Goal: Task Accomplishment & Management: Manage account settings

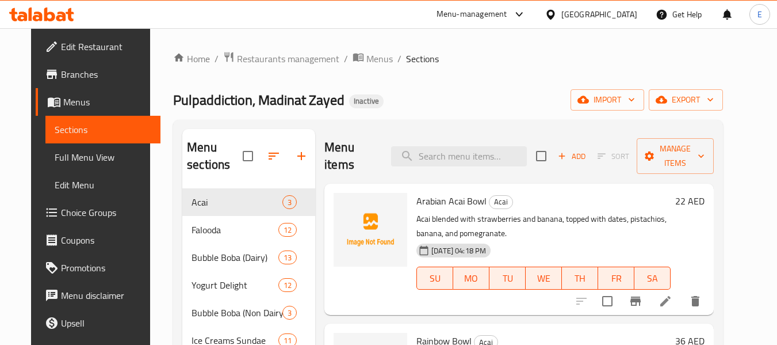
click at [78, 160] on span "Full Menu View" at bounding box center [103, 157] width 97 height 14
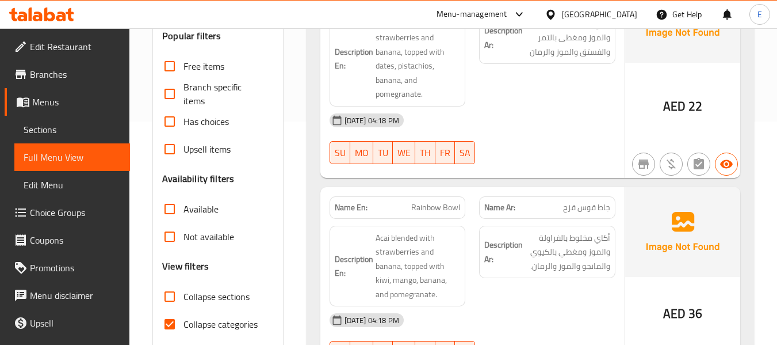
scroll to position [230, 0]
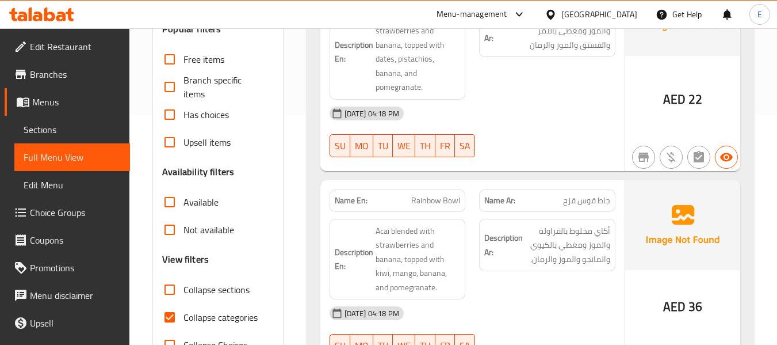
click at [176, 318] on input "Collapse categories" at bounding box center [170, 317] width 28 height 28
checkbox input "false"
click at [170, 291] on input "Collapse sections" at bounding box center [170, 290] width 28 height 28
checkbox input "true"
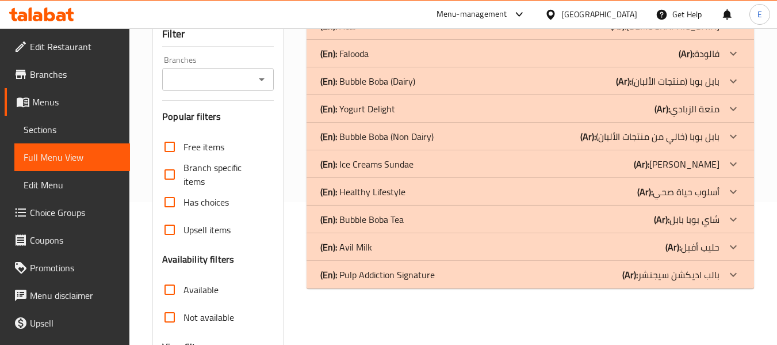
scroll to position [115, 0]
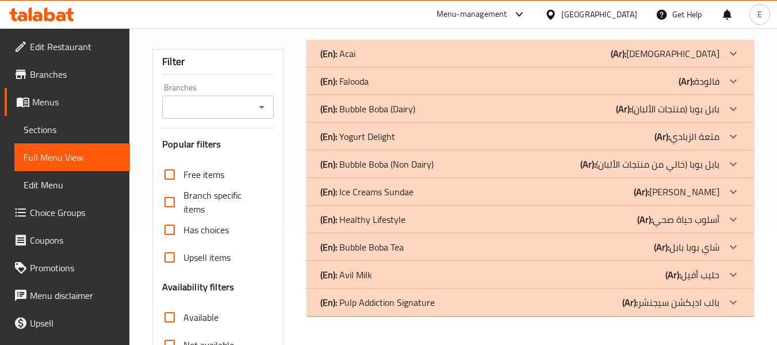
click at [609, 60] on div "(En): Falooda (Ar): فالودة" at bounding box center [520, 54] width 399 height 14
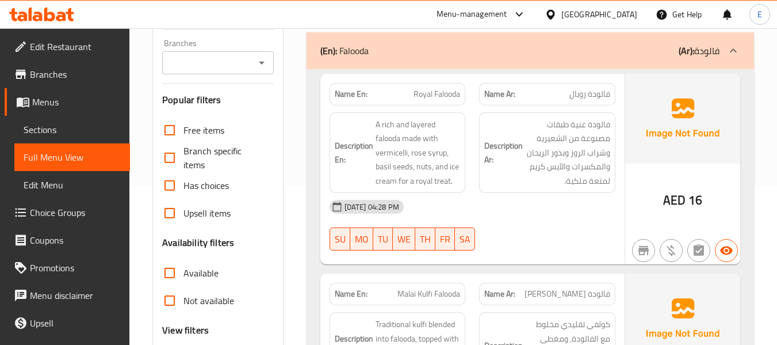
scroll to position [173, 0]
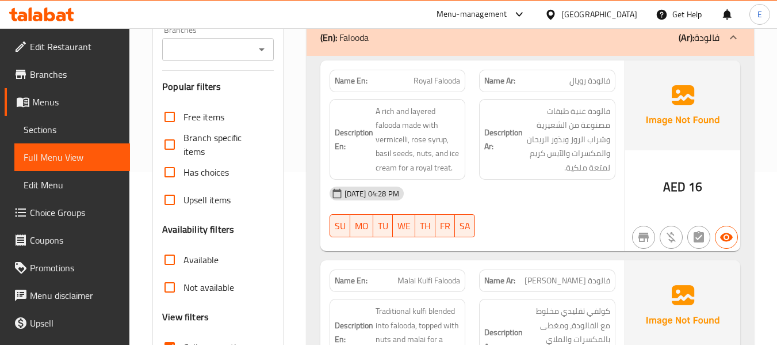
click at [601, 87] on span "فالودة رويال" at bounding box center [590, 81] width 41 height 12
click at [455, 81] on span "Royal Falooda" at bounding box center [437, 81] width 47 height 12
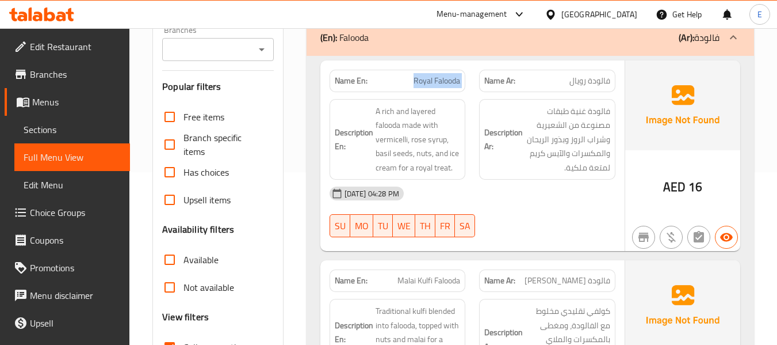
click at [455, 81] on span "Royal Falooda" at bounding box center [437, 81] width 47 height 12
click at [439, 178] on div "Description En: A rich and layered falooda made with vermicelli, rose syrup, ba…" at bounding box center [398, 139] width 136 height 81
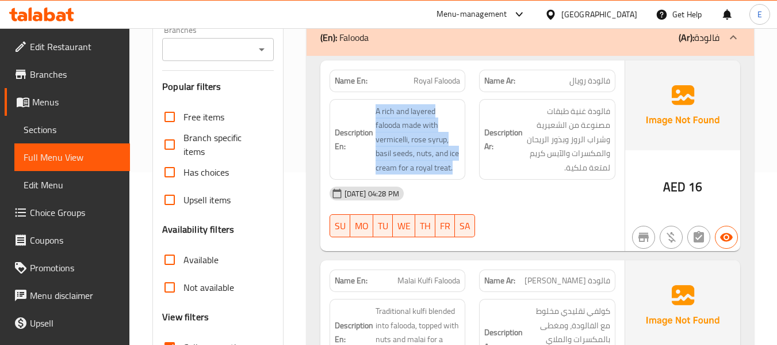
click at [439, 178] on div "Description En: A rich and layered falooda made with vermicelli, rose syrup, ba…" at bounding box center [398, 139] width 136 height 81
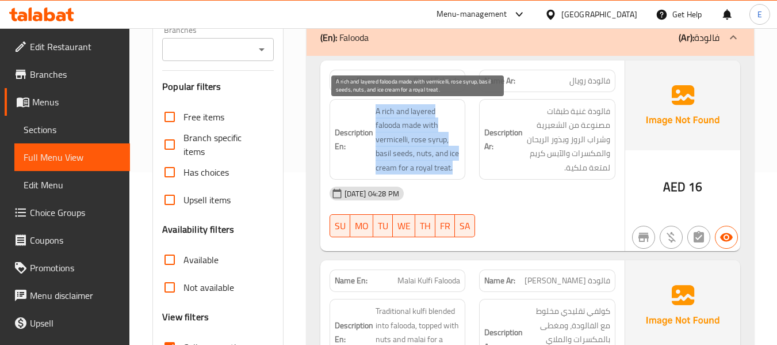
click at [392, 125] on span "A rich and layered falooda made with vermicelli, rose syrup, basil seeds, nuts,…" at bounding box center [418, 139] width 85 height 71
drag, startPoint x: 375, startPoint y: 106, endPoint x: 459, endPoint y: 169, distance: 105.3
click at [459, 169] on h6 "Description En: A rich and layered falooda made with vermicelli, rose syrup, ba…" at bounding box center [398, 139] width 126 height 71
click at [459, 169] on span "A rich and layered falooda made with vermicelli, rose syrup, basil seeds, nuts,…" at bounding box center [418, 139] width 85 height 71
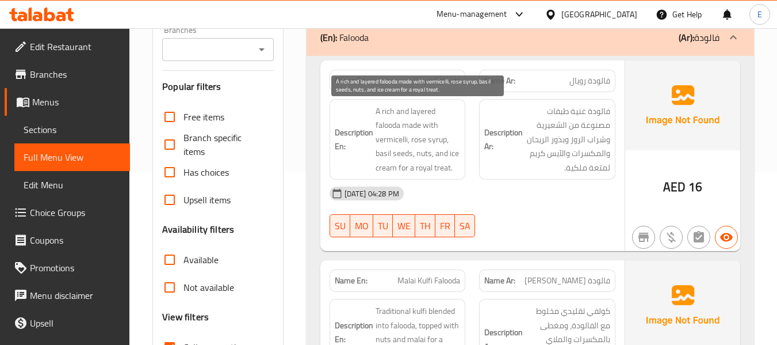
click at [459, 169] on span "A rich and layered falooda made with vermicelli, rose syrup, basil seeds, nuts,…" at bounding box center [418, 139] width 85 height 71
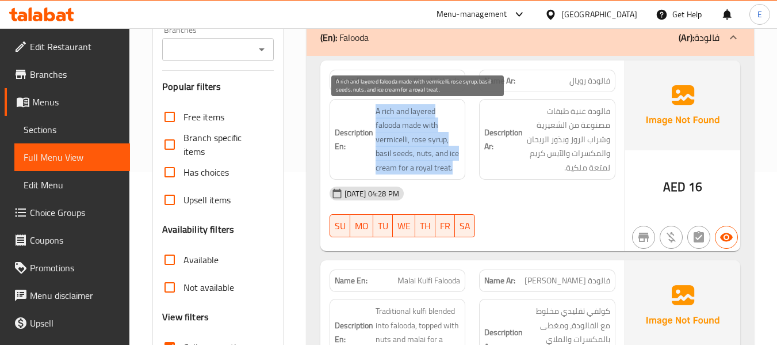
click at [459, 169] on span "A rich and layered falooda made with vermicelli, rose syrup, basil seeds, nuts,…" at bounding box center [418, 139] width 85 height 71
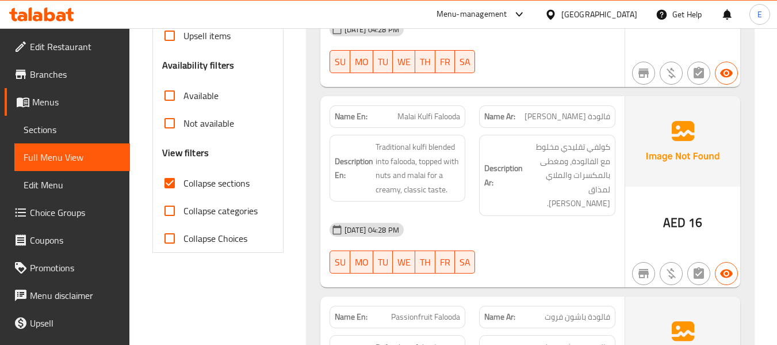
scroll to position [403, 0]
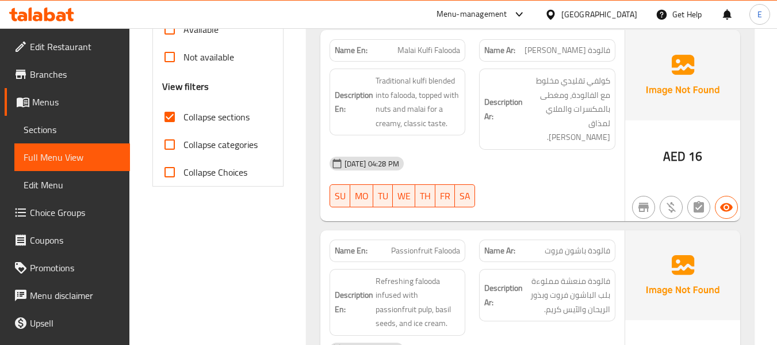
click at [561, 48] on span "فالودة مالاي كولفي" at bounding box center [568, 50] width 86 height 12
click at [476, 49] on div "Name Ar: فالودة مالاي كولفي" at bounding box center [547, 50] width 150 height 36
click at [439, 49] on span "Malai Kulfi Falooda" at bounding box center [429, 50] width 63 height 12
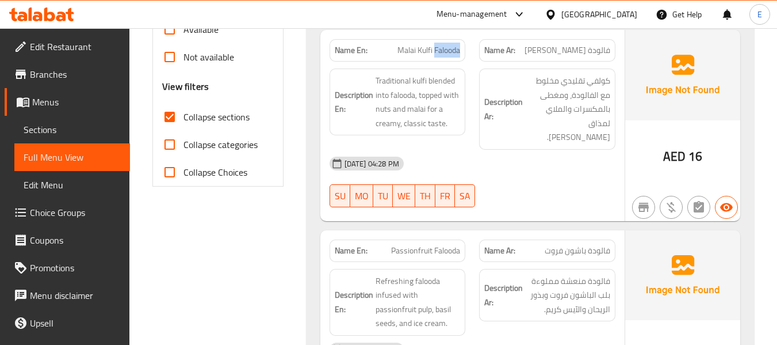
click at [439, 49] on span "Malai Kulfi Falooda" at bounding box center [429, 50] width 63 height 12
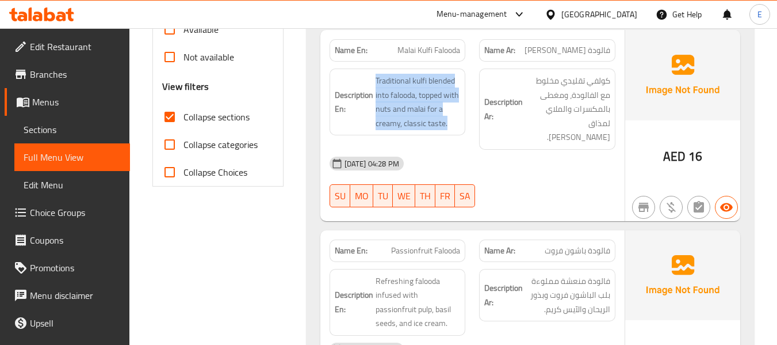
drag, startPoint x: 372, startPoint y: 74, endPoint x: 470, endPoint y: 124, distance: 109.9
click at [470, 124] on div "Description En: Traditional kulfi blended into falooda, topped with nuts and ma…" at bounding box center [398, 109] width 150 height 95
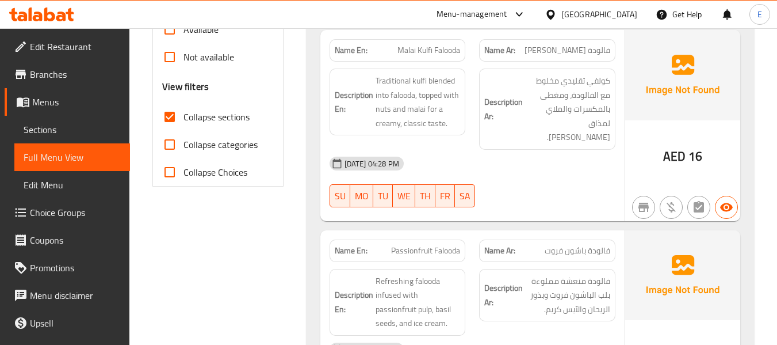
click at [470, 124] on div "Description En: Traditional kulfi blended into falooda, topped with nuts and ma…" at bounding box center [398, 109] width 150 height 95
click at [537, 157] on div "03-09-2025 04:28 PM" at bounding box center [473, 164] width 300 height 28
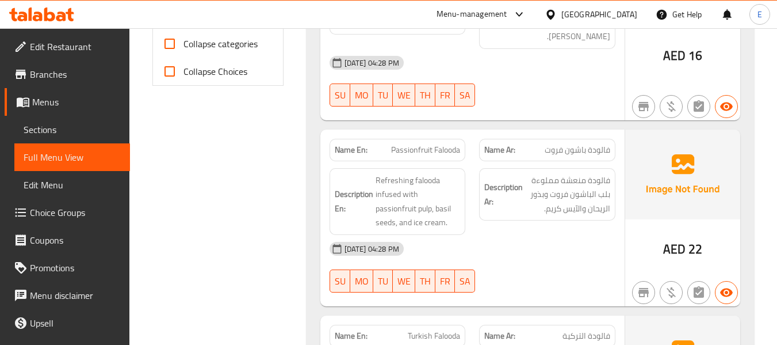
scroll to position [575, 0]
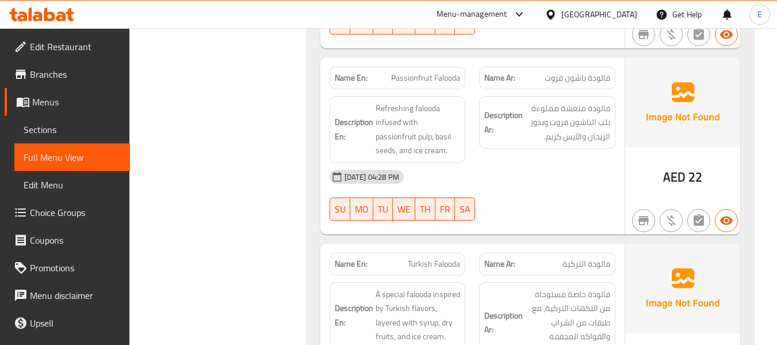
click at [585, 72] on span "فالودة باشون فروت" at bounding box center [578, 78] width 66 height 12
click at [420, 72] on span "Passionfruit Falooda" at bounding box center [425, 78] width 69 height 12
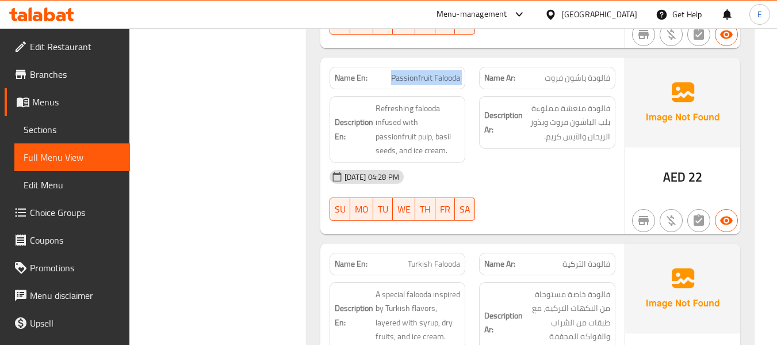
click at [420, 72] on span "Passionfruit Falooda" at bounding box center [425, 78] width 69 height 12
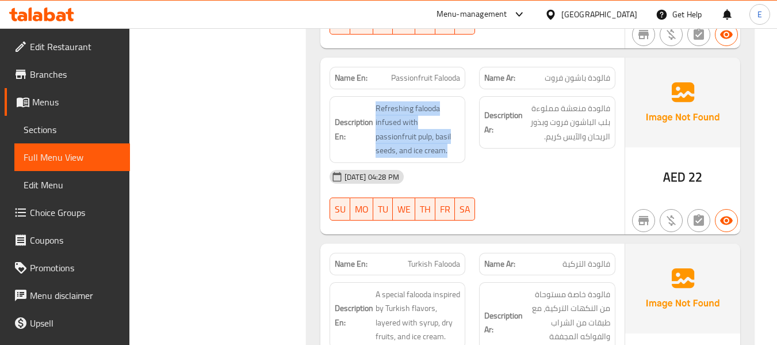
drag, startPoint x: 369, startPoint y: 88, endPoint x: 462, endPoint y: 134, distance: 104.0
click at [462, 134] on div "Description En: Refreshing falooda infused with passionfruit pulp, basil seeds,…" at bounding box center [398, 129] width 136 height 67
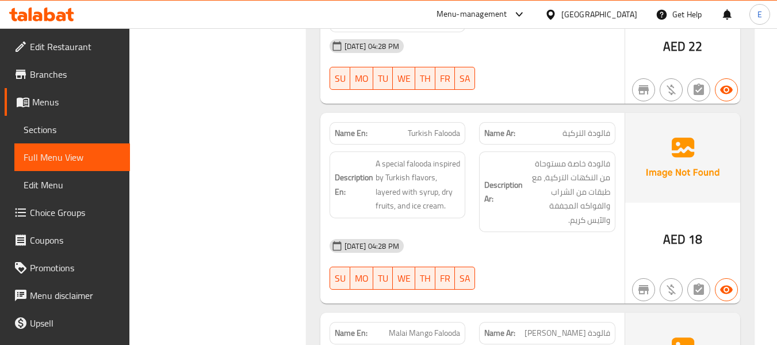
scroll to position [748, 0]
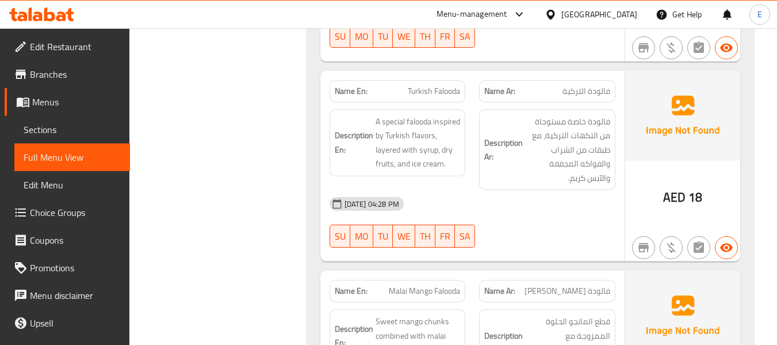
click at [604, 85] on span "فالودة التركية" at bounding box center [587, 91] width 48 height 12
click at [418, 85] on span "Turkish Falooda" at bounding box center [434, 91] width 52 height 12
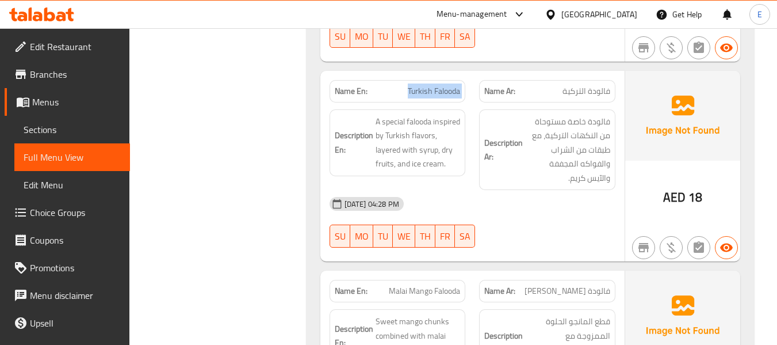
click at [418, 85] on span "Turkish Falooda" at bounding box center [434, 91] width 52 height 12
click at [574, 218] on div "03-09-2025 04:28 PM SU MO TU WE TH FR SA" at bounding box center [473, 222] width 300 height 64
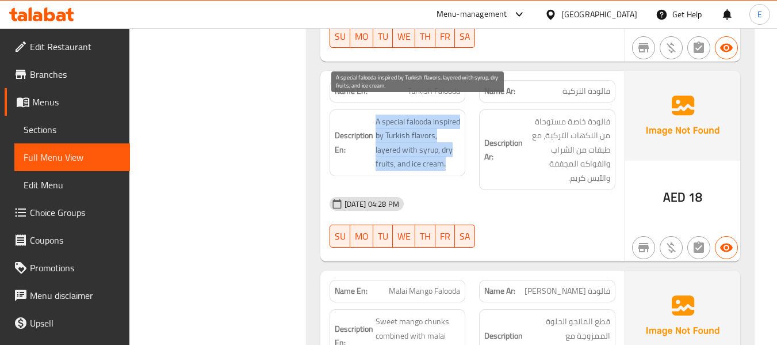
drag, startPoint x: 365, startPoint y: 104, endPoint x: 455, endPoint y: 165, distance: 108.9
click at [455, 165] on h6 "Description En: A special falooda inspired by Turkish flavors, layered with syr…" at bounding box center [398, 143] width 126 height 56
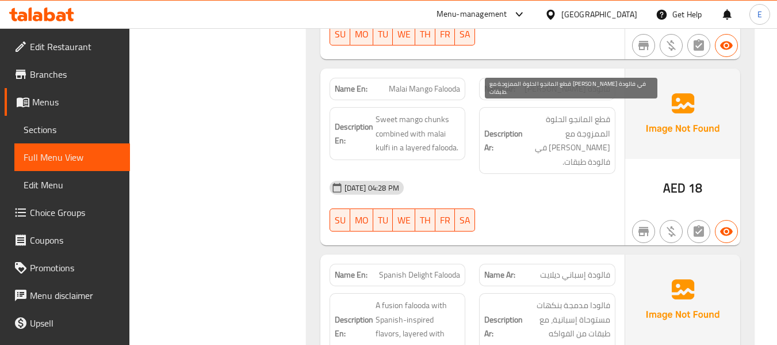
scroll to position [978, 0]
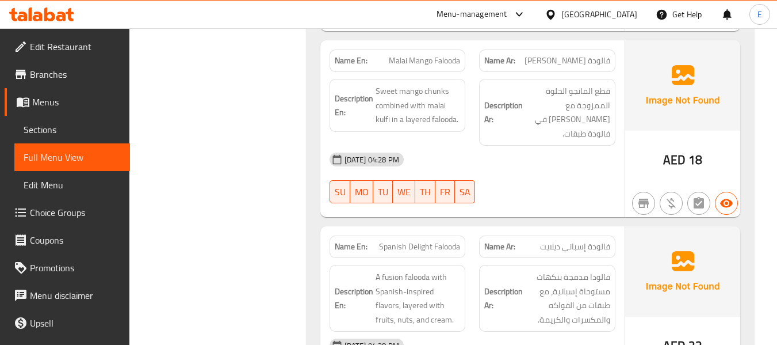
click at [603, 55] on span "فالودة مانجو مالاي" at bounding box center [568, 61] width 86 height 12
click at [413, 56] on div "Name En: Malai Mango Falooda" at bounding box center [398, 60] width 136 height 22
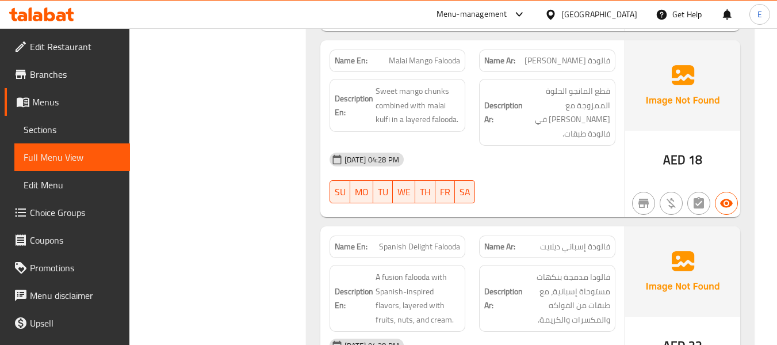
click at [422, 55] on span "Malai Mango Falooda" at bounding box center [424, 61] width 71 height 12
click at [555, 146] on div "03-09-2025 04:28 PM" at bounding box center [473, 160] width 300 height 28
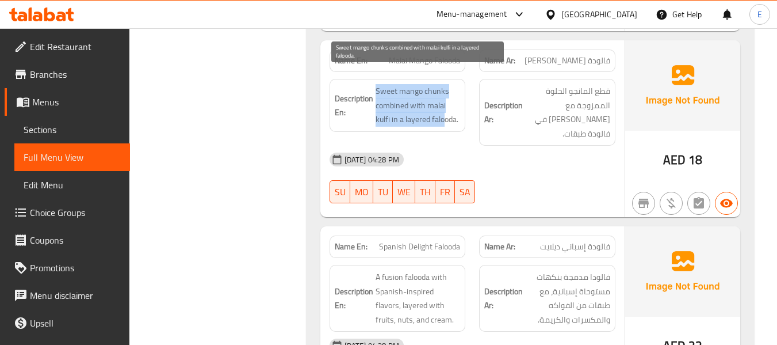
drag, startPoint x: 376, startPoint y: 70, endPoint x: 445, endPoint y: 108, distance: 78.8
click at [445, 108] on span "Sweet mango chunks combined with malai kulfi in a layered falooda." at bounding box center [418, 105] width 85 height 43
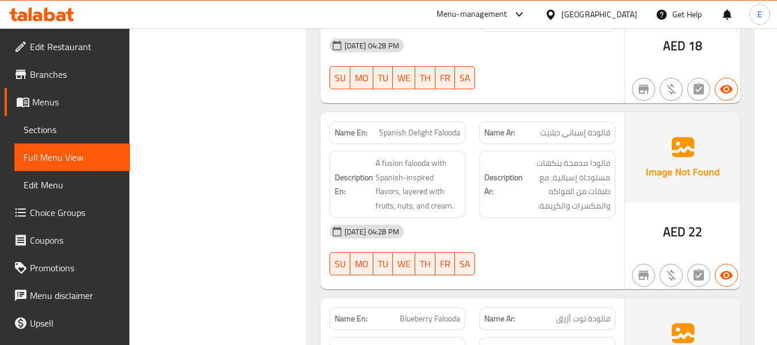
scroll to position [1151, 0]
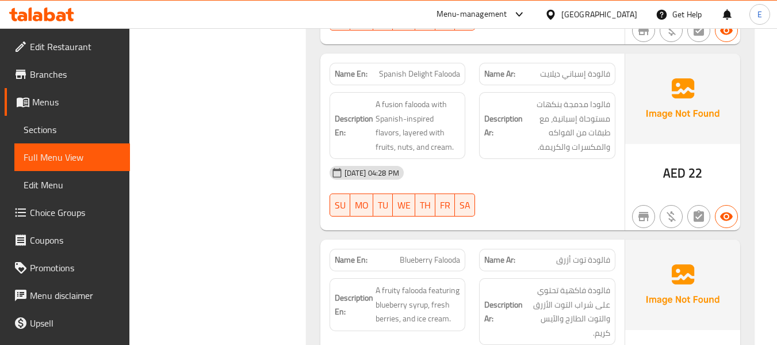
click at [572, 68] on span "فالودة إسباني ديلايت" at bounding box center [575, 74] width 70 height 12
click at [436, 68] on span "Spanish Delight Falooda" at bounding box center [419, 74] width 81 height 12
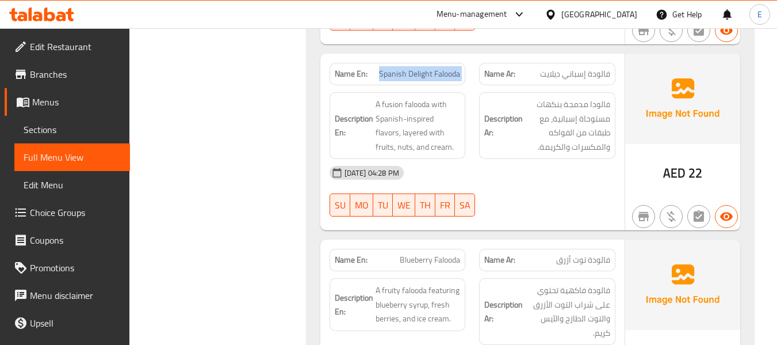
click at [436, 68] on span "Spanish Delight Falooda" at bounding box center [419, 74] width 81 height 12
click at [549, 169] on div "03-09-2025 04:28 PM" at bounding box center [473, 173] width 300 height 28
click at [447, 68] on span "Spanish Delight Falooda" at bounding box center [419, 74] width 81 height 12
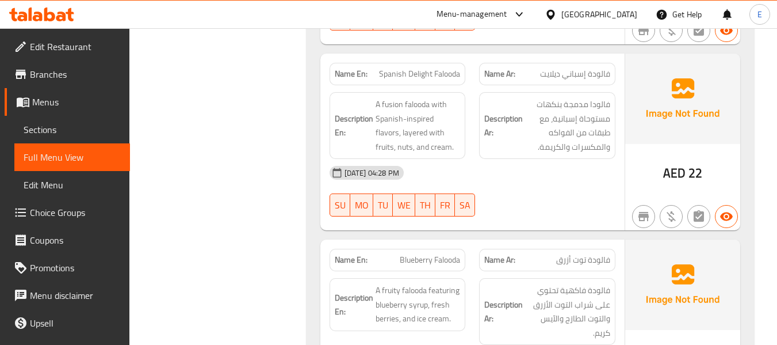
click at [596, 68] on span "فالودة إسباني ديلايت" at bounding box center [575, 74] width 70 height 12
click at [551, 162] on div "03-09-2025 04:28 PM" at bounding box center [473, 173] width 300 height 28
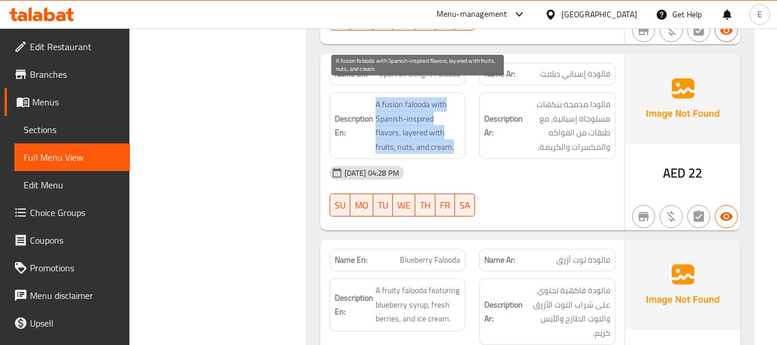
drag, startPoint x: 373, startPoint y: 86, endPoint x: 459, endPoint y: 130, distance: 96.3
click at [459, 130] on h6 "Description En: A fusion falooda with Spanish-inspired flavors, layered with fr…" at bounding box center [398, 125] width 126 height 56
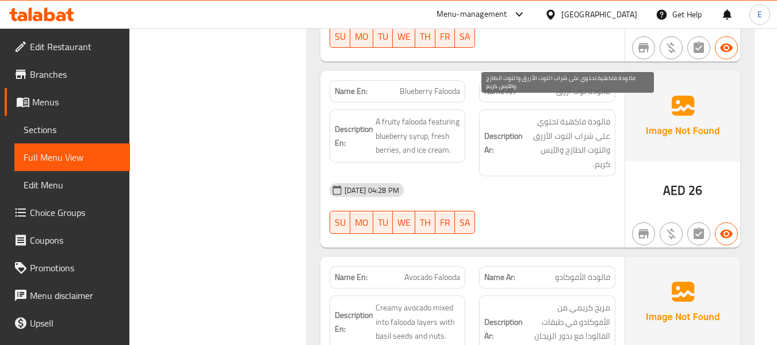
scroll to position [1324, 0]
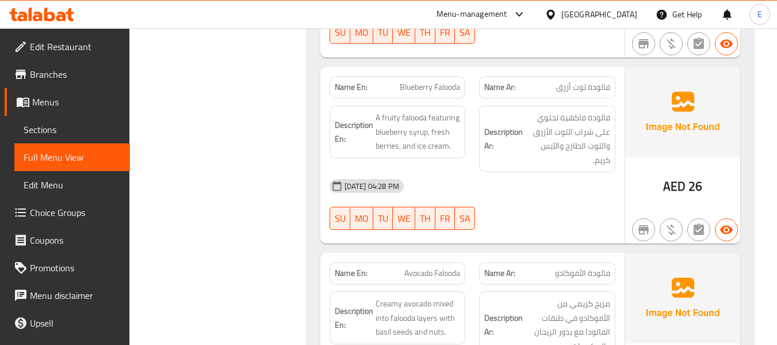
click at [571, 81] on div "Name Ar: فالودة توت أزرق" at bounding box center [547, 87] width 136 height 22
click at [444, 81] on span "Blueberry Falooda" at bounding box center [430, 87] width 60 height 12
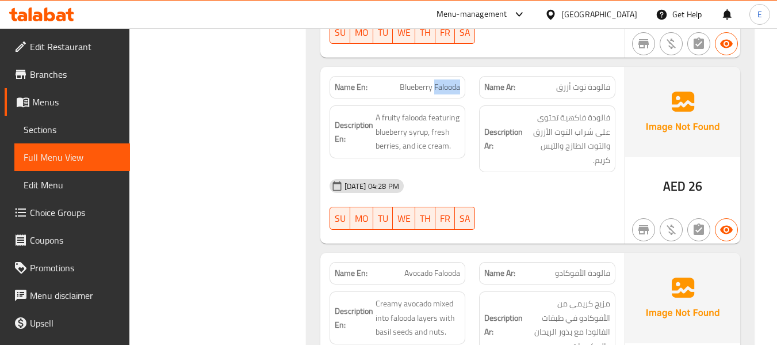
click at [444, 81] on span "Blueberry Falooda" at bounding box center [430, 87] width 60 height 12
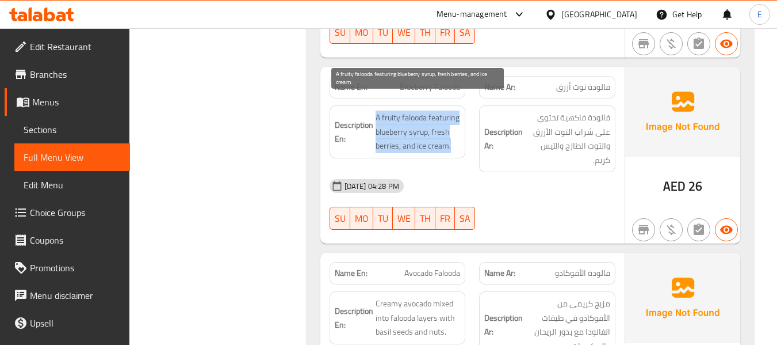
drag, startPoint x: 383, startPoint y: 98, endPoint x: 457, endPoint y: 129, distance: 79.7
click at [457, 129] on span "A fruity falooda featuring blueberry syrup, fresh berries, and ice cream." at bounding box center [418, 131] width 85 height 43
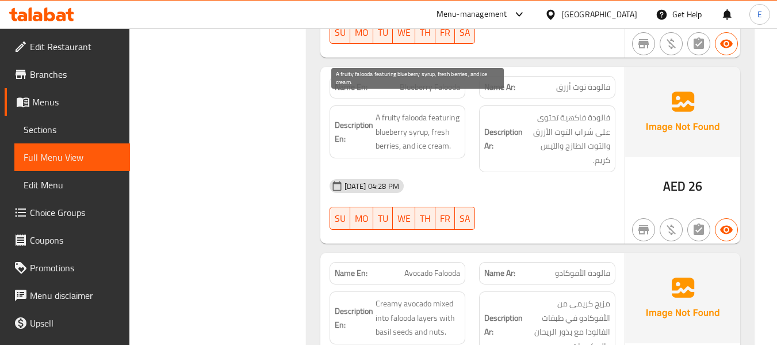
click at [457, 129] on span "A fruity falooda featuring blueberry syrup, fresh berries, and ice cream." at bounding box center [418, 131] width 85 height 43
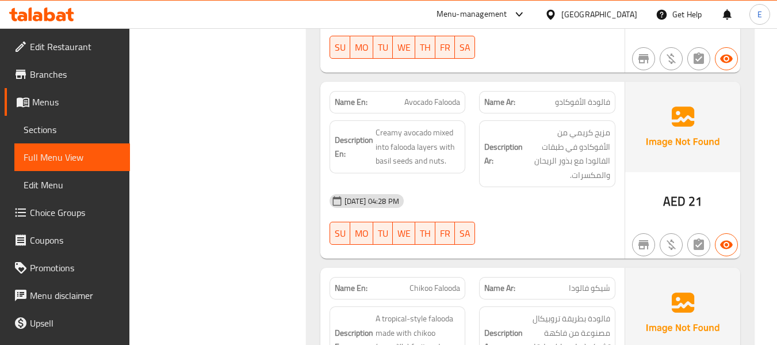
scroll to position [1496, 0]
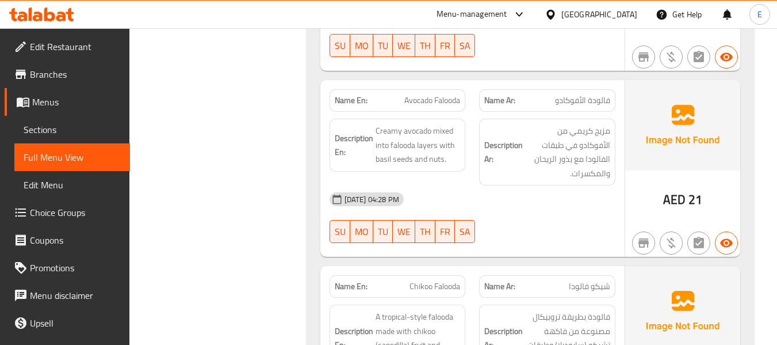
click at [591, 94] on span "فالودة الأفوكادو" at bounding box center [582, 100] width 55 height 12
click at [428, 94] on span "Avocado Falooda" at bounding box center [433, 100] width 56 height 12
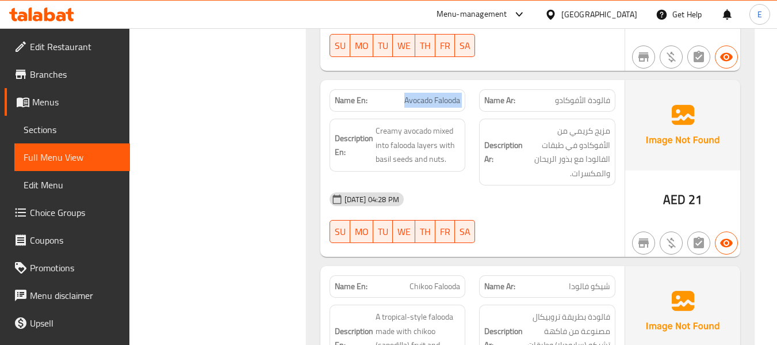
click at [428, 94] on span "Avocado Falooda" at bounding box center [433, 100] width 56 height 12
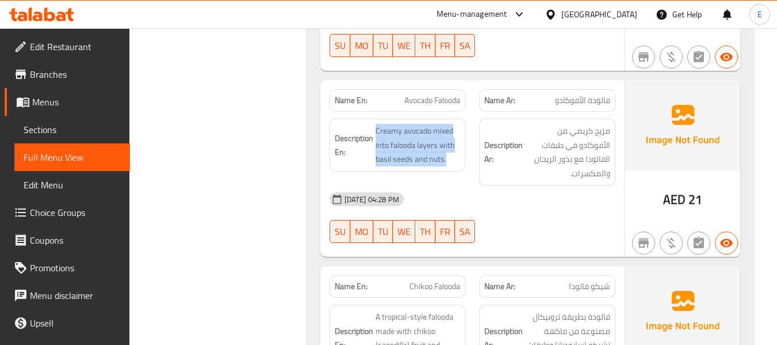
drag, startPoint x: 373, startPoint y: 106, endPoint x: 462, endPoint y: 142, distance: 95.8
click at [462, 142] on div "Description En: Creamy avocado mixed into falooda layers with basil seeds and n…" at bounding box center [398, 145] width 136 height 53
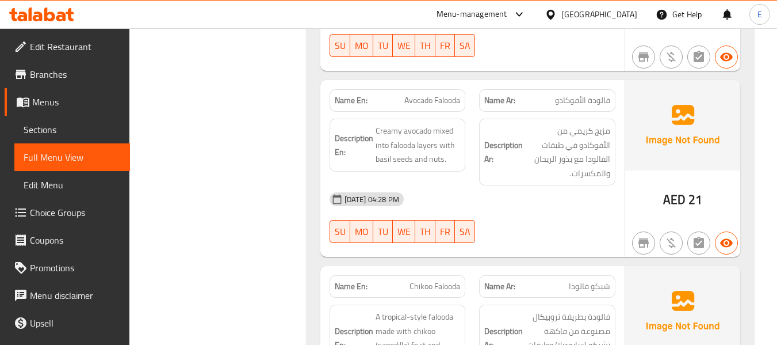
click at [462, 142] on div "Description En: Creamy avocado mixed into falooda layers with basil seeds and n…" at bounding box center [398, 145] width 136 height 53
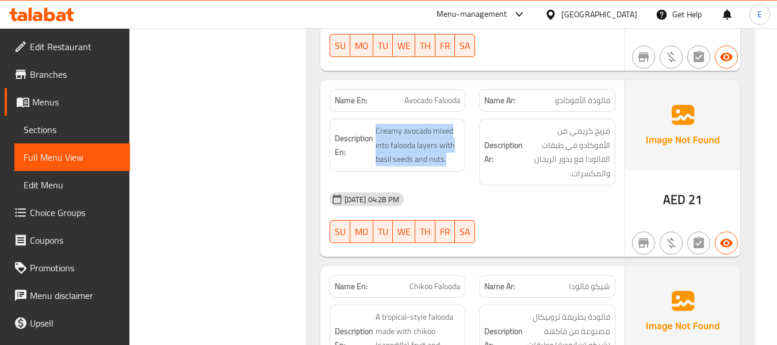
click at [462, 142] on div "Description En: Creamy avocado mixed into falooda layers with basil seeds and n…" at bounding box center [398, 145] width 136 height 53
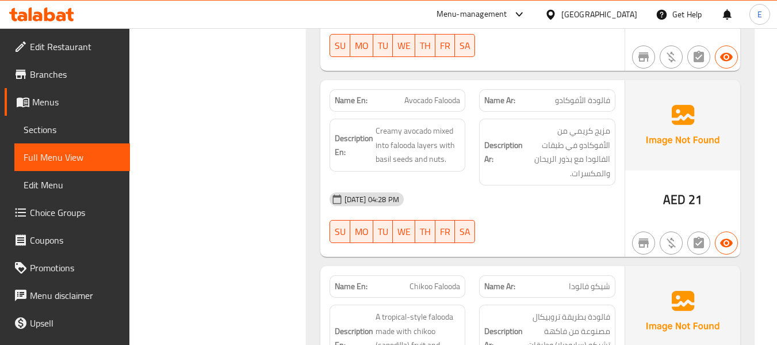
click at [573, 187] on div "03-09-2025 04:28 PM" at bounding box center [473, 199] width 300 height 28
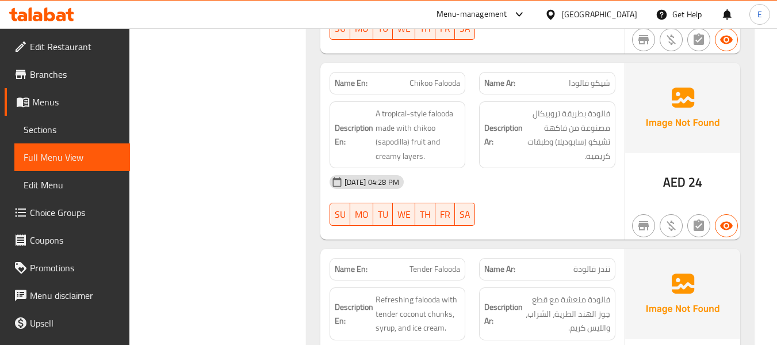
scroll to position [1726, 0]
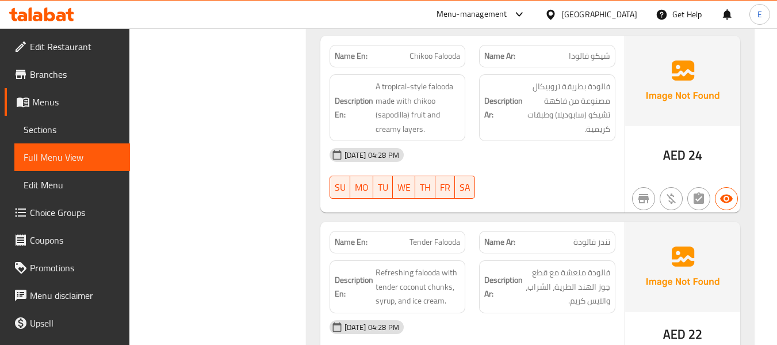
click at [465, 38] on div "Name En: Chikoo Falooda" at bounding box center [398, 56] width 150 height 36
click at [597, 50] on span "شيكو فالودا" at bounding box center [589, 56] width 41 height 12
drag, startPoint x: 528, startPoint y: 159, endPoint x: 466, endPoint y: 131, distance: 68.2
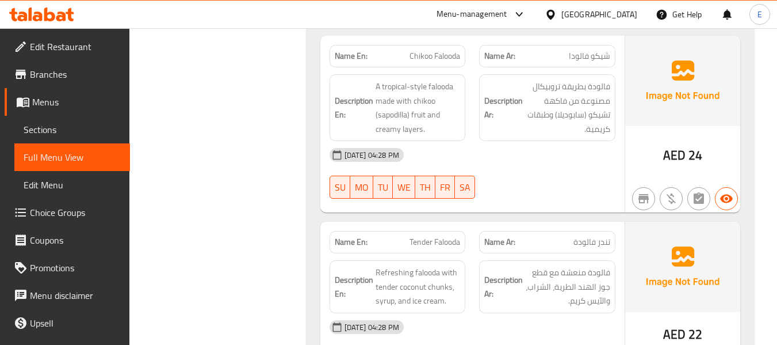
click at [513, 154] on div "03-09-2025 04:28 PM SU MO TU WE TH FR SA" at bounding box center [473, 173] width 300 height 64
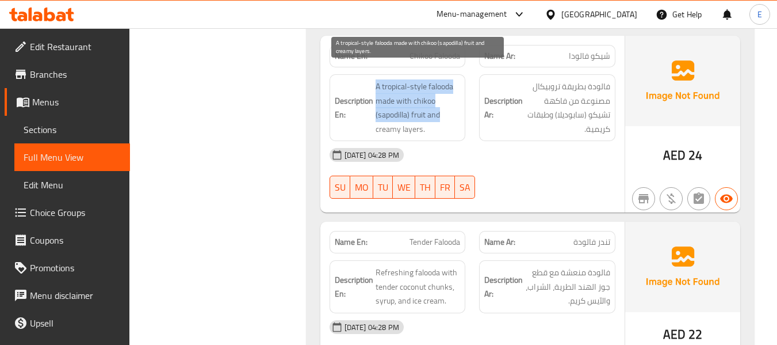
drag, startPoint x: 372, startPoint y: 66, endPoint x: 442, endPoint y: 108, distance: 81.5
click at [442, 108] on h6 "Description En: A tropical-style falooda made with chikoo (sapodilla) fruit and…" at bounding box center [398, 107] width 126 height 56
click at [442, 108] on span "A tropical-style falooda made with chikoo (sapodilla) fruit and creamy layers." at bounding box center [418, 107] width 85 height 56
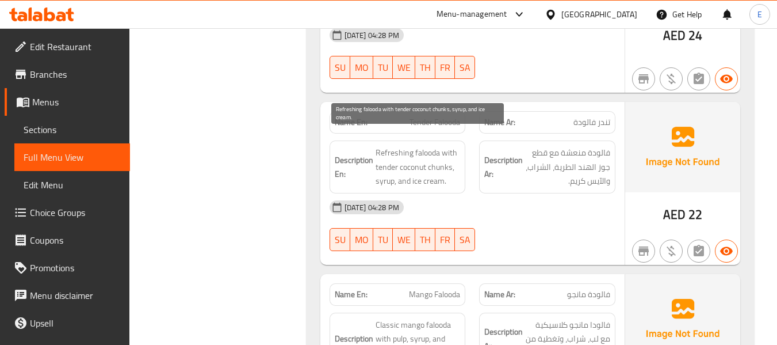
scroll to position [1899, 0]
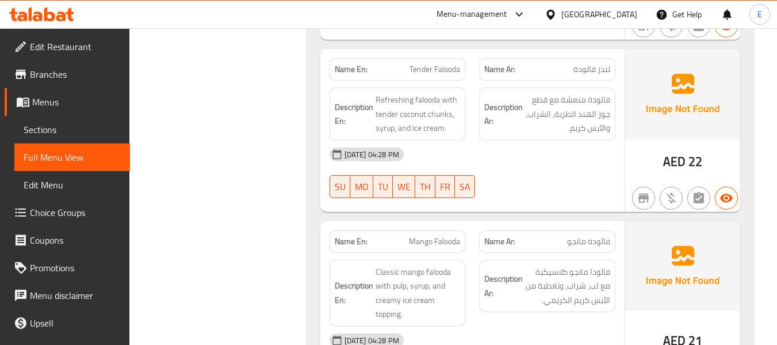
click at [585, 63] on span "تندر فالودة" at bounding box center [592, 69] width 37 height 12
click at [414, 63] on span "Tender Falooda" at bounding box center [435, 69] width 51 height 12
click at [415, 63] on span "Tender Falooda" at bounding box center [435, 69] width 51 height 12
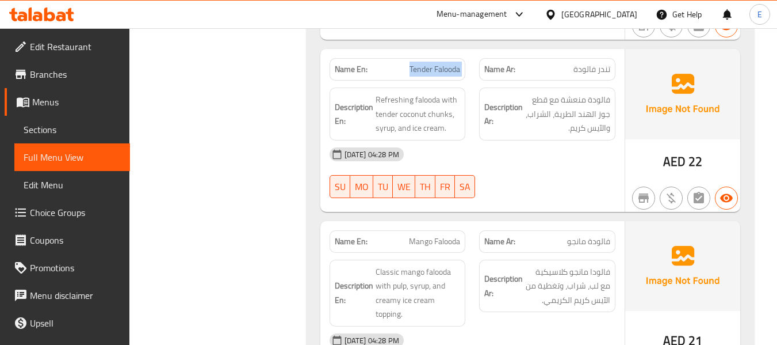
click at [415, 63] on span "Tender Falooda" at bounding box center [435, 69] width 51 height 12
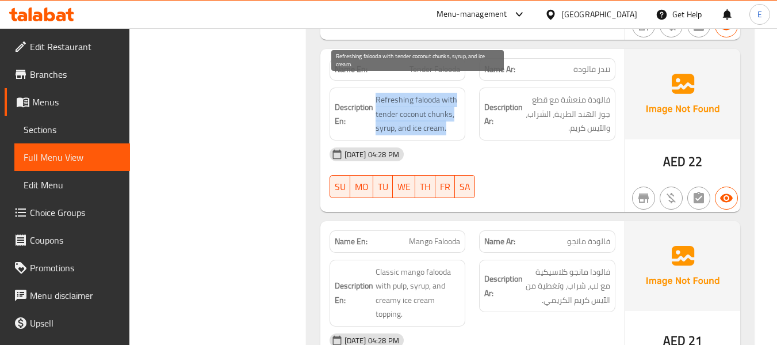
drag, startPoint x: 400, startPoint y: 75, endPoint x: 455, endPoint y: 110, distance: 65.8
click at [455, 110] on div "Description En: Refreshing falooda with tender coconut chunks, syrup, and ice c…" at bounding box center [398, 113] width 136 height 53
click at [455, 110] on span "Refreshing falooda with tender coconut chunks, syrup, and ice cream." at bounding box center [418, 114] width 85 height 43
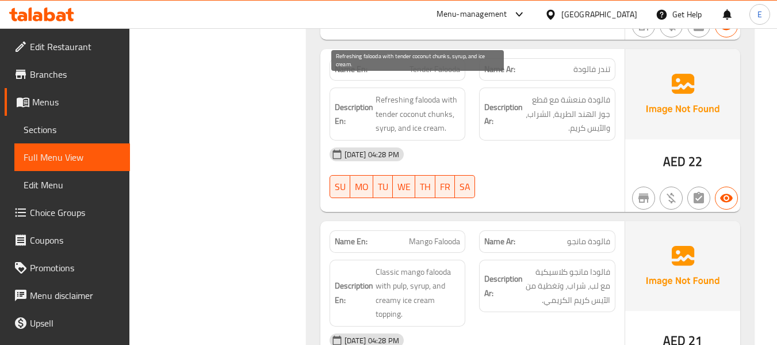
click at [455, 110] on span "Refreshing falooda with tender coconut chunks, syrup, and ice cream." at bounding box center [418, 114] width 85 height 43
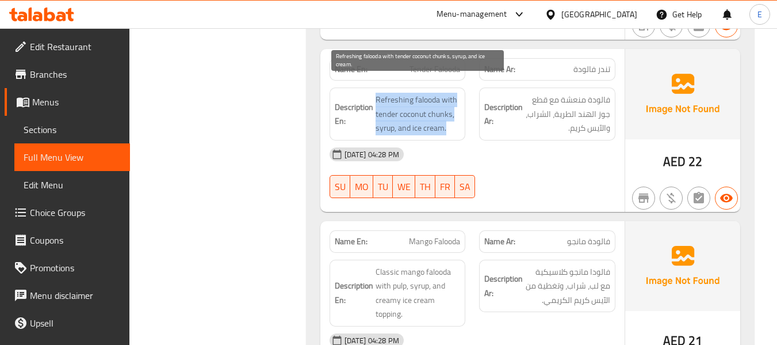
click at [455, 110] on span "Refreshing falooda with tender coconut chunks, syrup, and ice cream." at bounding box center [418, 114] width 85 height 43
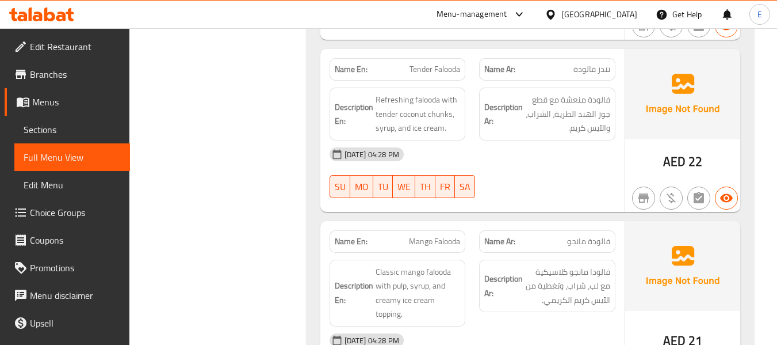
click at [500, 140] on div "03-09-2025 04:28 PM" at bounding box center [473, 154] width 300 height 28
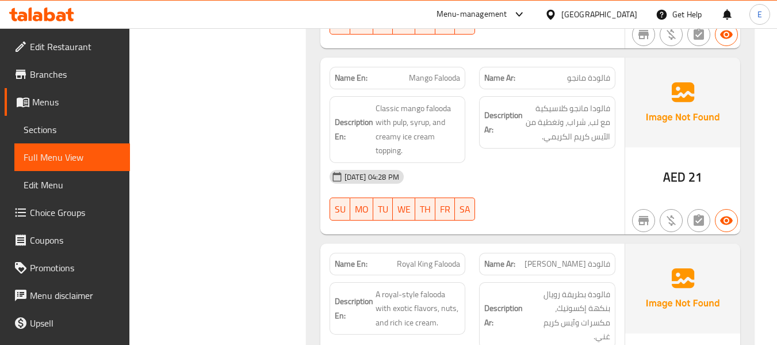
scroll to position [2072, 0]
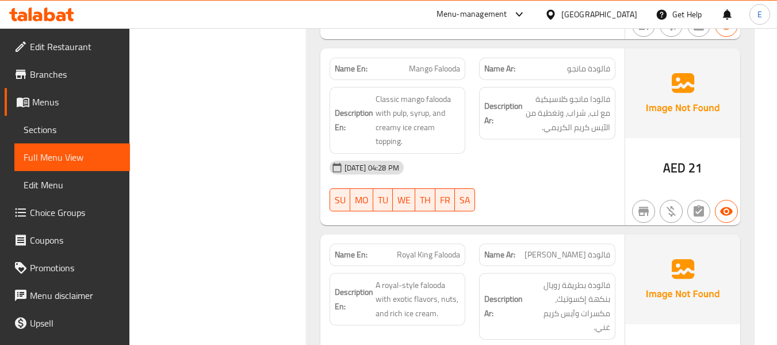
click at [700, 157] on span "21" at bounding box center [696, 168] width 14 height 22
click at [589, 62] on div "Name Ar: فالودة مانجو" at bounding box center [547, 69] width 136 height 22
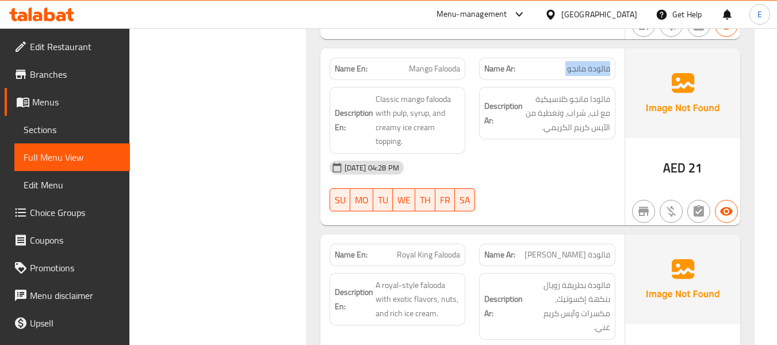
click at [589, 62] on div "Name Ar: فالودة مانجو" at bounding box center [547, 69] width 136 height 22
click at [447, 63] on span "Mango Falooda" at bounding box center [434, 69] width 51 height 12
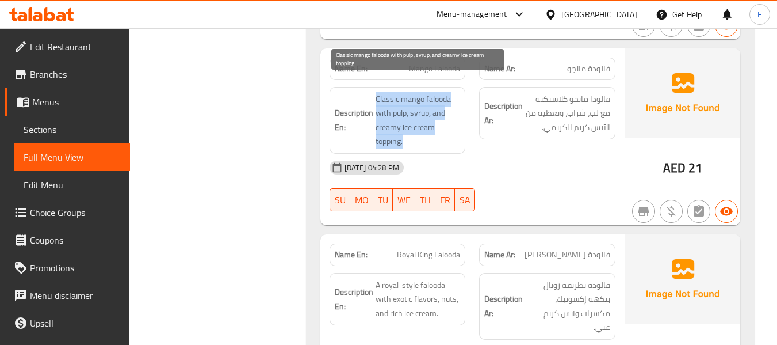
drag, startPoint x: 366, startPoint y: 78, endPoint x: 453, endPoint y: 123, distance: 98.1
click at [453, 123] on h6 "Description En: Classic mango falooda with pulp, syrup, and creamy ice cream to…" at bounding box center [398, 120] width 126 height 56
click at [453, 123] on span "Classic mango falooda with pulp, syrup, and creamy ice cream topping." at bounding box center [418, 120] width 85 height 56
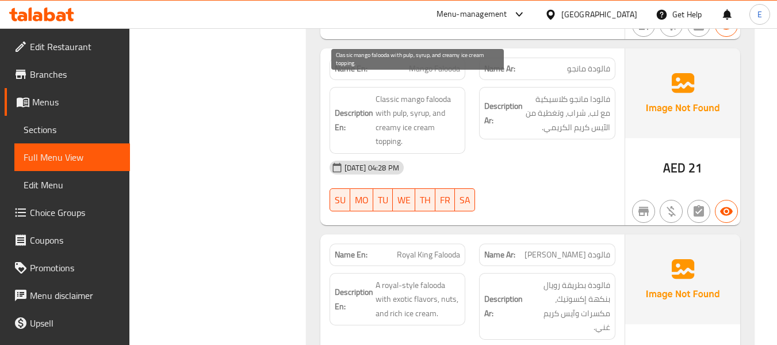
click at [453, 123] on span "Classic mango falooda with pulp, syrup, and creamy ice cream topping." at bounding box center [418, 120] width 85 height 56
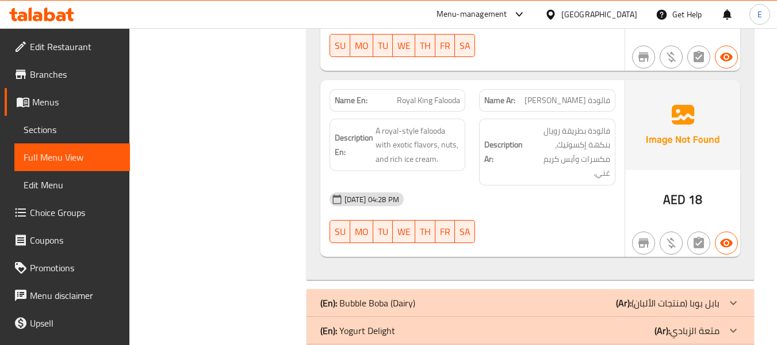
scroll to position [2244, 0]
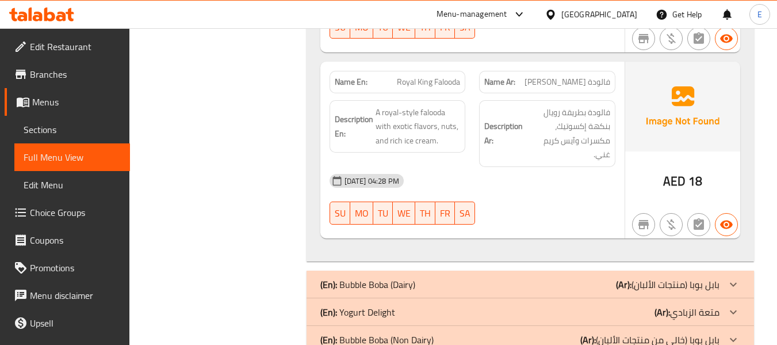
click at [605, 64] on div "Name Ar: فالودة رويال كينج" at bounding box center [547, 82] width 150 height 36
click at [449, 64] on div "Name En: Royal King Falooda" at bounding box center [398, 82] width 150 height 36
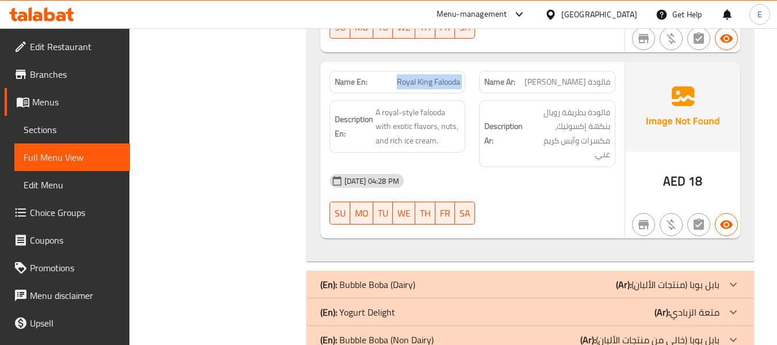
click at [449, 64] on div "Name En: Royal King Falooda" at bounding box center [398, 82] width 150 height 36
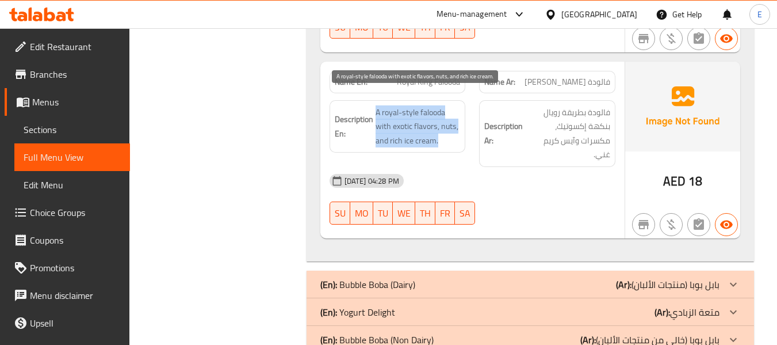
drag, startPoint x: 368, startPoint y: 86, endPoint x: 451, endPoint y: 131, distance: 93.7
click at [451, 131] on div "Description En: A royal-style falooda with exotic flavors, nuts, and rich ice c…" at bounding box center [398, 126] width 136 height 53
click at [451, 131] on span "A royal-style falooda with exotic flavors, nuts, and rich ice cream." at bounding box center [418, 126] width 85 height 43
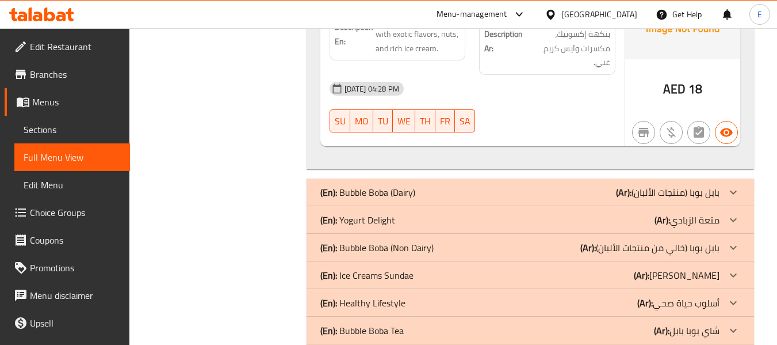
scroll to position [2386, 0]
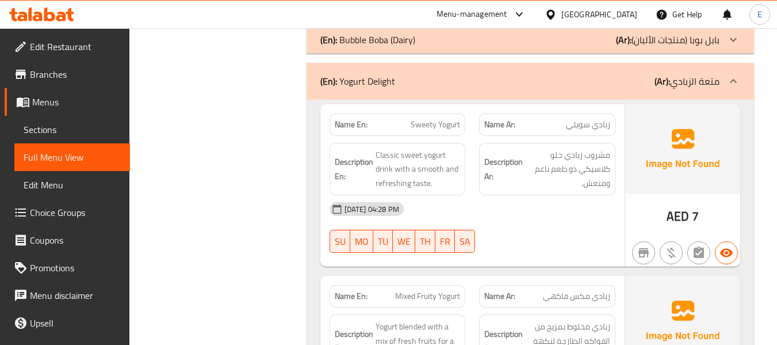
scroll to position [2501, 0]
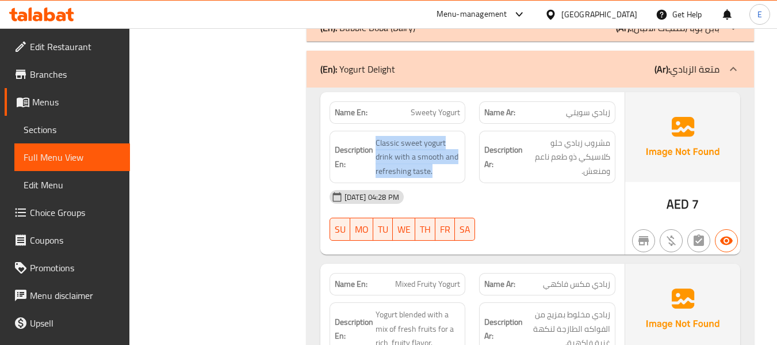
drag, startPoint x: 371, startPoint y: 109, endPoint x: 461, endPoint y: 143, distance: 95.8
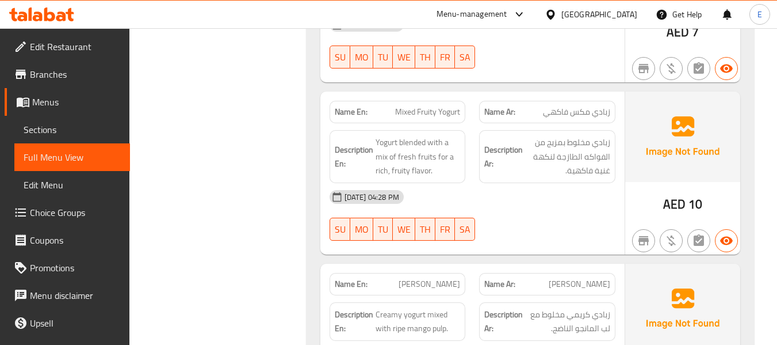
scroll to position [2674, 0]
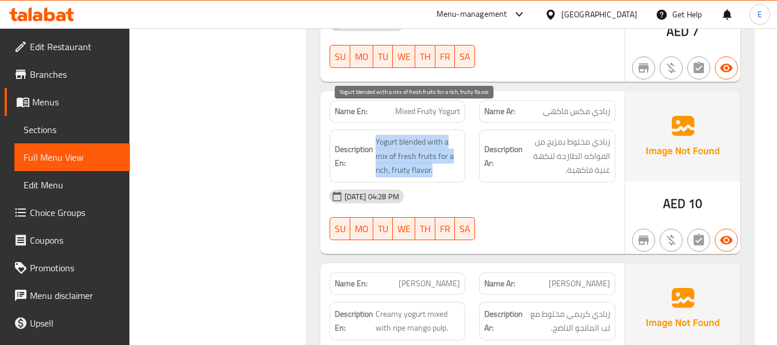
drag, startPoint x: 371, startPoint y: 105, endPoint x: 454, endPoint y: 143, distance: 91.7
click at [454, 143] on span "Yogurt blended with a mix of fresh fruits for a rich, fruity flavor." at bounding box center [418, 156] width 85 height 43
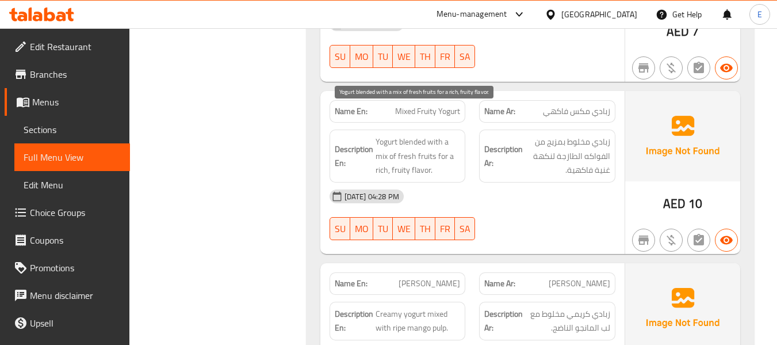
click at [454, 143] on span "Yogurt blended with a mix of fresh fruits for a rich, fruity flavor." at bounding box center [418, 156] width 85 height 43
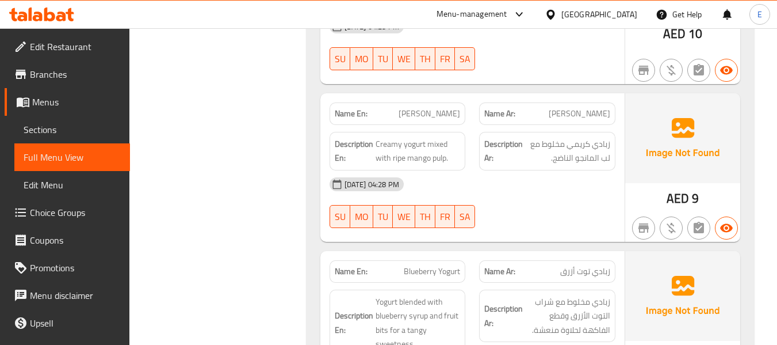
scroll to position [2846, 0]
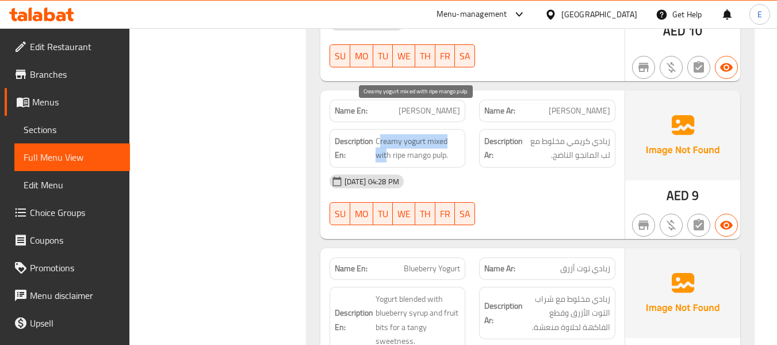
drag, startPoint x: 400, startPoint y: 113, endPoint x: 387, endPoint y: 127, distance: 18.7
click at [387, 134] on span "Creamy yogurt mixed with ripe mango pulp." at bounding box center [418, 148] width 85 height 28
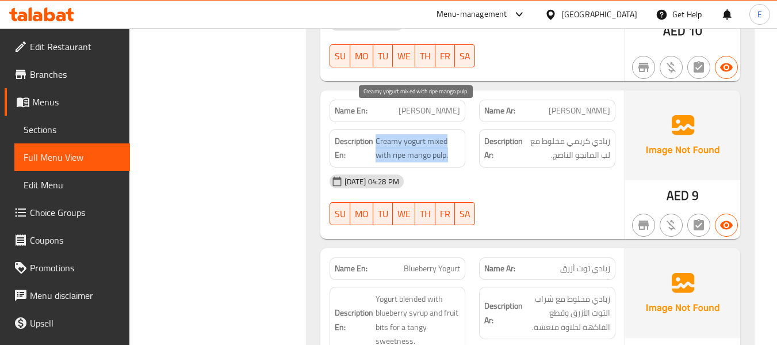
click at [387, 134] on span "Creamy yogurt mixed with ripe mango pulp." at bounding box center [418, 148] width 85 height 28
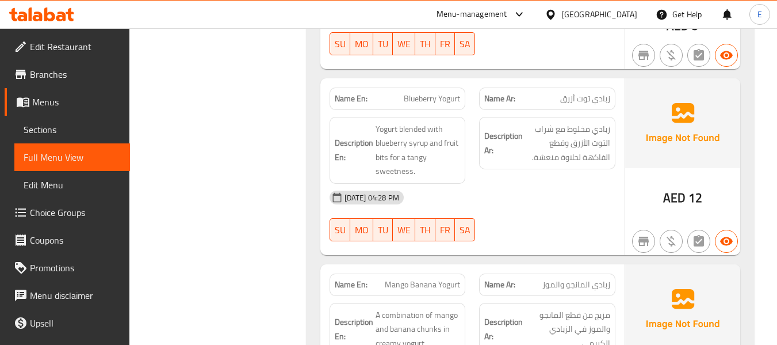
scroll to position [3019, 0]
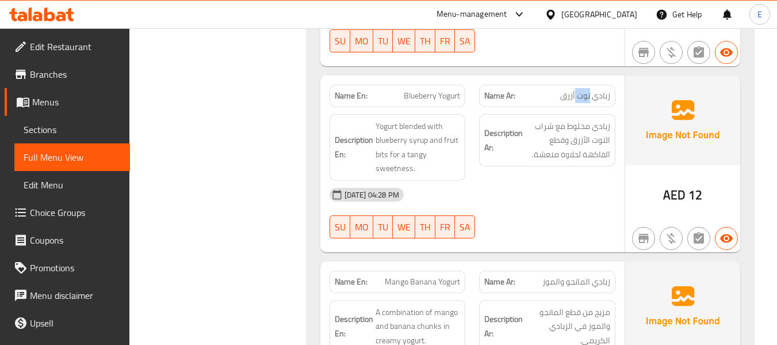
drag, startPoint x: 560, startPoint y: 177, endPoint x: 413, endPoint y: 120, distance: 158.0
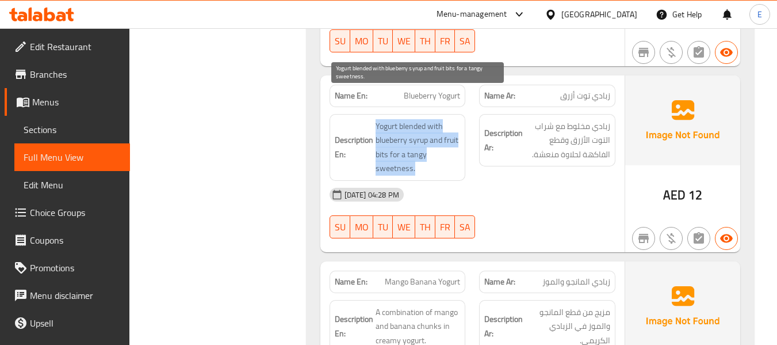
drag, startPoint x: 371, startPoint y: 93, endPoint x: 448, endPoint y: 136, distance: 88.4
click at [448, 136] on span "Yogurt blended with blueberry syrup and fruit bits for a tangy sweetness." at bounding box center [418, 147] width 85 height 56
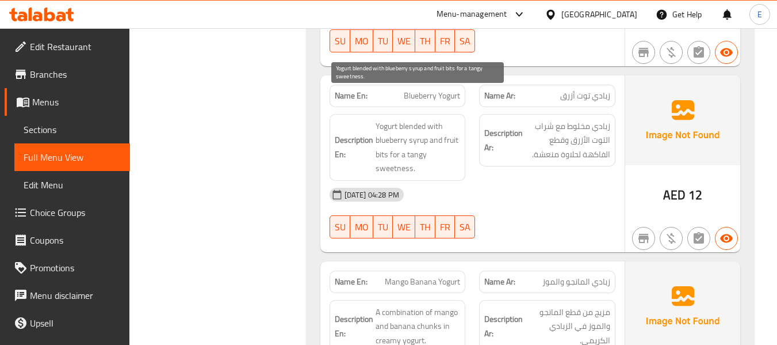
click at [448, 136] on span "Yogurt blended with blueberry syrup and fruit bits for a tangy sweetness." at bounding box center [418, 147] width 85 height 56
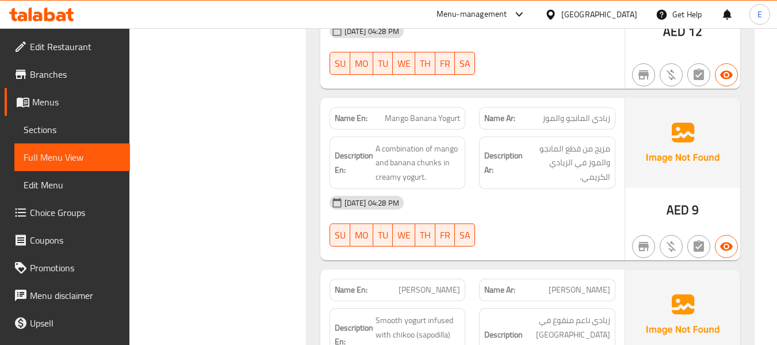
scroll to position [3192, 0]
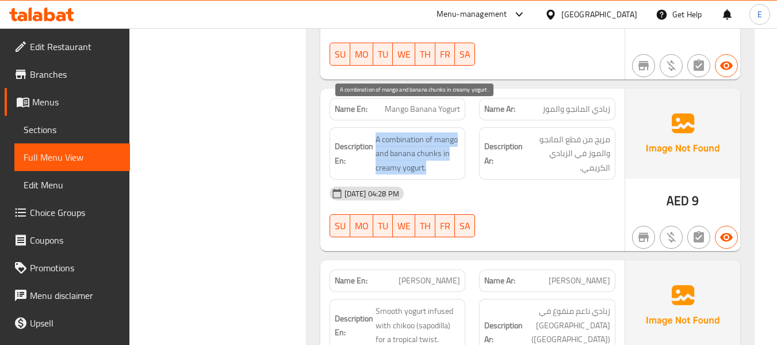
drag, startPoint x: 372, startPoint y: 103, endPoint x: 444, endPoint y: 136, distance: 79.1
click at [444, 136] on span "A combination of mango and banana chunks in creamy yogurt." at bounding box center [418, 153] width 85 height 43
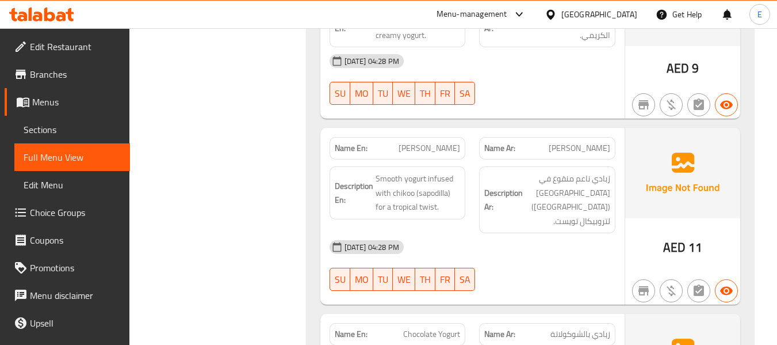
scroll to position [3364, 0]
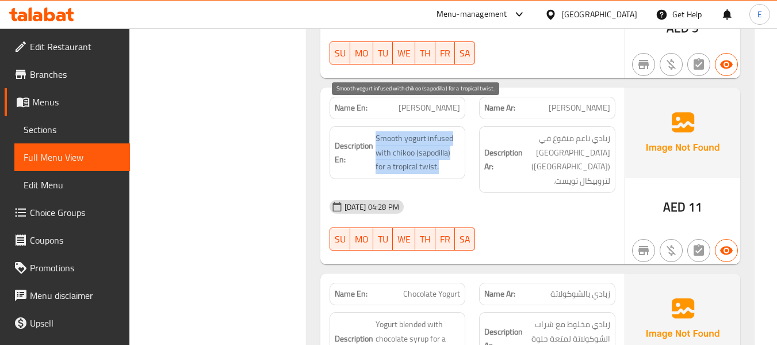
drag, startPoint x: 375, startPoint y: 103, endPoint x: 456, endPoint y: 136, distance: 87.5
click at [456, 136] on span "Smooth yogurt infused with chikoo (sapodilla) for a tropical twist." at bounding box center [418, 152] width 85 height 43
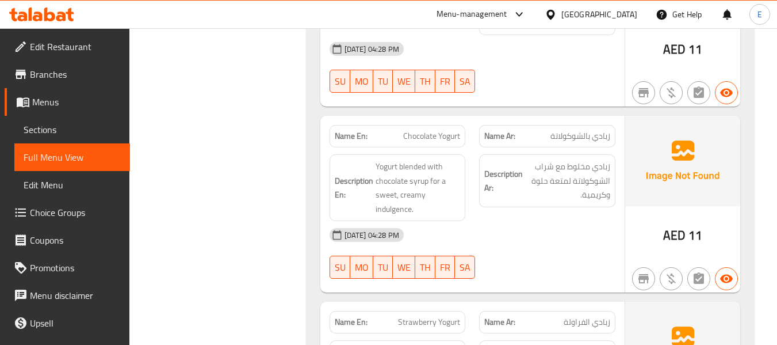
scroll to position [3537, 0]
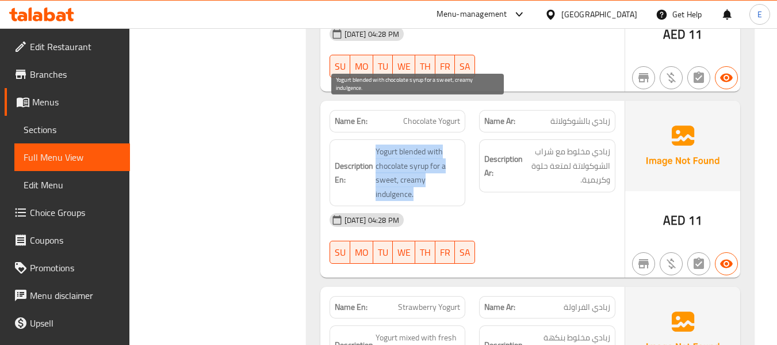
drag, startPoint x: 371, startPoint y: 101, endPoint x: 437, endPoint y: 152, distance: 82.9
click at [437, 152] on span "Yogurt blended with chocolate syrup for a sweet, creamy indulgence." at bounding box center [418, 172] width 85 height 56
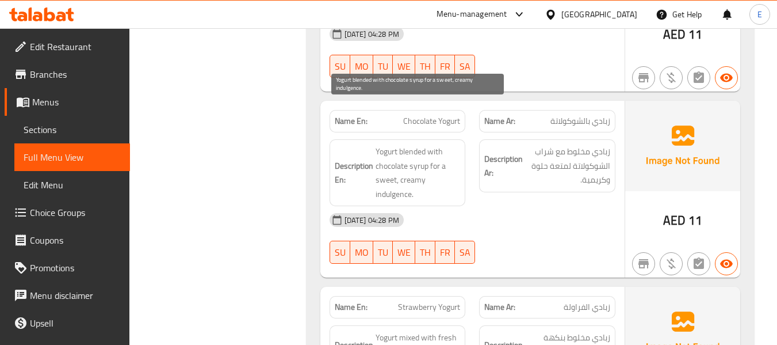
click at [437, 152] on span "Yogurt blended with chocolate syrup for a sweet, creamy indulgence." at bounding box center [418, 172] width 85 height 56
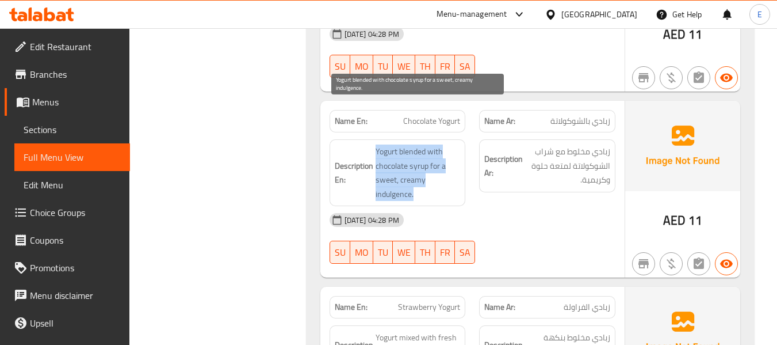
click at [437, 152] on span "Yogurt blended with chocolate syrup for a sweet, creamy indulgence." at bounding box center [418, 172] width 85 height 56
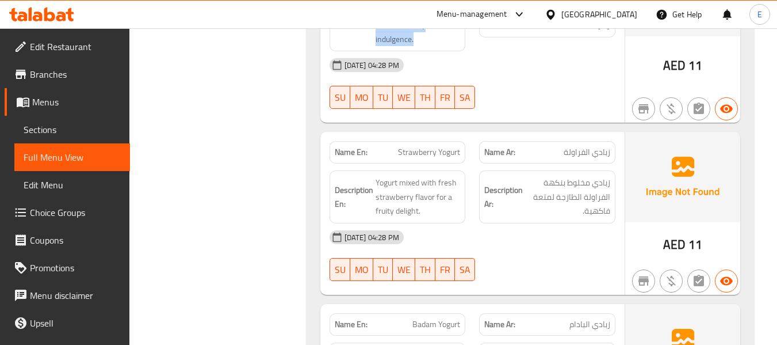
scroll to position [3709, 0]
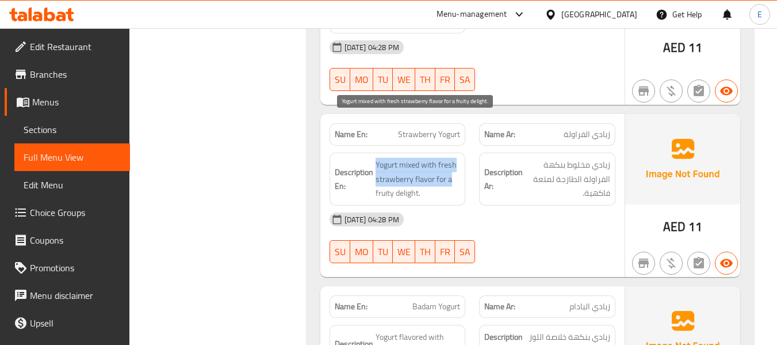
drag, startPoint x: 372, startPoint y: 114, endPoint x: 451, endPoint y: 143, distance: 83.6
click at [451, 158] on span "Yogurt mixed with fresh strawberry flavor for a fruity delight." at bounding box center [418, 179] width 85 height 43
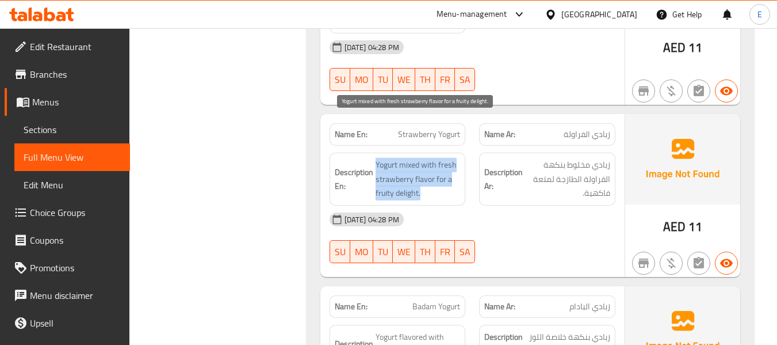
click at [451, 158] on span "Yogurt mixed with fresh strawberry flavor for a fruity delight." at bounding box center [418, 179] width 85 height 43
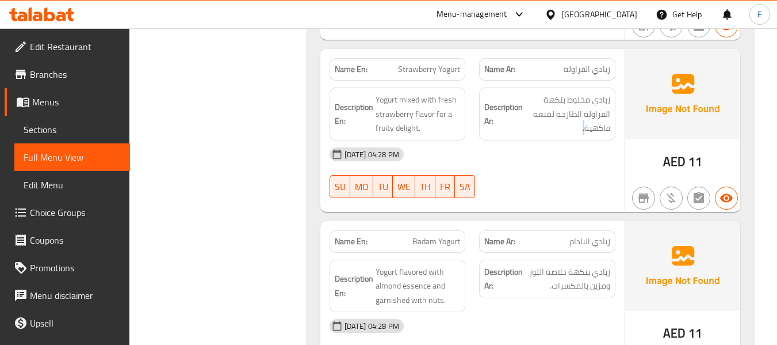
scroll to position [3882, 0]
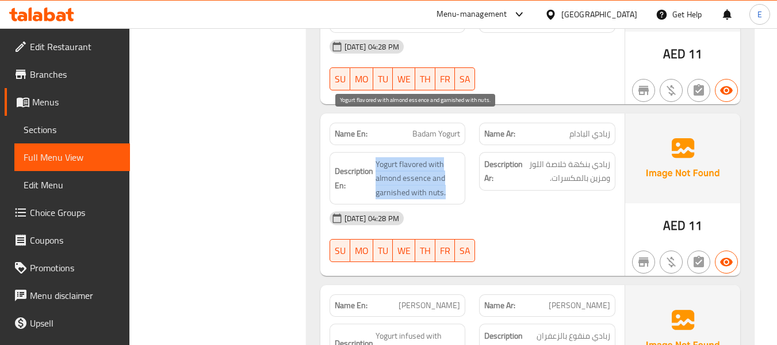
drag, startPoint x: 376, startPoint y: 115, endPoint x: 448, endPoint y: 148, distance: 79.5
click at [448, 157] on span "Yogurt flavored with almond essence and garnished with nuts." at bounding box center [418, 178] width 85 height 43
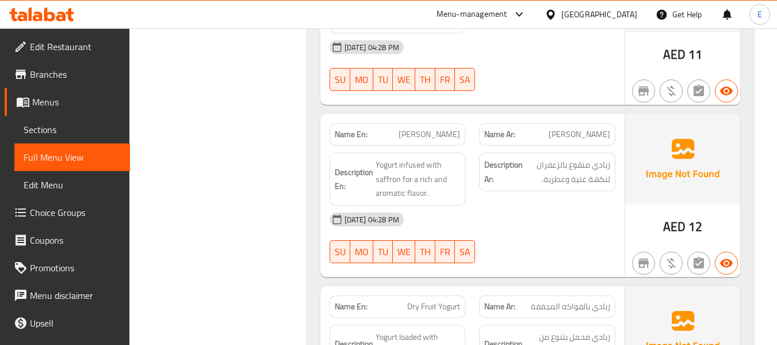
scroll to position [4055, 0]
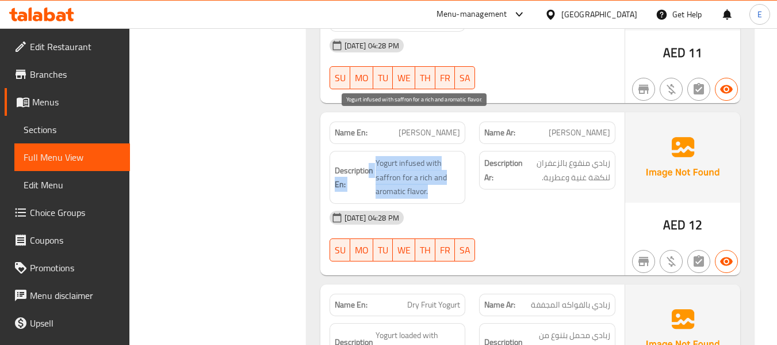
drag, startPoint x: 369, startPoint y: 116, endPoint x: 442, endPoint y: 146, distance: 79.2
click at [442, 156] on span "Yogurt infused with saffron for a rich and aromatic flavor." at bounding box center [418, 177] width 85 height 43
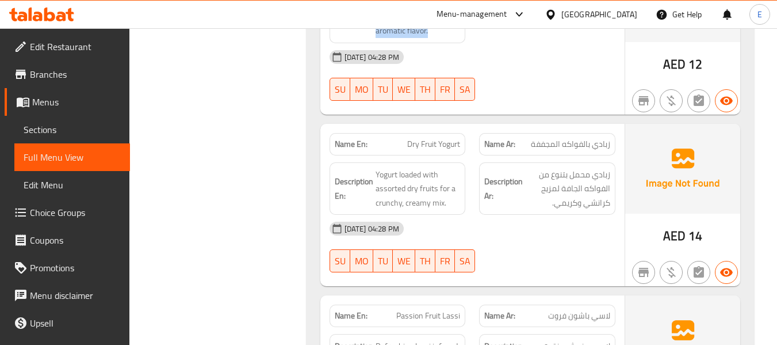
scroll to position [4227, 0]
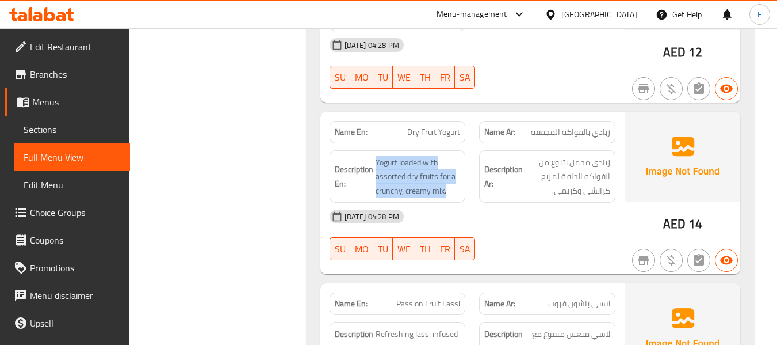
drag, startPoint x: 378, startPoint y: 115, endPoint x: 463, endPoint y: 142, distance: 90.1
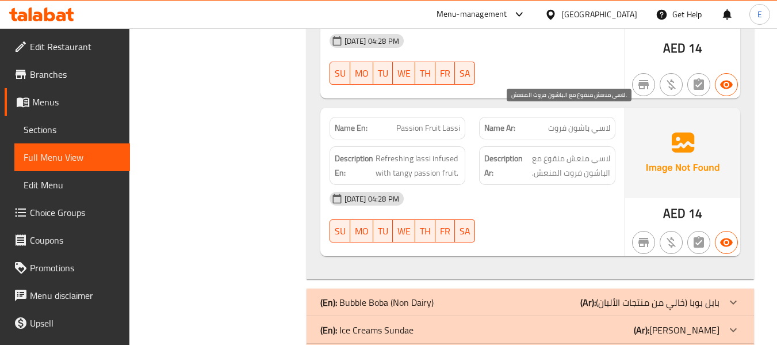
scroll to position [4400, 0]
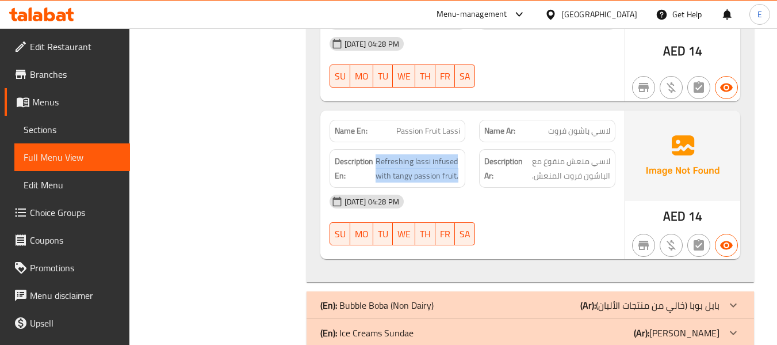
drag, startPoint x: 378, startPoint y: 116, endPoint x: 462, endPoint y: 132, distance: 85.7
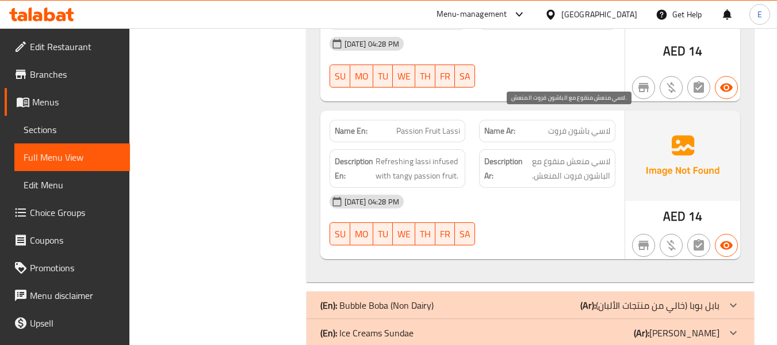
click at [542, 154] on span "لاسي منعش منقوع مع الباشون فروت المنعش." at bounding box center [567, 168] width 85 height 28
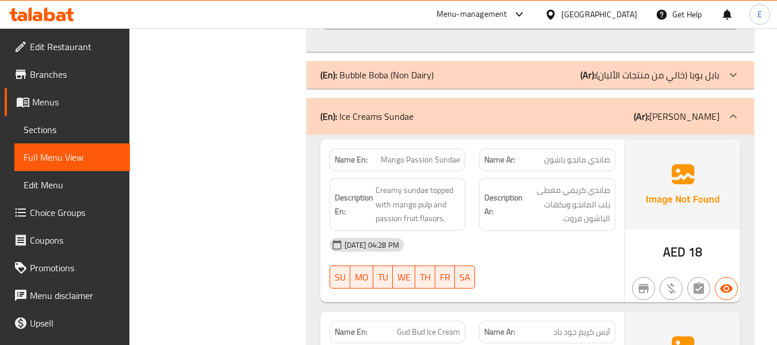
scroll to position [4688, 0]
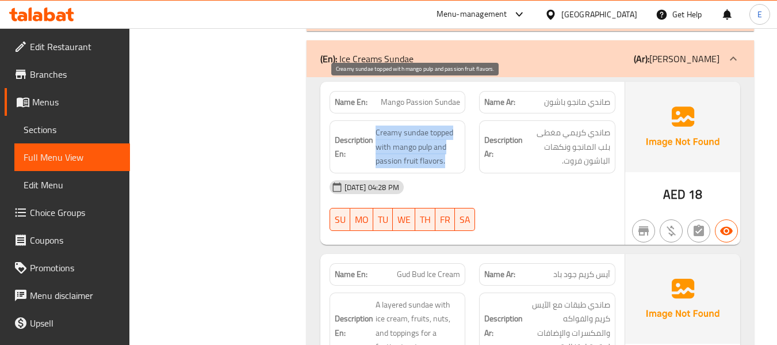
drag, startPoint x: 375, startPoint y: 84, endPoint x: 456, endPoint y: 118, distance: 88.0
click at [456, 125] on span "Creamy sundae topped with mango pulp and passion fruit flavors." at bounding box center [418, 146] width 85 height 43
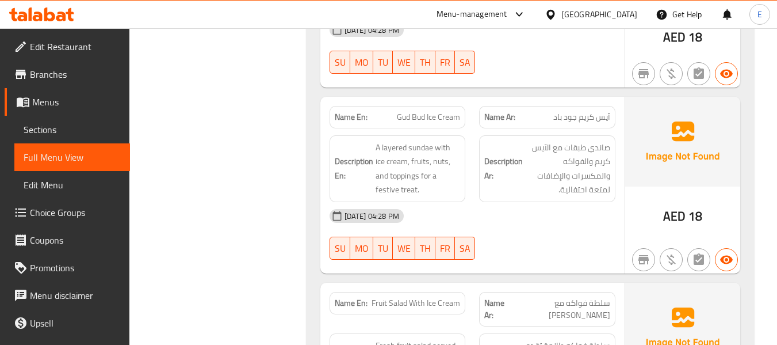
scroll to position [4860, 0]
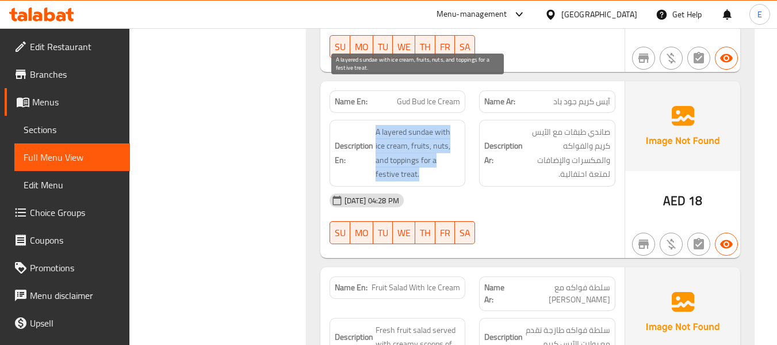
drag, startPoint x: 376, startPoint y: 91, endPoint x: 444, endPoint y: 134, distance: 80.5
click at [444, 134] on span "A layered sundae with ice cream, fruits, nuts, and toppings for a festive treat." at bounding box center [418, 153] width 85 height 56
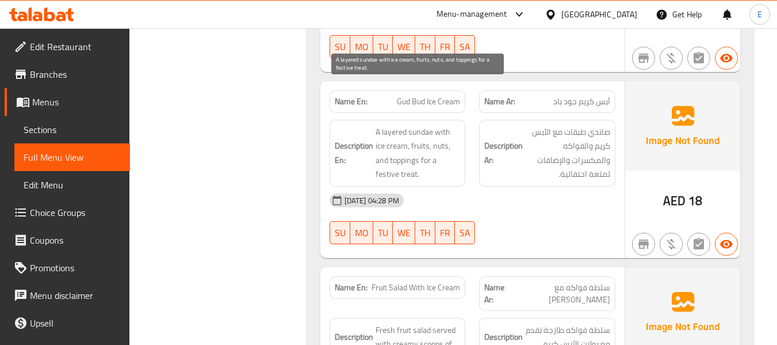
click at [444, 134] on span "A layered sundae with ice cream, fruits, nuts, and toppings for a festive treat." at bounding box center [418, 153] width 85 height 56
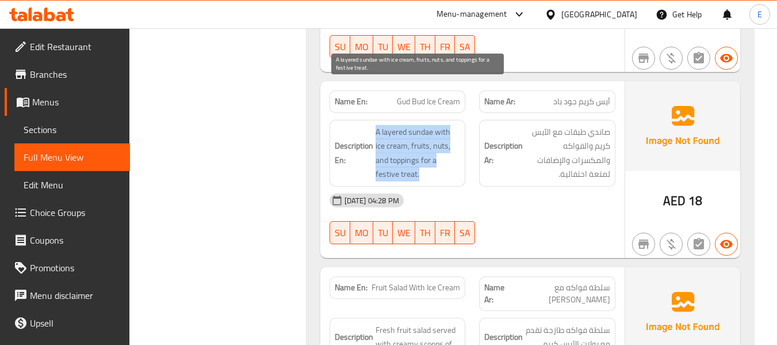
click at [444, 134] on span "A layered sundae with ice cream, fruits, nuts, and toppings for a festive treat." at bounding box center [418, 153] width 85 height 56
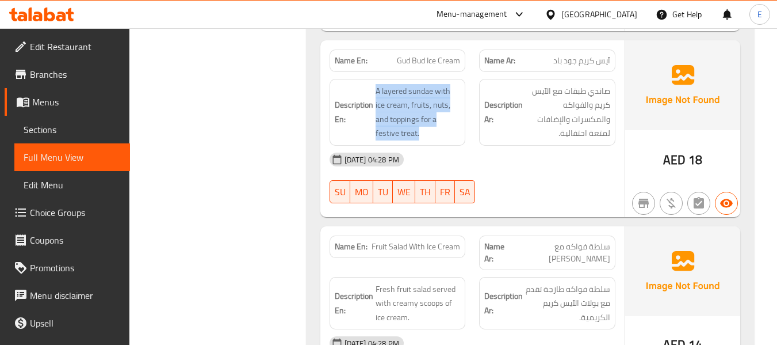
scroll to position [5033, 0]
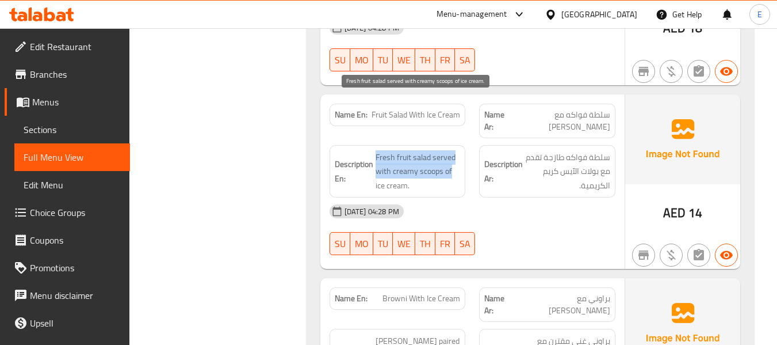
drag, startPoint x: 375, startPoint y: 99, endPoint x: 452, endPoint y: 123, distance: 80.6
click at [452, 150] on span "Fresh fruit salad served with creamy scoops of ice cream." at bounding box center [418, 171] width 85 height 43
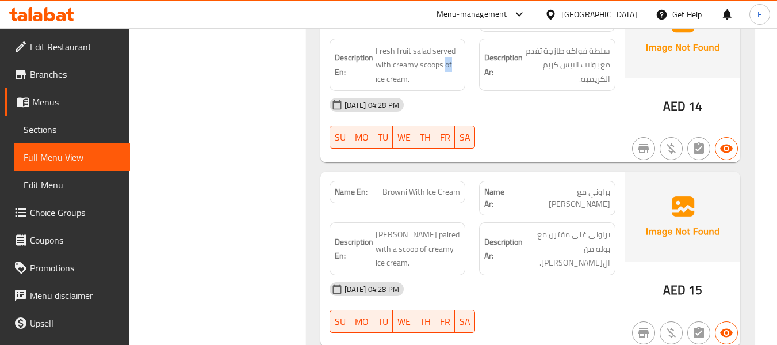
scroll to position [5206, 0]
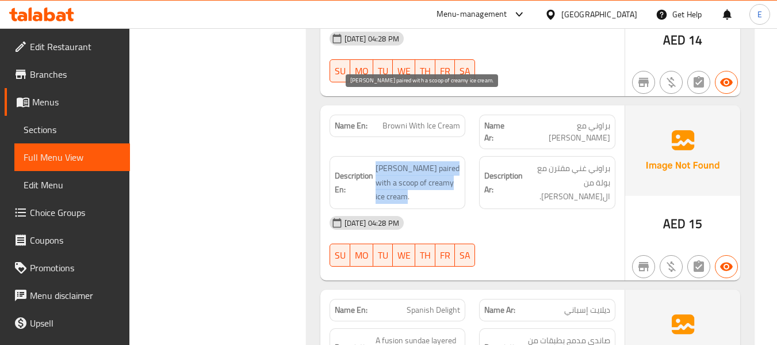
drag, startPoint x: 370, startPoint y: 92, endPoint x: 457, endPoint y: 129, distance: 94.4
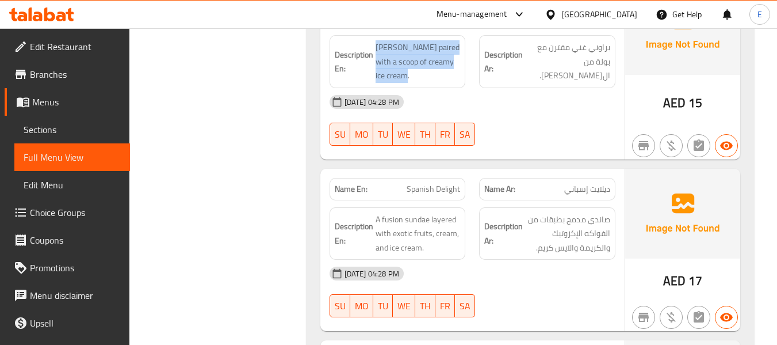
scroll to position [5378, 0]
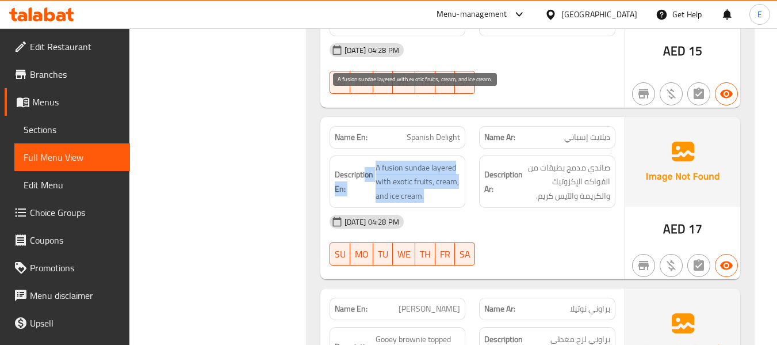
drag, startPoint x: 366, startPoint y: 97, endPoint x: 455, endPoint y: 124, distance: 93.2
click at [455, 161] on span "A fusion sundae layered with exotic fruits, cream, and ice cream." at bounding box center [418, 182] width 85 height 43
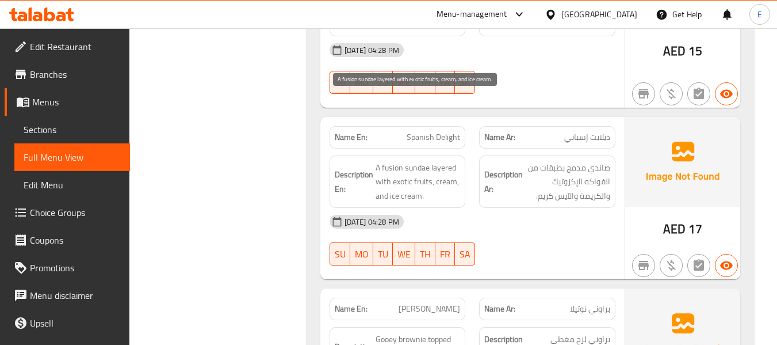
click at [455, 161] on span "A fusion sundae layered with exotic fruits, cream, and ice cream." at bounding box center [418, 182] width 85 height 43
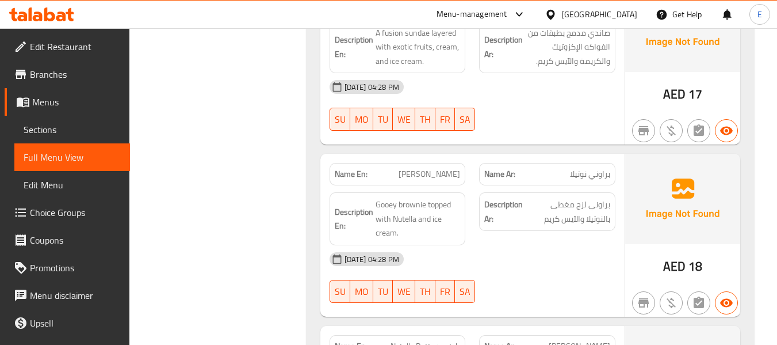
scroll to position [5551, 0]
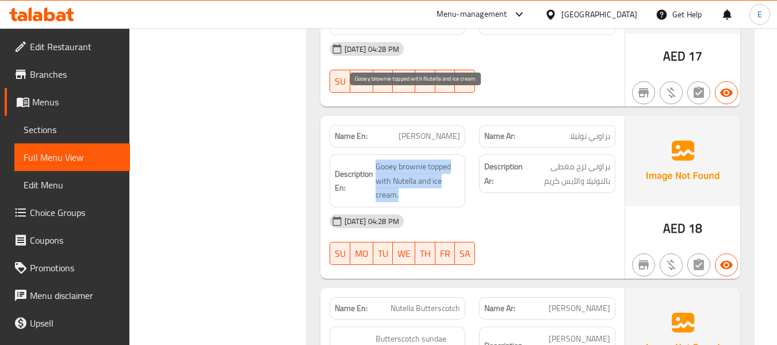
drag, startPoint x: 372, startPoint y: 93, endPoint x: 451, endPoint y: 129, distance: 86.3
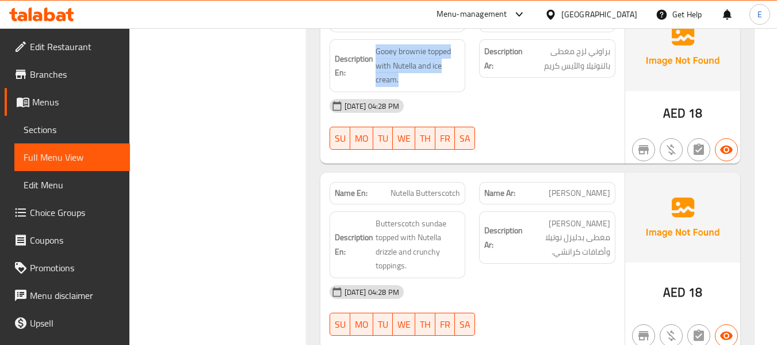
scroll to position [5724, 0]
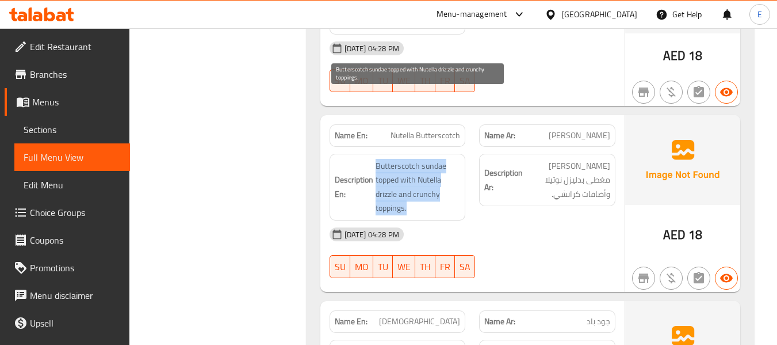
drag, startPoint x: 369, startPoint y: 96, endPoint x: 442, endPoint y: 136, distance: 83.2
click at [442, 159] on span "Butterscotch sundae topped with Nutella drizzle and crunchy toppings." at bounding box center [418, 187] width 85 height 56
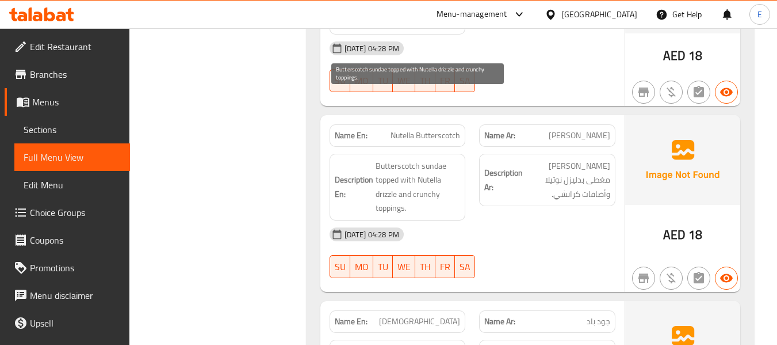
click at [442, 159] on span "Butterscotch sundae topped with Nutella drizzle and crunchy toppings." at bounding box center [418, 187] width 85 height 56
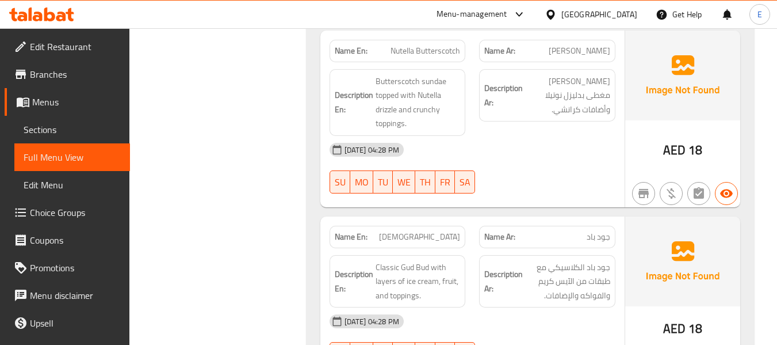
scroll to position [5896, 0]
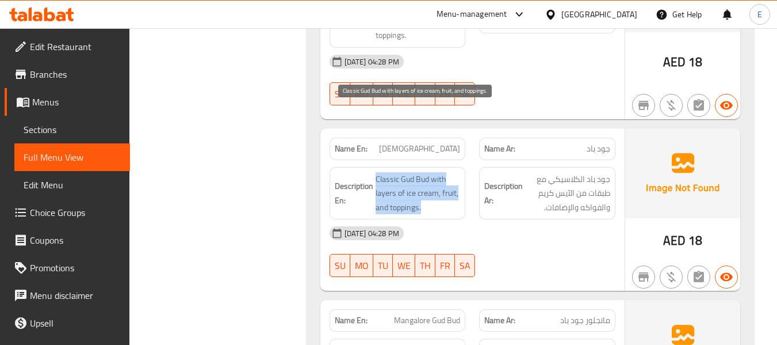
drag, startPoint x: 375, startPoint y: 106, endPoint x: 455, endPoint y: 140, distance: 86.6
click at [455, 172] on span "Classic Gud Bud with layers of ice cream, fruit, and toppings." at bounding box center [418, 193] width 85 height 43
click at [454, 172] on span "Classic Gud Bud with layers of ice cream, fruit, and toppings." at bounding box center [418, 193] width 85 height 43
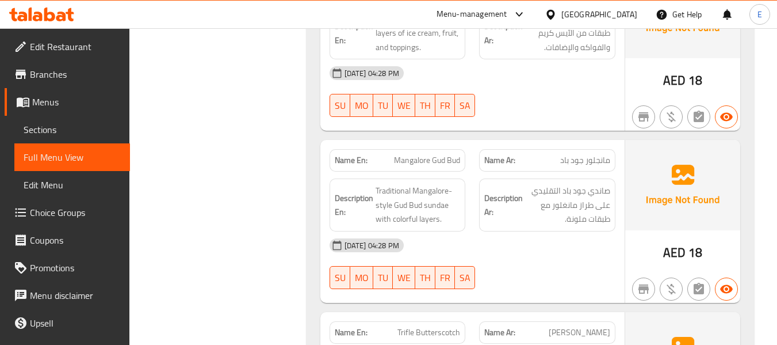
scroll to position [6069, 0]
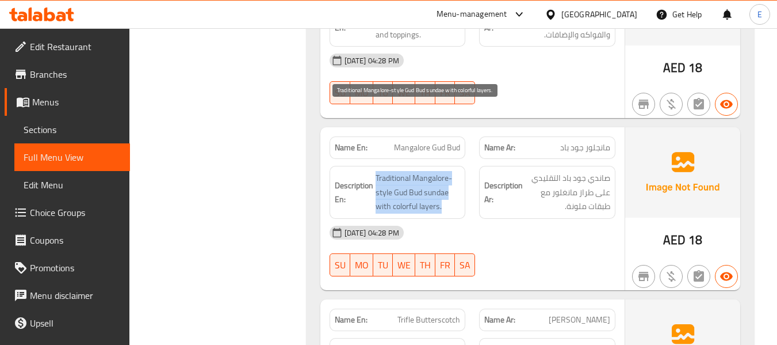
drag, startPoint x: 390, startPoint y: 106, endPoint x: 443, endPoint y: 142, distance: 63.5
click at [443, 171] on span "Traditional Mangalore-style Gud Bud sundae with colorful layers." at bounding box center [418, 192] width 85 height 43
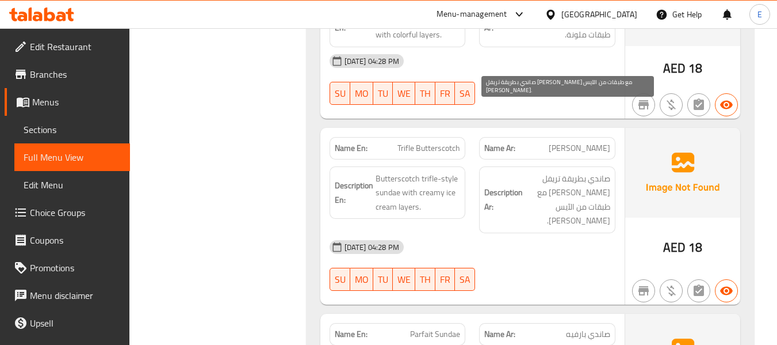
scroll to position [6242, 0]
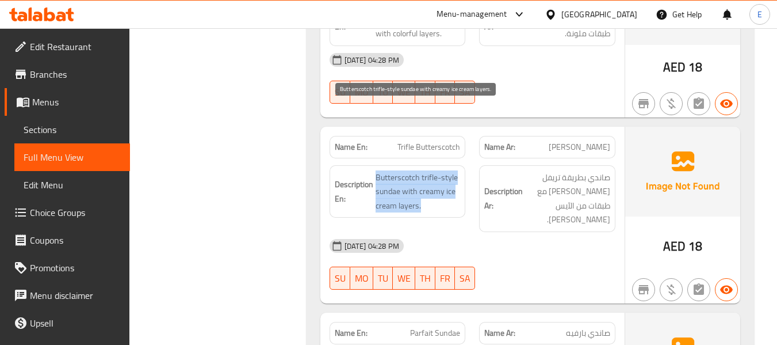
drag, startPoint x: 371, startPoint y: 105, endPoint x: 459, endPoint y: 136, distance: 93.2
click at [459, 170] on span "Butterscotch trifle-style sundae with creamy ice cream layers." at bounding box center [418, 191] width 85 height 43
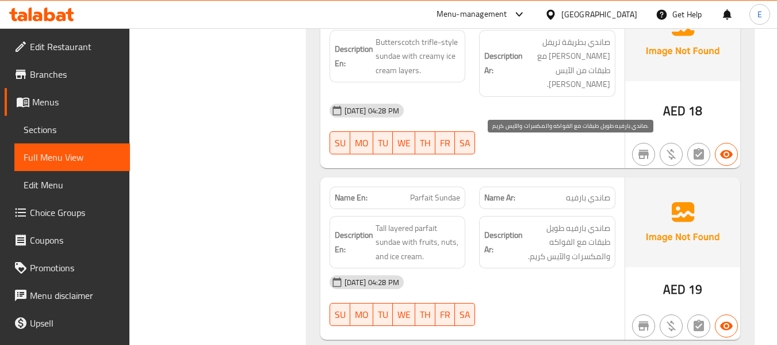
scroll to position [6414, 0]
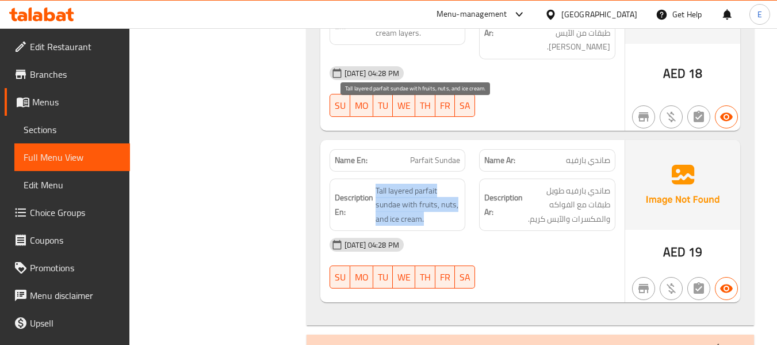
drag, startPoint x: 373, startPoint y: 105, endPoint x: 452, endPoint y: 131, distance: 83.2
click at [452, 184] on span "Tall layered parfait sundae with fruits, nuts, and ice cream." at bounding box center [418, 205] width 85 height 43
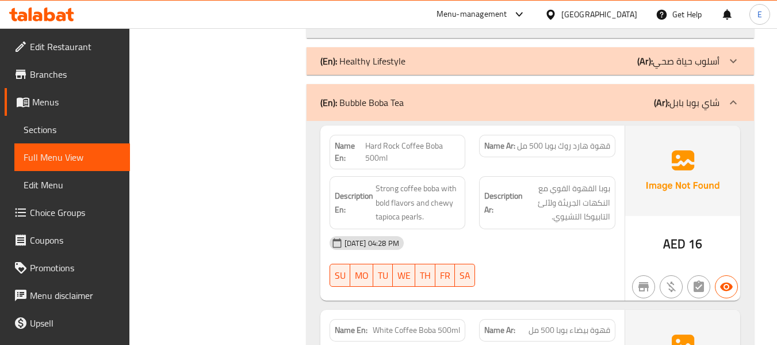
scroll to position [6702, 0]
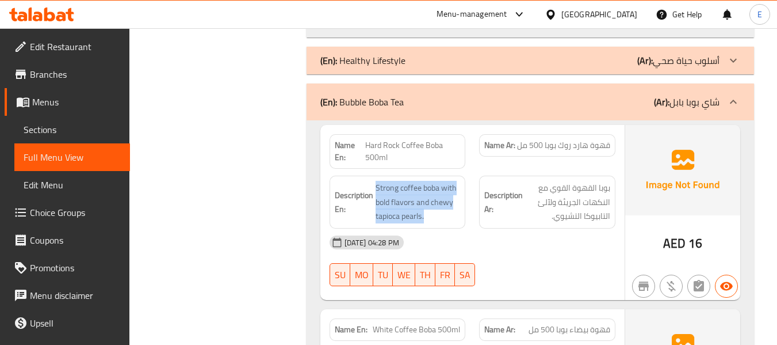
drag, startPoint x: 374, startPoint y: 98, endPoint x: 463, endPoint y: 139, distance: 98.1
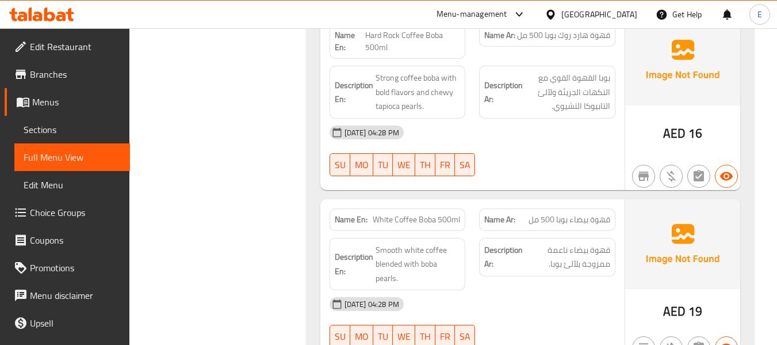
scroll to position [6875, 0]
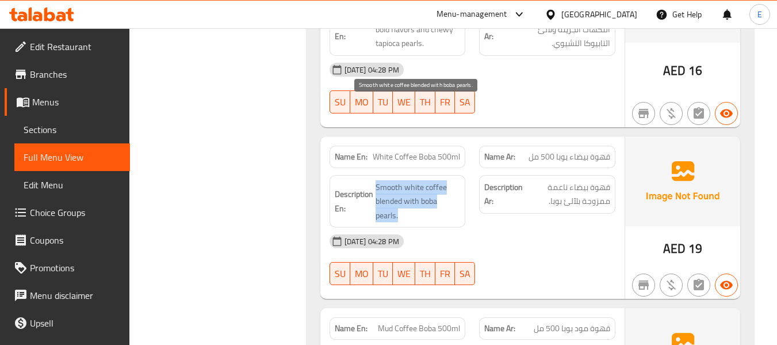
drag, startPoint x: 374, startPoint y: 100, endPoint x: 452, endPoint y: 133, distance: 84.6
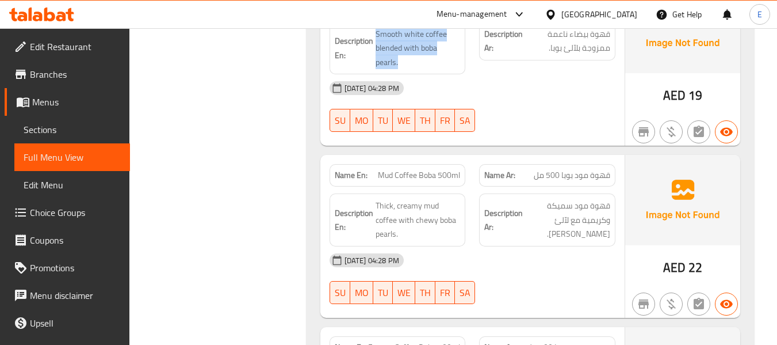
scroll to position [7047, 0]
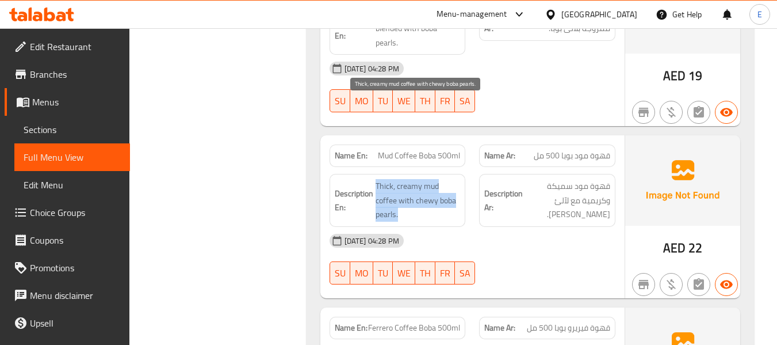
drag, startPoint x: 375, startPoint y: 101, endPoint x: 453, endPoint y: 134, distance: 85.1
click at [453, 179] on span "Thick, creamy mud coffee with chewy boba pearls." at bounding box center [418, 200] width 85 height 43
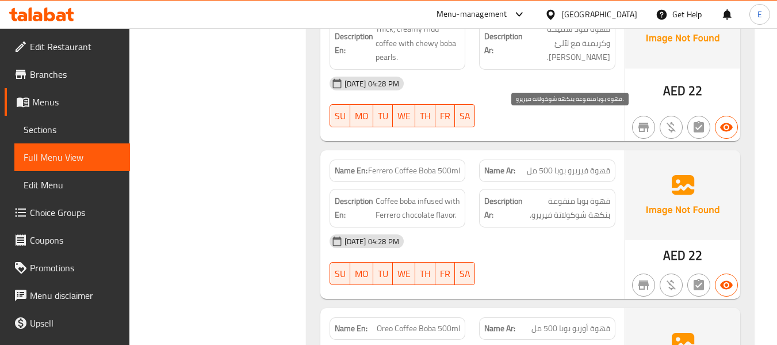
scroll to position [7220, 0]
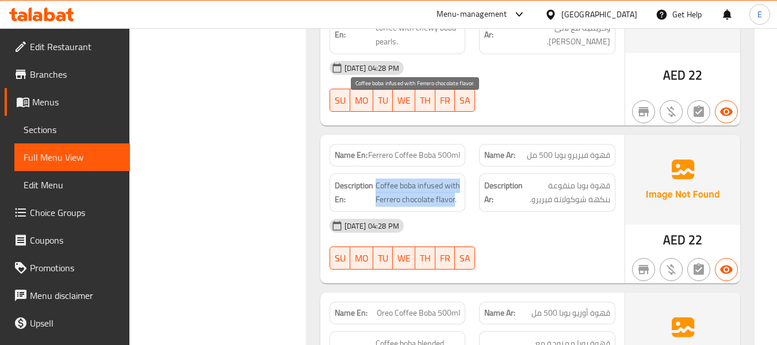
drag, startPoint x: 377, startPoint y: 102, endPoint x: 454, endPoint y: 117, distance: 78.6
click at [454, 178] on span "Coffee boba infused with Ferrero chocolate flavor." at bounding box center [418, 192] width 85 height 28
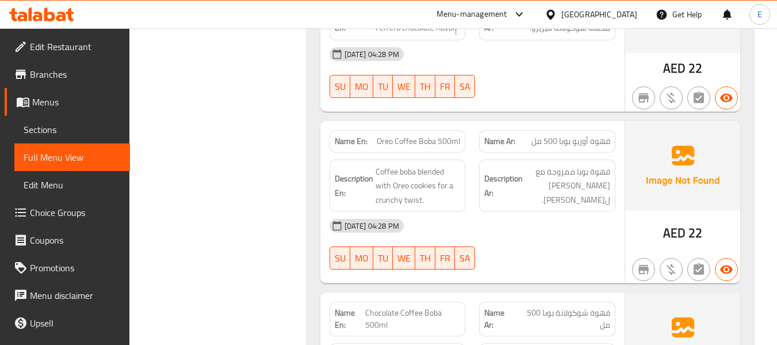
scroll to position [7393, 0]
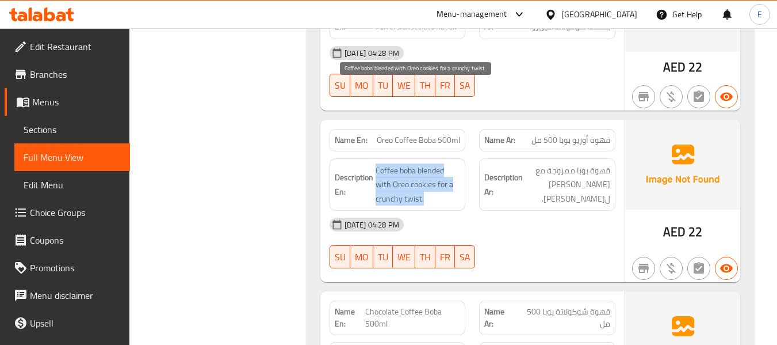
drag, startPoint x: 373, startPoint y: 85, endPoint x: 453, endPoint y: 119, distance: 86.4
click at [453, 163] on span "Coffee boba blended with Oreo cookies for a crunchy twist." at bounding box center [418, 184] width 85 height 43
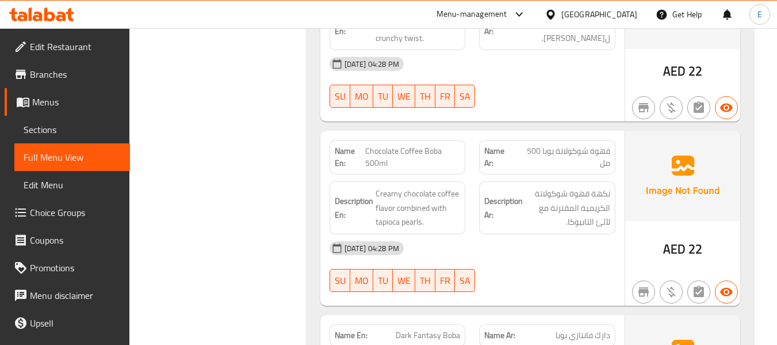
scroll to position [7565, 0]
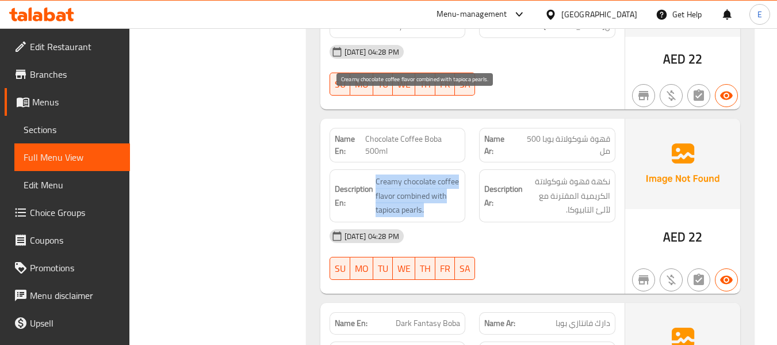
drag, startPoint x: 380, startPoint y: 94, endPoint x: 443, endPoint y: 124, distance: 69.8
click at [443, 174] on span "Creamy chocolate coffee flavor combined with tapioca pearls." at bounding box center [418, 195] width 85 height 43
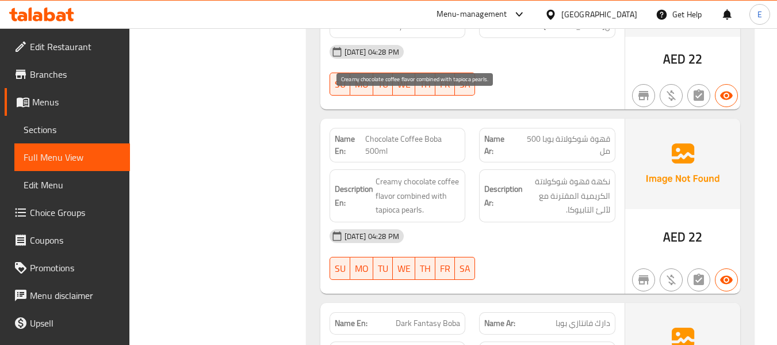
click at [443, 174] on span "Creamy chocolate coffee flavor combined with tapioca pearls." at bounding box center [418, 195] width 85 height 43
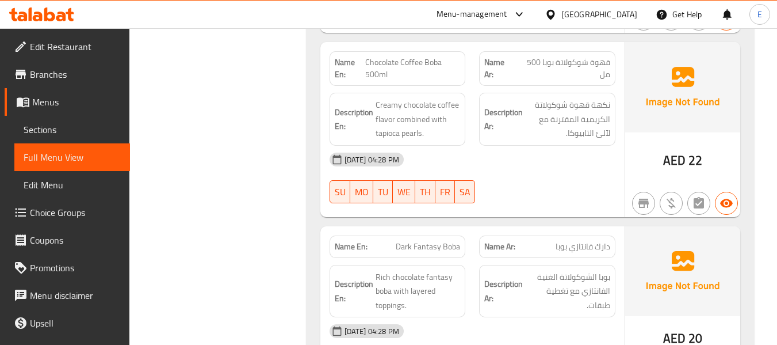
scroll to position [7715, 0]
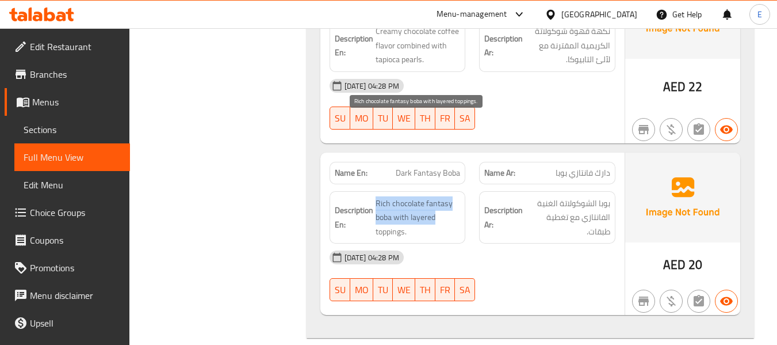
drag, startPoint x: 375, startPoint y: 116, endPoint x: 435, endPoint y: 142, distance: 65.2
click at [435, 196] on span "Rich chocolate fantasy boba with layered toppings." at bounding box center [418, 217] width 85 height 43
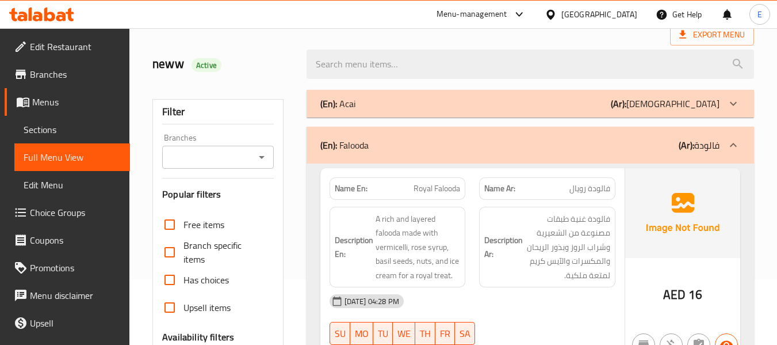
scroll to position [85, 0]
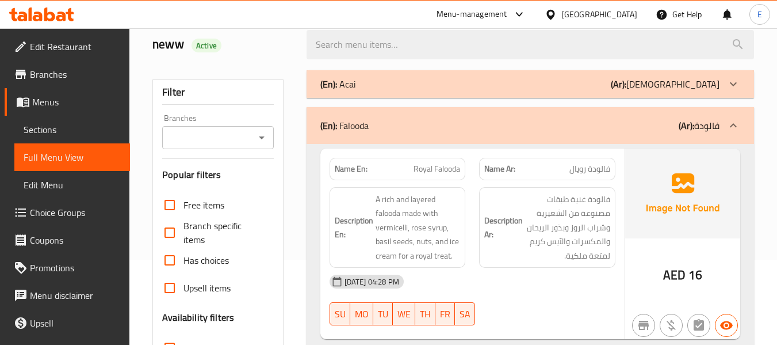
click at [619, 75] on div "(En): Acai (Ar): أساي" at bounding box center [531, 84] width 448 height 28
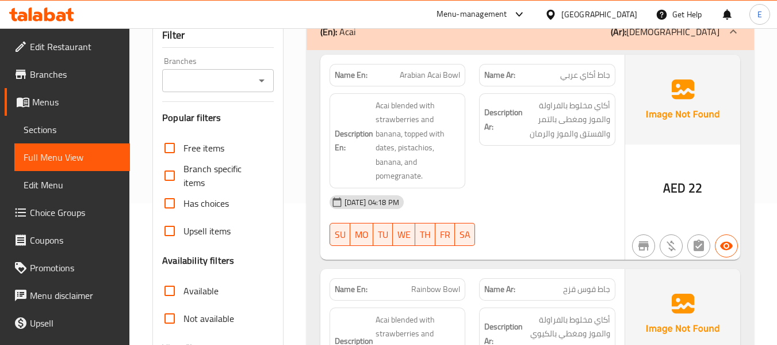
scroll to position [142, 0]
click at [415, 66] on div "Name En: Arabian Acai Bowl" at bounding box center [398, 74] width 136 height 22
click at [566, 74] on span "جاط أكاي عربي" at bounding box center [586, 74] width 50 height 12
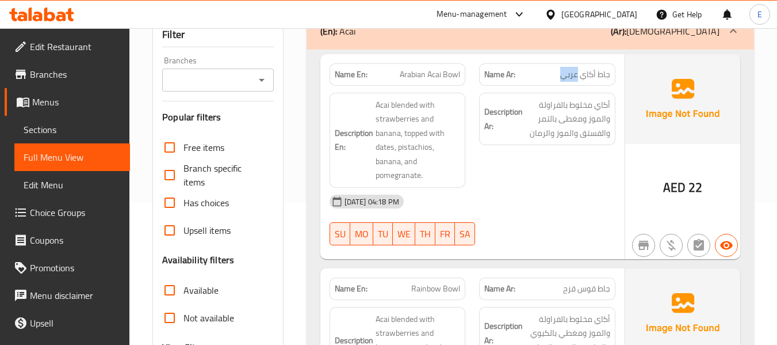
click at [566, 74] on span "جاط أكاي عربي" at bounding box center [586, 74] width 50 height 12
click at [562, 170] on div "Description Ar: أكاي مخلوط بالفراولة والموز ومغطى بالتمر والفستق والموز والرمان" at bounding box center [547, 140] width 150 height 109
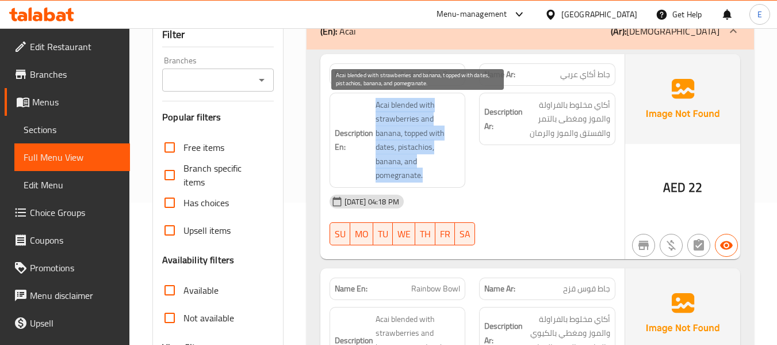
drag, startPoint x: 374, startPoint y: 100, endPoint x: 437, endPoint y: 173, distance: 95.9
click at [437, 173] on h6 "Description En: Acai blended with strawberries and banana, topped with dates, p…" at bounding box center [398, 140] width 126 height 85
click at [437, 173] on span "Acai blended with strawberries and banana, topped with dates, pistachios, banan…" at bounding box center [418, 140] width 85 height 85
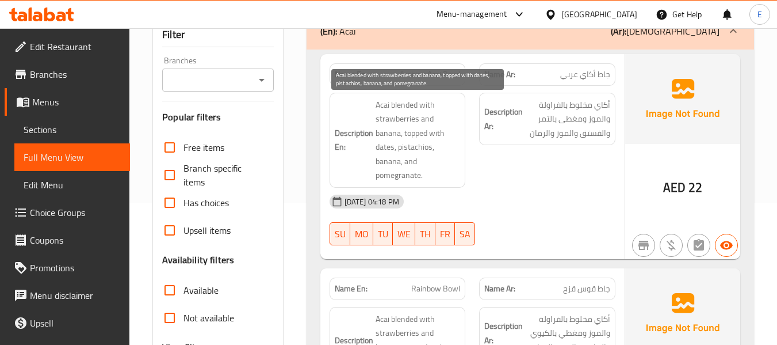
click at [437, 173] on span "Acai blended with strawberries and banana, topped with dates, pistachios, banan…" at bounding box center [418, 140] width 85 height 85
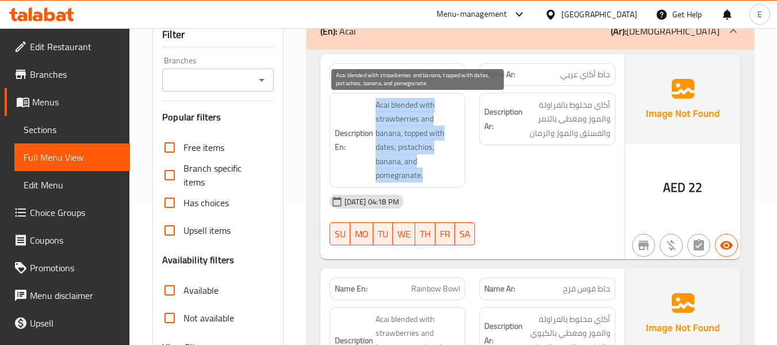
click at [437, 173] on span "Acai blended with strawberries and banana, topped with dates, pistachios, banan…" at bounding box center [418, 140] width 85 height 85
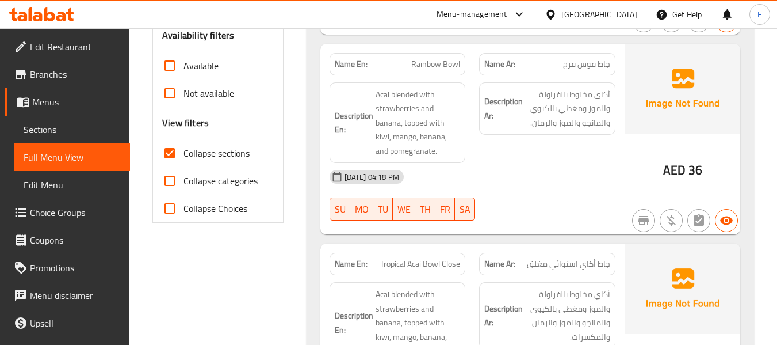
scroll to position [372, 0]
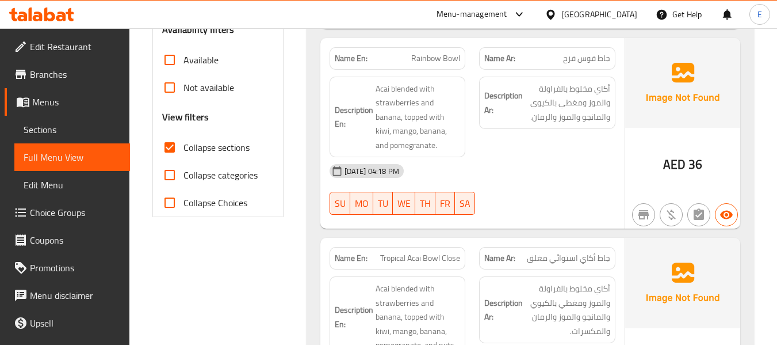
click at [600, 62] on span "جاط قوس قزح" at bounding box center [586, 58] width 47 height 12
click at [429, 58] on span "Rainbow Bowl" at bounding box center [435, 58] width 49 height 12
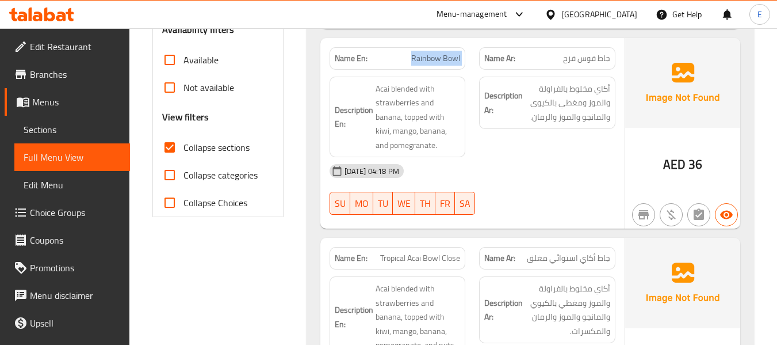
click at [429, 58] on span "Rainbow Bowl" at bounding box center [435, 58] width 49 height 12
click at [533, 167] on div "03-09-2025 04:18 PM" at bounding box center [473, 171] width 300 height 28
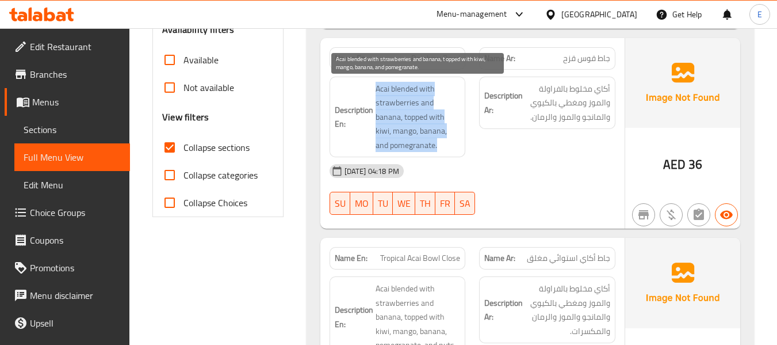
drag, startPoint x: 372, startPoint y: 90, endPoint x: 447, endPoint y: 144, distance: 92.3
click at [447, 144] on h6 "Description En: Acai blended with strawberries and banana, topped with kiwi, ma…" at bounding box center [398, 117] width 126 height 71
click at [447, 144] on span "Acai blended with strawberries and banana, topped with kiwi, mango, banana, and…" at bounding box center [418, 117] width 85 height 71
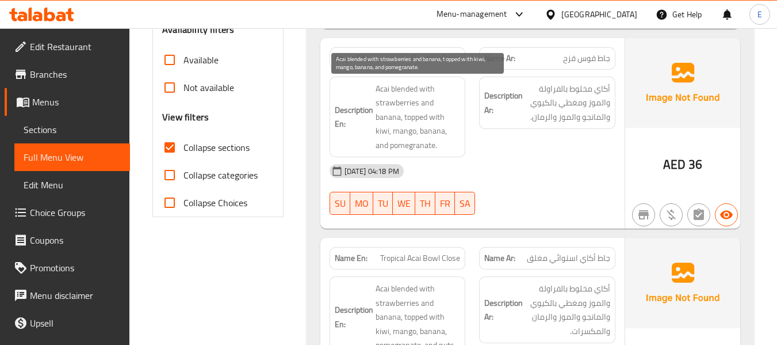
click at [447, 144] on span "Acai blended with strawberries and banana, topped with kiwi, mango, banana, and…" at bounding box center [418, 117] width 85 height 71
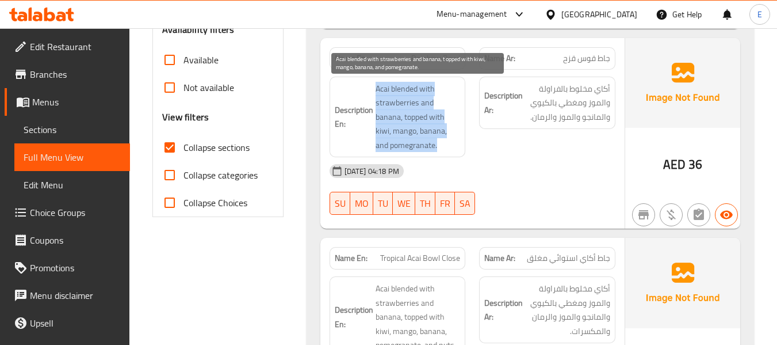
click at [447, 144] on span "Acai blended with strawberries and banana, topped with kiwi, mango, banana, and…" at bounding box center [418, 117] width 85 height 71
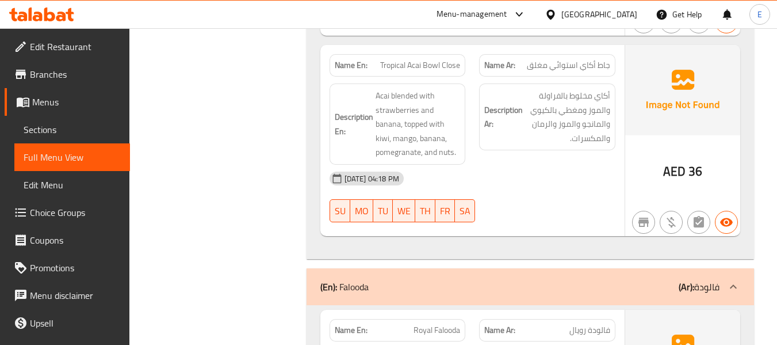
scroll to position [545, 0]
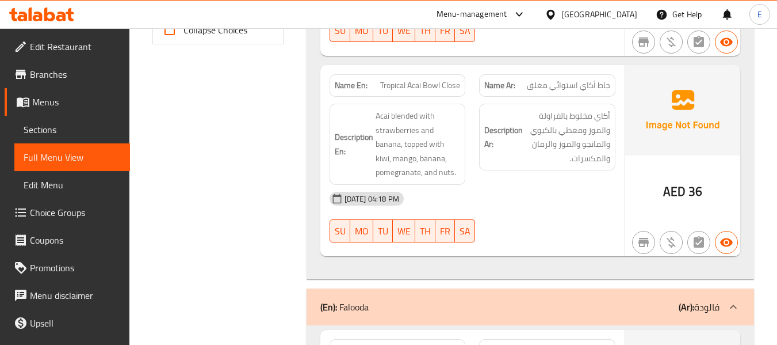
click at [552, 87] on span "جاط أكاي استوائي مغلق" at bounding box center [568, 85] width 83 height 12
click at [410, 87] on span "Tropical Acai Bowl Close" at bounding box center [420, 85] width 80 height 12
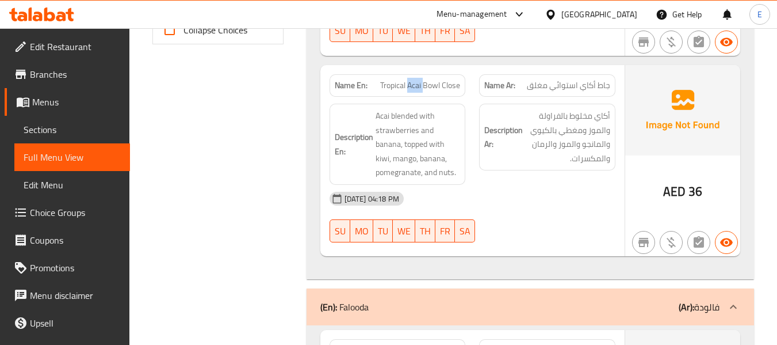
click at [410, 87] on span "Tropical Acai Bowl Close" at bounding box center [420, 85] width 80 height 12
click at [565, 205] on div "03-09-2025 04:18 PM" at bounding box center [473, 199] width 300 height 28
click at [434, 86] on span "Tropical Acai Bowl Close" at bounding box center [420, 85] width 80 height 12
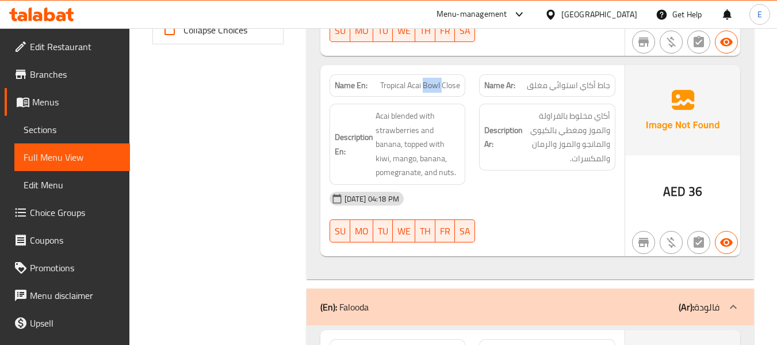
click at [434, 86] on span "Tropical Acai Bowl Close" at bounding box center [420, 85] width 80 height 12
click at [497, 188] on div "03-09-2025 04:18 PM" at bounding box center [473, 199] width 300 height 28
click at [582, 90] on span "جاط أكاي استوائي مغلق" at bounding box center [568, 85] width 83 height 12
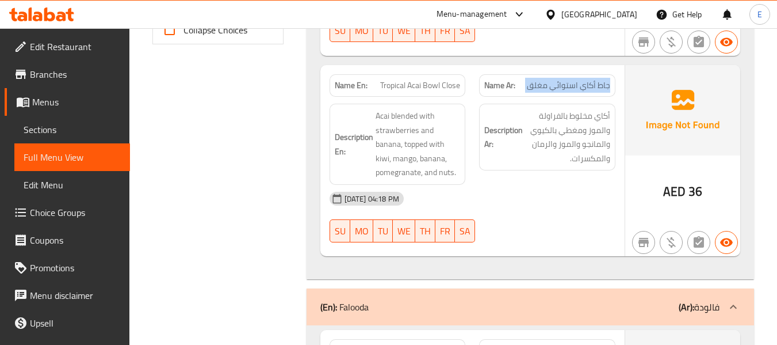
click at [582, 90] on span "جاط أكاي استوائي مغلق" at bounding box center [568, 85] width 83 height 12
click at [447, 87] on span "Tropical Acai Bowl Close" at bounding box center [420, 85] width 80 height 12
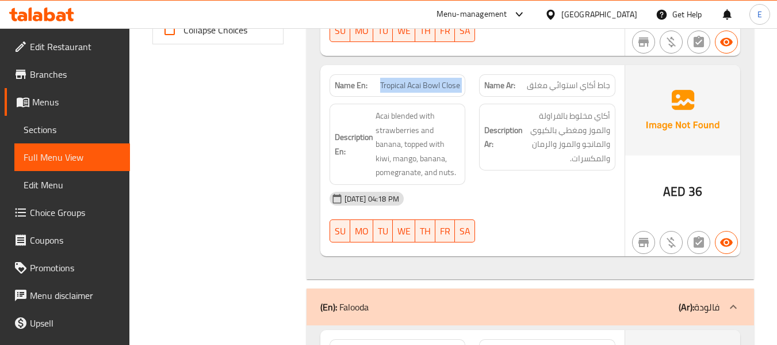
click at [447, 87] on span "Tropical Acai Bowl Close" at bounding box center [420, 85] width 80 height 12
click at [530, 169] on div "Description Ar: أكاي مخلوط بالفراولة والموز ومغطي بالكيوي والمانجو والموز والرم…" at bounding box center [547, 137] width 136 height 67
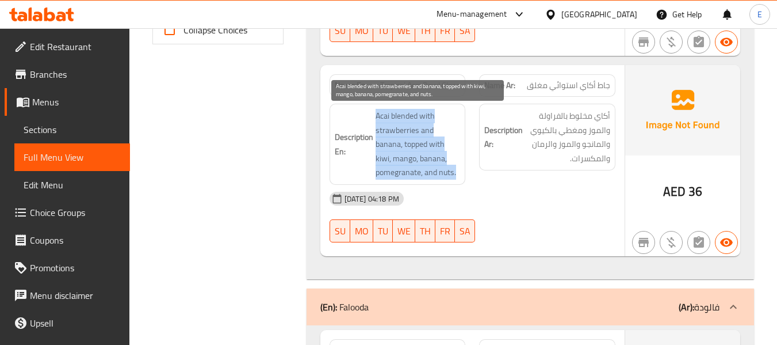
drag, startPoint x: 381, startPoint y: 113, endPoint x: 459, endPoint y: 169, distance: 95.3
click at [459, 169] on h6 "Description En: Acai blended with strawberries and banana, topped with kiwi, ma…" at bounding box center [398, 144] width 126 height 71
click at [459, 169] on span "Acai blended with strawberries and banana, topped with kiwi, mango, banana, pom…" at bounding box center [418, 144] width 85 height 71
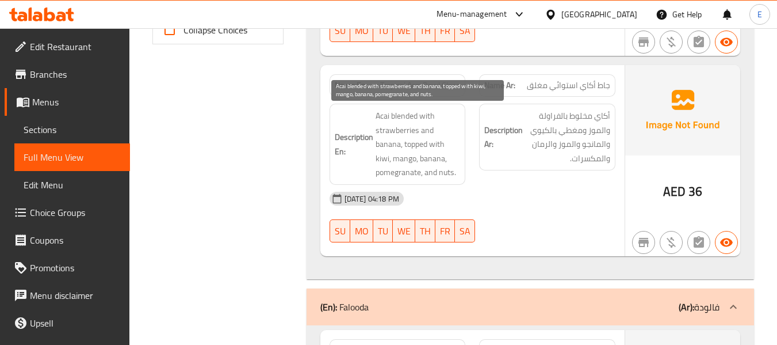
click at [459, 169] on span "Acai blended with strawberries and banana, topped with kiwi, mango, banana, pom…" at bounding box center [418, 144] width 85 height 71
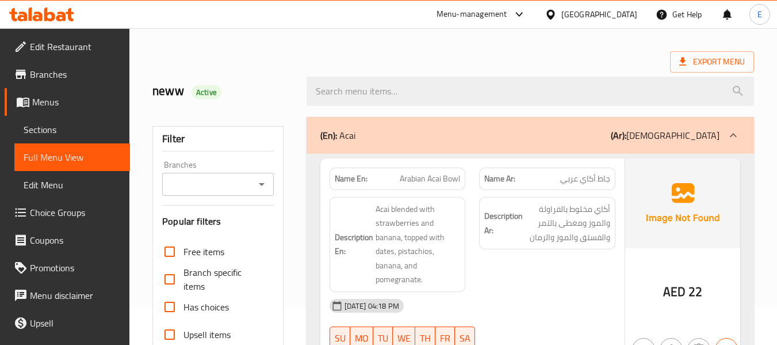
scroll to position [0, 0]
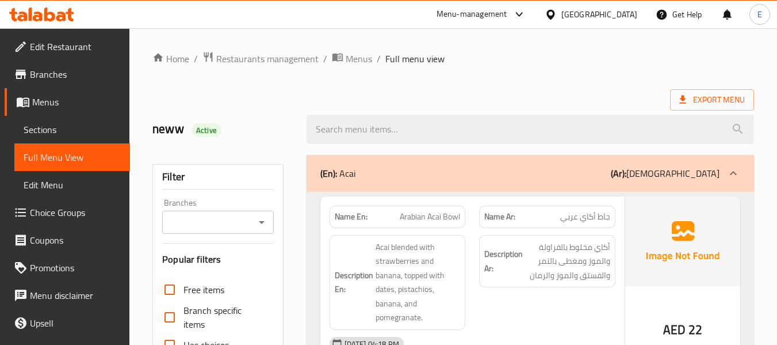
click at [588, 165] on div "(En): Acai (Ar): أساي" at bounding box center [531, 173] width 448 height 37
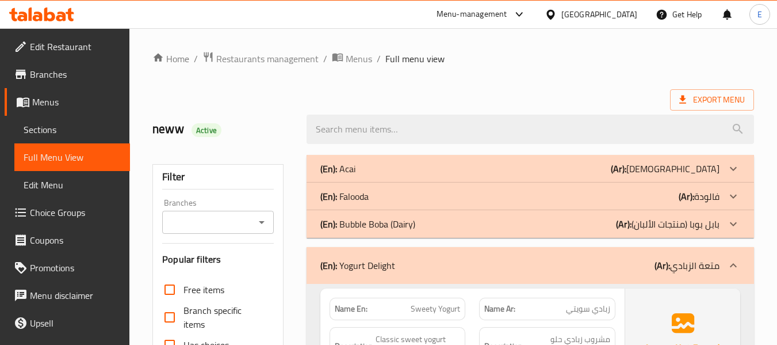
click at [592, 176] on div "(En): Bubble Boba (Dairy) (Ar): بابل بوبا (منتجات الألبان)" at bounding box center [520, 169] width 399 height 14
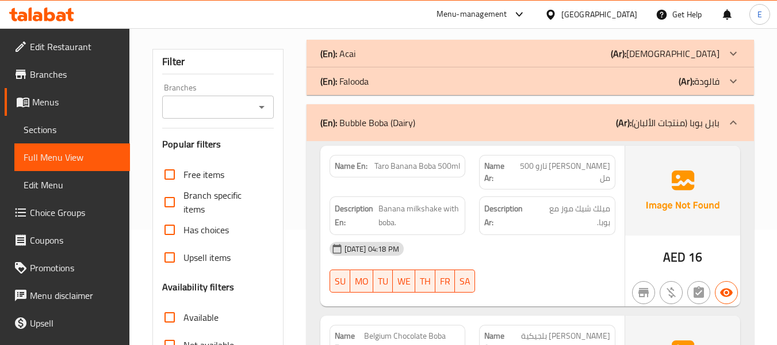
scroll to position [173, 0]
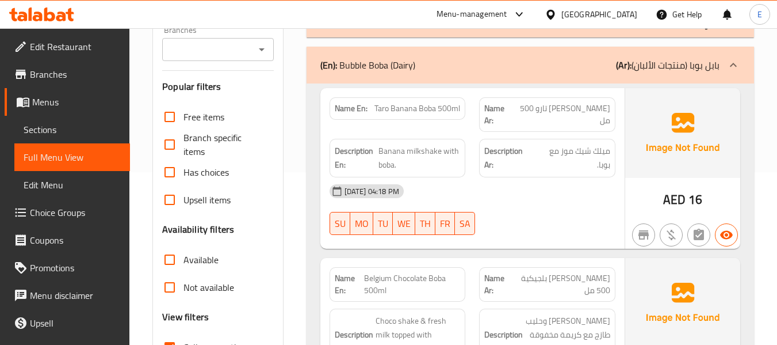
click at [562, 102] on span "بوبا موز تارو 500 مل" at bounding box center [562, 114] width 97 height 24
click at [401, 106] on span "Taro Banana Boba 500ml" at bounding box center [418, 108] width 86 height 12
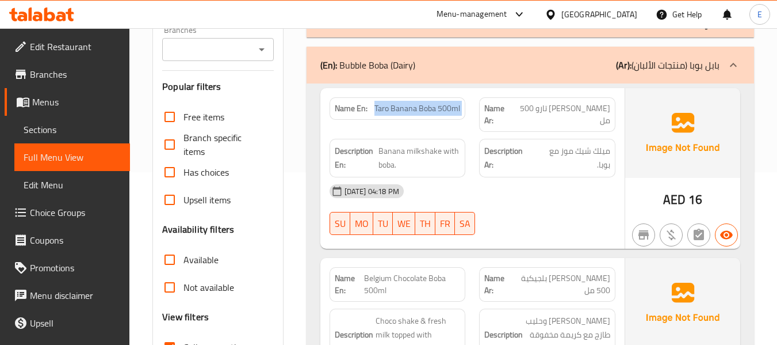
click at [401, 106] on span "Taro Banana Boba 500ml" at bounding box center [418, 108] width 86 height 12
click at [569, 117] on div "Name Ar: بوبا موز تارو 500 مل" at bounding box center [547, 114] width 136 height 35
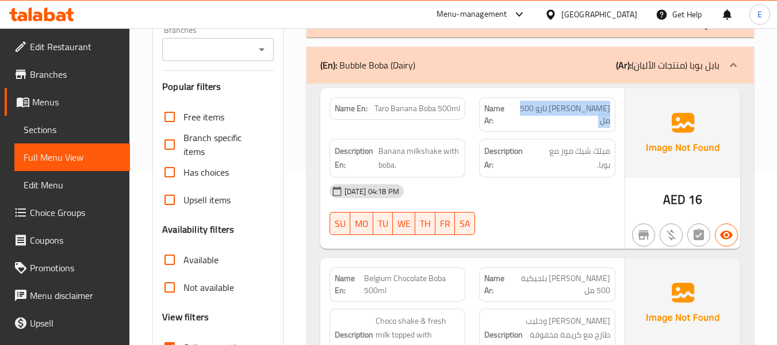
click at [569, 117] on div "Name Ar: بوبا موز تارو 500 مل" at bounding box center [547, 114] width 136 height 35
click at [582, 188] on div "03-09-2025 04:18 PM" at bounding box center [473, 191] width 300 height 28
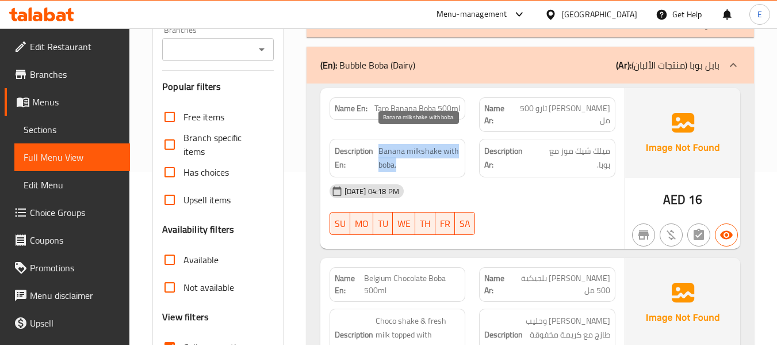
drag, startPoint x: 379, startPoint y: 139, endPoint x: 452, endPoint y: 148, distance: 74.3
click at [452, 148] on span "Banana milkshake with boba." at bounding box center [420, 158] width 82 height 28
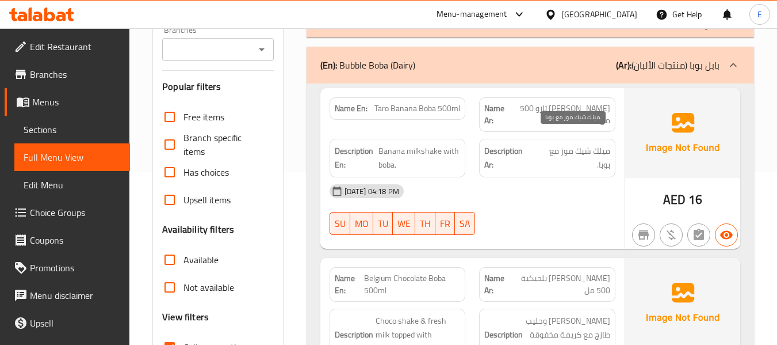
click at [598, 148] on span "ميلك شيك موز مع بوبا." at bounding box center [573, 158] width 75 height 28
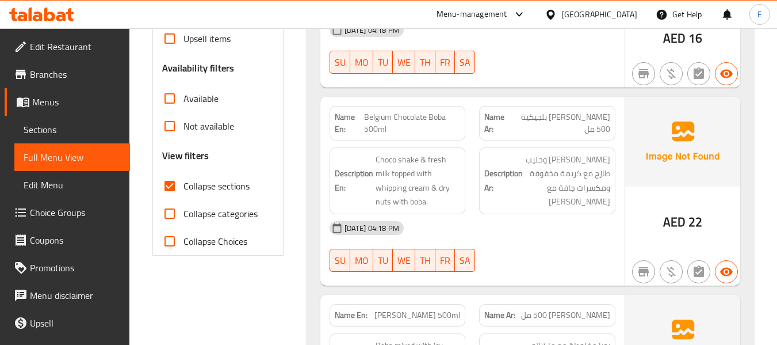
scroll to position [345, 0]
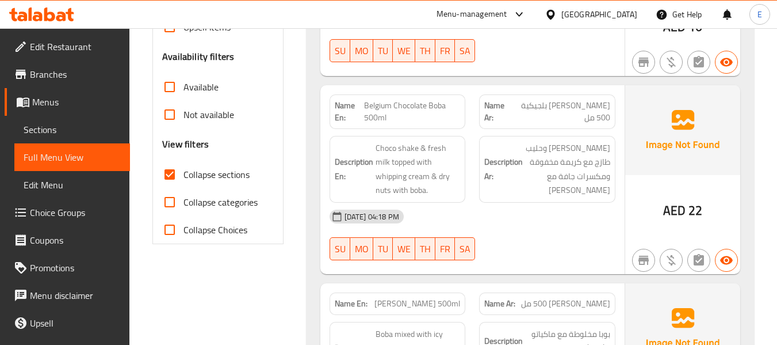
click at [566, 100] on span "بوبا شوكولاتة بلجيكية 500 مل" at bounding box center [561, 112] width 100 height 24
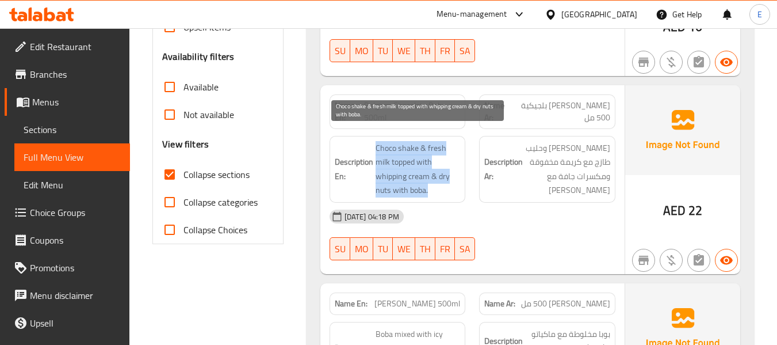
drag, startPoint x: 371, startPoint y: 128, endPoint x: 445, endPoint y: 178, distance: 89.5
click at [445, 178] on div "Description En: Choco shake & fresh milk topped with whipping cream & dry nuts …" at bounding box center [398, 169] width 136 height 67
click at [445, 178] on span "Choco shake & fresh milk topped with whipping cream & dry nuts with boba." at bounding box center [418, 169] width 85 height 56
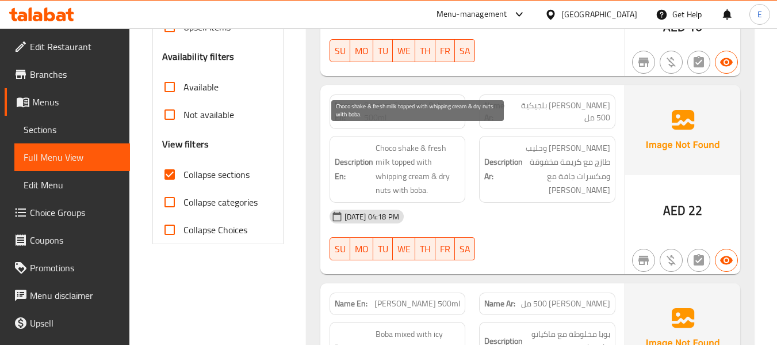
drag, startPoint x: 445, startPoint y: 178, endPoint x: 422, endPoint y: 102, distance: 79.5
click at [445, 178] on span "Choco shake & fresh milk topped with whipping cream & dry nuts with boba." at bounding box center [418, 169] width 85 height 56
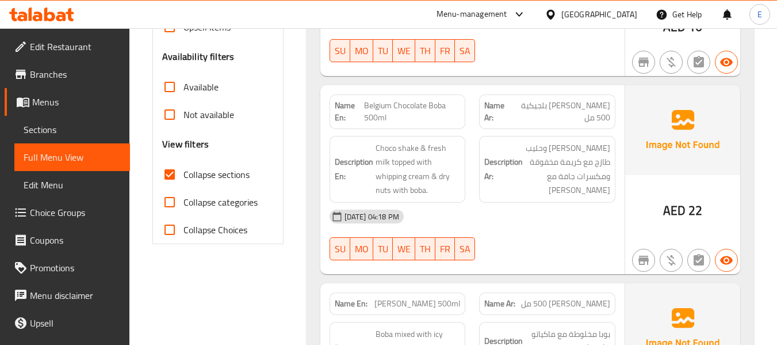
click at [415, 100] on span "Belgium Chocolate Boba 500ml" at bounding box center [412, 112] width 96 height 24
copy span "Belgium Chocolate Boba 500ml"
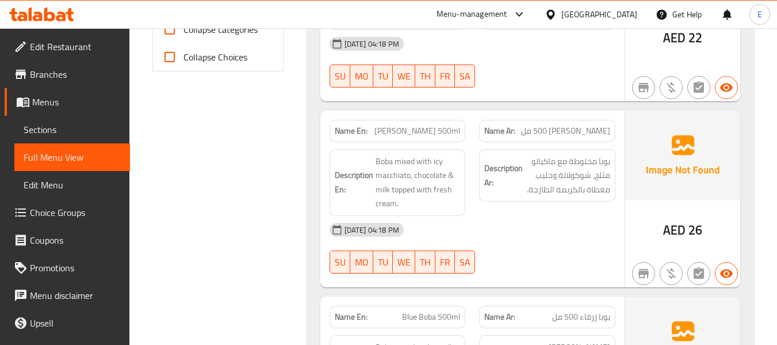
scroll to position [575, 0]
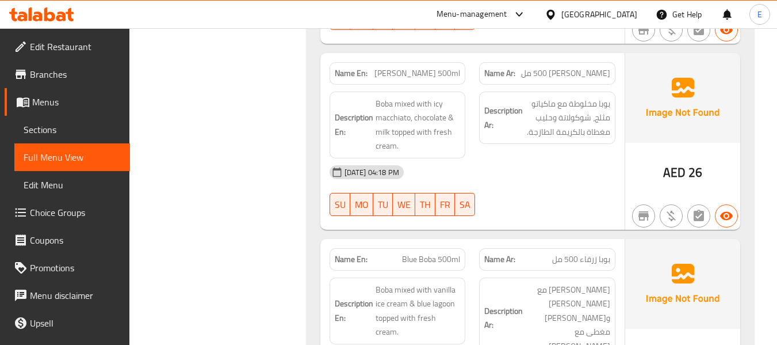
click at [600, 67] on span "بوبا ماكياتو 500 مل" at bounding box center [565, 73] width 89 height 12
click at [444, 67] on span "Boba Macchiato 500ml" at bounding box center [418, 73] width 86 height 12
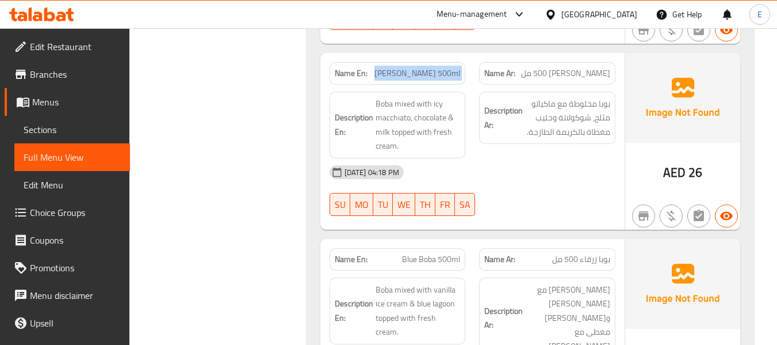
click at [443, 67] on span "Boba Macchiato 500ml" at bounding box center [418, 73] width 86 height 12
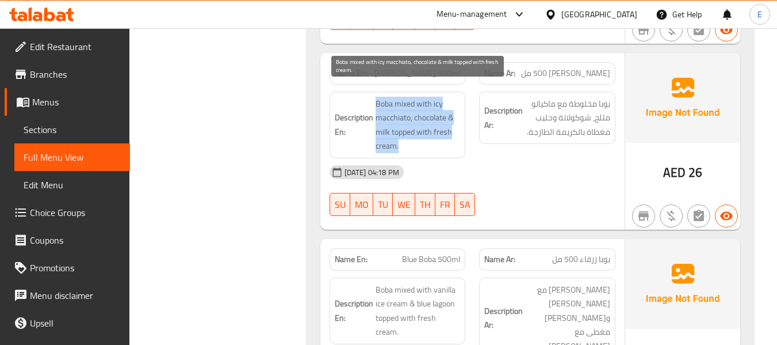
drag, startPoint x: 372, startPoint y: 87, endPoint x: 460, endPoint y: 130, distance: 97.8
click at [460, 130] on h6 "Description En: Boba mixed with icy macchiato, chocolate & milk topped with fre…" at bounding box center [398, 125] width 126 height 56
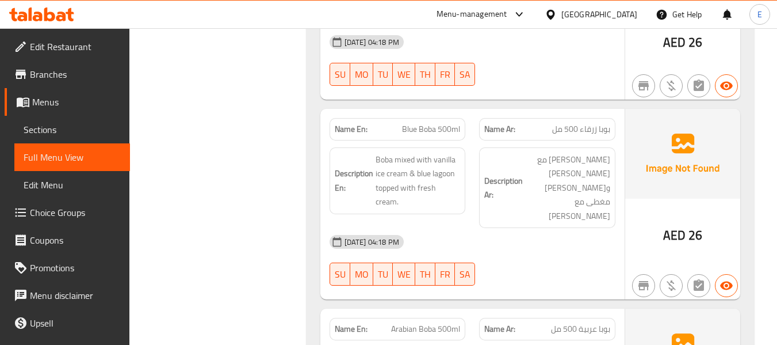
scroll to position [748, 0]
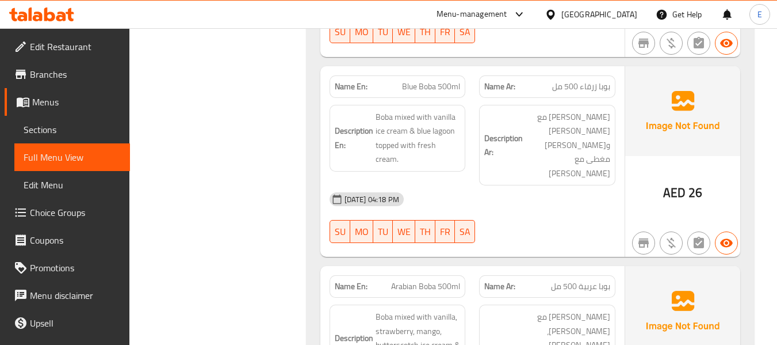
click at [426, 81] on span "Blue Boba 500ml" at bounding box center [431, 87] width 58 height 12
click at [592, 81] on span "بوبا زرقاء 500 مل" at bounding box center [581, 87] width 58 height 12
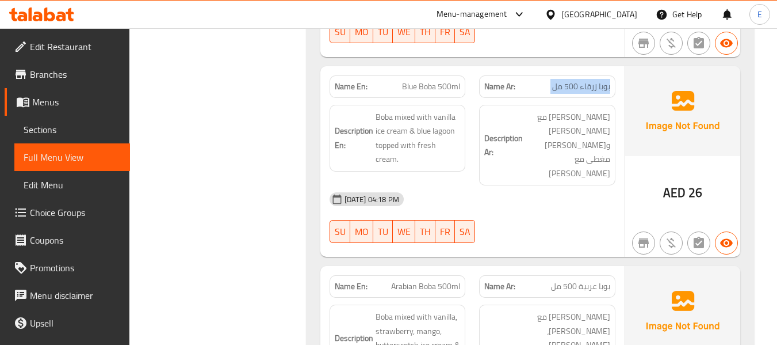
click at [592, 81] on span "بوبا زرقاء 500 مل" at bounding box center [581, 87] width 58 height 12
drag, startPoint x: 559, startPoint y: 183, endPoint x: 514, endPoint y: 163, distance: 49.5
click at [559, 185] on div "03-09-2025 04:18 PM SU MO TU WE TH FR SA" at bounding box center [473, 217] width 300 height 64
click at [577, 75] on div "Name Ar: بوبا زرقاء 500 مل" at bounding box center [547, 86] width 136 height 22
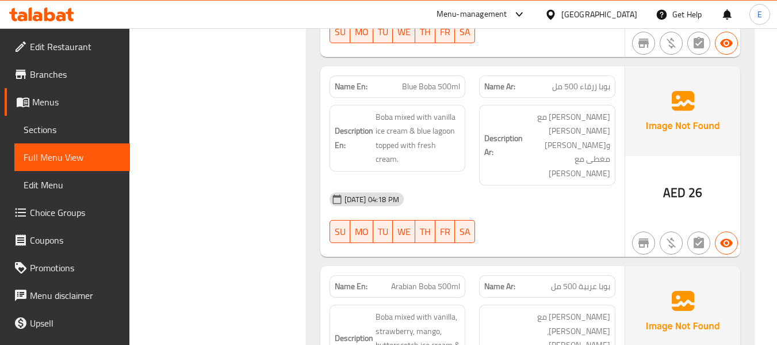
click at [428, 81] on span "Blue Boba 500ml" at bounding box center [431, 87] width 58 height 12
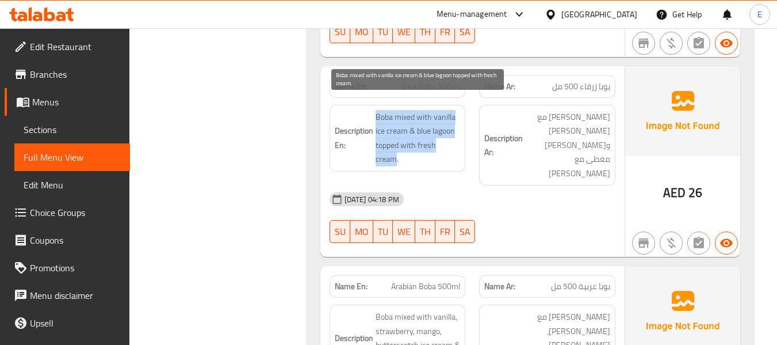
drag, startPoint x: 370, startPoint y: 95, endPoint x: 456, endPoint y: 134, distance: 94.3
click at [456, 134] on div "Description En: Boba mixed with vanilla ice cream & blue lagoon topped with fre…" at bounding box center [398, 138] width 136 height 67
click at [456, 134] on span "Boba mixed with vanilla ice cream & blue lagoon topped with fresh cream." at bounding box center [418, 138] width 85 height 56
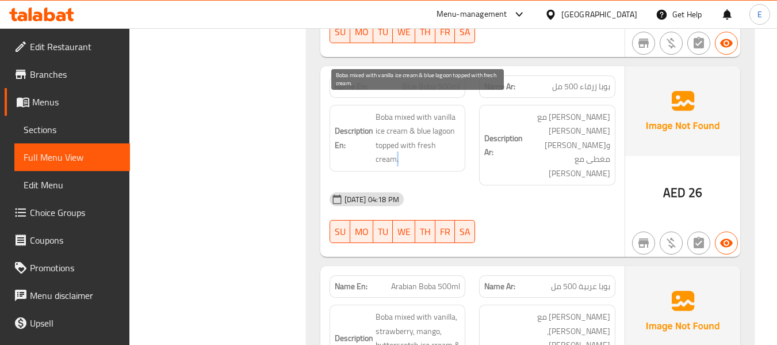
click at [456, 134] on span "Boba mixed with vanilla ice cream & blue lagoon topped with fresh cream." at bounding box center [418, 138] width 85 height 56
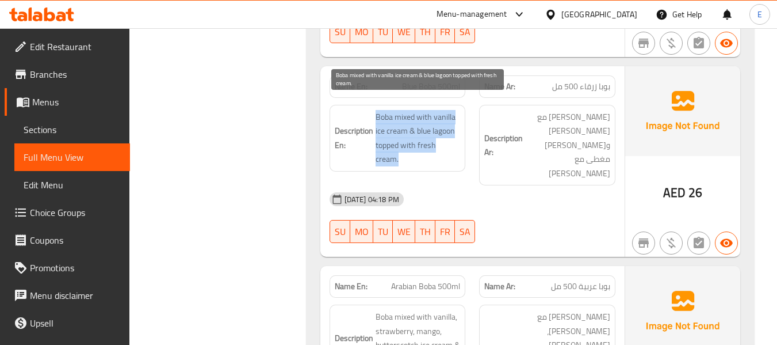
click at [456, 134] on span "Boba mixed with vanilla ice cream & blue lagoon topped with fresh cream." at bounding box center [418, 138] width 85 height 56
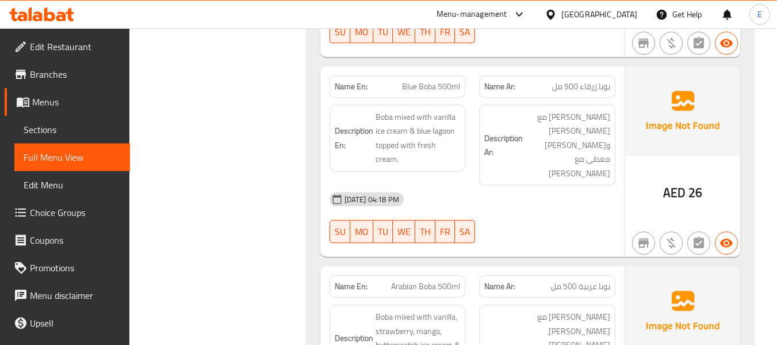
click at [573, 185] on div "03-09-2025 04:18 PM" at bounding box center [473, 199] width 300 height 28
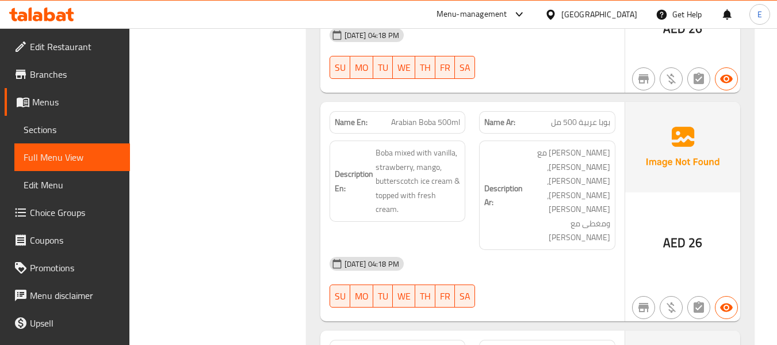
scroll to position [921, 0]
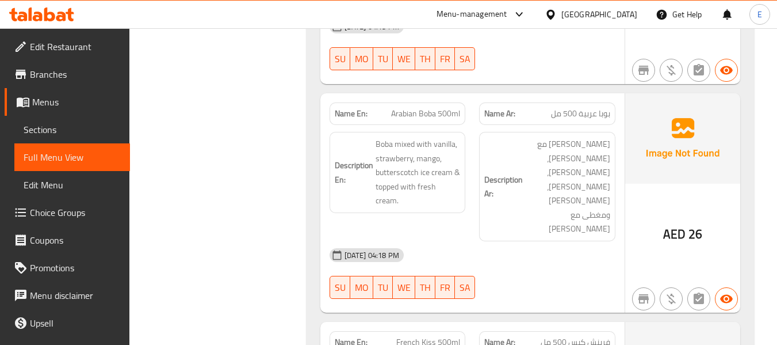
click at [433, 108] on span "Arabian Boba 500ml" at bounding box center [425, 114] width 69 height 12
click at [567, 108] on span "بوبا عربية 500 مل" at bounding box center [580, 114] width 59 height 12
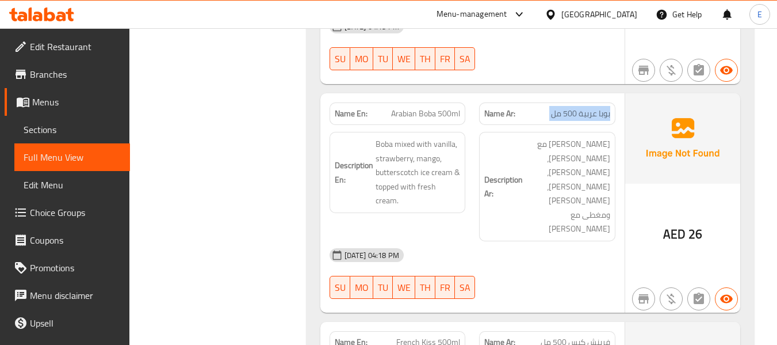
click at [568, 108] on span "بوبا عربية 500 مل" at bounding box center [580, 114] width 59 height 12
drag, startPoint x: 574, startPoint y: 203, endPoint x: 506, endPoint y: 157, distance: 82.0
click at [574, 241] on div "03-09-2025 04:18 PM SU MO TU WE TH FR SA" at bounding box center [473, 273] width 300 height 64
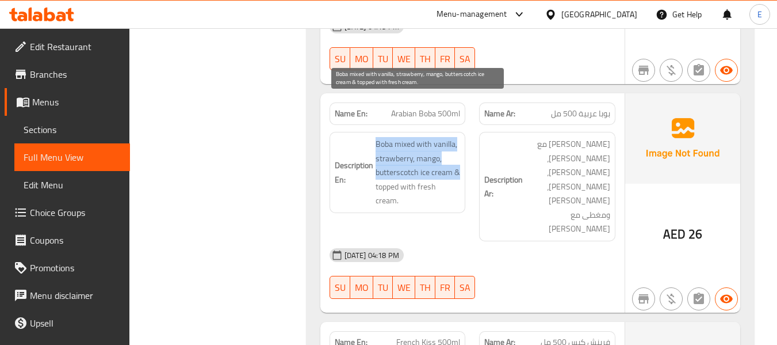
drag, startPoint x: 372, startPoint y: 95, endPoint x: 458, endPoint y: 136, distance: 95.2
click at [458, 136] on div "Description En: Boba mixed with vanilla, strawberry, mango, butterscotch ice cr…" at bounding box center [398, 172] width 136 height 81
click at [458, 137] on span "Boba mixed with vanilla, strawberry, mango, butterscotch ice cream & topped wit…" at bounding box center [418, 172] width 85 height 71
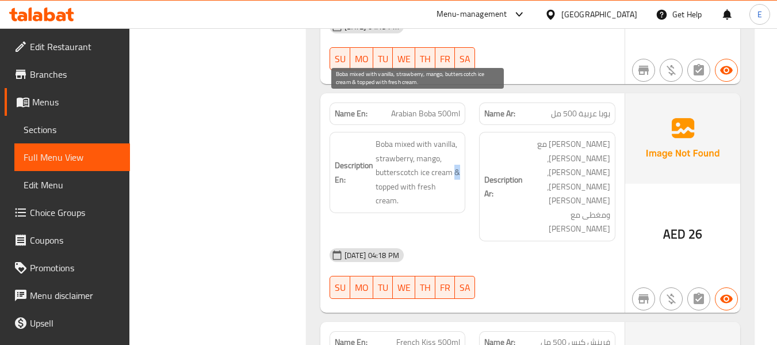
click at [458, 137] on span "Boba mixed with vanilla, strawberry, mango, butterscotch ice cream & topped wit…" at bounding box center [418, 172] width 85 height 71
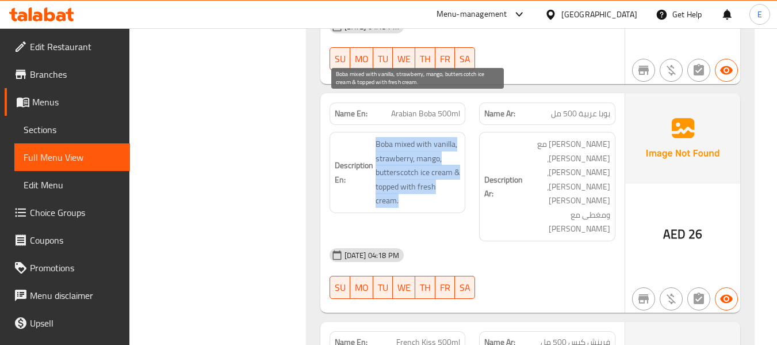
click at [458, 137] on span "Boba mixed with vanilla, strawberry, mango, butterscotch ice cream & topped wit…" at bounding box center [418, 172] width 85 height 71
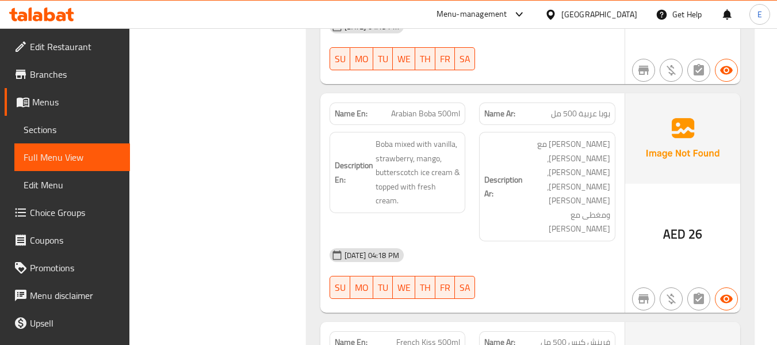
click at [438, 108] on span "Arabian Boba 500ml" at bounding box center [425, 114] width 69 height 12
copy span "Arabian Boba 500ml"
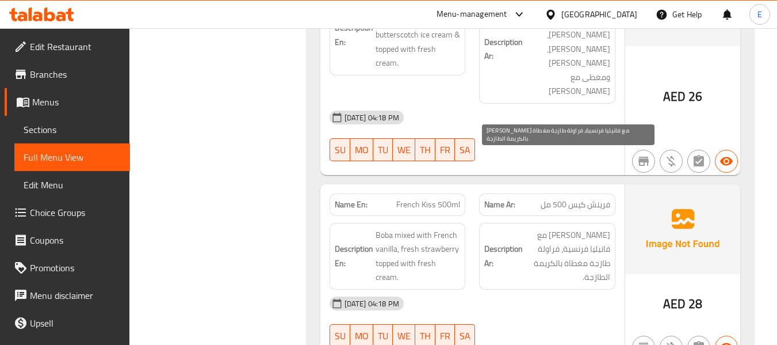
scroll to position [1093, 0]
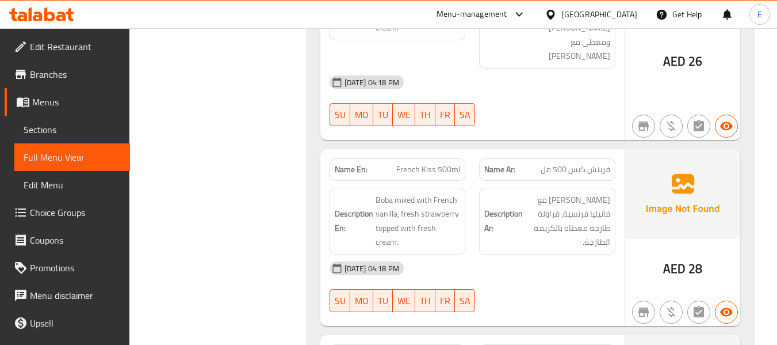
click at [411, 163] on span "French Kiss 500ml" at bounding box center [429, 169] width 64 height 12
click at [561, 163] on span "فرينش كيس 500 مل" at bounding box center [576, 169] width 70 height 12
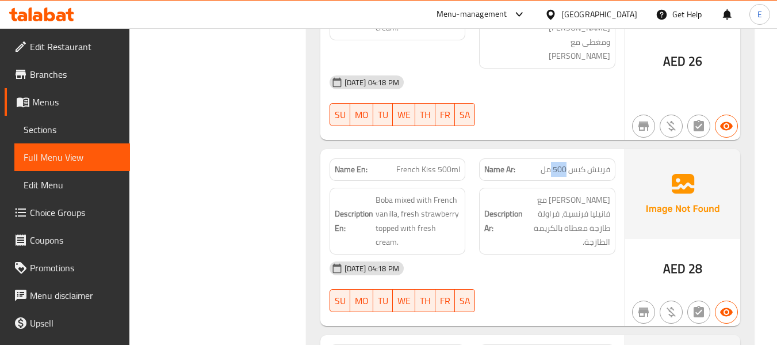
click at [561, 163] on span "فرينش كيس 500 مل" at bounding box center [576, 169] width 70 height 12
click at [562, 254] on div "03-09-2025 04:18 PM" at bounding box center [473, 268] width 300 height 28
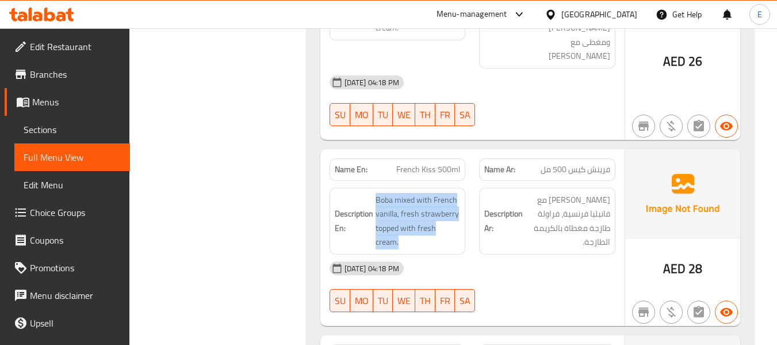
drag, startPoint x: 371, startPoint y: 112, endPoint x: 463, endPoint y: 144, distance: 98.1
click at [463, 188] on div "Description En: Boba mixed with French vanilla, fresh strawberry topped with fr…" at bounding box center [398, 221] width 136 height 67
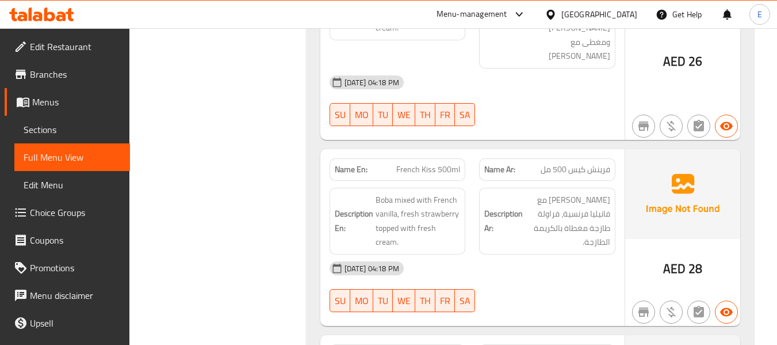
click at [464, 188] on div "Description En: Boba mixed with French vanilla, fresh strawberry topped with fr…" at bounding box center [398, 221] width 136 height 67
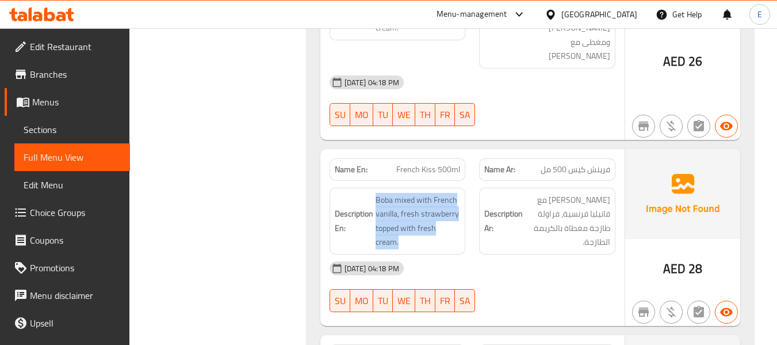
click at [464, 188] on div "Description En: Boba mixed with French vanilla, fresh strawberry topped with fr…" at bounding box center [398, 221] width 136 height 67
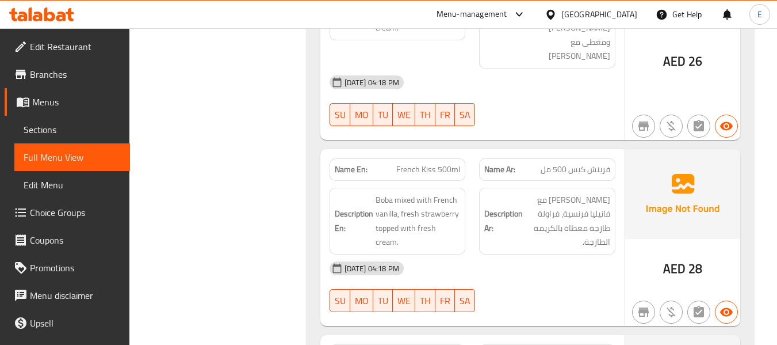
click at [514, 254] on div "03-09-2025 04:18 PM" at bounding box center [473, 268] width 300 height 28
click at [413, 163] on span "French Kiss 500ml" at bounding box center [429, 169] width 64 height 12
copy span "French Kiss 500ml"
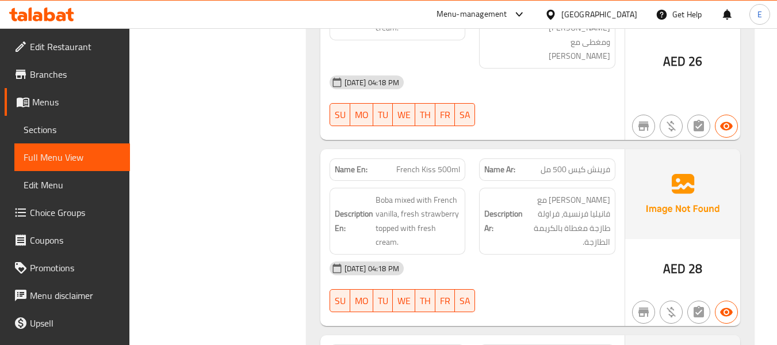
click at [563, 158] on div "Name Ar: فرينش كيس 500 مل" at bounding box center [547, 169] width 136 height 22
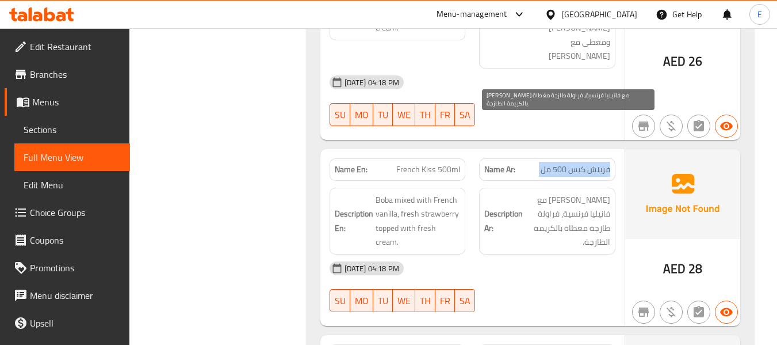
click at [561, 193] on span "بوبا ممزوج مع فانيليا فرنسية، فراولة طازجة مغطاة بالكريمة الطازجة." at bounding box center [567, 221] width 85 height 56
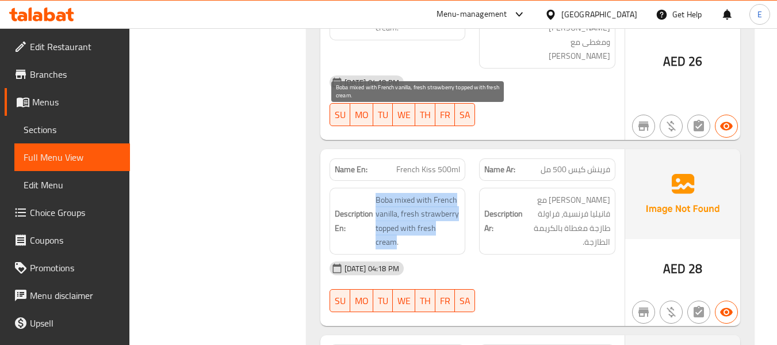
drag, startPoint x: 371, startPoint y: 106, endPoint x: 458, endPoint y: 146, distance: 95.0
click at [458, 188] on div "Description En: Boba mixed with French vanilla, fresh strawberry topped with fr…" at bounding box center [398, 221] width 136 height 67
click at [458, 193] on span "Boba mixed with French vanilla, fresh strawberry topped with fresh cream." at bounding box center [418, 221] width 85 height 56
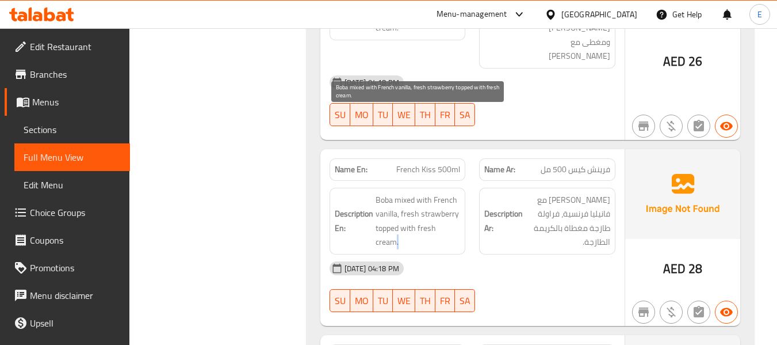
click at [458, 193] on span "Boba mixed with French vanilla, fresh strawberry topped with fresh cream." at bounding box center [418, 221] width 85 height 56
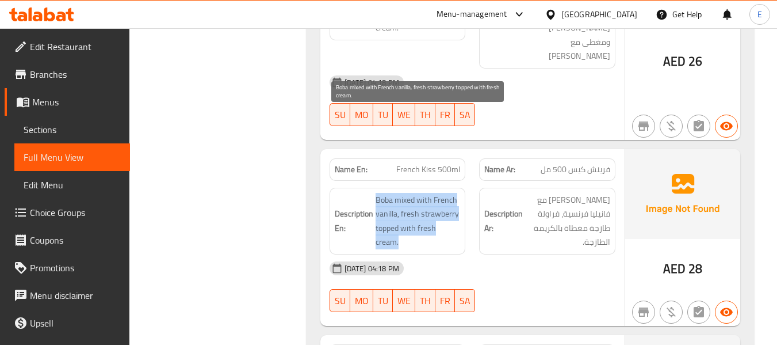
click at [458, 193] on span "Boba mixed with French vanilla, fresh strawberry topped with fresh cream." at bounding box center [418, 221] width 85 height 56
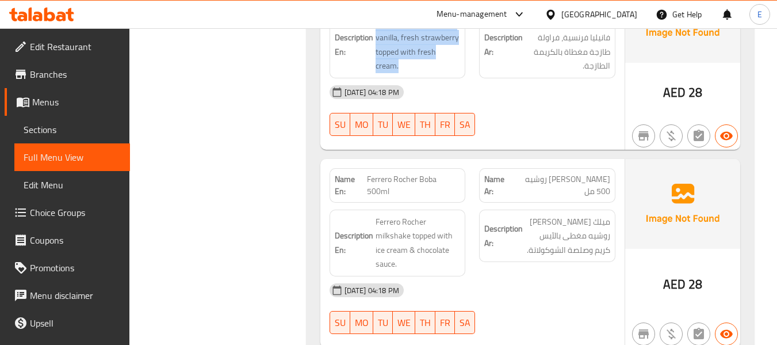
scroll to position [1208, 0]
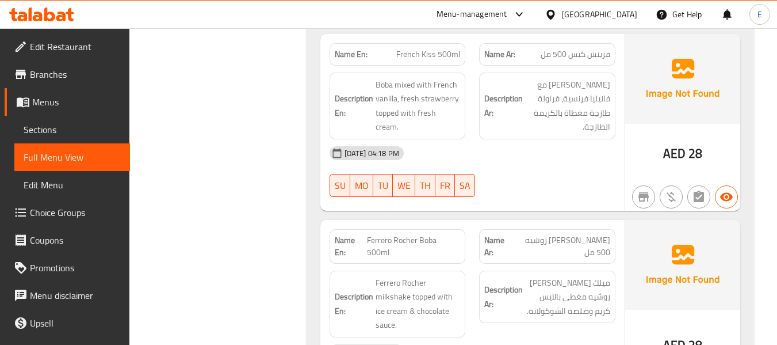
click at [589, 234] on span "بوبا فيريرو روشيه 500 مل" at bounding box center [561, 246] width 98 height 24
click at [404, 234] on span "Ferrero Rocher Boba 500ml" at bounding box center [413, 246] width 93 height 24
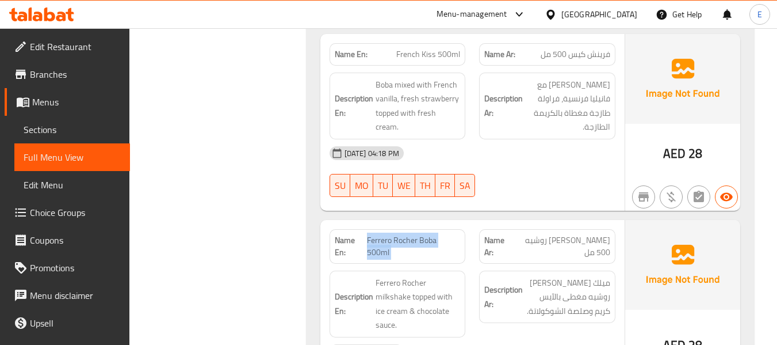
click at [404, 234] on span "Ferrero Rocher Boba 500ml" at bounding box center [413, 246] width 93 height 24
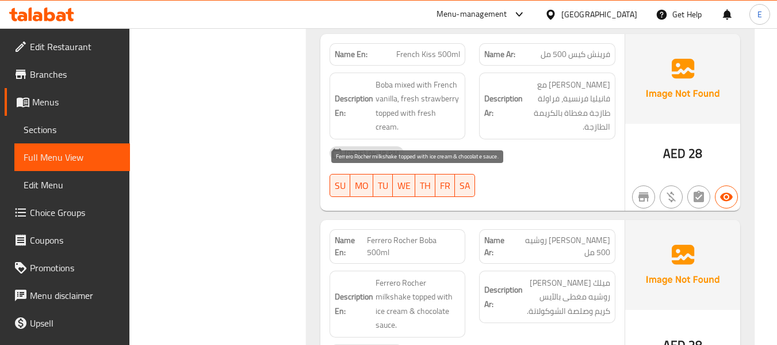
click at [453, 276] on span "Ferrero Rocher milkshake topped with ice cream & chocolate sauce." at bounding box center [418, 304] width 85 height 56
drag, startPoint x: 381, startPoint y: 180, endPoint x: 455, endPoint y: 223, distance: 85.4
click at [455, 276] on h6 "Description En: Ferrero Rocher milkshake topped with ice cream & chocolate sauc…" at bounding box center [398, 304] width 126 height 56
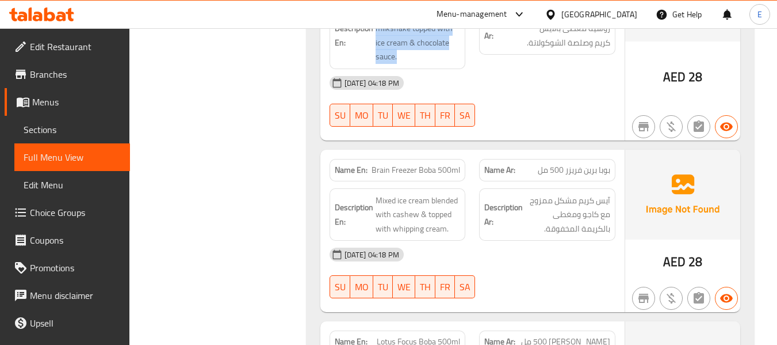
scroll to position [1496, 0]
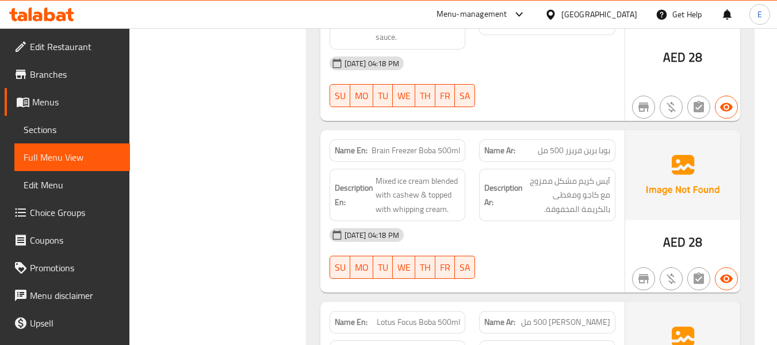
click at [566, 139] on div "Name Ar: بوبا برين فريزر 500 مل" at bounding box center [547, 150] width 136 height 22
click at [410, 144] on span "Brain Freezer Boba 500ml" at bounding box center [416, 150] width 89 height 12
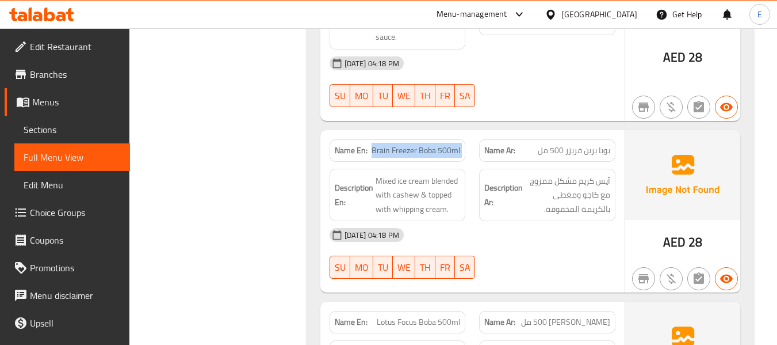
click at [410, 144] on span "Brain Freezer Boba 500ml" at bounding box center [416, 150] width 89 height 12
click at [546, 221] on div "03-09-2025 04:18 PM" at bounding box center [473, 235] width 300 height 28
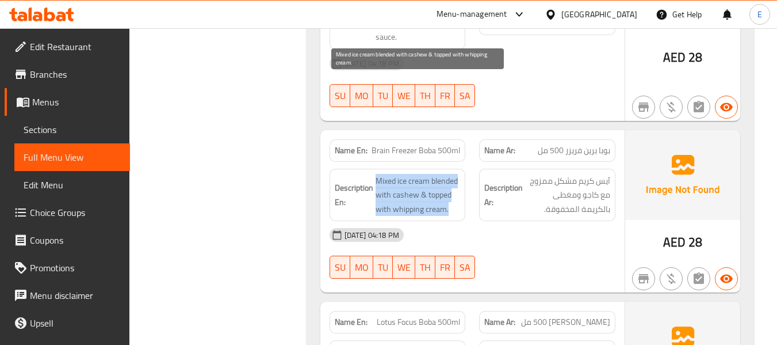
drag, startPoint x: 372, startPoint y: 79, endPoint x: 459, endPoint y: 112, distance: 92.9
click at [459, 174] on h6 "Description En: Mixed ice cream blended with cashew & topped with whipping crea…" at bounding box center [398, 195] width 126 height 43
click at [459, 174] on span "Mixed ice cream blended with cashew & topped with whipping cream." at bounding box center [418, 195] width 85 height 43
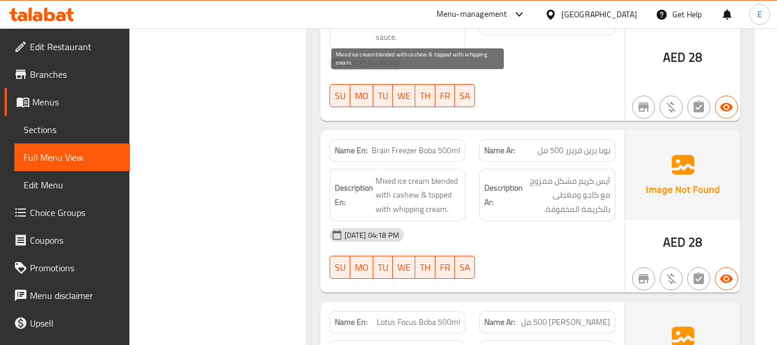
click at [459, 174] on span "Mixed ice cream blended with cashew & topped with whipping cream." at bounding box center [418, 195] width 85 height 43
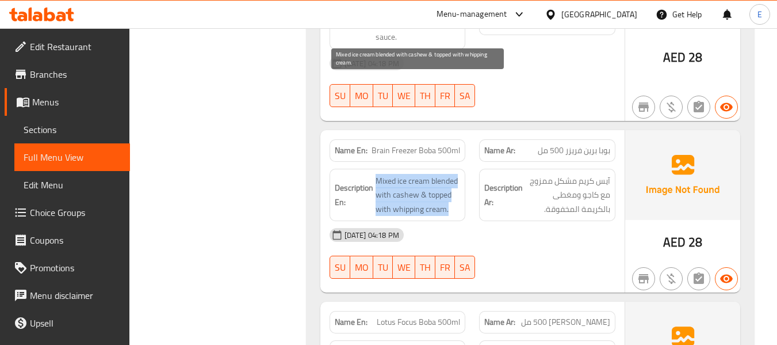
click at [459, 174] on span "Mixed ice cream blended with cashew & topped with whipping cream." at bounding box center [418, 195] width 85 height 43
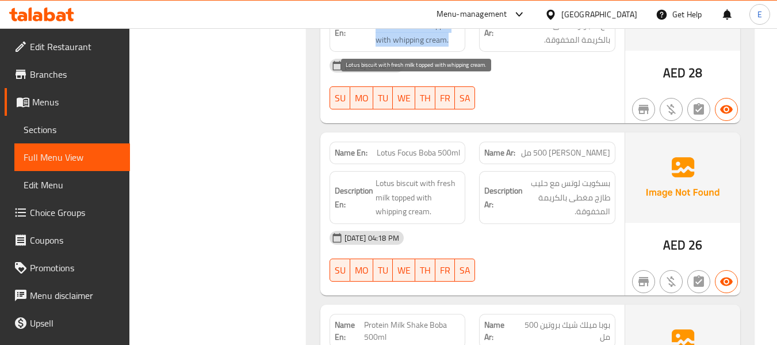
scroll to position [1669, 0]
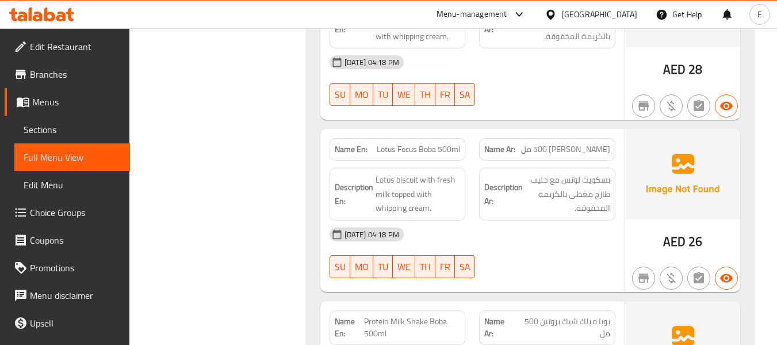
click at [433, 143] on span "Lotus Focus Boba 500ml" at bounding box center [418, 149] width 83 height 12
click at [582, 143] on span "بوبا لوتس فوكس 500 مل" at bounding box center [565, 149] width 89 height 12
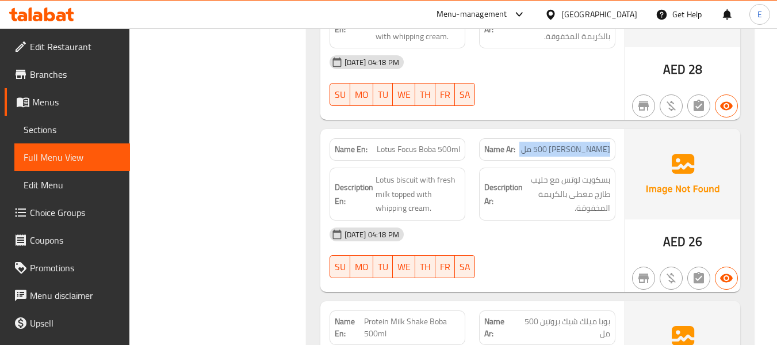
click at [582, 143] on span "بوبا لوتس فوكس 500 مل" at bounding box center [565, 149] width 89 height 12
click at [543, 220] on div "03-09-2025 04:18 PM" at bounding box center [473, 234] width 300 height 28
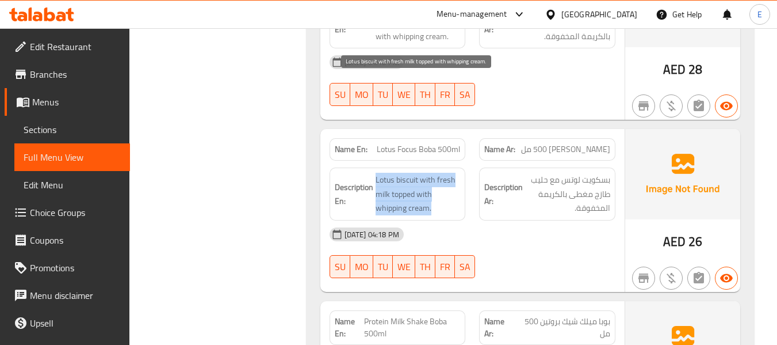
drag, startPoint x: 373, startPoint y: 76, endPoint x: 434, endPoint y: 109, distance: 69.8
click at [434, 173] on h6 "Description En: Lotus biscuit with fresh milk topped with whipping cream." at bounding box center [398, 194] width 126 height 43
click at [434, 173] on span "Lotus biscuit with fresh milk topped with whipping cream." at bounding box center [418, 194] width 85 height 43
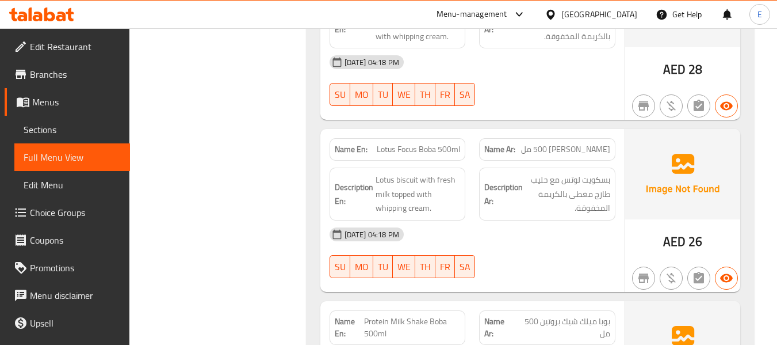
click at [537, 220] on div "03-09-2025 04:18 PM" at bounding box center [473, 234] width 300 height 28
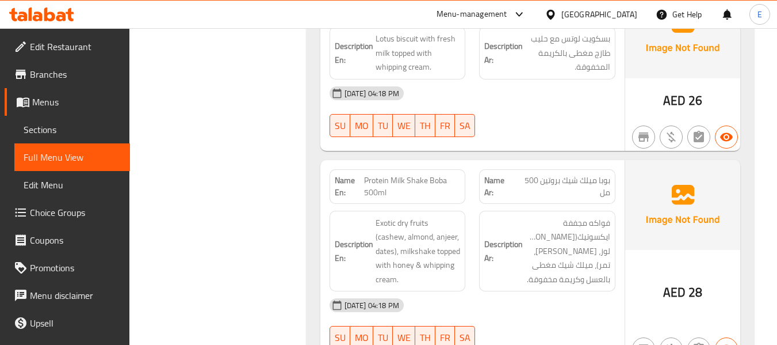
scroll to position [1842, 0]
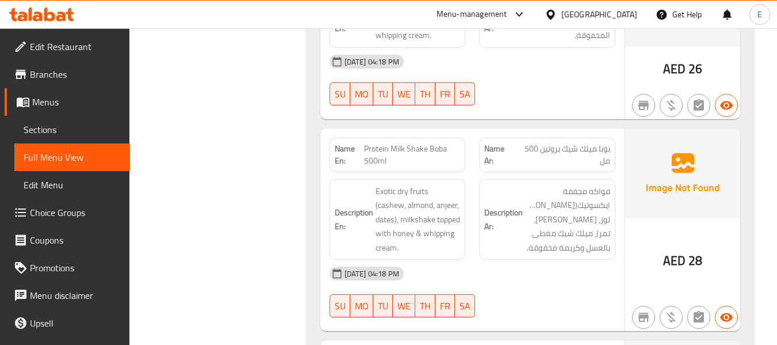
click at [436, 143] on span "Protein Milk Shake Boba 500ml" at bounding box center [412, 155] width 96 height 24
click at [570, 143] on span "بوبا ميلك شيك بروتين 500 مل" at bounding box center [563, 155] width 96 height 24
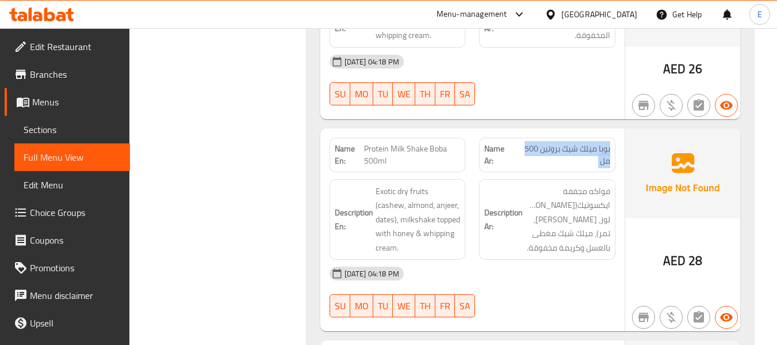
click at [570, 143] on span "بوبا ميلك شيك بروتين 500 مل" at bounding box center [563, 155] width 96 height 24
drag, startPoint x: 515, startPoint y: 161, endPoint x: 404, endPoint y: 90, distance: 131.4
click at [514, 179] on div "Description Ar: فواكه مجففة ايكسوتيك(كاجو، لوز، أنجير، تمر)، ميلك شيك مغطى بالع…" at bounding box center [547, 219] width 136 height 81
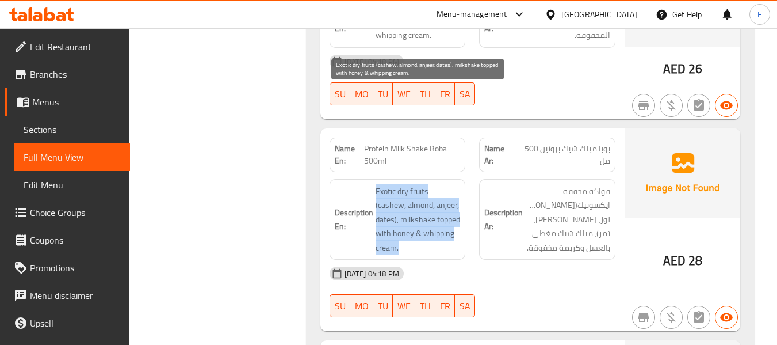
drag, startPoint x: 374, startPoint y: 90, endPoint x: 445, endPoint y: 148, distance: 91.6
click at [445, 184] on h6 "Description En: Exotic dry fruits (cashew, almond, anjeer, dates), milkshake to…" at bounding box center [398, 219] width 126 height 71
click at [445, 184] on span "Exotic dry fruits (cashew, almond, anjeer, dates), milkshake topped with honey …" at bounding box center [418, 219] width 85 height 71
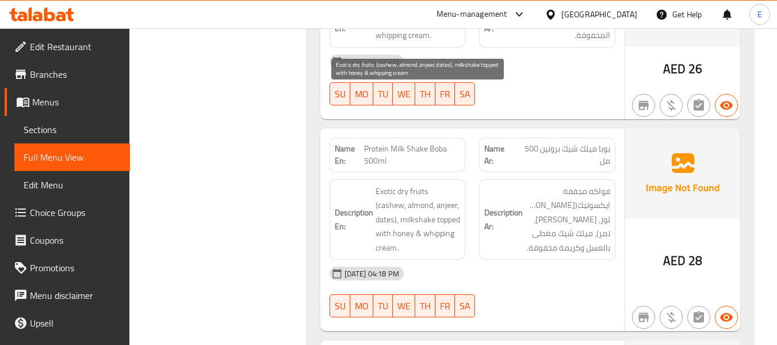
click at [445, 184] on span "Exotic dry fruits (cashew, almond, anjeer, dates), milkshake topped with honey …" at bounding box center [418, 219] width 85 height 71
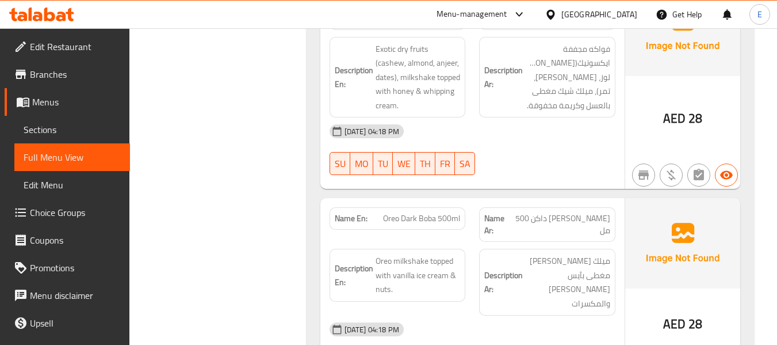
scroll to position [2014, 0]
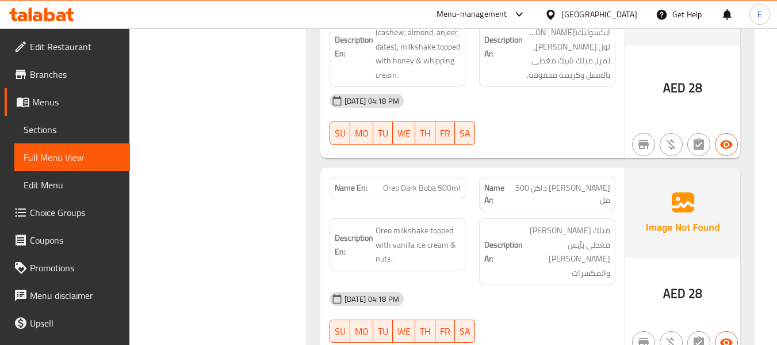
click at [583, 182] on span "بوبا أوريو داكن 500 مل" at bounding box center [561, 194] width 97 height 24
click at [430, 182] on span "Oreo Dark Boba 500ml" at bounding box center [421, 188] width 77 height 12
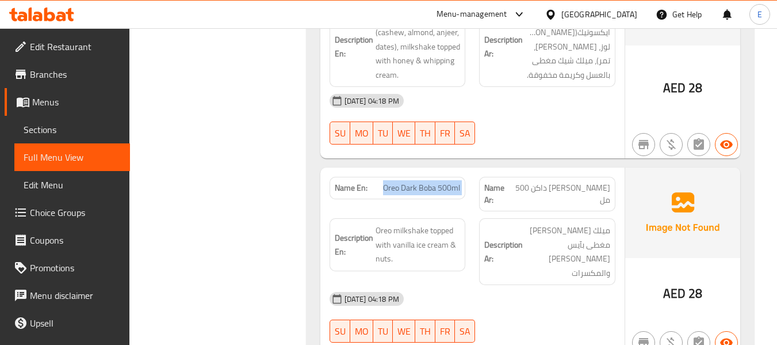
click at [430, 182] on span "Oreo Dark Boba 500ml" at bounding box center [421, 188] width 77 height 12
click at [548, 285] on div "03-09-2025 04:18 PM" at bounding box center [473, 299] width 300 height 28
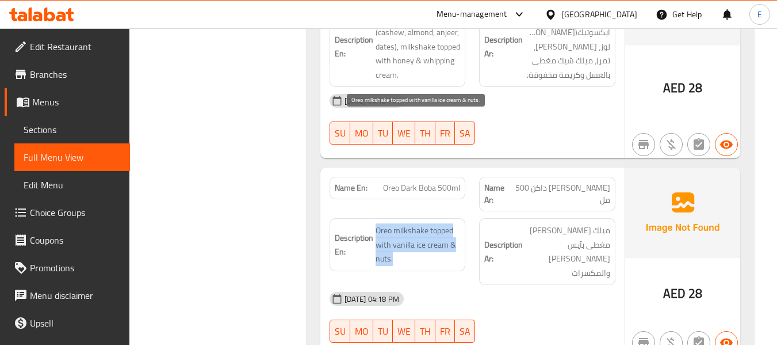
drag, startPoint x: 375, startPoint y: 114, endPoint x: 449, endPoint y: 147, distance: 81.4
click at [449, 218] on div "Description En: Oreo milkshake topped with vanilla ice cream & nuts." at bounding box center [398, 244] width 136 height 53
click at [449, 223] on span "Oreo milkshake topped with vanilla ice cream & nuts." at bounding box center [418, 244] width 85 height 43
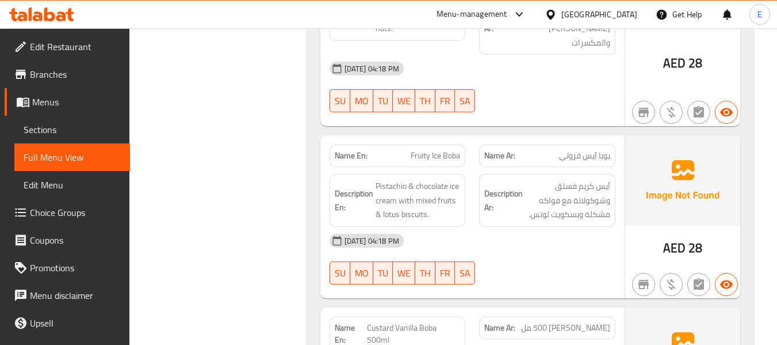
scroll to position [2187, 0]
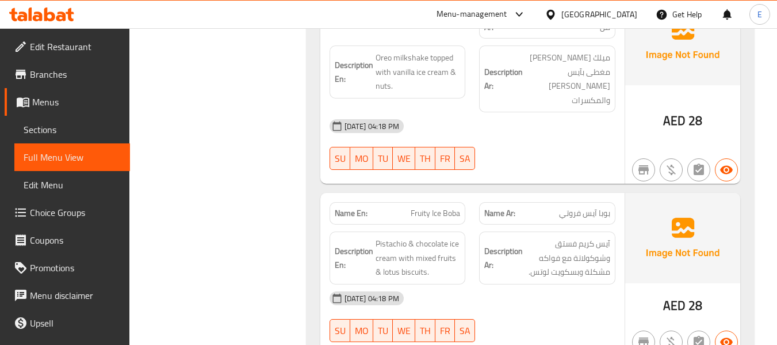
click at [585, 207] on span "بوبا آيس فروتي" at bounding box center [584, 213] width 51 height 12
click at [586, 207] on span "بوبا آيس فروتي" at bounding box center [584, 213] width 51 height 12
click at [443, 195] on div "Name En: Fruity Ice Boba" at bounding box center [398, 213] width 150 height 36
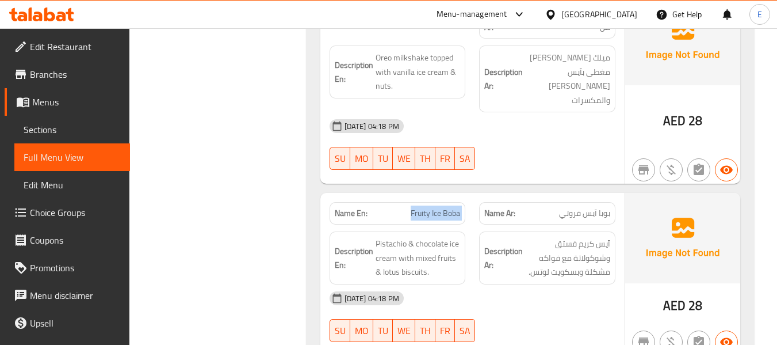
click at [443, 195] on div "Name En: Fruity Ice Boba" at bounding box center [398, 213] width 150 height 36
click at [529, 284] on div "03-09-2025 04:18 PM" at bounding box center [473, 298] width 300 height 28
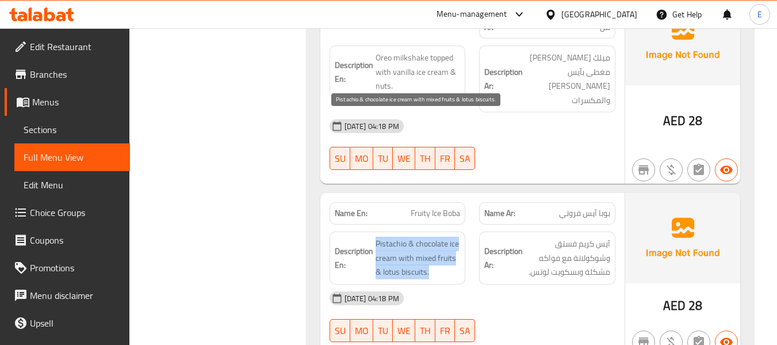
drag, startPoint x: 376, startPoint y: 109, endPoint x: 458, endPoint y: 146, distance: 90.4
click at [458, 231] on div "Description En: Pistachio & chocolate ice cream with mixed fruits & lotus biscu…" at bounding box center [398, 257] width 136 height 53
click at [458, 237] on span "Pistachio & chocolate ice cream with mixed fruits & lotus biscuits." at bounding box center [418, 258] width 85 height 43
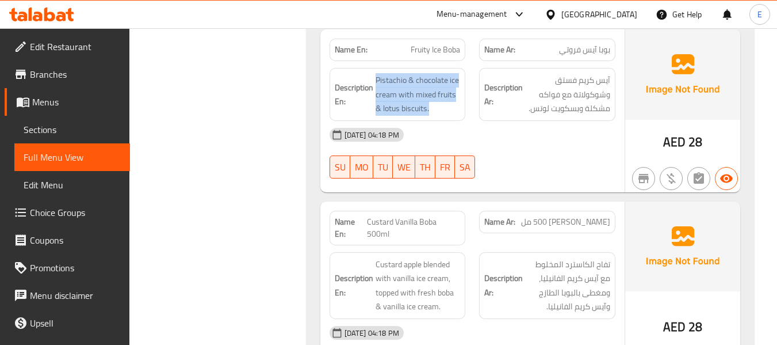
scroll to position [2359, 0]
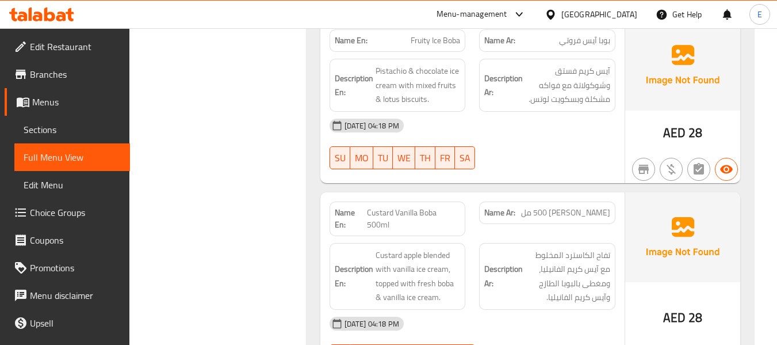
click at [584, 207] on span "بوبا كاسترد فانيليا 500 مل" at bounding box center [565, 213] width 89 height 12
click at [390, 207] on span "Custard Vanilla Boba 500ml" at bounding box center [413, 219] width 93 height 24
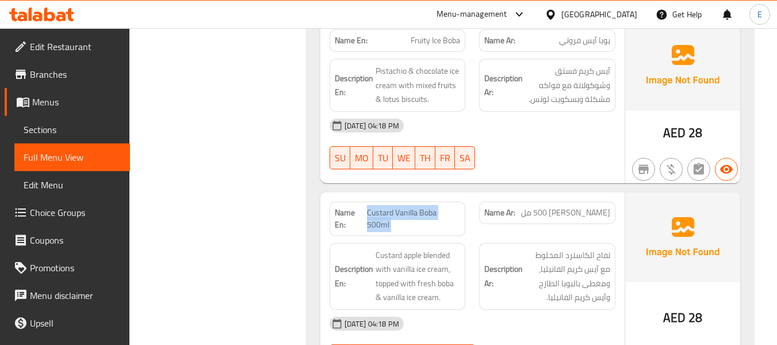
click at [390, 207] on span "Custard Vanilla Boba 500ml" at bounding box center [413, 219] width 93 height 24
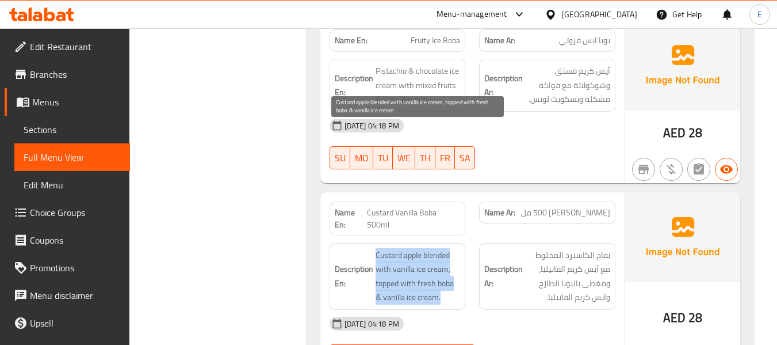
drag, startPoint x: 375, startPoint y: 128, endPoint x: 456, endPoint y: 176, distance: 94.2
click at [456, 248] on span "Custard apple blended with vanilla ice cream, topped with fresh boba & vanilla …" at bounding box center [418, 276] width 85 height 56
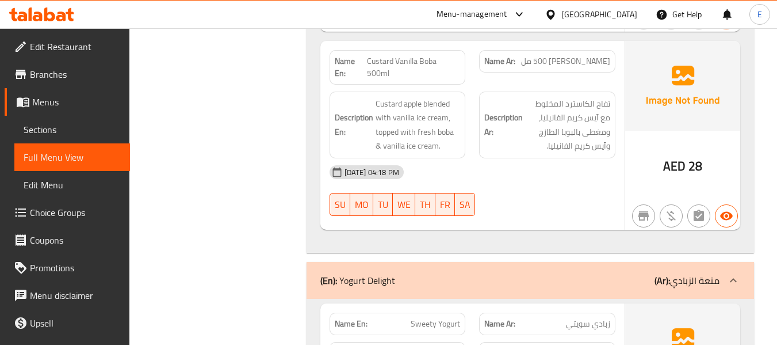
scroll to position [2532, 0]
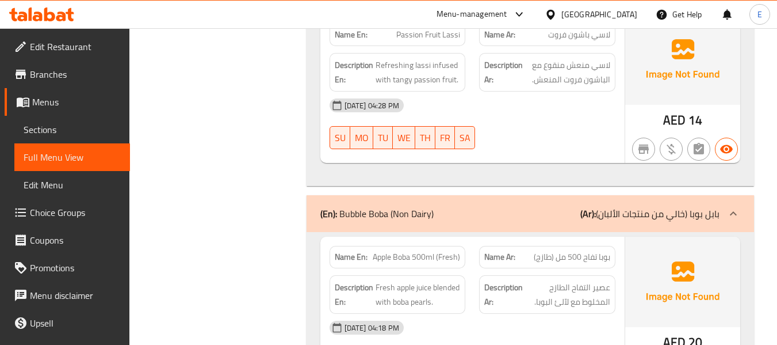
scroll to position [4732, 0]
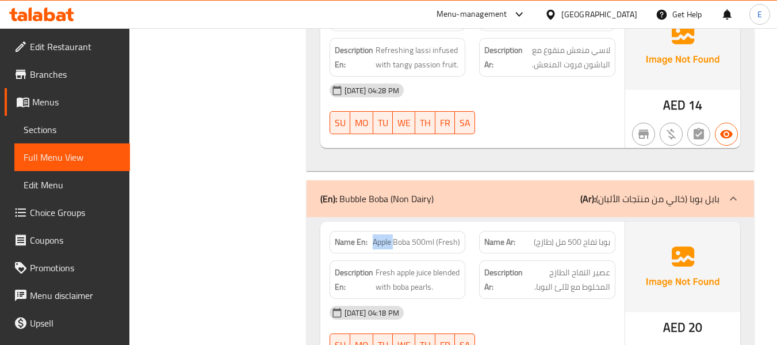
drag, startPoint x: 376, startPoint y: 135, endPoint x: 462, endPoint y: 147, distance: 86.6
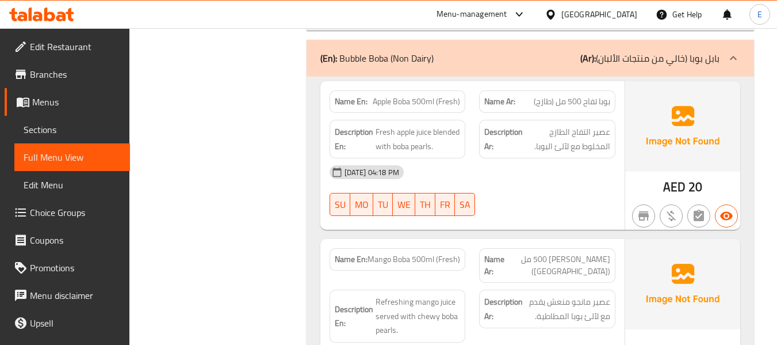
scroll to position [4905, 0]
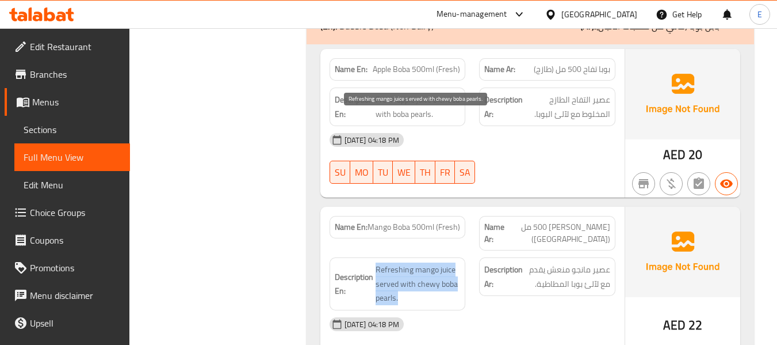
drag, startPoint x: 385, startPoint y: 119, endPoint x: 448, endPoint y: 148, distance: 69.5
click at [448, 262] on span "Refreshing mango juice served with chewy boba pearls." at bounding box center [418, 283] width 85 height 43
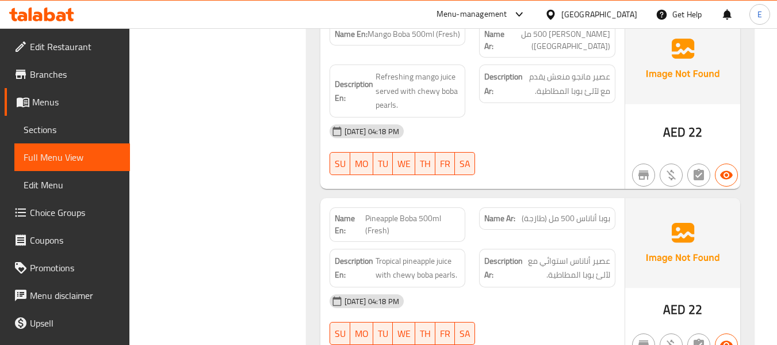
scroll to position [5077, 0]
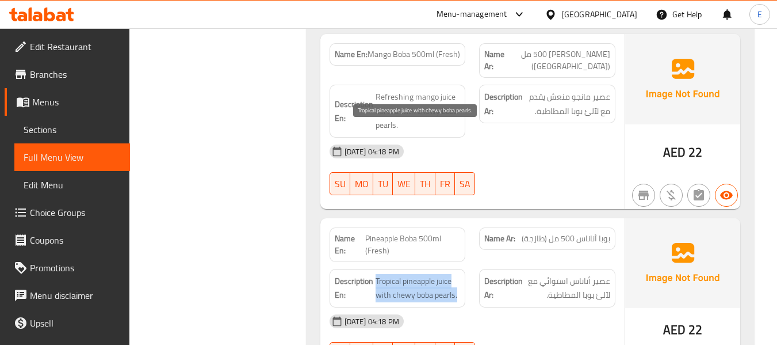
drag, startPoint x: 377, startPoint y: 128, endPoint x: 457, endPoint y: 143, distance: 81.4
click at [457, 274] on span "Tropical pineapple juice with chewy boba pearls." at bounding box center [418, 288] width 85 height 28
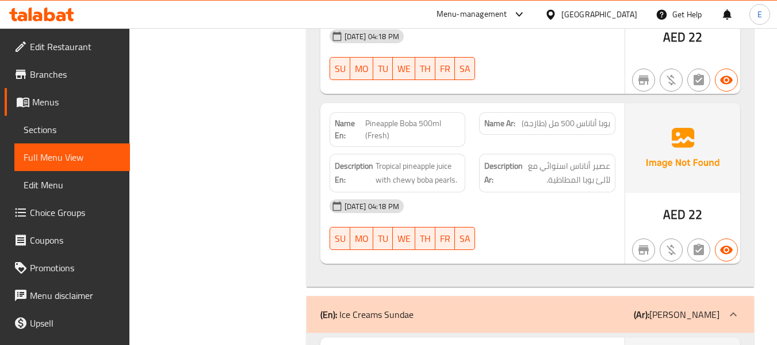
scroll to position [7163, 0]
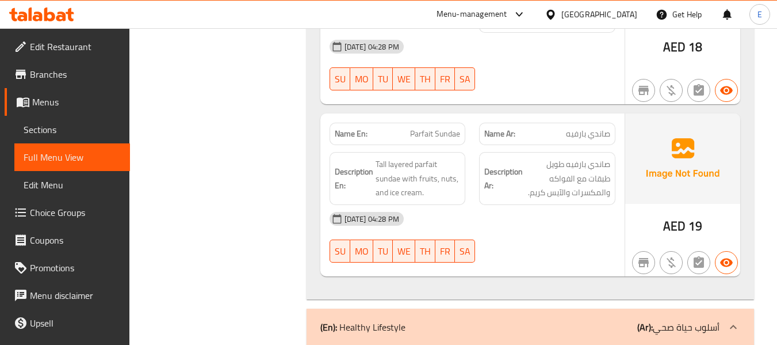
scroll to position [7278, 0]
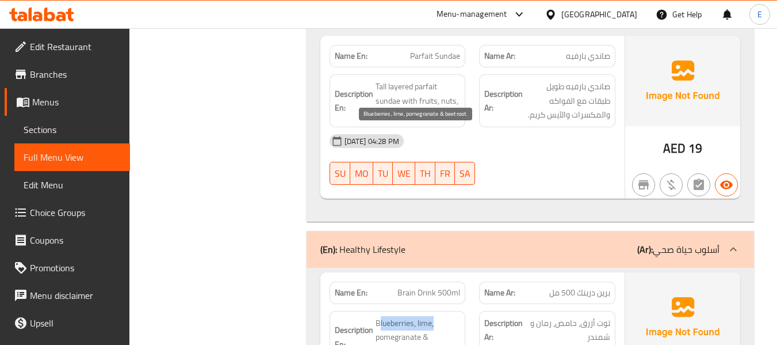
drag, startPoint x: 387, startPoint y: 132, endPoint x: 440, endPoint y: 136, distance: 52.6
click at [440, 316] on span "Blueberries, lime, pomegranate & beetroot." at bounding box center [418, 337] width 85 height 43
drag, startPoint x: 373, startPoint y: 125, endPoint x: 421, endPoint y: 158, distance: 57.6
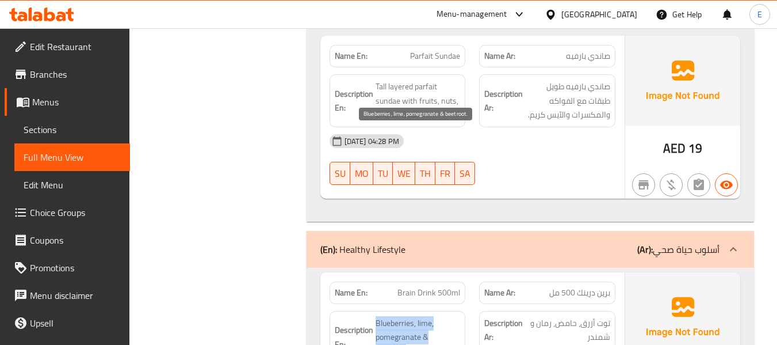
click at [421, 316] on span "Blueberries, lime, pomegranate & beetroot." at bounding box center [418, 337] width 85 height 43
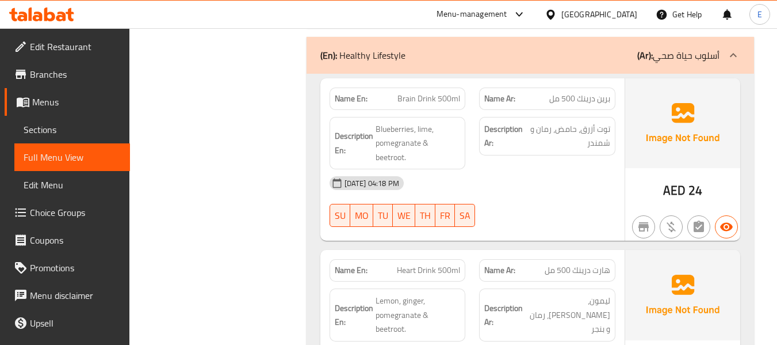
scroll to position [7508, 0]
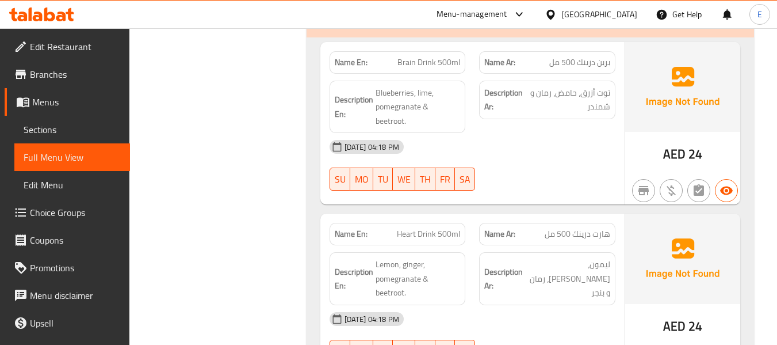
click
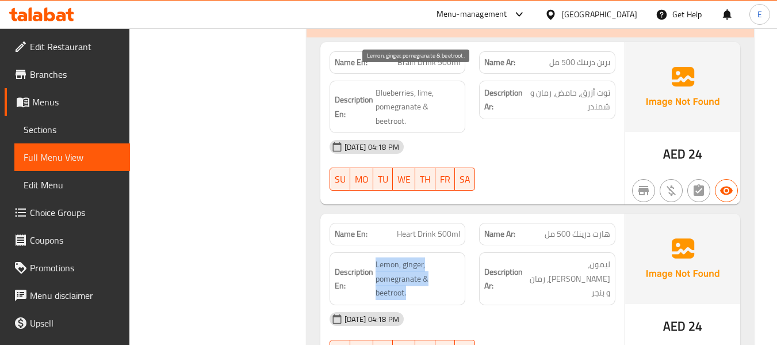
drag, startPoint x: 373, startPoint y: 70, endPoint x: 428, endPoint y: 101, distance: 63.7
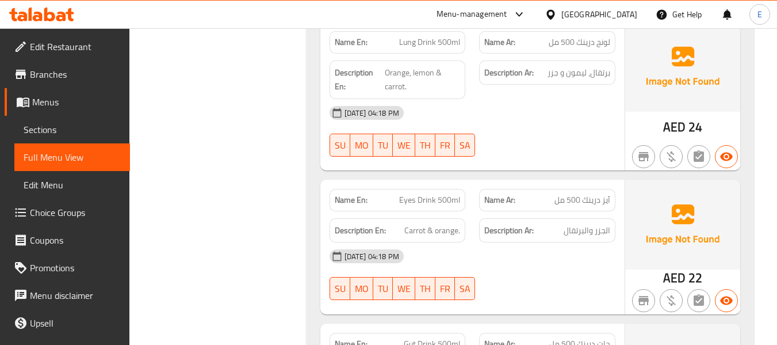
scroll to position [7911, 0]
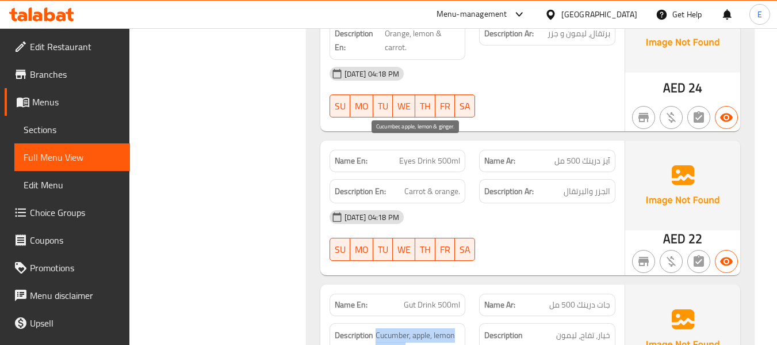
drag, startPoint x: 390, startPoint y: 147, endPoint x: 455, endPoint y: 164, distance: 66.7
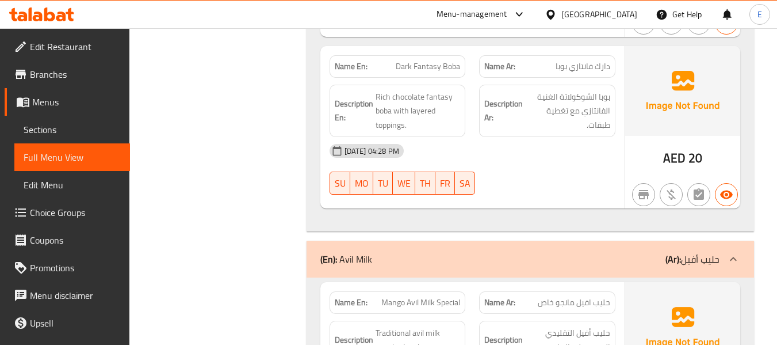
scroll to position [9587, 0]
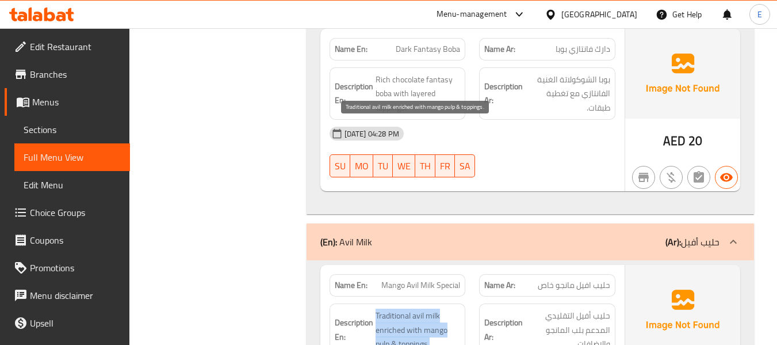
drag, startPoint x: 376, startPoint y: 123, endPoint x: 434, endPoint y: 158, distance: 67.9
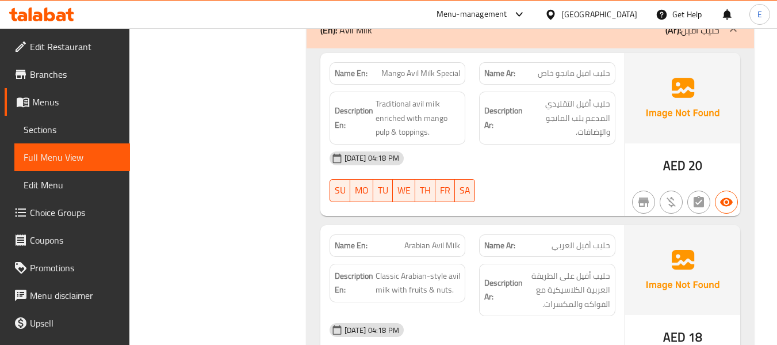
scroll to position [9818, 0]
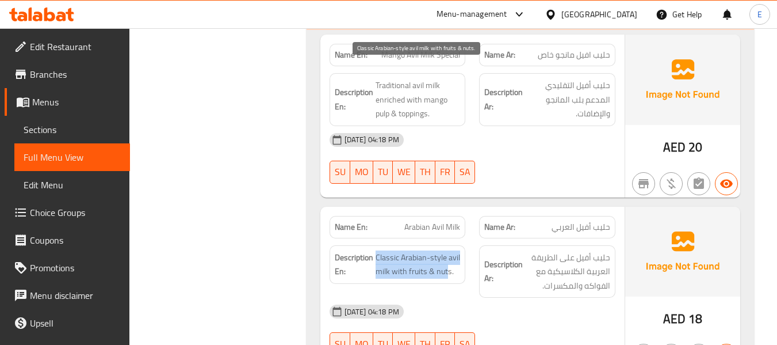
drag, startPoint x: 376, startPoint y: 66, endPoint x: 448, endPoint y: 87, distance: 75.2
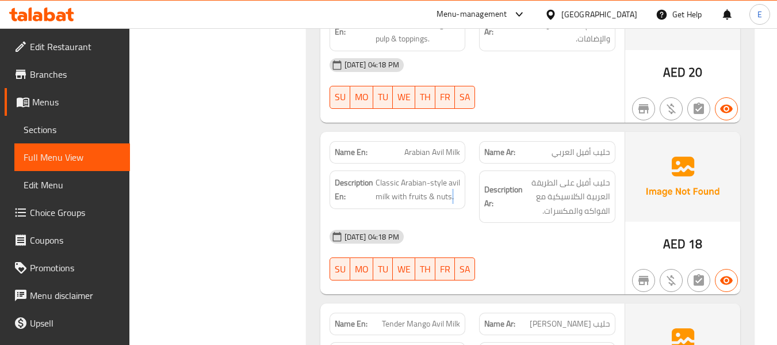
scroll to position [9895, 0]
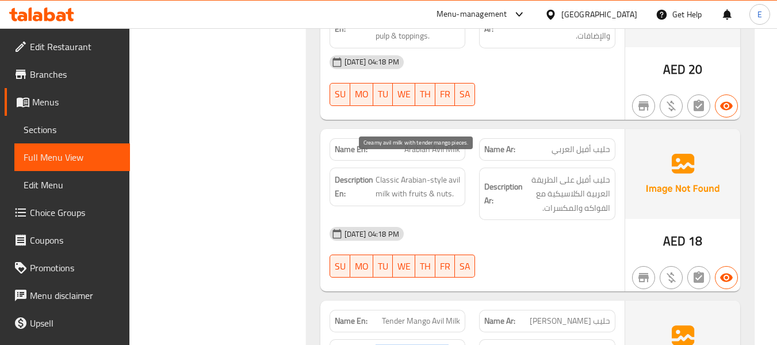
drag, startPoint x: 374, startPoint y: 158, endPoint x: 452, endPoint y: 176, distance: 80.3
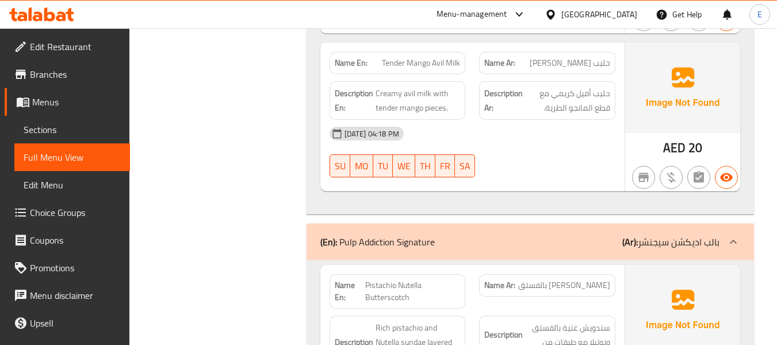
scroll to position [10125, 0]
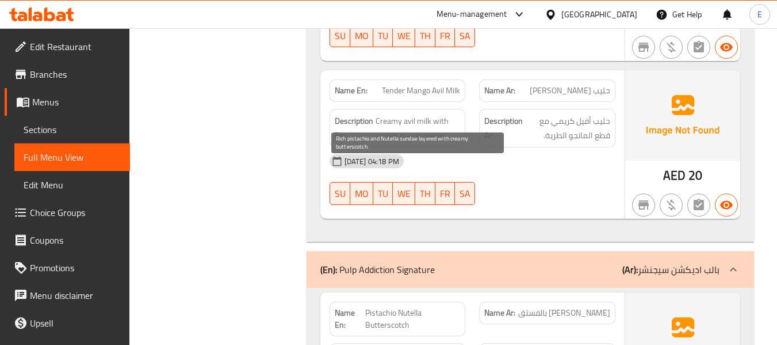
drag, startPoint x: 368, startPoint y: 165, endPoint x: 429, endPoint y: 180, distance: 62.8
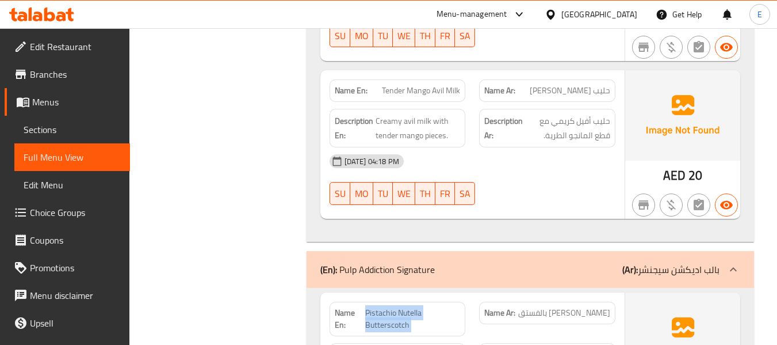
copy span "Pistachio Nutella Butterscotch"
drag, startPoint x: 534, startPoint y: 273, endPoint x: 391, endPoint y: 162, distance: 181.3
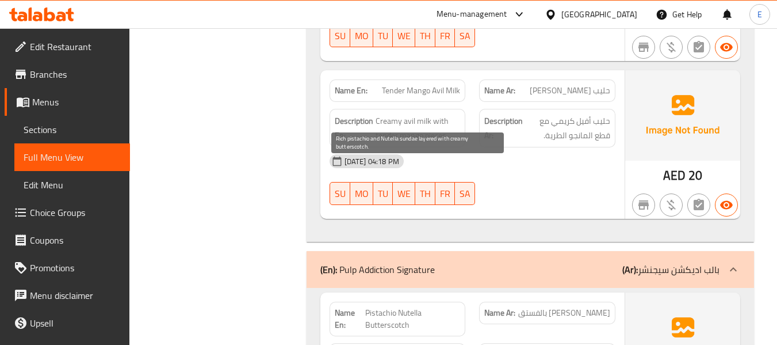
drag, startPoint x: 388, startPoint y: 166, endPoint x: 426, endPoint y: 186, distance: 42.5
drag, startPoint x: 375, startPoint y: 167, endPoint x: 429, endPoint y: 185, distance: 57.0
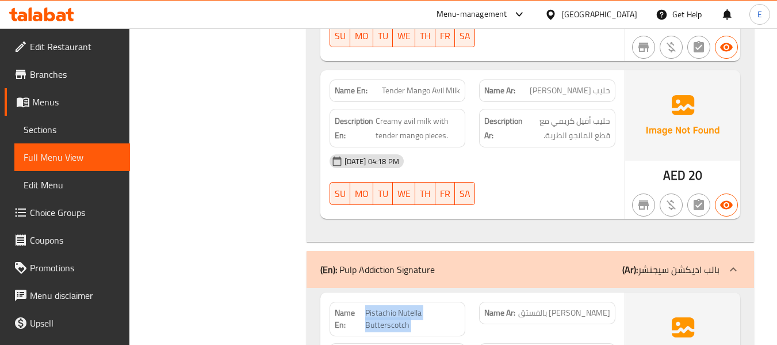
copy span "Pistachio Nutella Butterscotch"
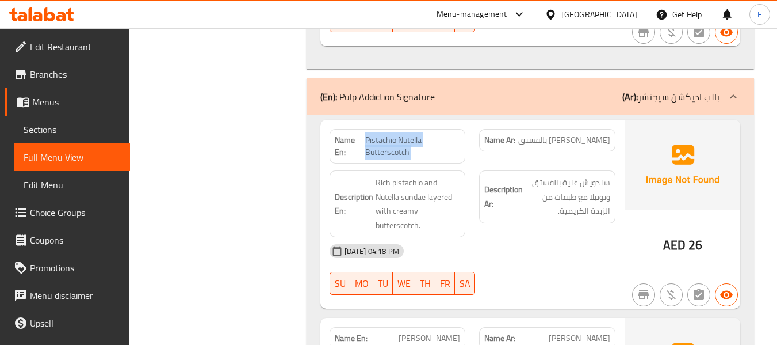
scroll to position [10356, 0]
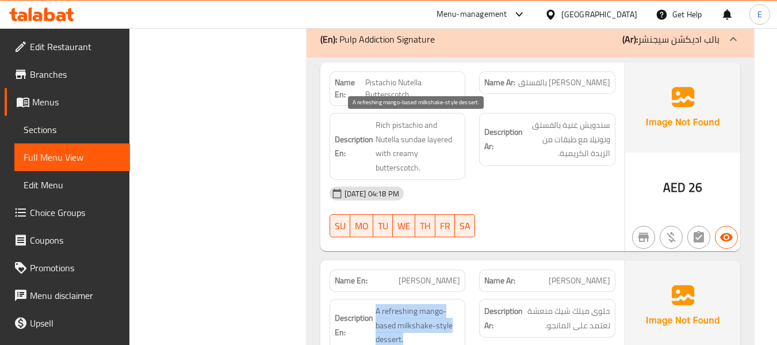
drag, startPoint x: 376, startPoint y: 119, endPoint x: 442, endPoint y: 154, distance: 74.9
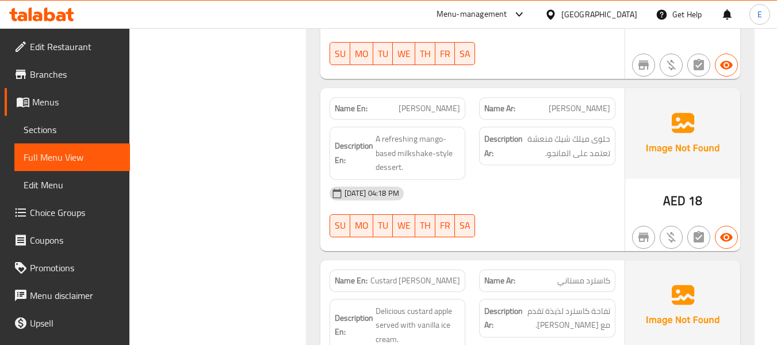
scroll to position [10528, 0]
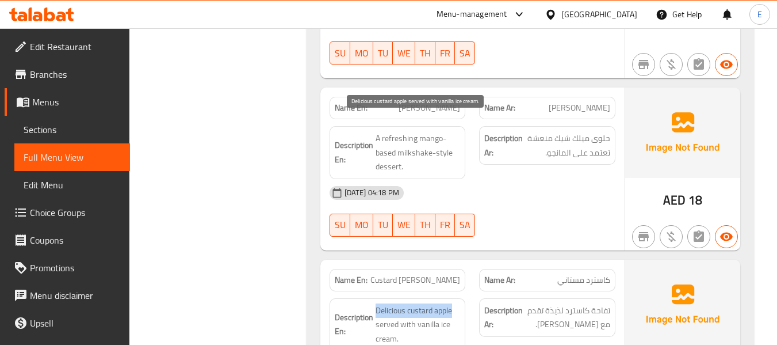
drag, startPoint x: 376, startPoint y: 118, endPoint x: 457, endPoint y: 126, distance: 81.0
drag, startPoint x: 371, startPoint y: 109, endPoint x: 457, endPoint y: 146, distance: 93.3
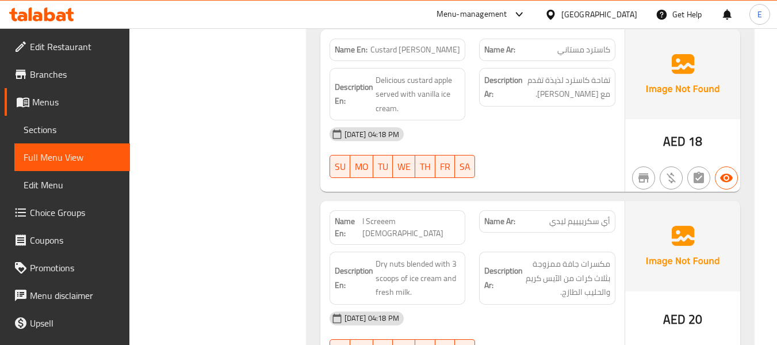
scroll to position [10701, 0]
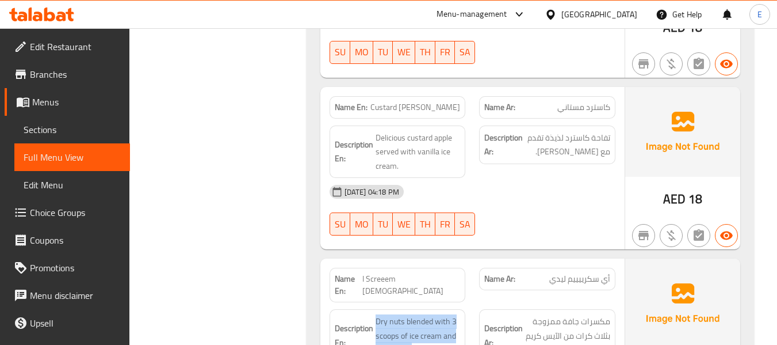
drag, startPoint x: 371, startPoint y: 111, endPoint x: 459, endPoint y: 154, distance: 98.1
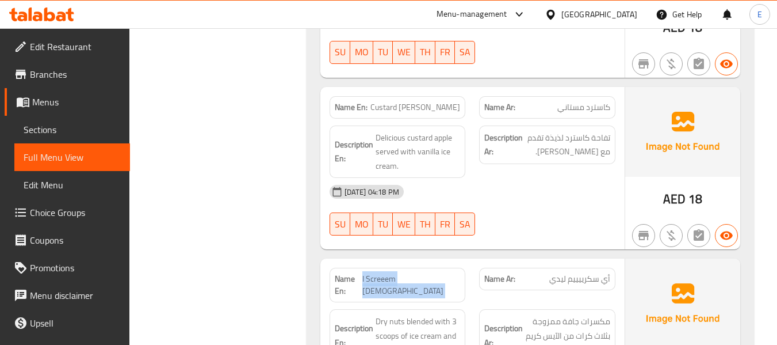
copy span "I Screeem Lady"
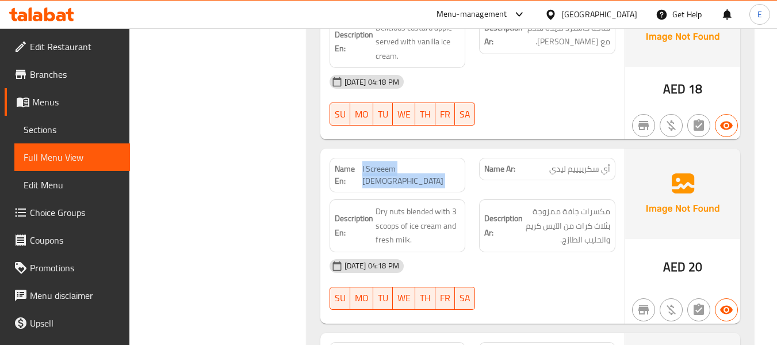
scroll to position [10822, 0]
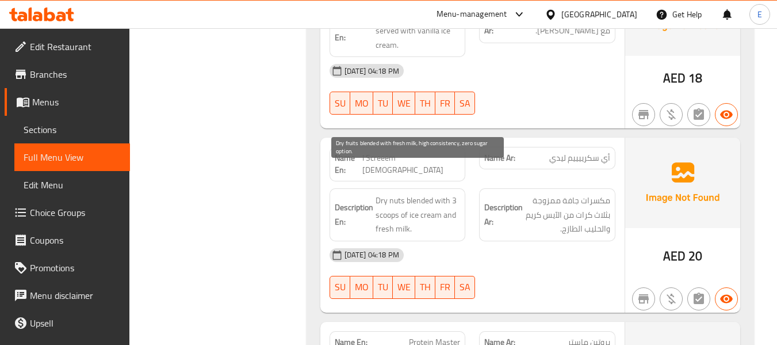
drag, startPoint x: 373, startPoint y: 166, endPoint x: 448, endPoint y: 201, distance: 82.6
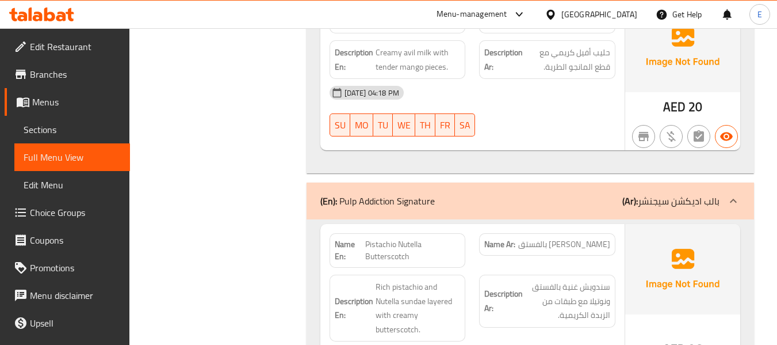
scroll to position [10189, 0]
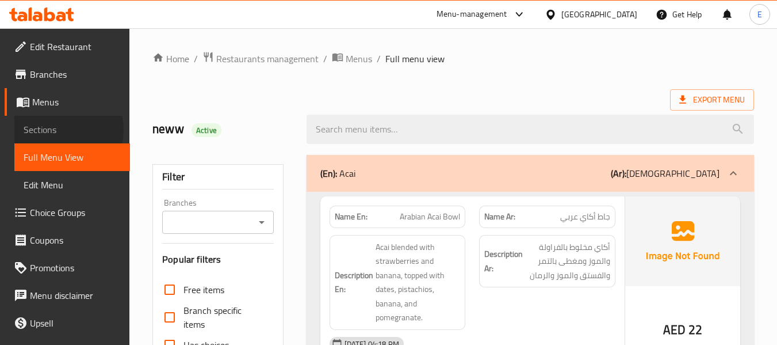
click at [57, 130] on span "Sections" at bounding box center [72, 130] width 97 height 14
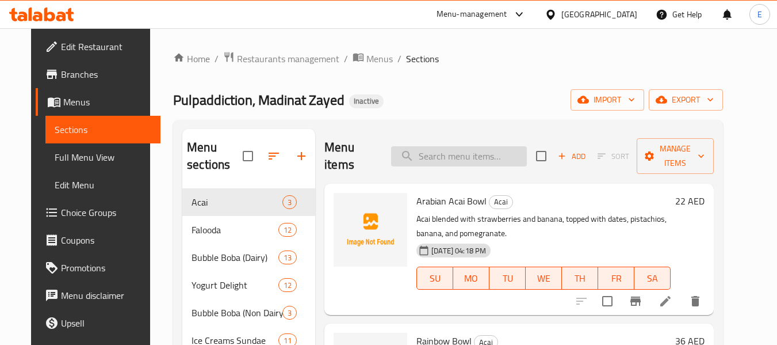
click at [471, 158] on input "search" at bounding box center [459, 156] width 136 height 20
paste input "Belgium Chocolate Boba 500ml"
type input "Belgium Chocolate Boba 500ml"
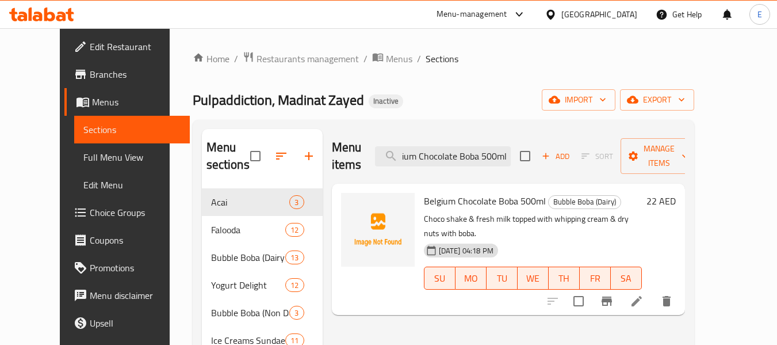
click at [642, 296] on icon at bounding box center [637, 301] width 10 height 10
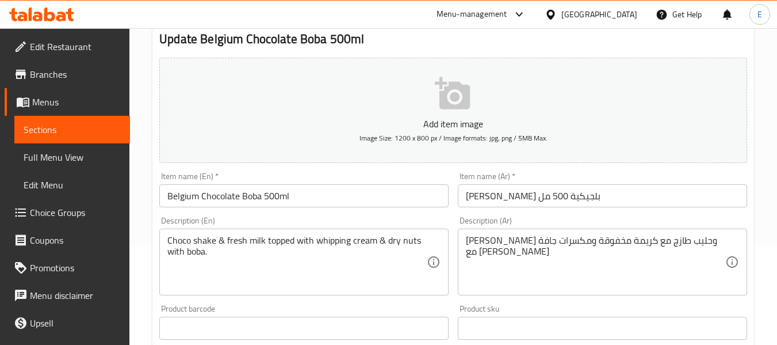
scroll to position [173, 0]
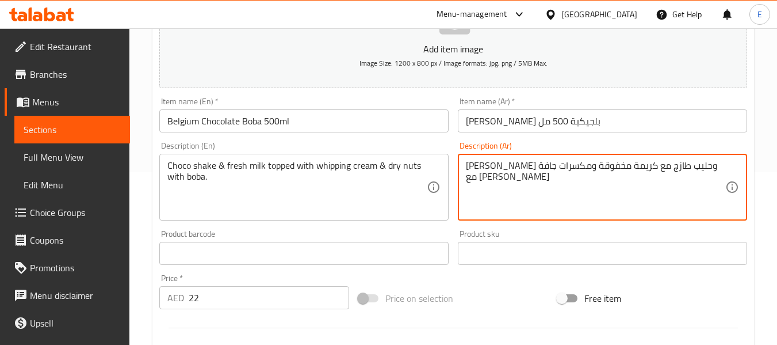
click at [608, 169] on textarea "شيك شوكولاتة وحليب طازج مع كريمة مخفوقة ومكسرات جافة مع بوبا" at bounding box center [596, 187] width 260 height 55
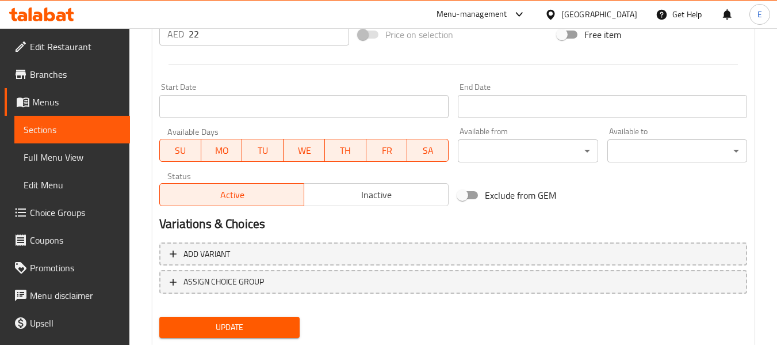
scroll to position [468, 0]
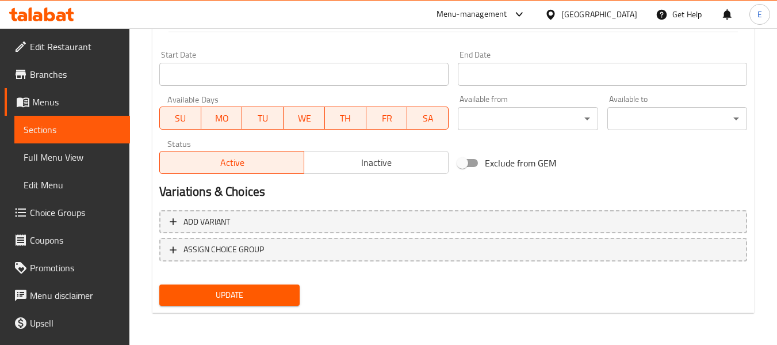
type textarea "شيك شوكولاتة وحليب طازج فوقه كريمة مخفوقة ومكسرات جافة مع بوبا"
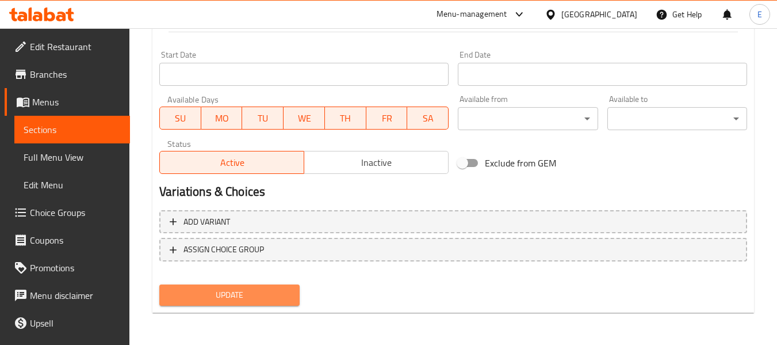
click at [291, 297] on button "Update" at bounding box center [229, 294] width 140 height 21
click at [291, 297] on div at bounding box center [388, 172] width 777 height 345
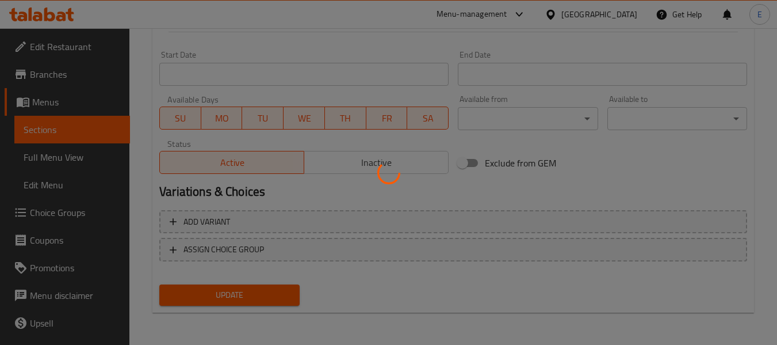
click at [291, 297] on div at bounding box center [388, 172] width 777 height 345
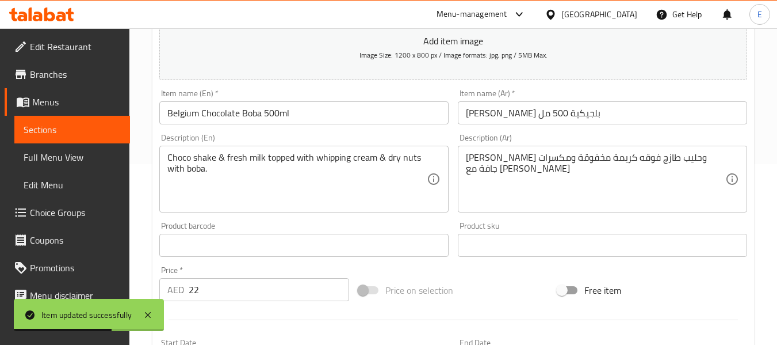
scroll to position [0, 0]
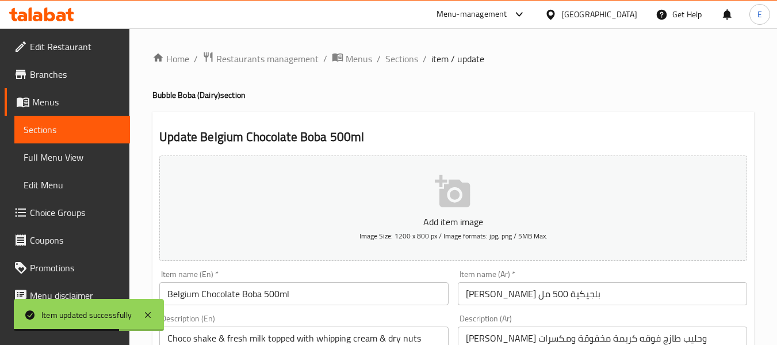
drag, startPoint x: 410, startPoint y: 62, endPoint x: 418, endPoint y: 70, distance: 11.4
click at [411, 62] on span "Sections" at bounding box center [402, 59] width 33 height 14
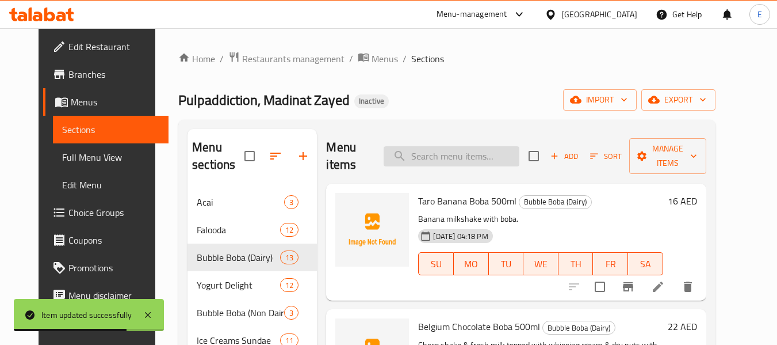
click at [467, 158] on input "search" at bounding box center [452, 156] width 136 height 20
paste input "Arabian Boba 500ml"
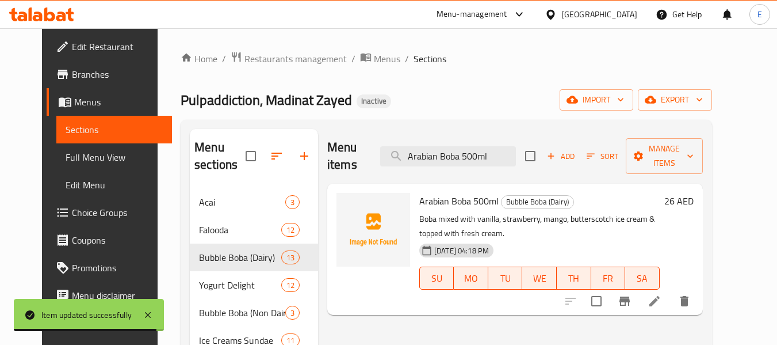
type input "Arabian Boba 500ml"
click at [671, 291] on li at bounding box center [655, 301] width 32 height 21
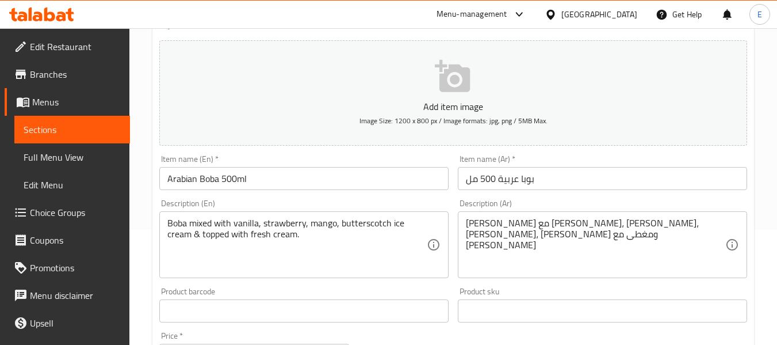
scroll to position [173, 0]
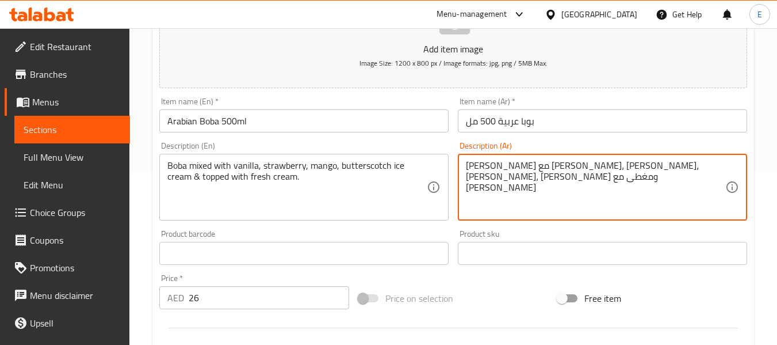
drag, startPoint x: 513, startPoint y: 166, endPoint x: 552, endPoint y: 167, distance: 39.7
click at [552, 167] on textarea "بوبا ممزوج مع آيس كريم فانيليا، فراولة، مانجو، آيس كريم باترسكوتش ومغطى مع كريم…" at bounding box center [596, 187] width 260 height 55
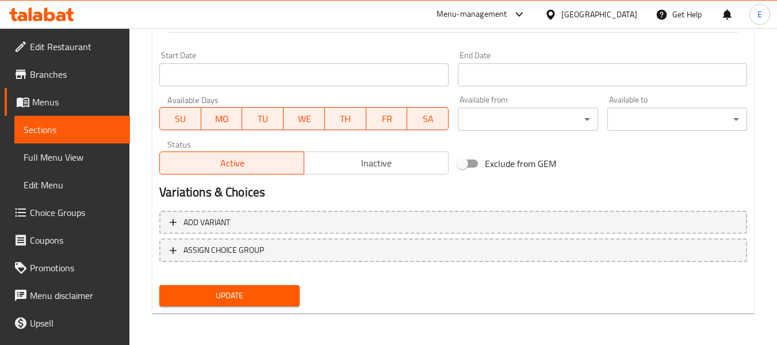
scroll to position [468, 0]
type textarea "بوبا ممزوج مع آيس كريم فانيليا، فراولة، مانجو باترسكوتش ومغطى مع كريمة طازجة"
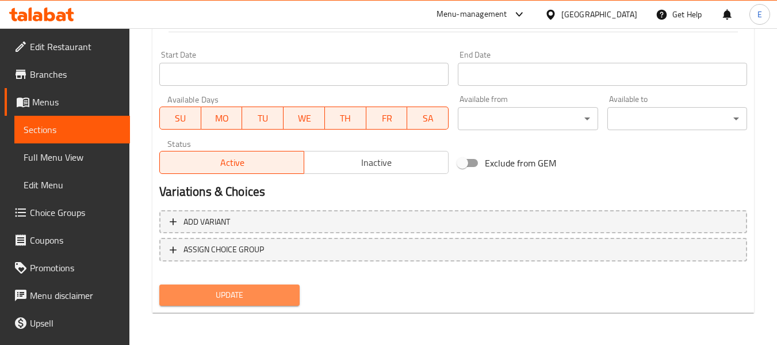
click at [270, 299] on span "Update" at bounding box center [229, 295] width 121 height 14
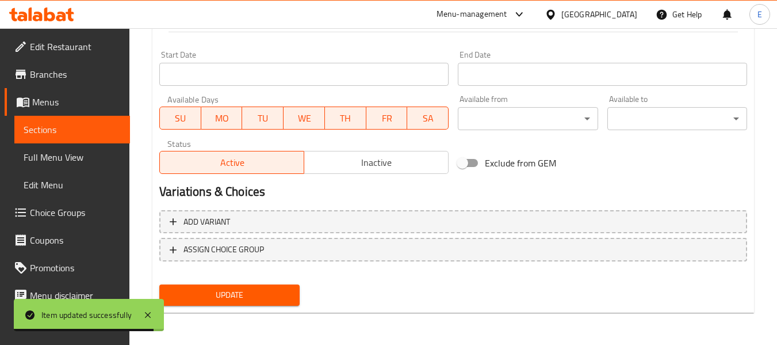
click at [267, 285] on button "Update" at bounding box center [229, 294] width 140 height 21
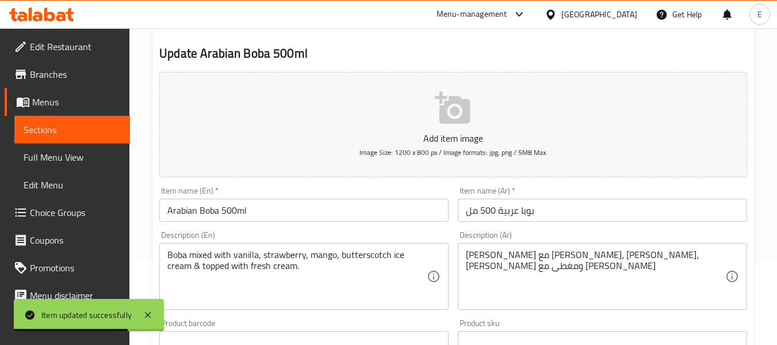
scroll to position [0, 0]
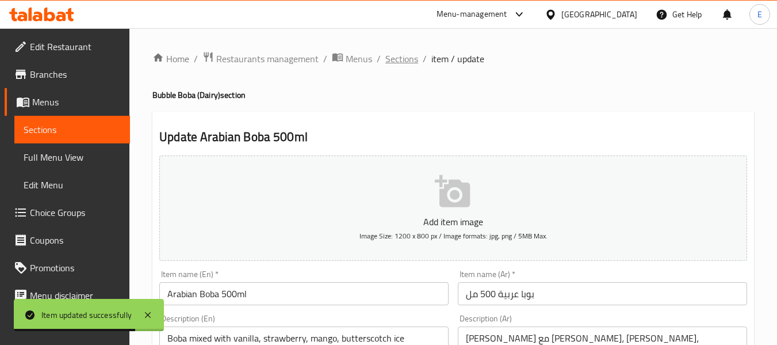
click at [392, 60] on span "Sections" at bounding box center [402, 59] width 33 height 14
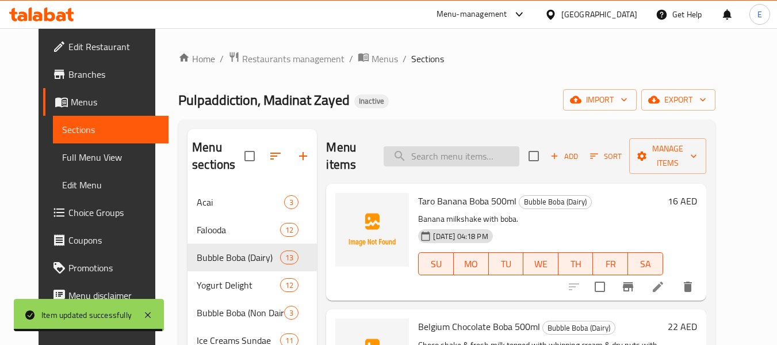
click at [437, 155] on input "search" at bounding box center [452, 156] width 136 height 20
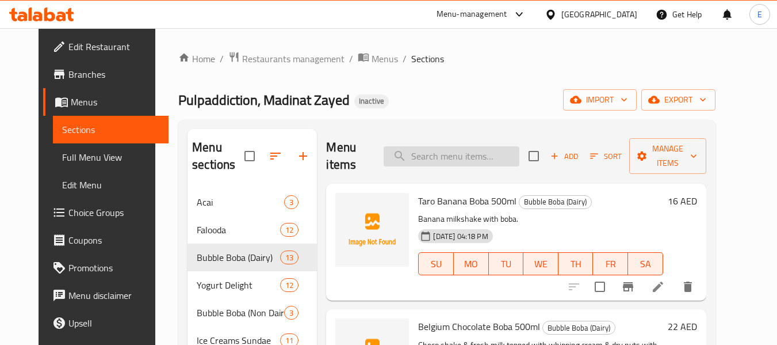
paste input "Pistachio Nutella Butterscotch"
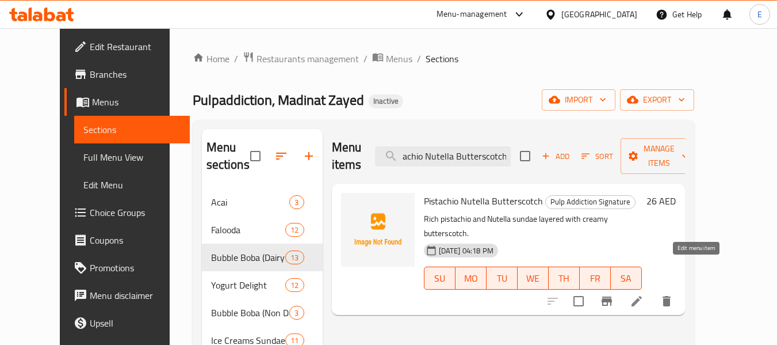
type input "Pistachio Nutella Butterscotch"
click at [642, 296] on icon at bounding box center [637, 301] width 10 height 10
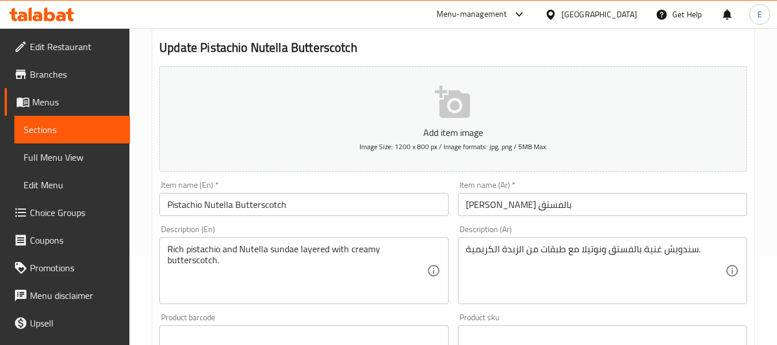
scroll to position [115, 0]
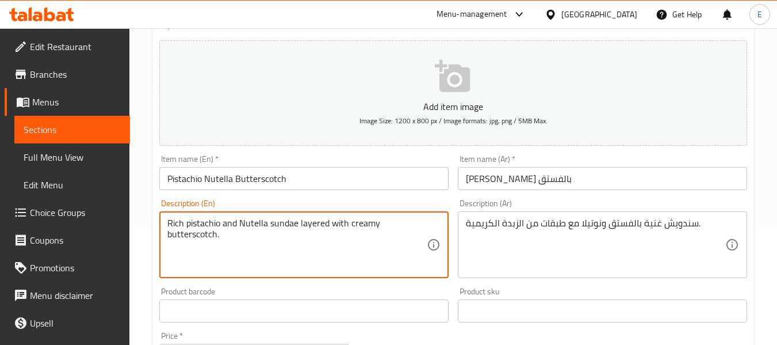
click at [325, 247] on textarea "Rich pistachio and Nutella sundae layered with creamy butterscotch." at bounding box center [297, 245] width 260 height 55
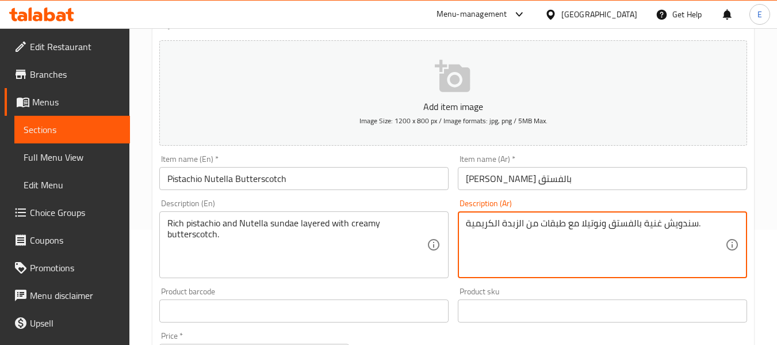
drag, startPoint x: 661, startPoint y: 222, endPoint x: 695, endPoint y: 223, distance: 34.0
click at [498, 247] on textarea "صنداى غنية بالفستق ونوتيلا مع طبقات من الزبدة الكريمية." at bounding box center [596, 245] width 260 height 55
drag, startPoint x: 502, startPoint y: 223, endPoint x: 523, endPoint y: 224, distance: 20.7
click at [523, 224] on textarea "صنداى غنية بالفستق ونوتيلا مع طبقات من الزبدة الكريمية." at bounding box center [596, 245] width 260 height 55
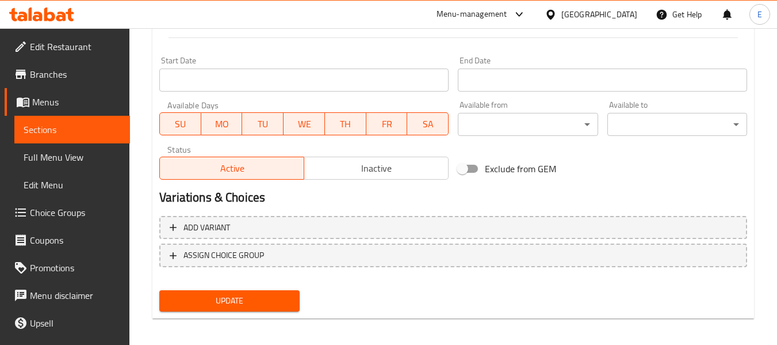
scroll to position [468, 0]
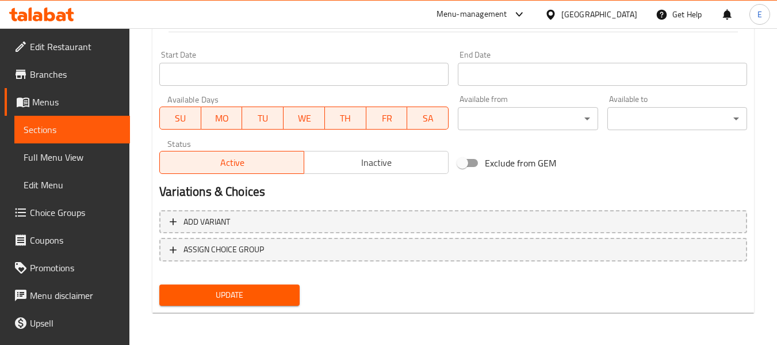
type textarea "صنداى غنية بالفستق ونوتيلا مع طبقات من باترسكوتش الكريمية."
click at [275, 291] on span "Update" at bounding box center [229, 295] width 121 height 14
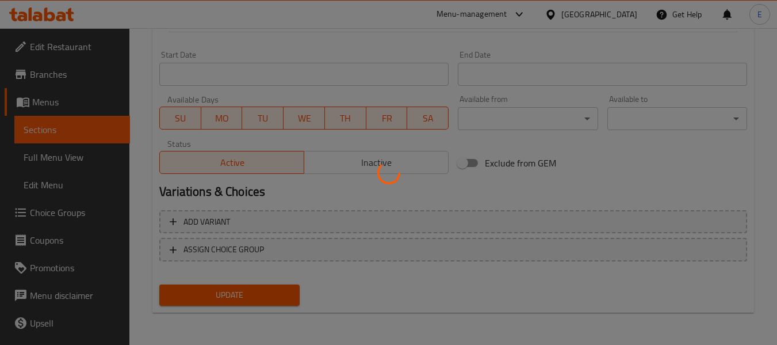
click at [275, 291] on div at bounding box center [388, 172] width 777 height 345
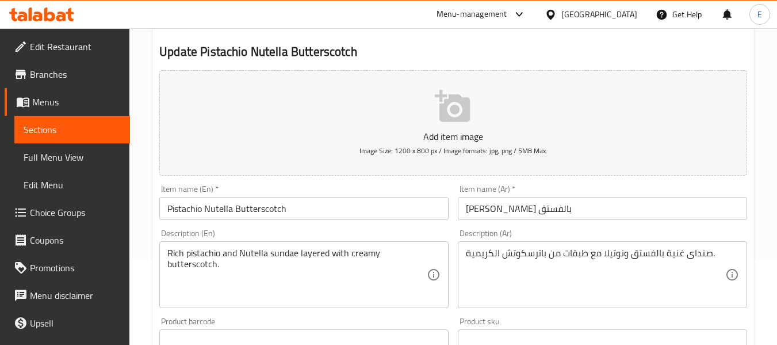
scroll to position [0, 0]
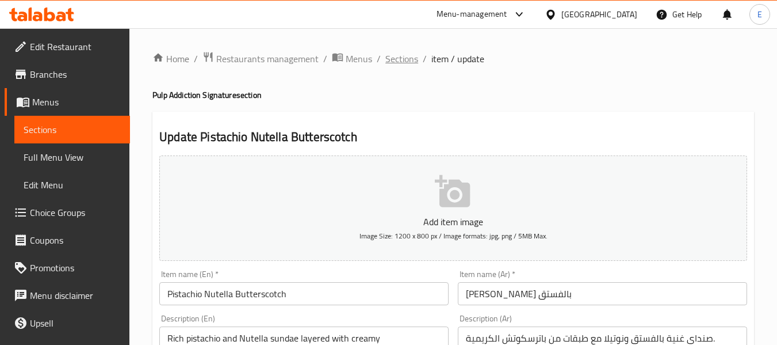
click at [414, 64] on span "Sections" at bounding box center [402, 59] width 33 height 14
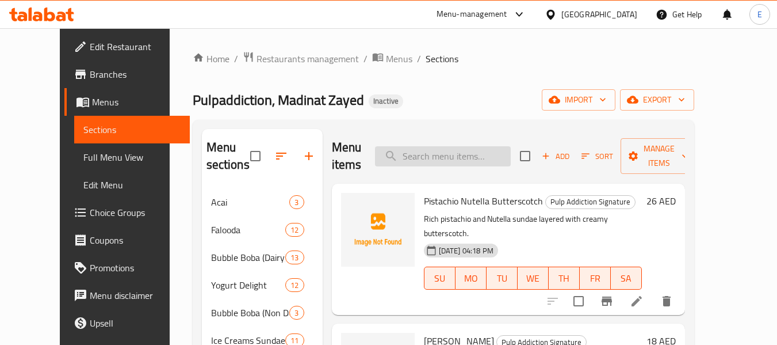
click at [482, 152] on input "search" at bounding box center [443, 156] width 136 height 20
paste input "I Screeem Lady"
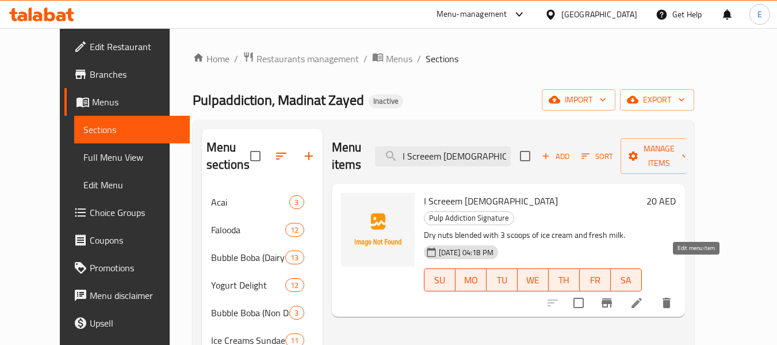
type input "I Screeem Lady"
click at [642, 298] on icon at bounding box center [637, 303] width 10 height 10
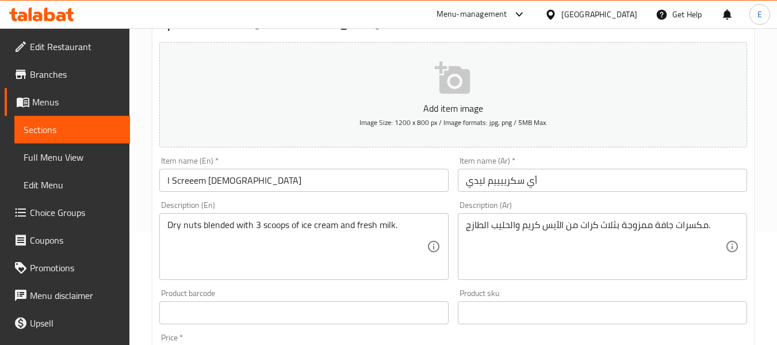
scroll to position [115, 0]
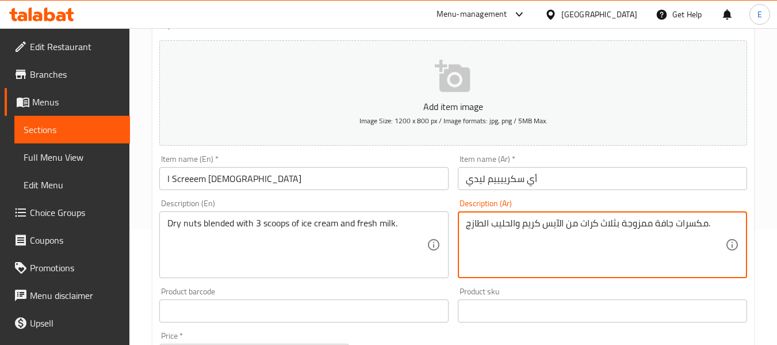
drag, startPoint x: 580, startPoint y: 221, endPoint x: 598, endPoint y: 222, distance: 18.5
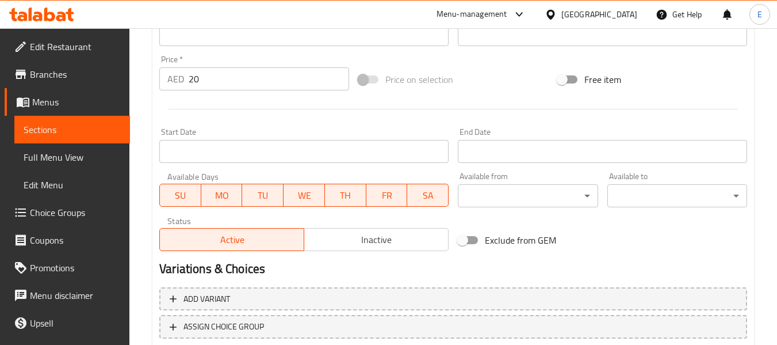
scroll to position [468, 0]
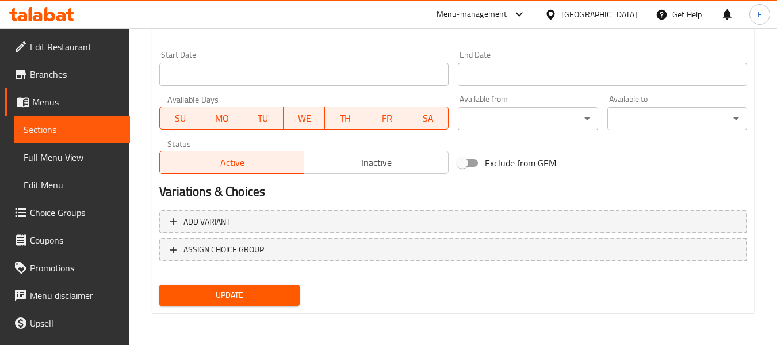
type textarea "مكسرات جافة ممزوجة بثلاث بولات من الآيس كريم والحليب الطازج."
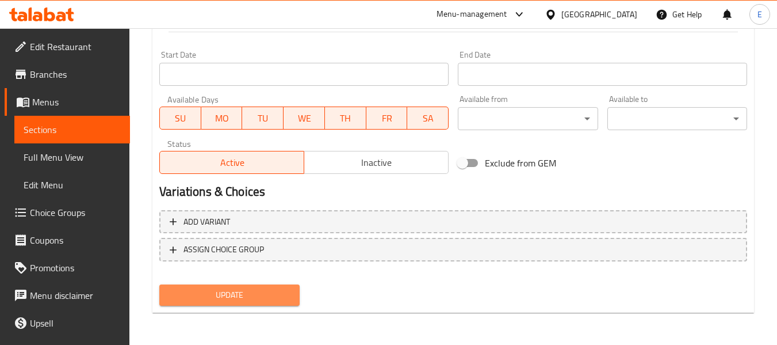
click at [266, 294] on span "Update" at bounding box center [229, 295] width 121 height 14
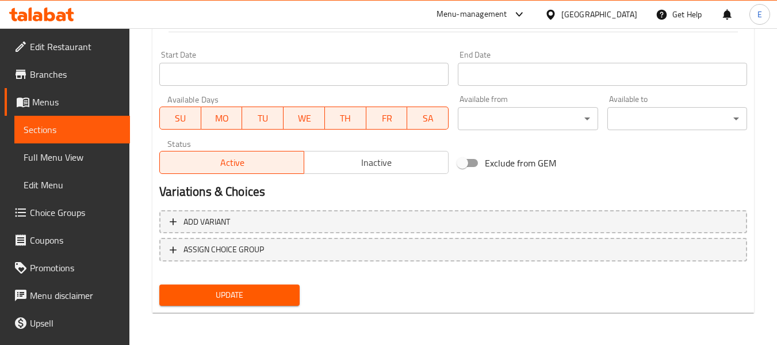
click at [272, 307] on div "Update" at bounding box center [229, 295] width 149 height 31
click at [275, 302] on span "Update" at bounding box center [229, 295] width 121 height 14
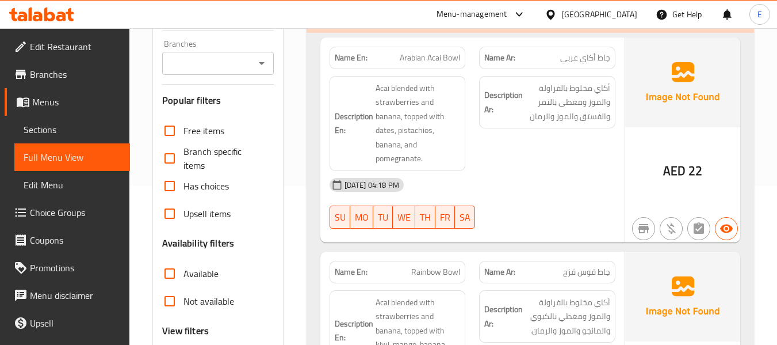
scroll to position [173, 0]
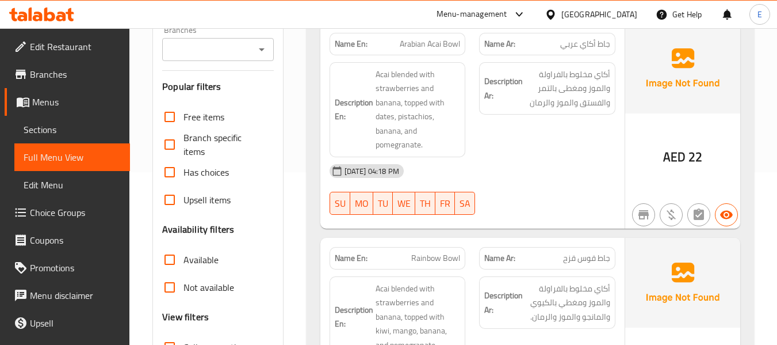
click at [591, 43] on span "جاط أكاي عربي" at bounding box center [586, 44] width 50 height 12
click at [435, 43] on span "Arabian Acai Bowl" at bounding box center [430, 44] width 60 height 12
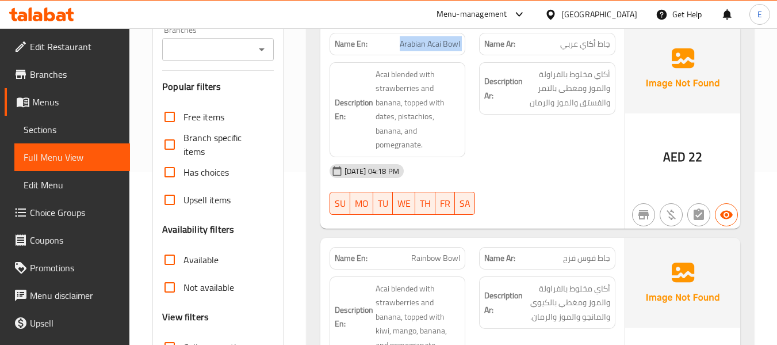
click at [435, 43] on span "Arabian Acai Bowl" at bounding box center [430, 44] width 60 height 12
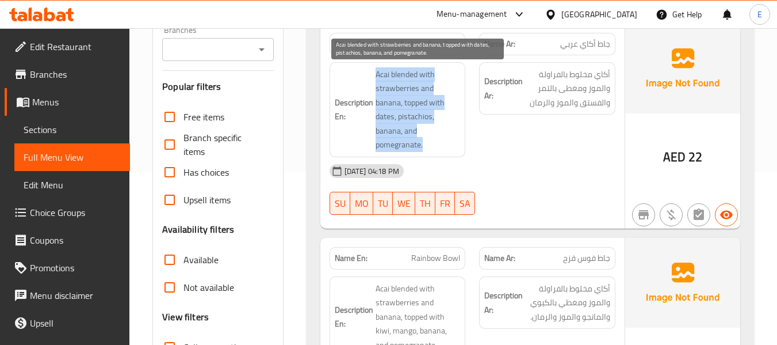
drag, startPoint x: 368, startPoint y: 68, endPoint x: 441, endPoint y: 141, distance: 103.4
click at [441, 141] on h6 "Description En: Acai blended with strawberries and banana, topped with dates, p…" at bounding box center [398, 109] width 126 height 85
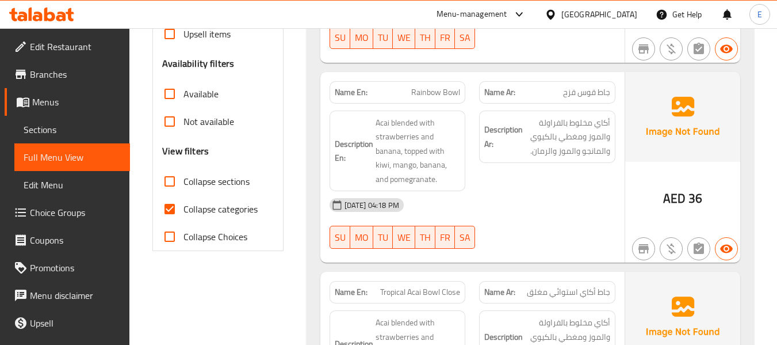
scroll to position [345, 0]
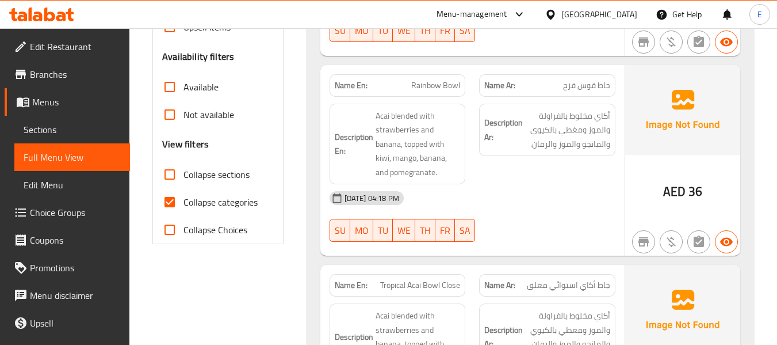
click at [574, 87] on span "جاط قوس قزح" at bounding box center [586, 85] width 47 height 12
click at [456, 82] on span "Rainbow Bowl" at bounding box center [435, 85] width 49 height 12
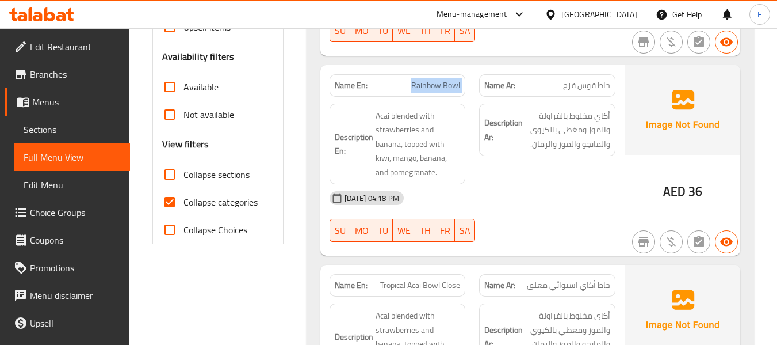
click at [456, 82] on span "Rainbow Bowl" at bounding box center [435, 85] width 49 height 12
click at [505, 176] on div "Description Ar: أكاي مخلوط بالفراولة والموز ومغطي بالكيوي والمانجو والموز والرم…" at bounding box center [547, 144] width 150 height 95
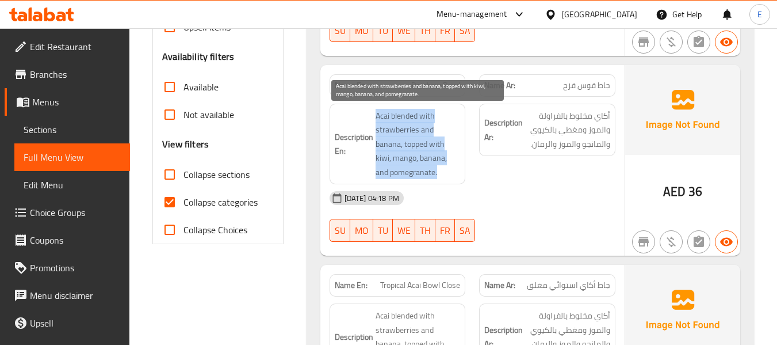
drag, startPoint x: 373, startPoint y: 113, endPoint x: 445, endPoint y: 175, distance: 94.6
click at [445, 175] on h6 "Description En: Acai blended with strawberries and banana, topped with kiwi, ma…" at bounding box center [398, 144] width 126 height 71
click at [445, 175] on span "Acai blended with strawberries and banana, topped with kiwi, mango, banana, and…" at bounding box center [418, 144] width 85 height 71
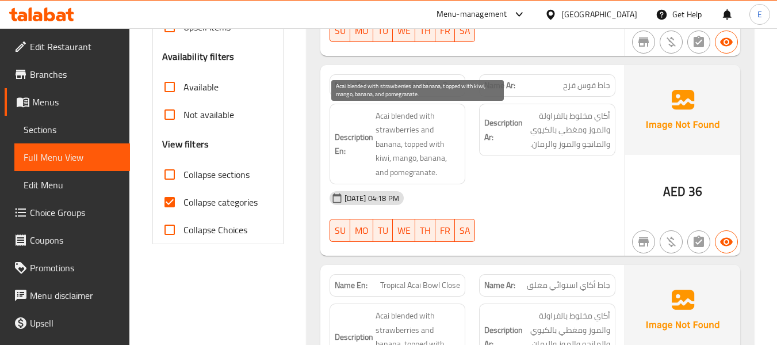
click at [445, 175] on span "Acai blended with strawberries and banana, topped with kiwi, mango, banana, and…" at bounding box center [418, 144] width 85 height 71
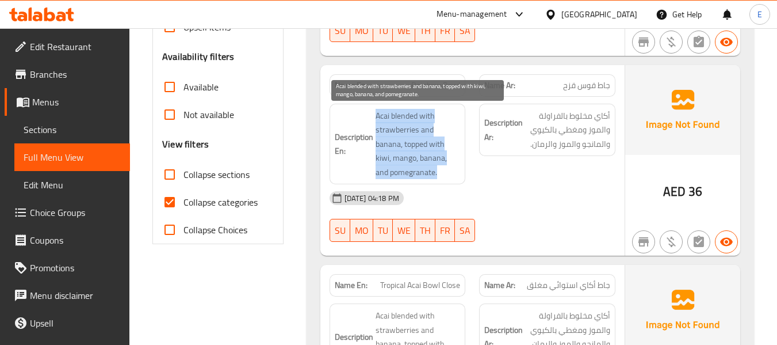
click at [445, 175] on span "Acai blended with strawberries and banana, topped with kiwi, mango, banana, and…" at bounding box center [418, 144] width 85 height 71
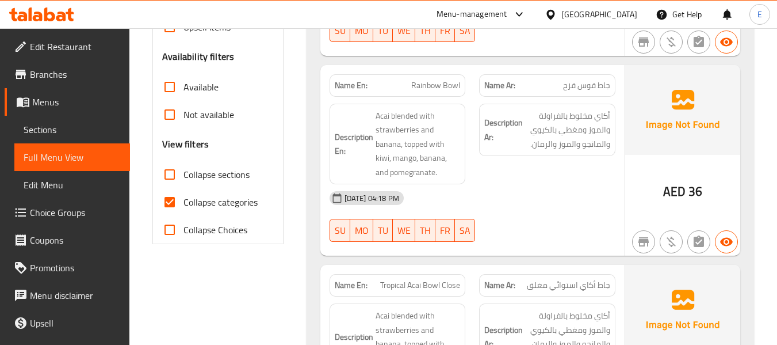
click at [517, 192] on div "03-09-2025 04:18 PM" at bounding box center [473, 198] width 300 height 28
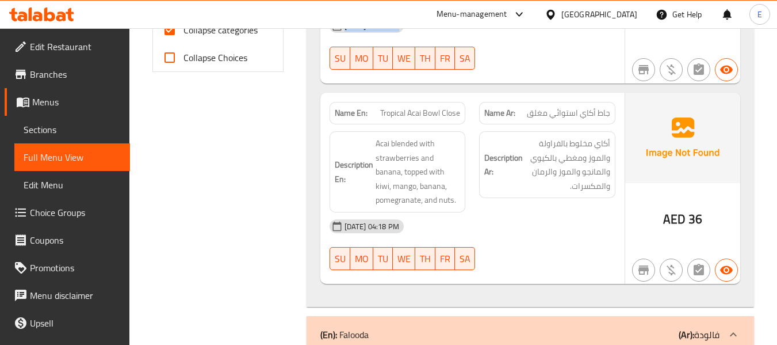
scroll to position [518, 0]
click at [672, 212] on span "AED" at bounding box center [675, 218] width 22 height 22
click at [590, 112] on span "جاط أكاي استوائي مغلق" at bounding box center [568, 112] width 83 height 12
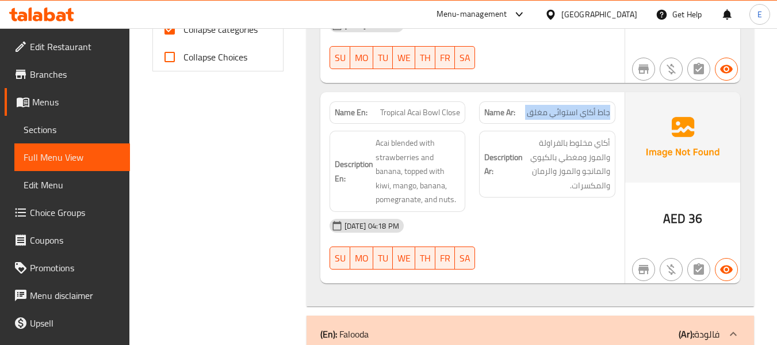
click at [590, 112] on span "جاط أكاي استوائي مغلق" at bounding box center [568, 112] width 83 height 12
click at [401, 116] on span "Tropical Acai Bowl Close" at bounding box center [420, 112] width 80 height 12
click at [490, 207] on div "Description Ar: أكاي مخلوط بالفراولة والموز ومغطي بالكيوي والمانجو والموز والرم…" at bounding box center [547, 171] width 150 height 95
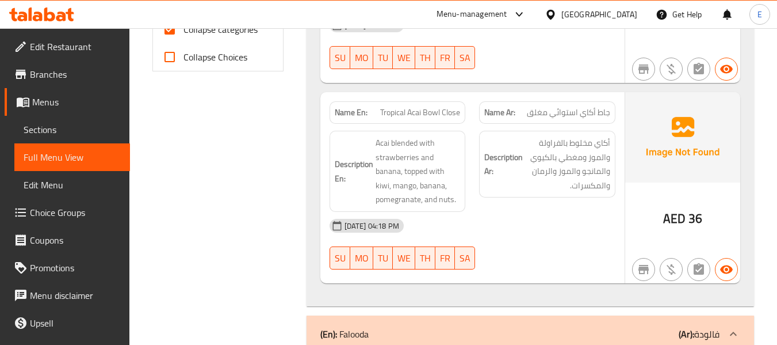
click at [458, 119] on span "Tropical Acai Bowl Close" at bounding box center [420, 112] width 80 height 12
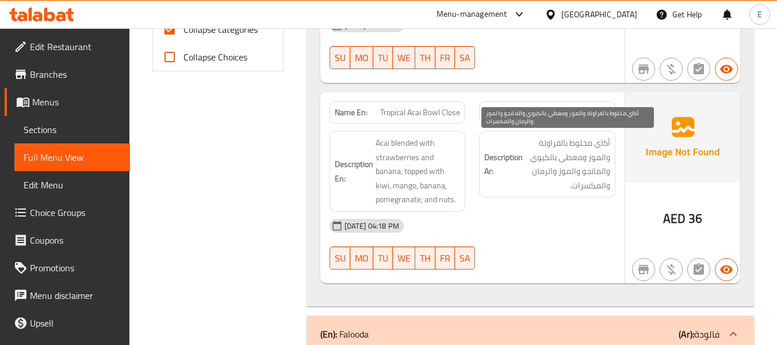
click at [550, 158] on span "أكاي مخلوط بالفراولة والموز ومغطي بالكيوي والمانجو والموز والرمان والمكسرات." at bounding box center [567, 164] width 85 height 56
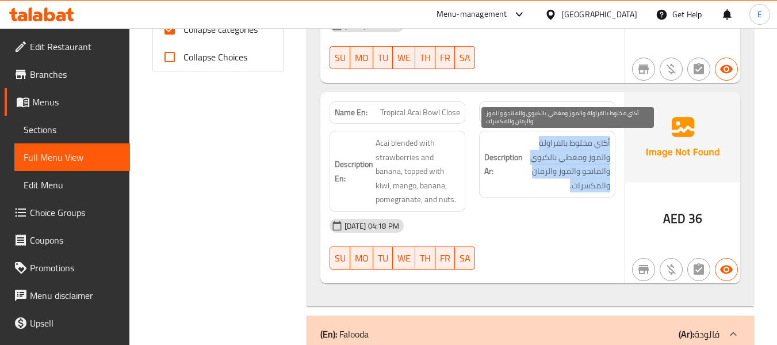
click at [550, 158] on span "أكاي مخلوط بالفراولة والموز ومغطي بالكيوي والمانجو والموز والرمان والمكسرات." at bounding box center [567, 164] width 85 height 56
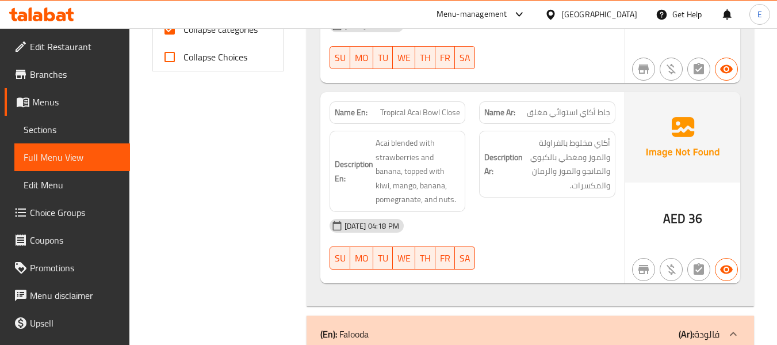
click at [559, 116] on span "جاط أكاي استوائي مغلق" at bounding box center [568, 112] width 83 height 12
click at [429, 109] on span "Tropical Acai Bowl Close" at bounding box center [420, 112] width 80 height 12
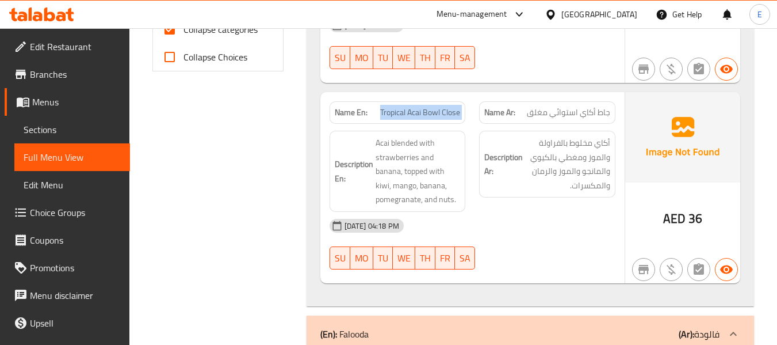
click at [429, 109] on span "Tropical Acai Bowl Close" at bounding box center [420, 112] width 80 height 12
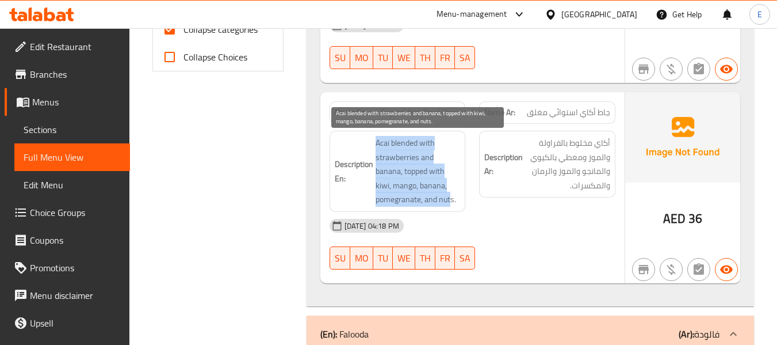
drag, startPoint x: 369, startPoint y: 139, endPoint x: 452, endPoint y: 193, distance: 98.2
click at [452, 193] on h6 "Description En: Acai blended with strawberries and banana, topped with kiwi, ma…" at bounding box center [398, 171] width 126 height 71
click at [452, 193] on span "Acai blended with strawberries and banana, topped with kiwi, mango, banana, pom…" at bounding box center [418, 171] width 85 height 71
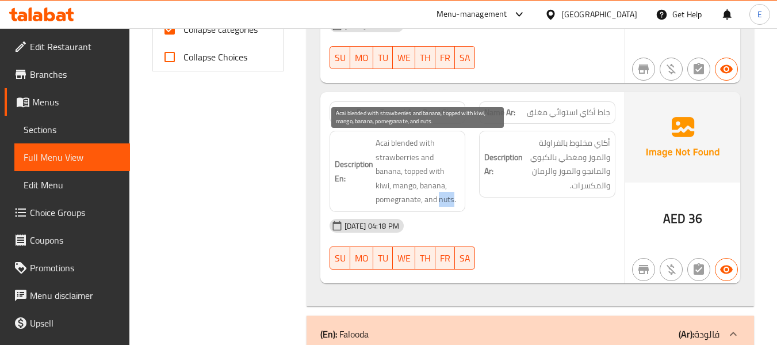
click at [452, 193] on span "Acai blended with strawberries and banana, topped with kiwi, mango, banana, pom…" at bounding box center [418, 171] width 85 height 71
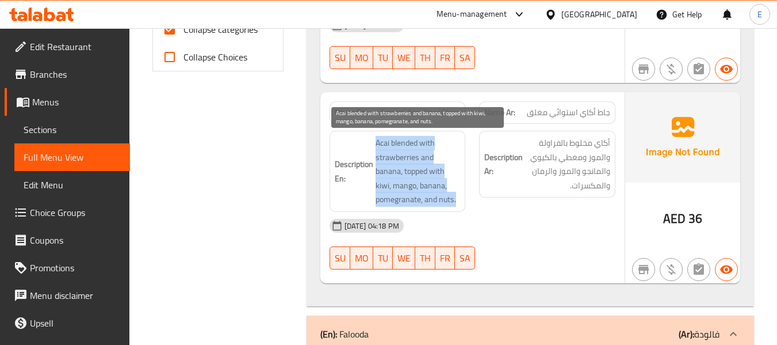
click at [452, 193] on span "Acai blended with strawberries and banana, topped with kiwi, mango, banana, pom…" at bounding box center [418, 171] width 85 height 71
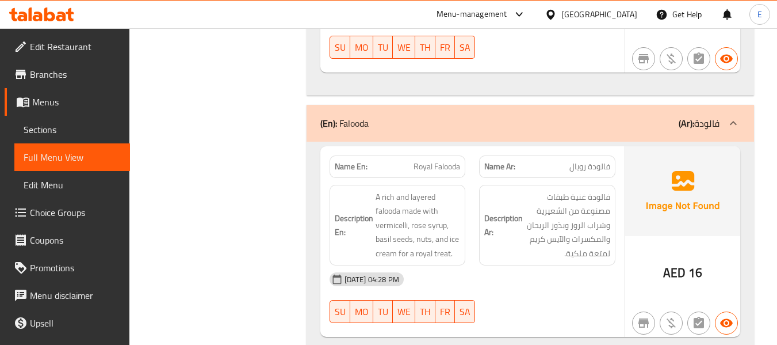
scroll to position [806, 0]
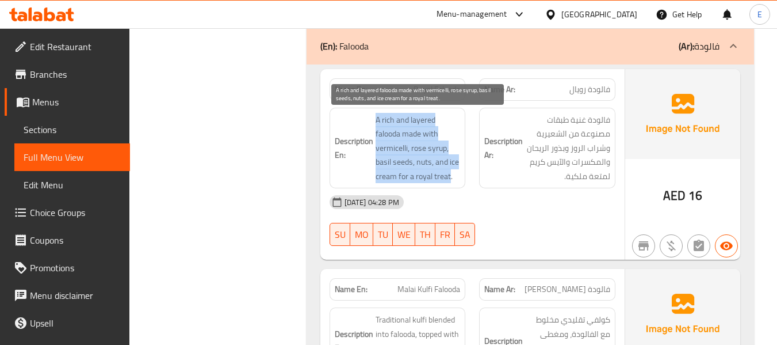
drag, startPoint x: 368, startPoint y: 113, endPoint x: 451, endPoint y: 178, distance: 105.0
click at [451, 178] on span "A rich and layered falooda made with vermicelli, rose syrup, basil seeds, nuts,…" at bounding box center [418, 148] width 85 height 71
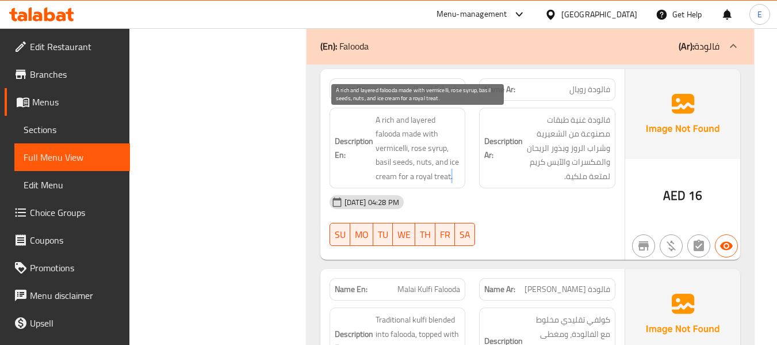
click at [451, 178] on span "A rich and layered falooda made with vermicelli, rose syrup, basil seeds, nuts,…" at bounding box center [418, 148] width 85 height 71
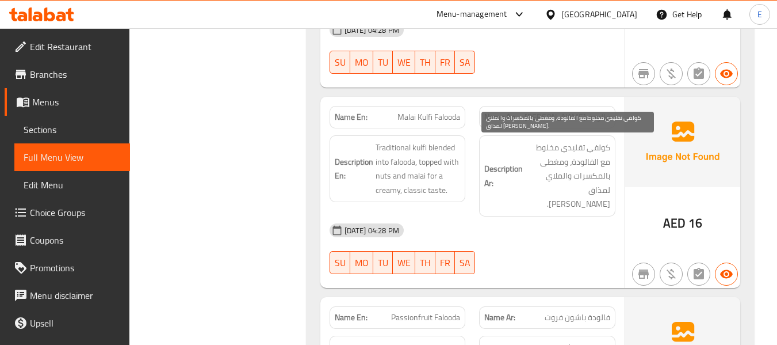
scroll to position [978, 0]
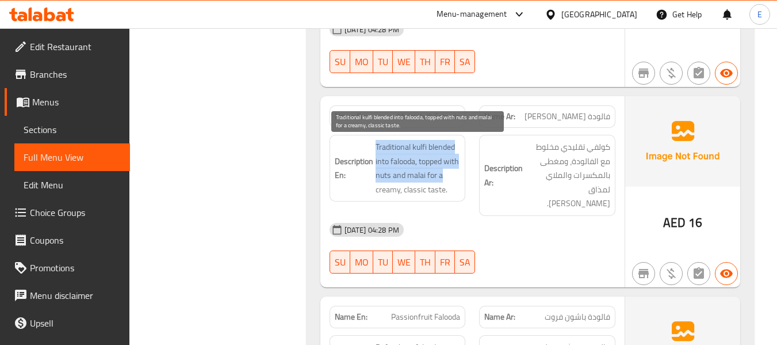
drag, startPoint x: 374, startPoint y: 138, endPoint x: 455, endPoint y: 180, distance: 91.1
click at [455, 180] on span "Traditional kulfi blended into falooda, topped with nuts and malai for a creamy…" at bounding box center [418, 168] width 85 height 56
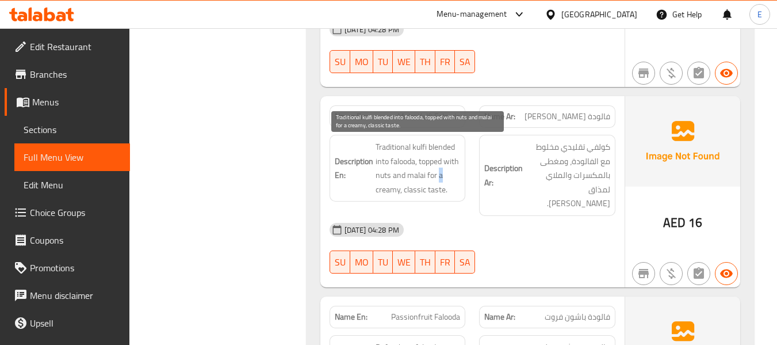
click at [455, 180] on span "Traditional kulfi blended into falooda, topped with nuts and malai for a creamy…" at bounding box center [418, 168] width 85 height 56
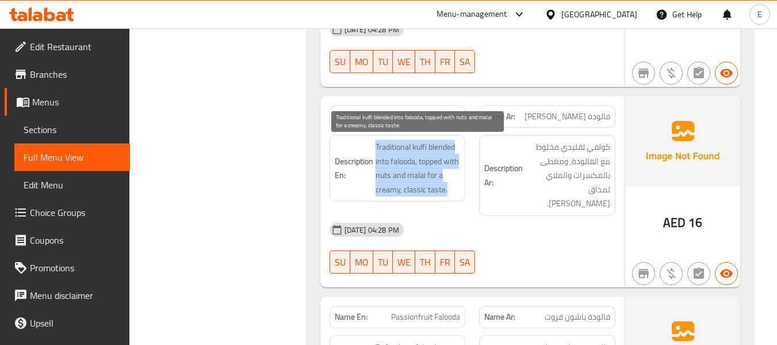
click at [455, 180] on span "Traditional kulfi blended into falooda, topped with nuts and malai for a creamy…" at bounding box center [418, 168] width 85 height 56
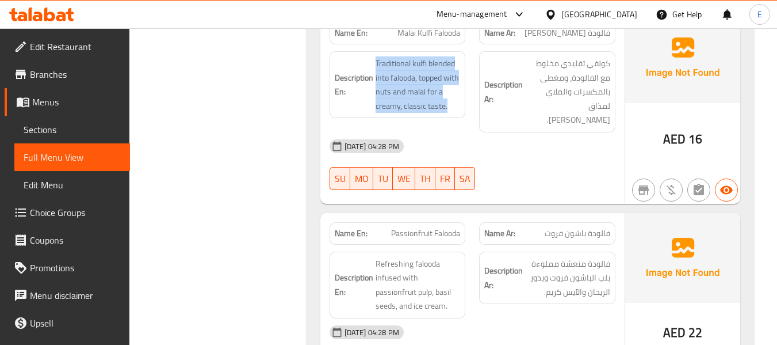
scroll to position [1151, 0]
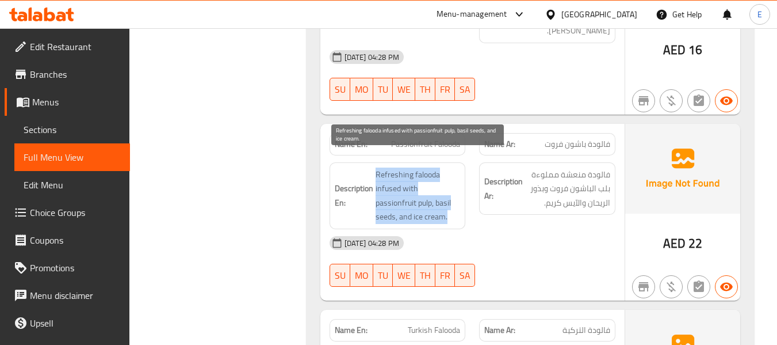
drag, startPoint x: 371, startPoint y: 154, endPoint x: 455, endPoint y: 197, distance: 95.0
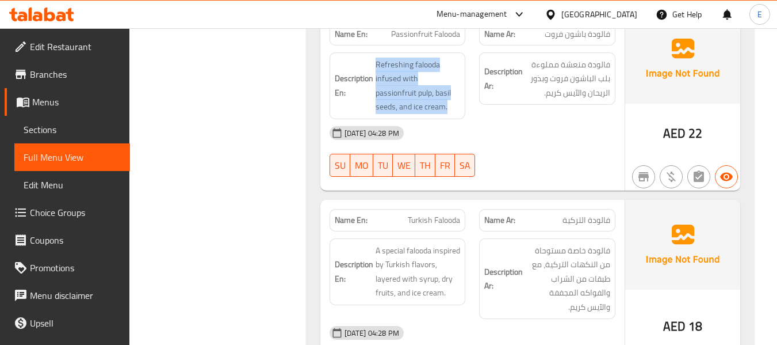
scroll to position [1324, 0]
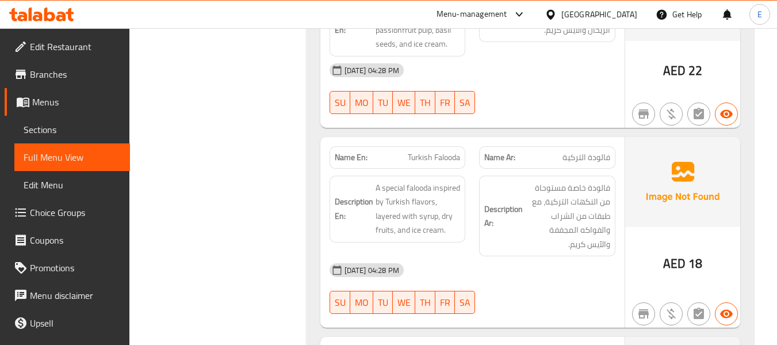
click at [577, 151] on span "فالودة التركية" at bounding box center [587, 157] width 48 height 12
click at [434, 151] on span "Turkish Falooda" at bounding box center [434, 157] width 52 height 12
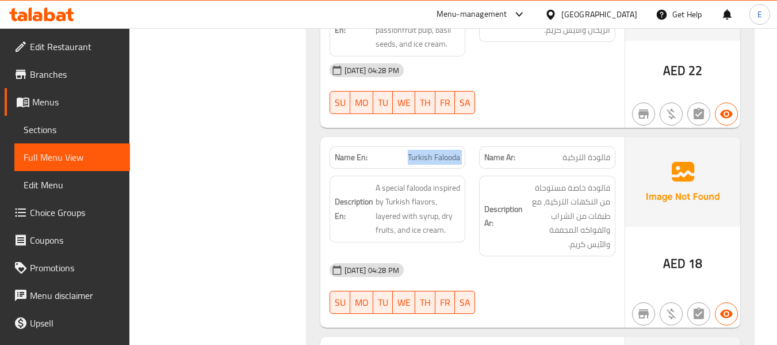
click at [434, 151] on span "Turkish Falooda" at bounding box center [434, 157] width 52 height 12
click at [518, 266] on div "03-09-2025 04:28 PM" at bounding box center [473, 270] width 300 height 28
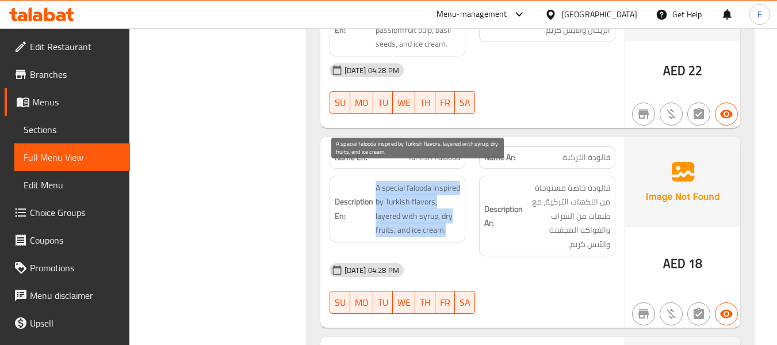
drag, startPoint x: 372, startPoint y: 167, endPoint x: 439, endPoint y: 228, distance: 90.4
click at [439, 228] on h6 "Description En: A special falooda inspired by Turkish flavors, layered with syr…" at bounding box center [398, 209] width 126 height 56
click at [439, 228] on span "A special falooda inspired by Turkish flavors, layered with syrup, dry fruits, …" at bounding box center [418, 209] width 85 height 56
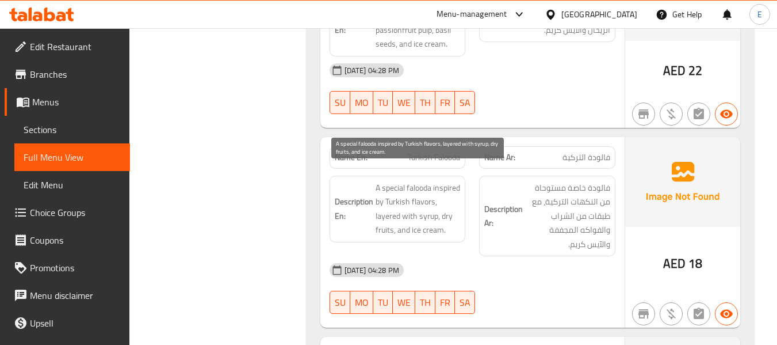
click at [439, 228] on span "A special falooda inspired by Turkish flavors, layered with syrup, dry fruits, …" at bounding box center [418, 209] width 85 height 56
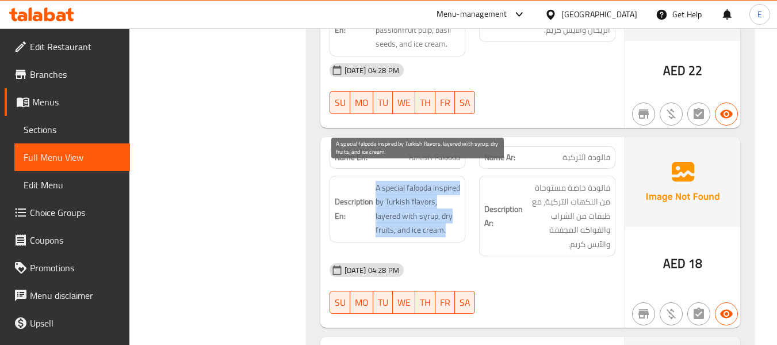
click at [439, 228] on span "A special falooda inspired by Turkish flavors, layered with syrup, dry fruits, …" at bounding box center [418, 209] width 85 height 56
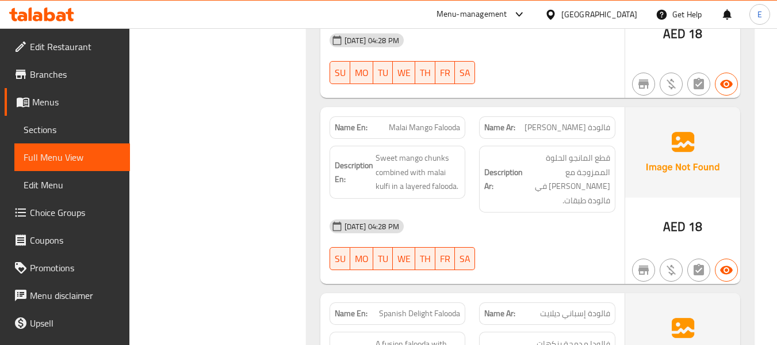
scroll to position [1554, 0]
click at [558, 121] on span "فالودة مانجو مالاي" at bounding box center [568, 127] width 86 height 12
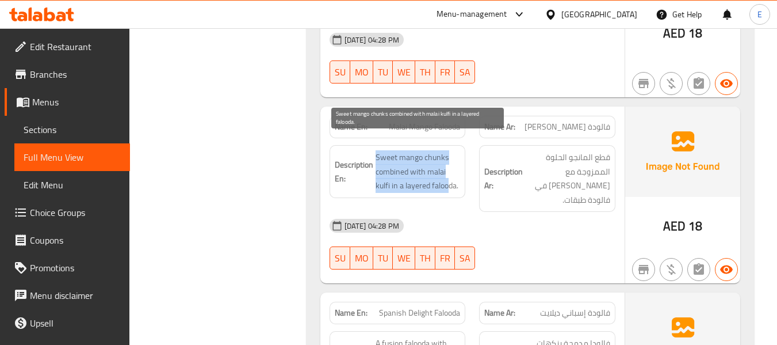
drag, startPoint x: 373, startPoint y: 138, endPoint x: 449, endPoint y: 171, distance: 83.0
click at [449, 171] on h6 "Description En: Sweet mango chunks combined with malai kulfi in a layered faloo…" at bounding box center [398, 171] width 126 height 43
click at [449, 171] on span "Sweet mango chunks combined with malai kulfi in a layered falooda." at bounding box center [418, 171] width 85 height 43
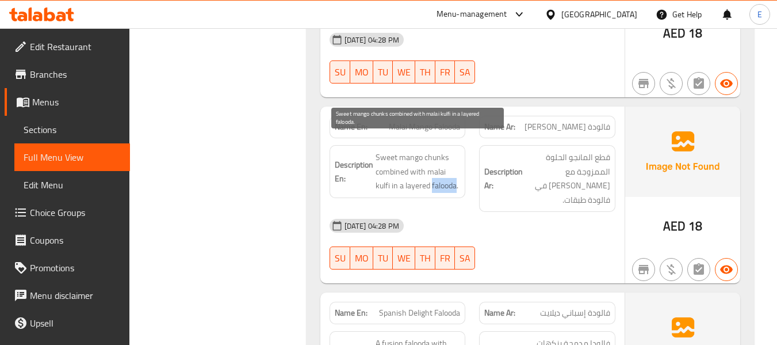
click at [449, 171] on span "Sweet mango chunks combined with malai kulfi in a layered falooda." at bounding box center [418, 171] width 85 height 43
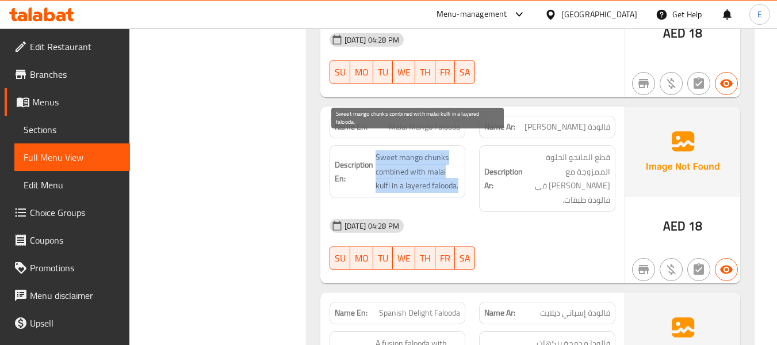
click at [449, 171] on span "Sweet mango chunks combined with malai kulfi in a layered falooda." at bounding box center [418, 171] width 85 height 43
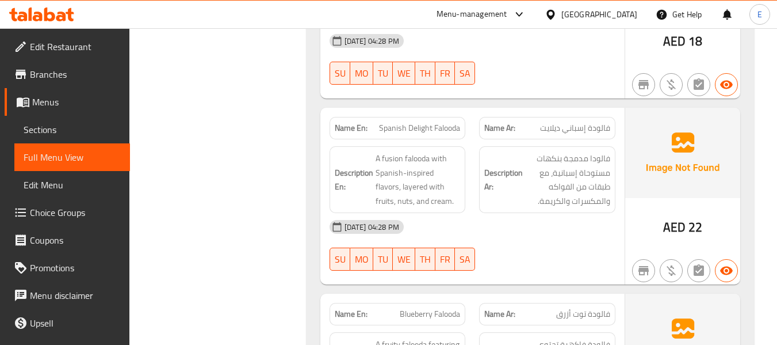
scroll to position [1784, 0]
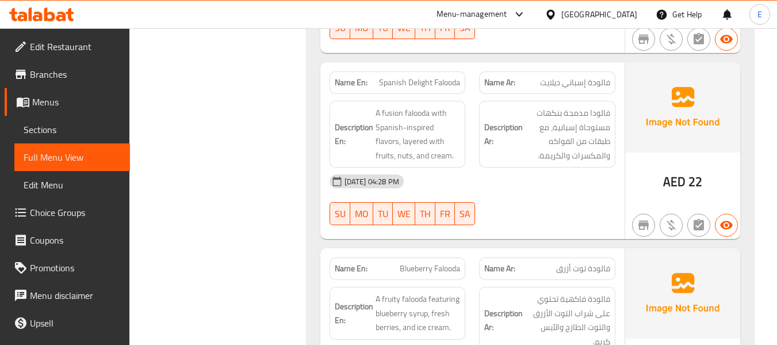
click at [424, 77] on span "Spanish Delight Falooda" at bounding box center [419, 83] width 81 height 12
click at [560, 77] on div "Name Ar: فالودة إسباني ديلايت" at bounding box center [547, 82] width 136 height 22
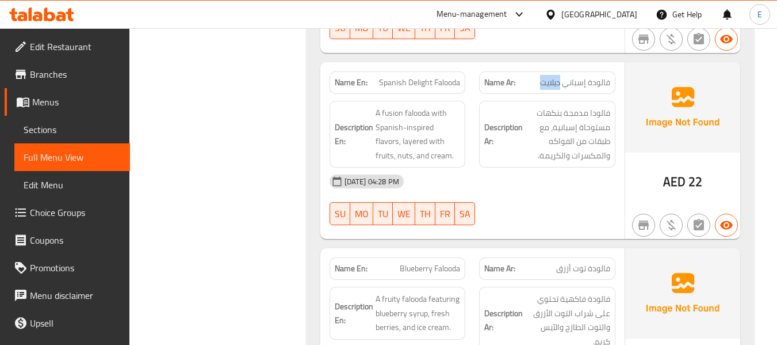
click at [560, 77] on div "Name Ar: فالودة إسباني ديلايت" at bounding box center [547, 82] width 136 height 22
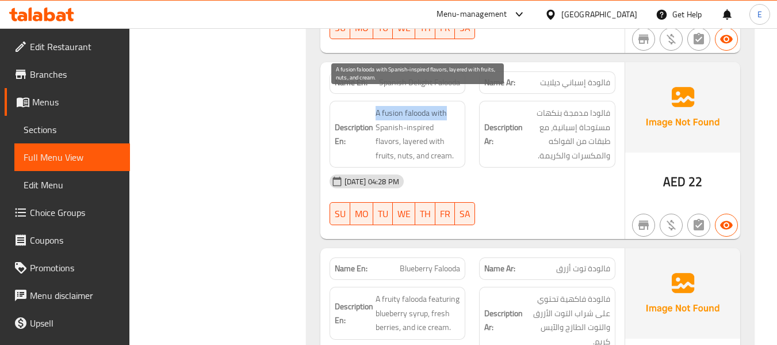
drag, startPoint x: 376, startPoint y: 96, endPoint x: 445, endPoint y: 96, distance: 69.1
click at [445, 106] on span "A fusion falooda with Spanish-inspired flavors, layered with fruits, nuts, and …" at bounding box center [418, 134] width 85 height 56
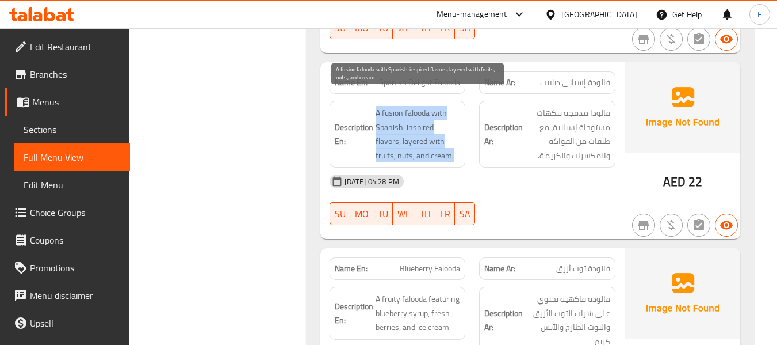
click at [445, 106] on span "A fusion falooda with Spanish-inspired flavors, layered with fruits, nuts, and …" at bounding box center [418, 134] width 85 height 56
click at [382, 106] on span "A fusion falooda with Spanish-inspired flavors, layered with fruits, nuts, and …" at bounding box center [418, 134] width 85 height 56
drag, startPoint x: 369, startPoint y: 96, endPoint x: 455, endPoint y: 138, distance: 95.7
click at [455, 138] on h6 "Description En: A fusion falooda with Spanish-inspired flavors, layered with fr…" at bounding box center [398, 134] width 126 height 56
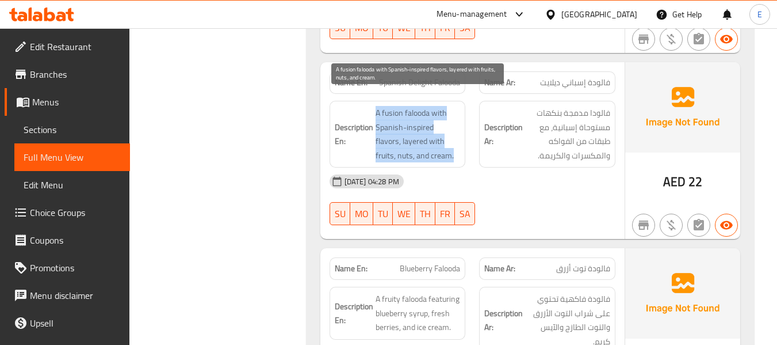
click at [455, 138] on span "A fusion falooda with Spanish-inspired flavors, layered with fruits, nuts, and …" at bounding box center [418, 134] width 85 height 56
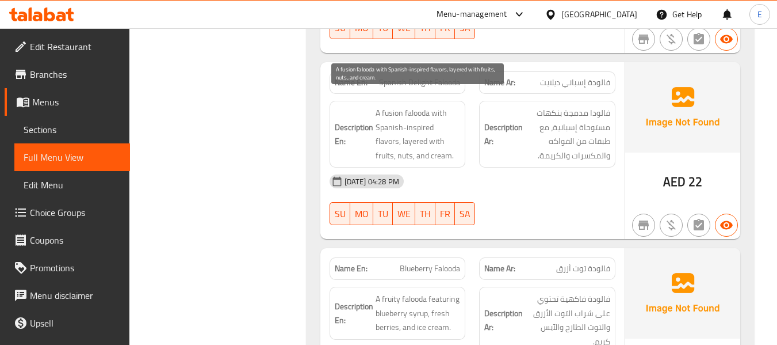
click at [455, 138] on span "A fusion falooda with Spanish-inspired flavors, layered with fruits, nuts, and …" at bounding box center [418, 134] width 85 height 56
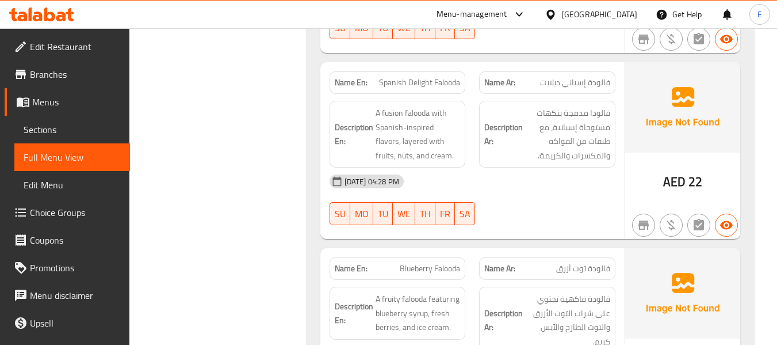
click at [577, 182] on div "03-09-2025 04:28 PM SU MO TU WE TH FR SA" at bounding box center [473, 199] width 300 height 64
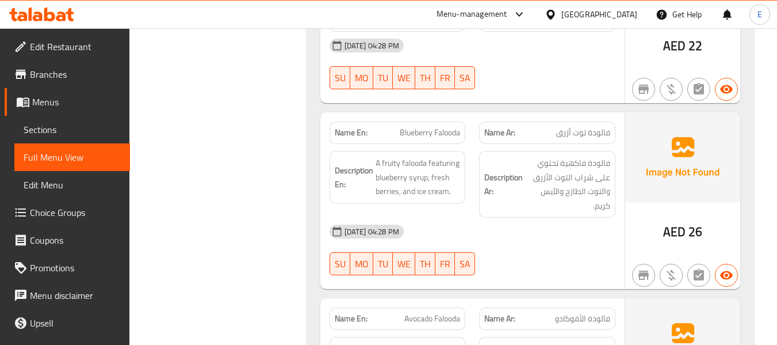
scroll to position [1957, 0]
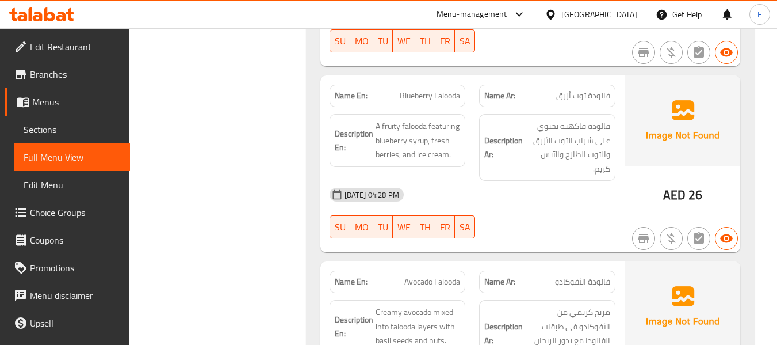
click at [425, 90] on span "Blueberry Falooda" at bounding box center [430, 96] width 60 height 12
click at [559, 90] on span "فالودة توت أزرق" at bounding box center [583, 96] width 54 height 12
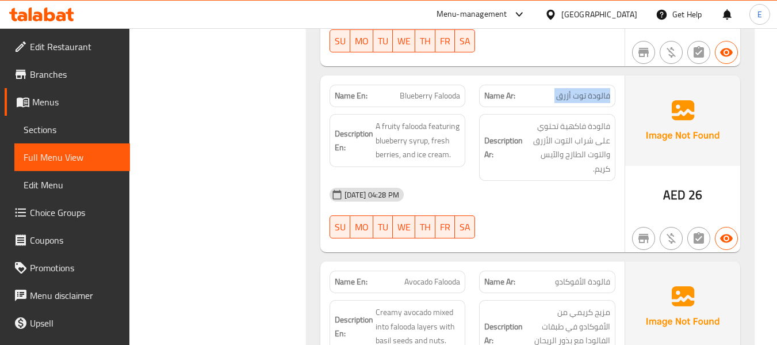
click at [559, 90] on span "فالودة توت أزرق" at bounding box center [583, 96] width 54 height 12
click at [529, 181] on div "03-09-2025 04:28 PM" at bounding box center [473, 195] width 300 height 28
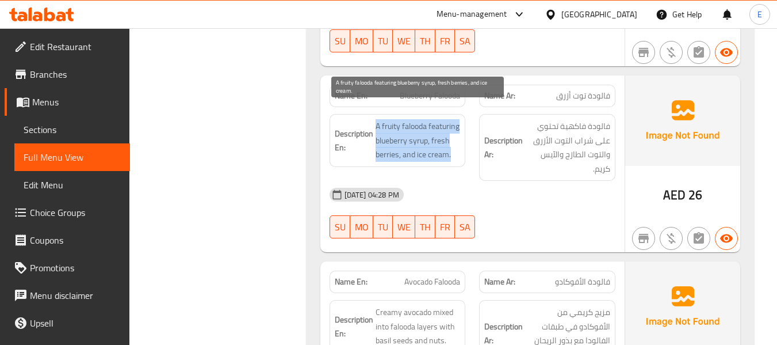
drag, startPoint x: 377, startPoint y: 106, endPoint x: 458, endPoint y: 136, distance: 86.1
click at [458, 136] on span "A fruity falooda featuring blueberry syrup, fresh berries, and ice cream." at bounding box center [418, 140] width 85 height 43
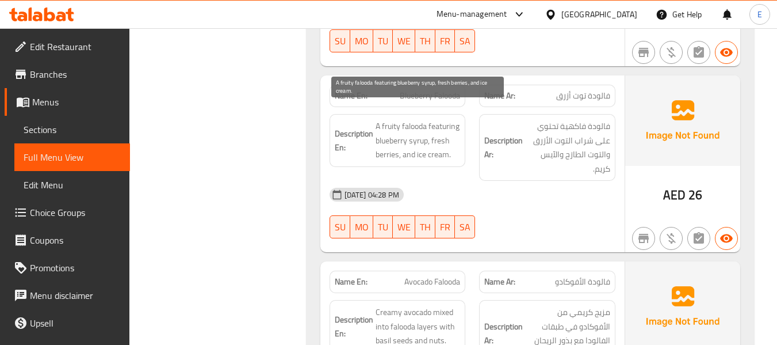
click at [458, 136] on span "A fruity falooda featuring blueberry syrup, fresh berries, and ice cream." at bounding box center [418, 140] width 85 height 43
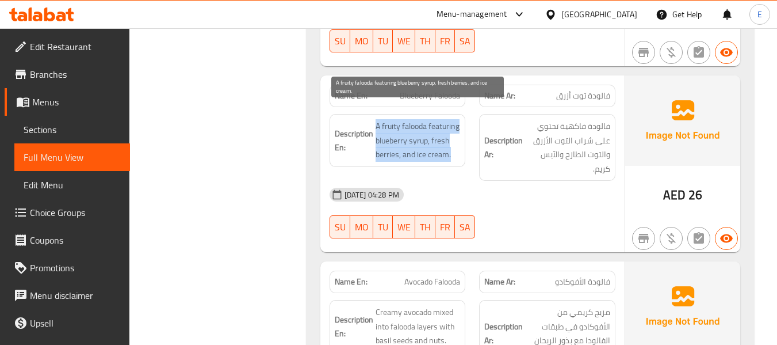
click at [458, 136] on span "A fruity falooda featuring blueberry syrup, fresh berries, and ice cream." at bounding box center [418, 140] width 85 height 43
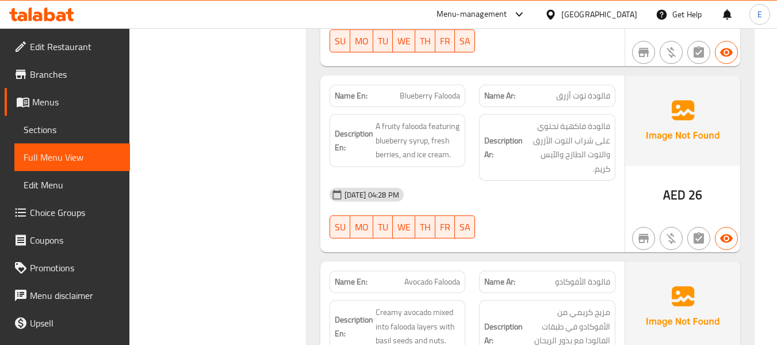
click at [546, 162] on div "Description Ar: فالودة فاكهية تحتوي على شراب التوت الأزرق والتوت الطازج والآيس …" at bounding box center [547, 147] width 136 height 67
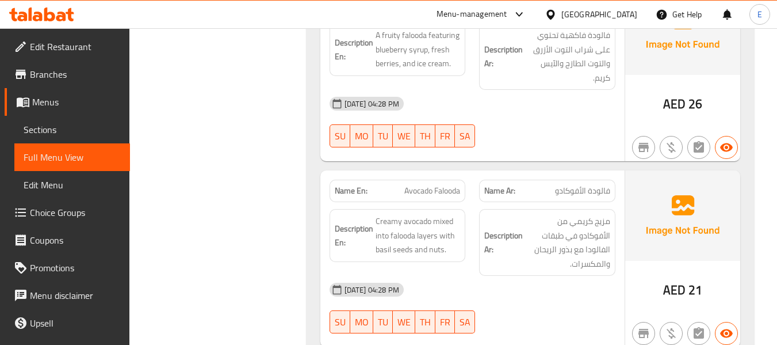
scroll to position [2129, 0]
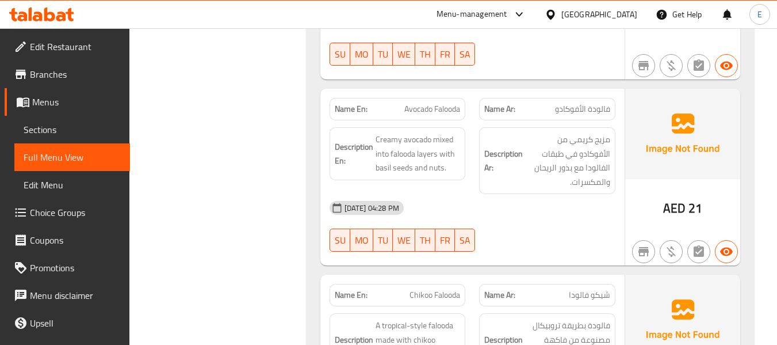
click at [578, 103] on span "فالودة الأفوكادو" at bounding box center [582, 109] width 55 height 12
click at [434, 103] on span "Avocado Falooda" at bounding box center [433, 109] width 56 height 12
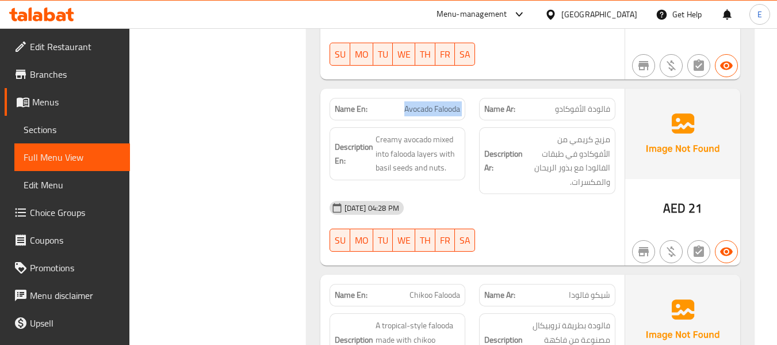
click at [434, 103] on span "Avocado Falooda" at bounding box center [433, 109] width 56 height 12
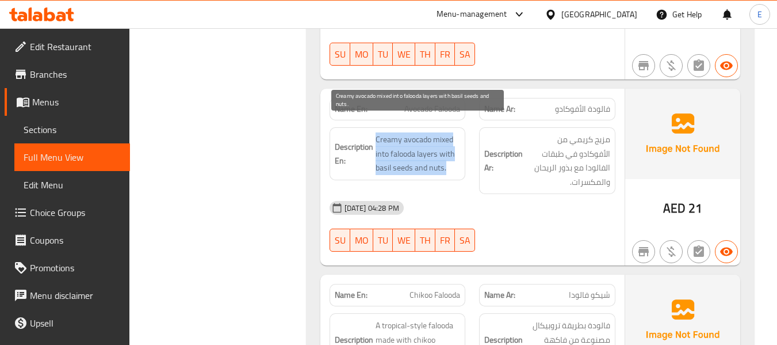
drag, startPoint x: 371, startPoint y: 113, endPoint x: 455, endPoint y: 151, distance: 92.2
click at [455, 151] on div "Description En: Creamy avocado mixed into falooda layers with basil seeds and n…" at bounding box center [398, 153] width 136 height 53
click at [455, 151] on span "Creamy avocado mixed into falooda layers with basil seeds and nuts." at bounding box center [418, 153] width 85 height 43
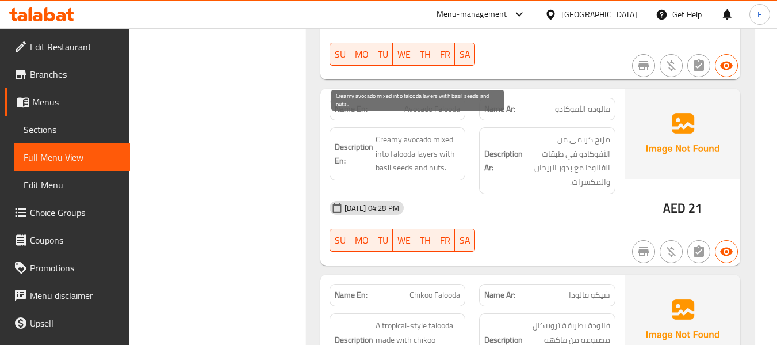
click at [455, 151] on span "Creamy avocado mixed into falooda layers with basil seeds and nuts." at bounding box center [418, 153] width 85 height 43
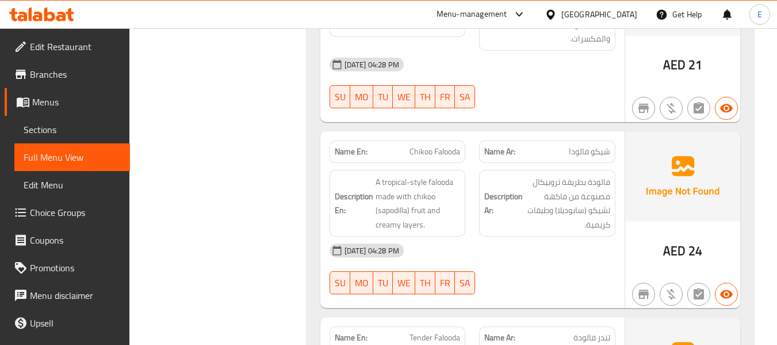
scroll to position [2302, 0]
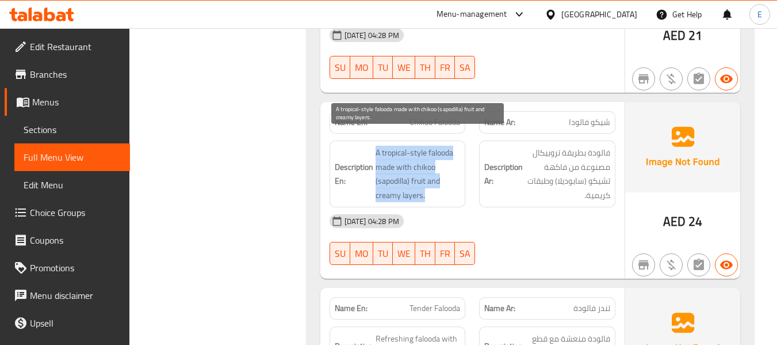
drag, startPoint x: 373, startPoint y: 129, endPoint x: 433, endPoint y: 178, distance: 76.9
click at [433, 178] on div "Description En: A tropical-style falooda made with chikoo (sapodilla) fruit and…" at bounding box center [398, 173] width 136 height 67
click at [433, 178] on span "A tropical-style falooda made with chikoo (sapodilla) fruit and creamy layers." at bounding box center [418, 174] width 85 height 56
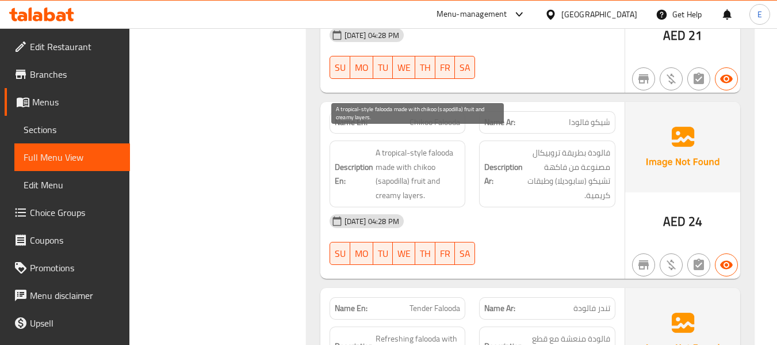
click at [433, 178] on span "A tropical-style falooda made with chikoo (sapodilla) fruit and creamy layers." at bounding box center [418, 174] width 85 height 56
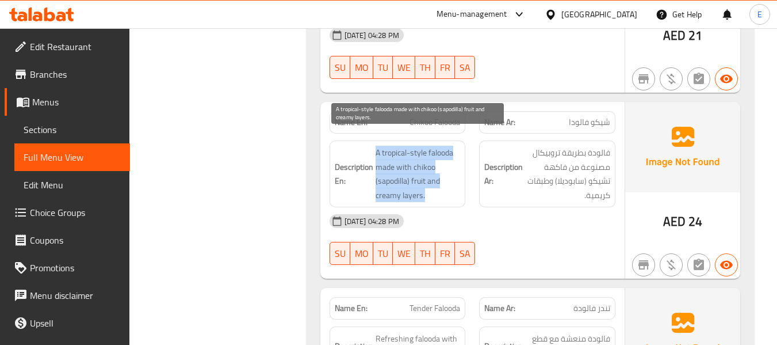
click at [433, 178] on span "A tropical-style falooda made with chikoo (sapodilla) fruit and creamy layers." at bounding box center [418, 174] width 85 height 56
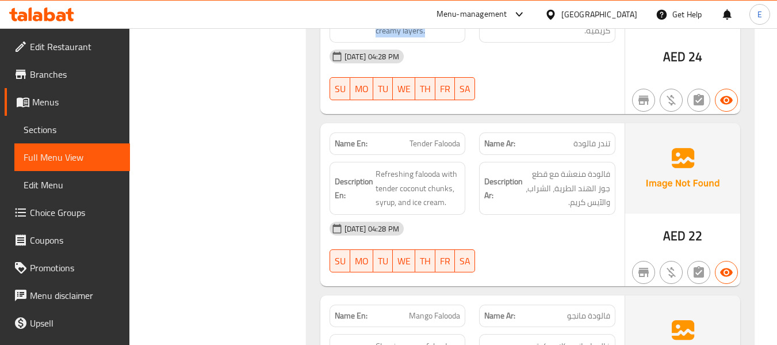
scroll to position [2475, 0]
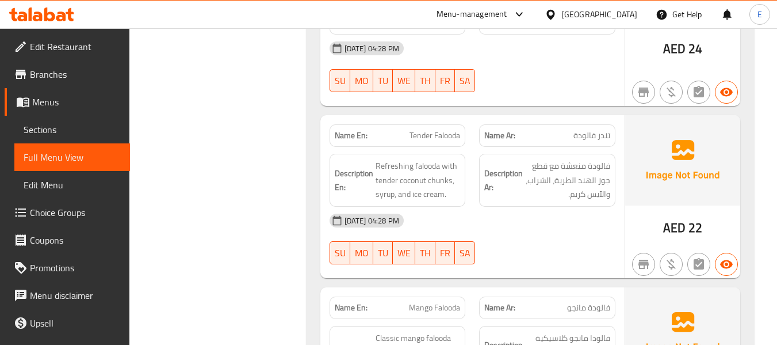
click at [453, 129] on span "Tender Falooda" at bounding box center [435, 135] width 51 height 12
click at [602, 130] on div "Name Ar: تندر فالودة" at bounding box center [547, 135] width 136 height 22
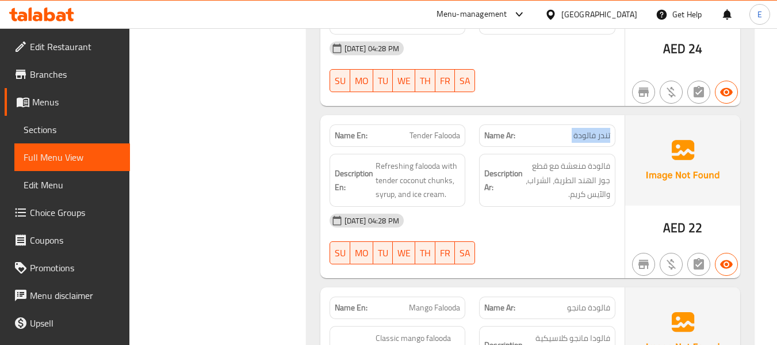
click at [602, 130] on div "Name Ar: تندر فالودة" at bounding box center [547, 135] width 136 height 22
click at [536, 207] on div "03-09-2025 04:28 PM" at bounding box center [473, 221] width 300 height 28
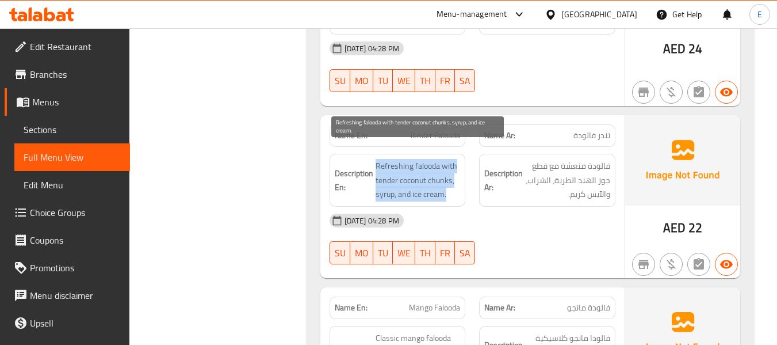
drag, startPoint x: 372, startPoint y: 143, endPoint x: 456, endPoint y: 181, distance: 91.7
click at [456, 181] on div "Description En: Refreshing falooda with tender coconut chunks, syrup, and ice c…" at bounding box center [398, 180] width 136 height 53
click at [456, 181] on span "Refreshing falooda with tender coconut chunks, syrup, and ice cream." at bounding box center [418, 180] width 85 height 43
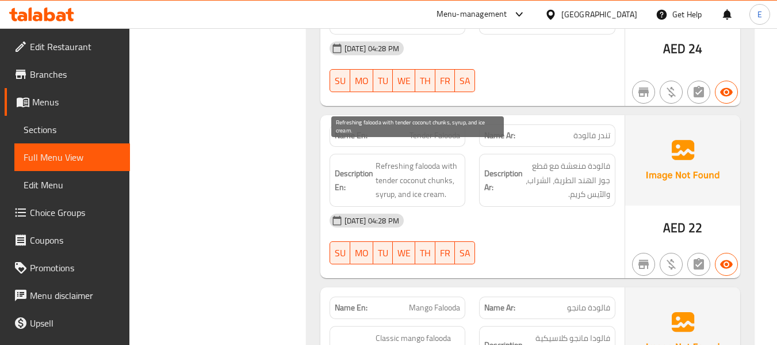
click at [456, 181] on span "Refreshing falooda with tender coconut chunks, syrup, and ice cream." at bounding box center [418, 180] width 85 height 43
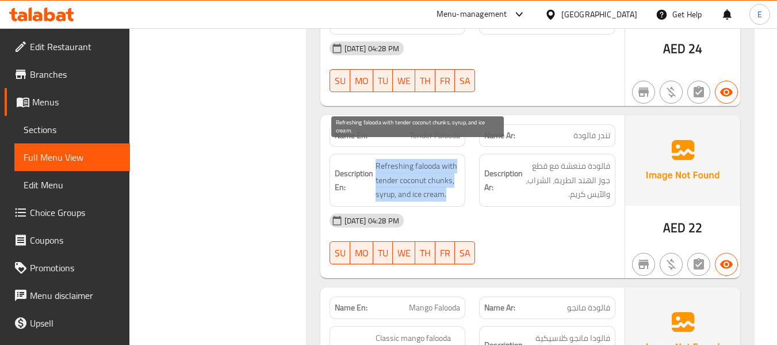
click at [456, 181] on span "Refreshing falooda with tender coconut chunks, syrup, and ice cream." at bounding box center [418, 180] width 85 height 43
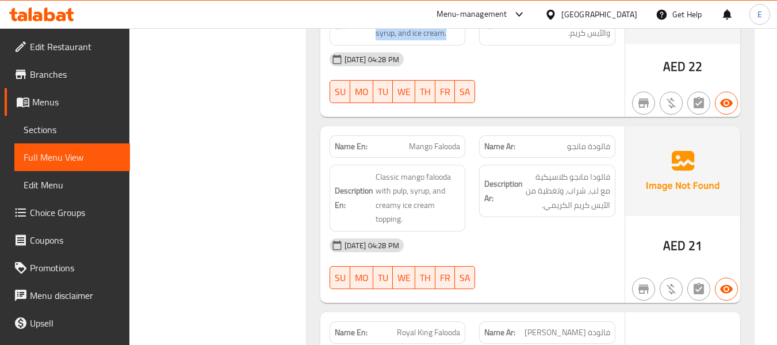
scroll to position [2647, 0]
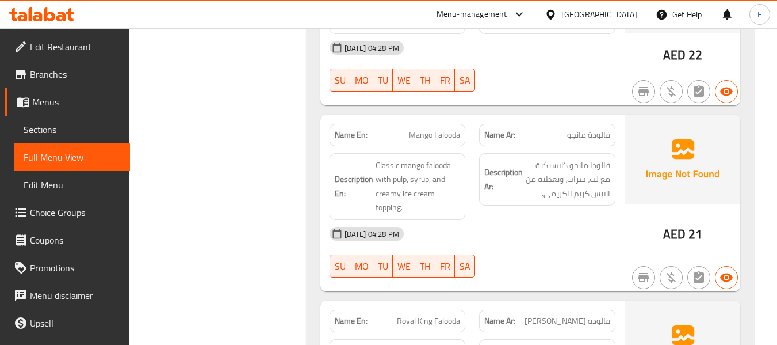
click at [441, 129] on span "Mango Falooda" at bounding box center [434, 135] width 51 height 12
click at [585, 129] on span "فالودة مانجو" at bounding box center [588, 135] width 43 height 12
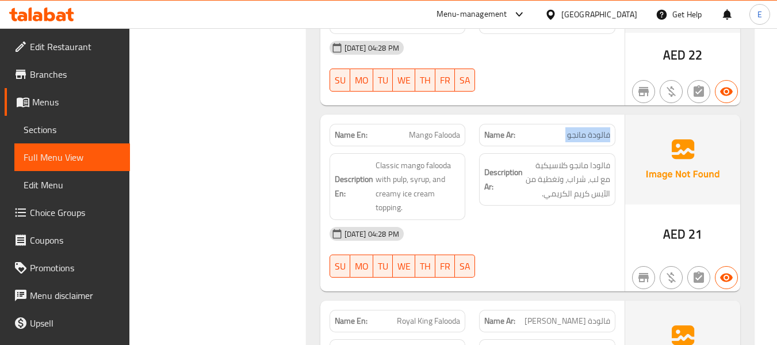
click at [585, 129] on span "فالودة مانجو" at bounding box center [588, 135] width 43 height 12
click at [535, 237] on div "03-09-2025 04:28 PM SU MO TU WE TH FR SA" at bounding box center [473, 252] width 300 height 64
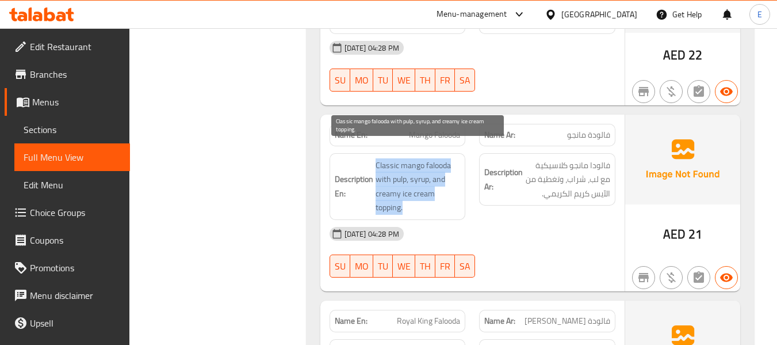
drag, startPoint x: 372, startPoint y: 147, endPoint x: 441, endPoint y: 194, distance: 83.2
click at [441, 194] on h6 "Description En: Classic mango falooda with pulp, syrup, and creamy ice cream to…" at bounding box center [398, 186] width 126 height 56
click at [441, 194] on span "Classic mango falooda with pulp, syrup, and creamy ice cream topping." at bounding box center [418, 186] width 85 height 56
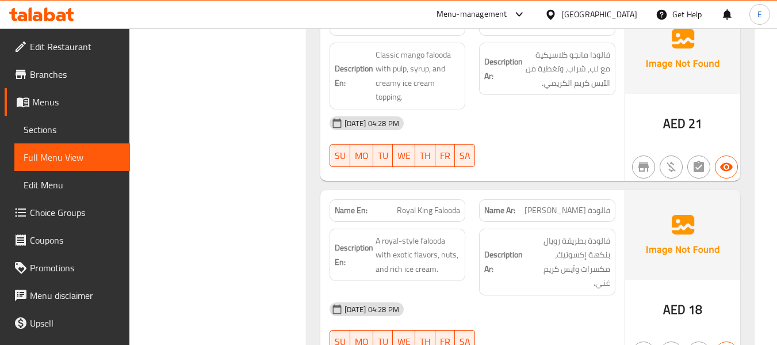
scroll to position [2762, 0]
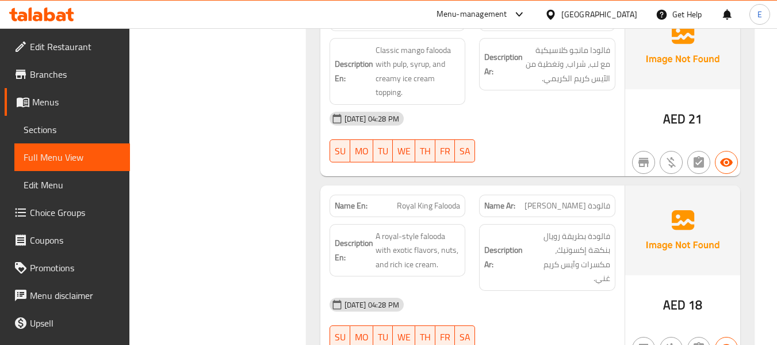
click at [428, 200] on span "Royal King Falooda" at bounding box center [428, 206] width 63 height 12
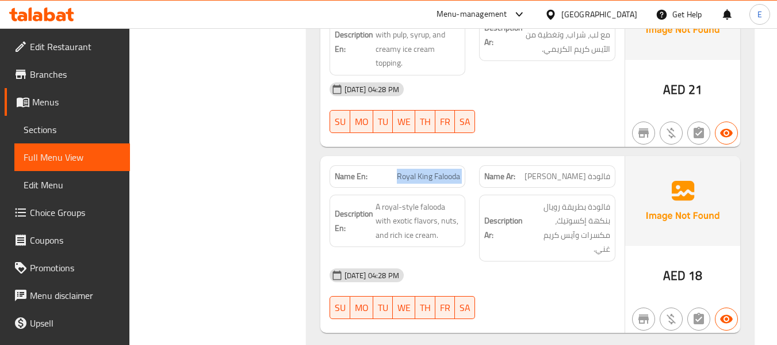
scroll to position [2820, 0]
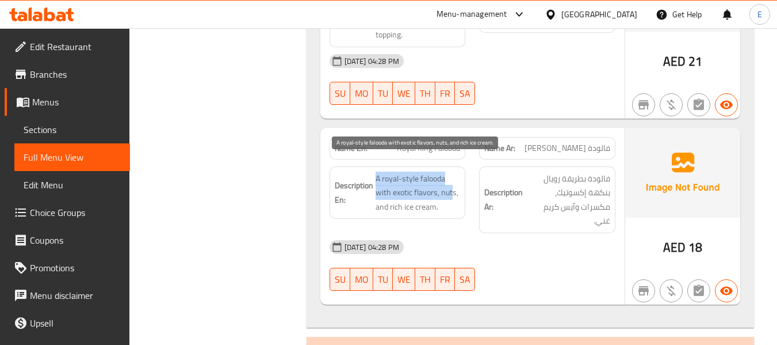
drag, startPoint x: 373, startPoint y: 157, endPoint x: 451, endPoint y: 182, distance: 81.9
click at [451, 182] on div "Description En: A royal-style falooda with exotic flavors, nuts, and rich ice c…" at bounding box center [398, 192] width 136 height 53
click at [451, 182] on span "A royal-style falooda with exotic flavors, nuts, and rich ice cream." at bounding box center [418, 192] width 85 height 43
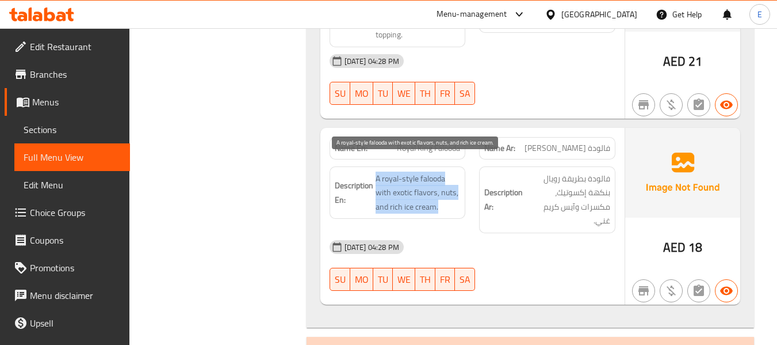
click at [451, 182] on span "A royal-style falooda with exotic flavors, nuts, and rich ice cream." at bounding box center [418, 192] width 85 height 43
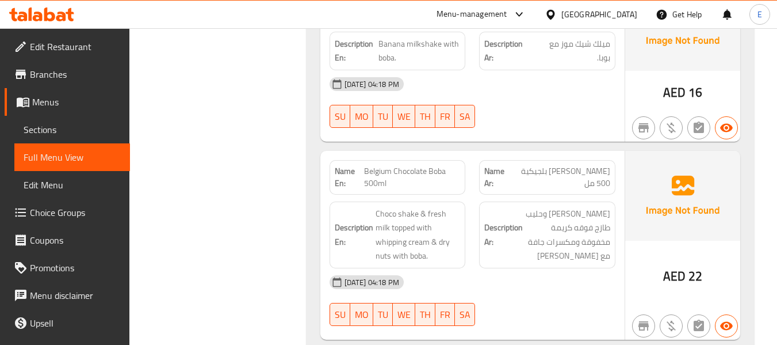
scroll to position [3223, 0]
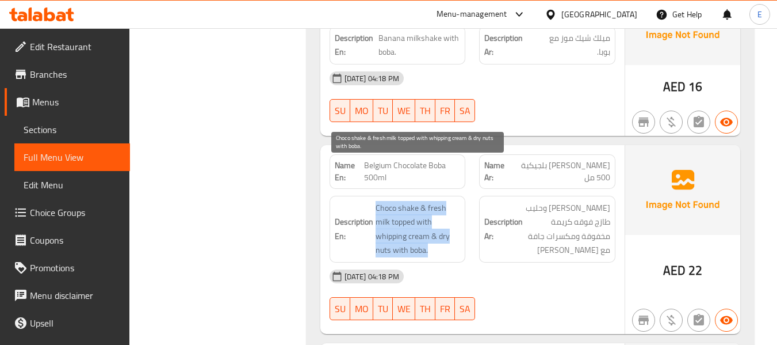
drag, startPoint x: 367, startPoint y: 163, endPoint x: 445, endPoint y: 204, distance: 87.5
click at [445, 204] on span "Choco shake & fresh milk topped with whipping cream & dry nuts with boba." at bounding box center [418, 229] width 85 height 56
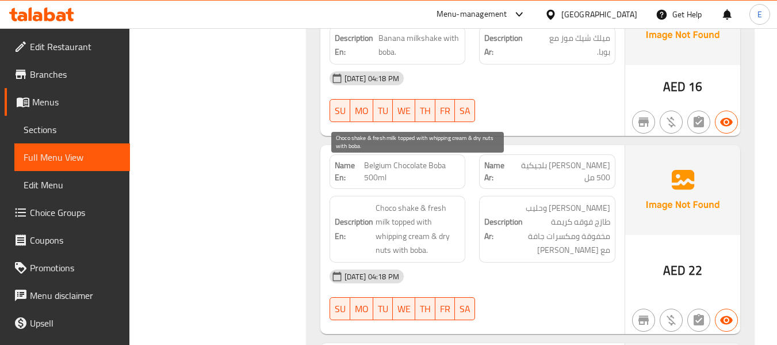
click at [445, 204] on span "Choco shake & fresh milk topped with whipping cream & dry nuts with boba." at bounding box center [418, 229] width 85 height 56
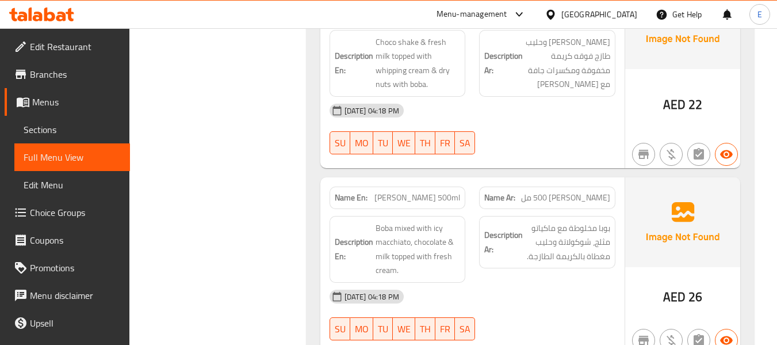
scroll to position [3395, 0]
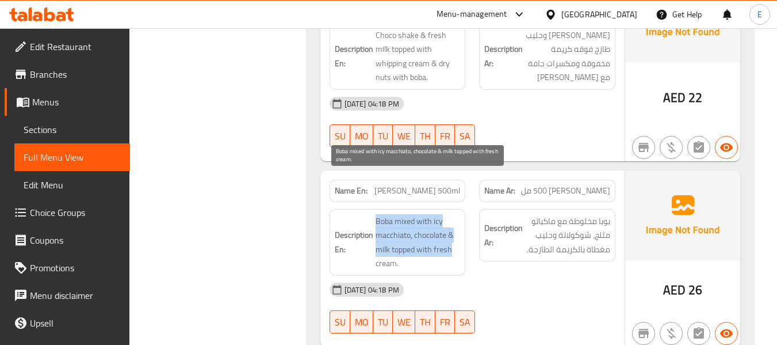
drag, startPoint x: 373, startPoint y: 171, endPoint x: 452, endPoint y: 209, distance: 87.3
click at [452, 214] on span "Boba mixed with icy macchiato, chocolate & milk topped with fresh cream." at bounding box center [418, 242] width 85 height 56
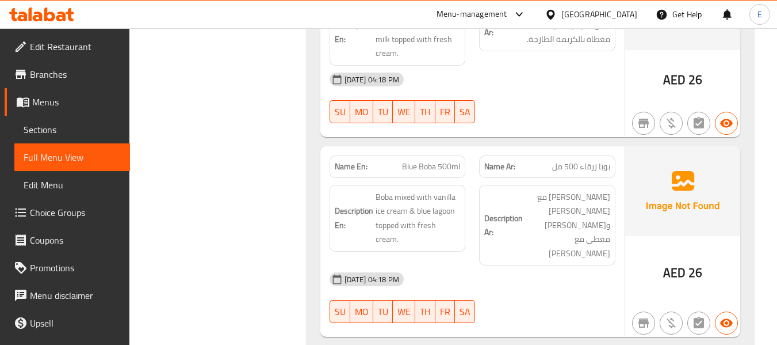
scroll to position [3625, 0]
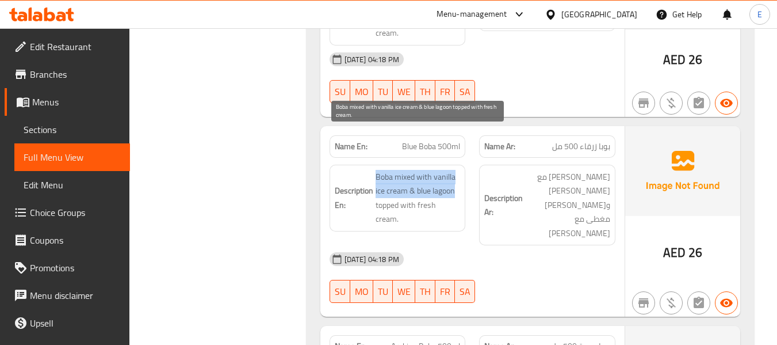
drag, startPoint x: 369, startPoint y: 124, endPoint x: 459, endPoint y: 148, distance: 92.3
click at [459, 170] on span "Boba mixed with vanilla ice cream & blue lagoon topped with fresh cream." at bounding box center [418, 198] width 85 height 56
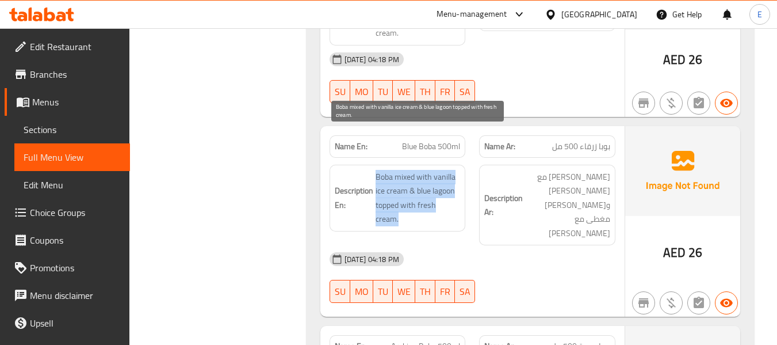
click at [459, 170] on span "Boba mixed with vanilla ice cream & blue lagoon topped with fresh cream." at bounding box center [418, 198] width 85 height 56
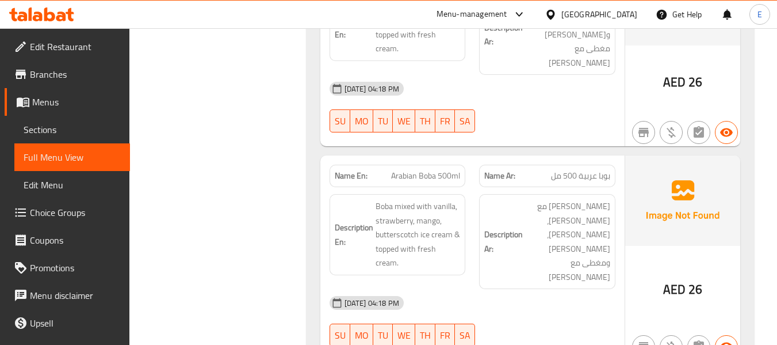
scroll to position [3798, 0]
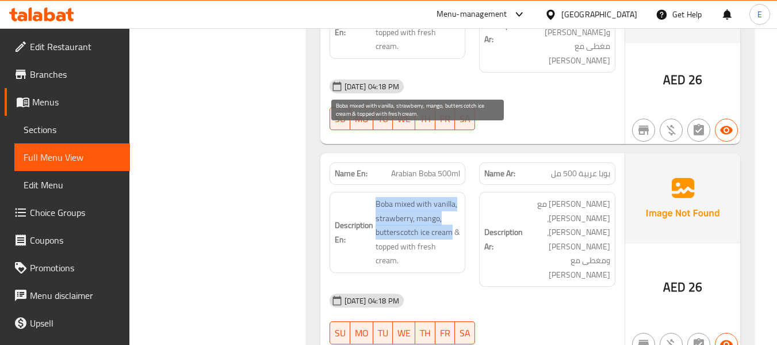
drag, startPoint x: 373, startPoint y: 128, endPoint x: 452, endPoint y: 159, distance: 84.2
click at [452, 197] on span "Boba mixed with vanilla, strawberry, mango, butterscotch ice cream & topped wit…" at bounding box center [418, 232] width 85 height 71
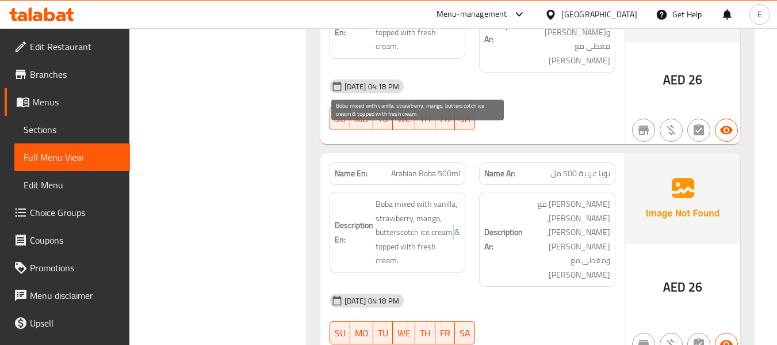
click at [452, 197] on span "Boba mixed with vanilla, strawberry, mango, butterscotch ice cream & topped wit…" at bounding box center [418, 232] width 85 height 71
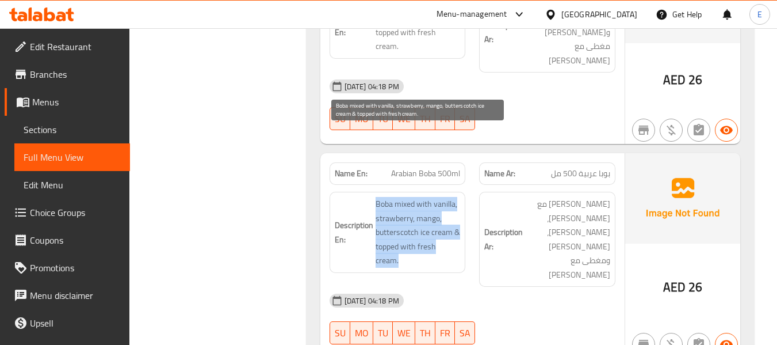
click at [452, 197] on span "Boba mixed with vanilla, strawberry, mango, butterscotch ice cream & topped wit…" at bounding box center [418, 232] width 85 height 71
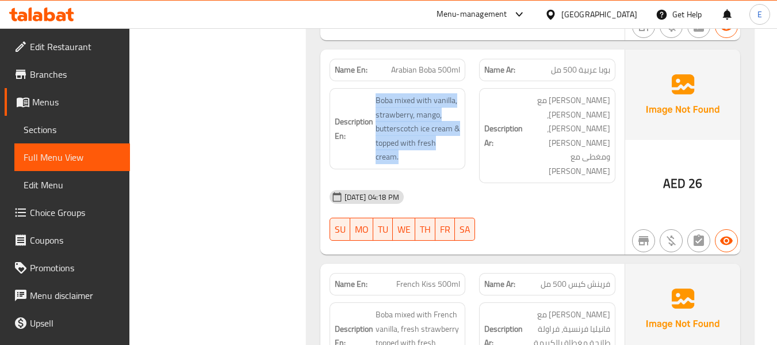
scroll to position [3971, 0]
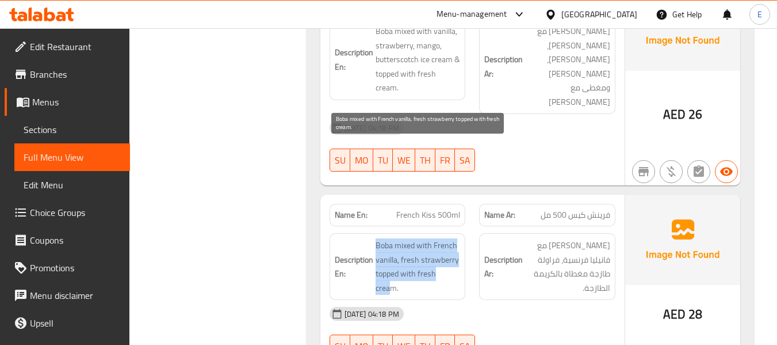
drag, startPoint x: 378, startPoint y: 140, endPoint x: 451, endPoint y: 178, distance: 82.9
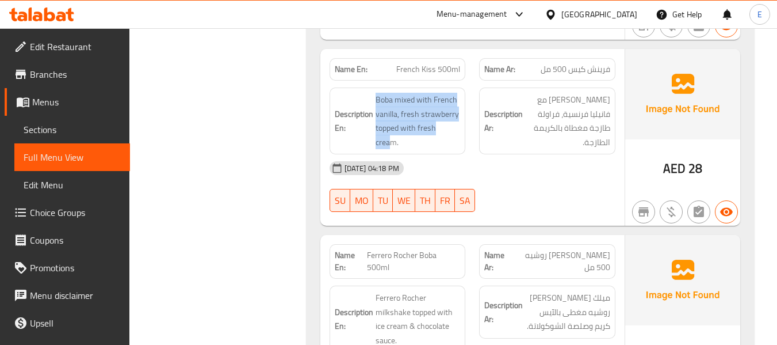
scroll to position [4143, 0]
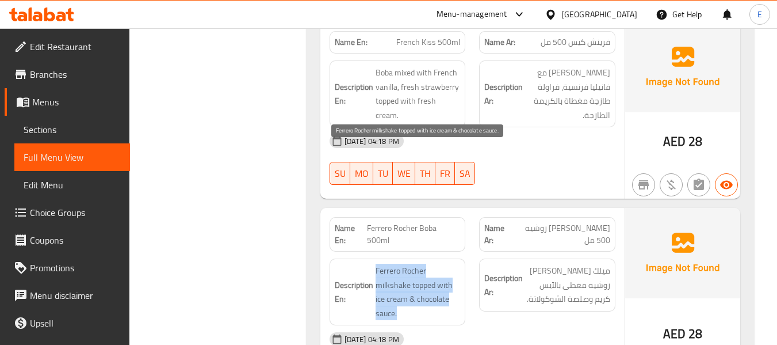
drag, startPoint x: 368, startPoint y: 151, endPoint x: 458, endPoint y: 202, distance: 102.6
click at [458, 264] on span "Ferrero Rocher milkshake topped with ice cream & chocolate sauce." at bounding box center [418, 292] width 85 height 56
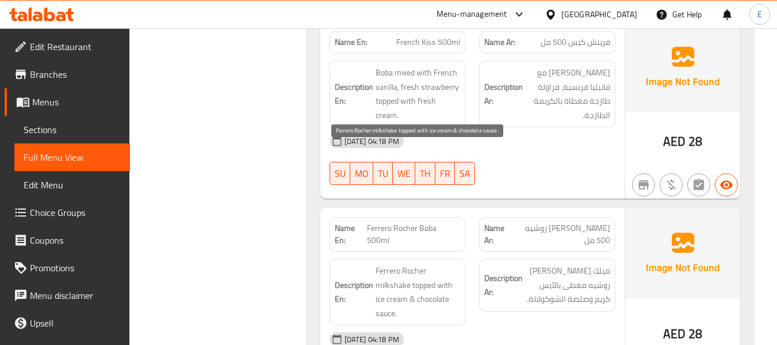
click at [458, 264] on span "Ferrero Rocher milkshake topped with ice cream & chocolate sauce." at bounding box center [418, 292] width 85 height 56
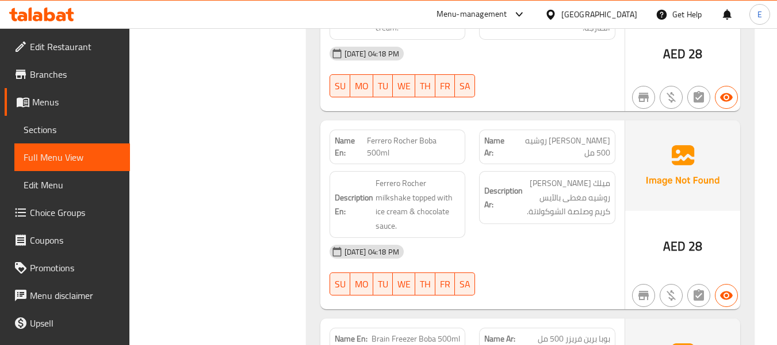
scroll to position [4258, 0]
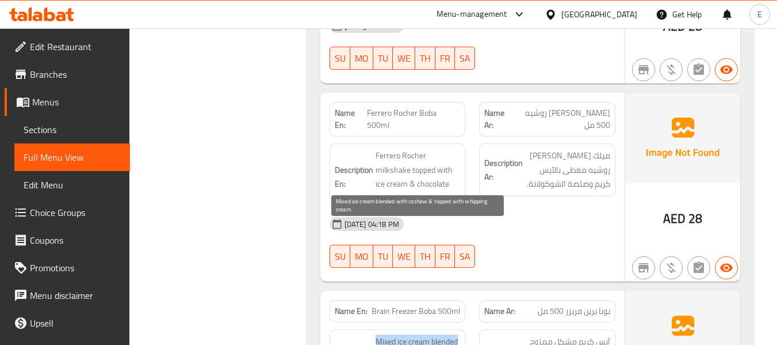
drag, startPoint x: 372, startPoint y: 219, endPoint x: 449, endPoint y: 258, distance: 86.7
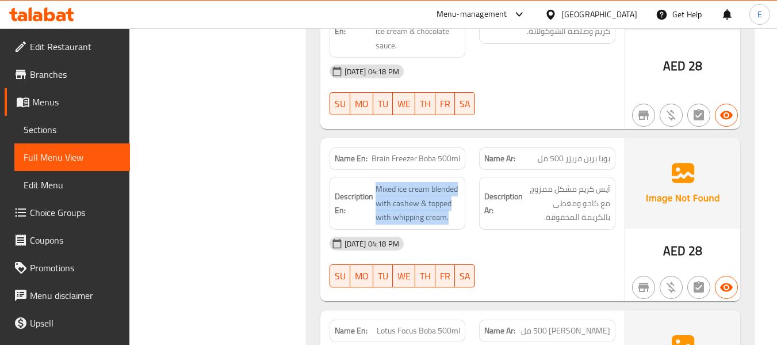
scroll to position [4431, 0]
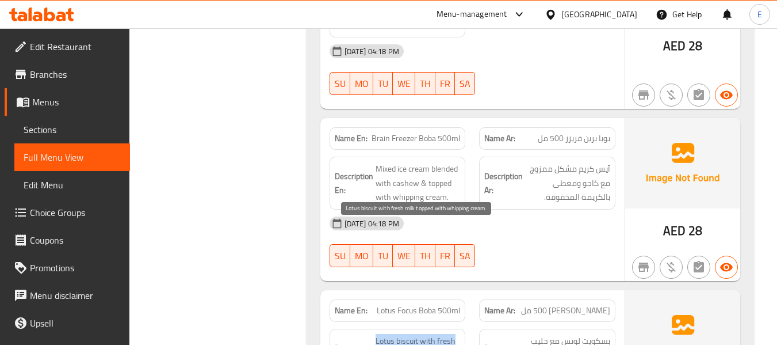
drag, startPoint x: 372, startPoint y: 216, endPoint x: 437, endPoint y: 254, distance: 75.8
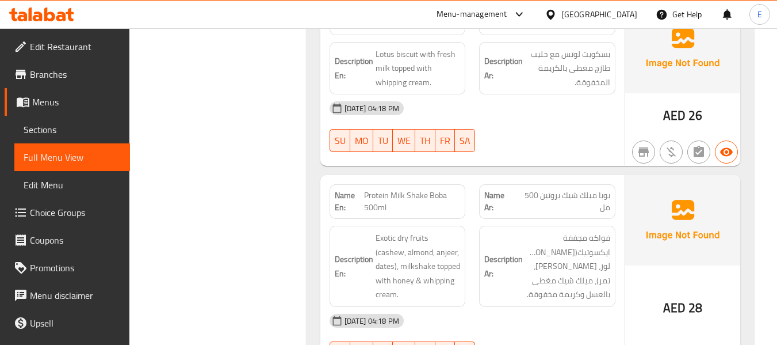
scroll to position [4719, 0]
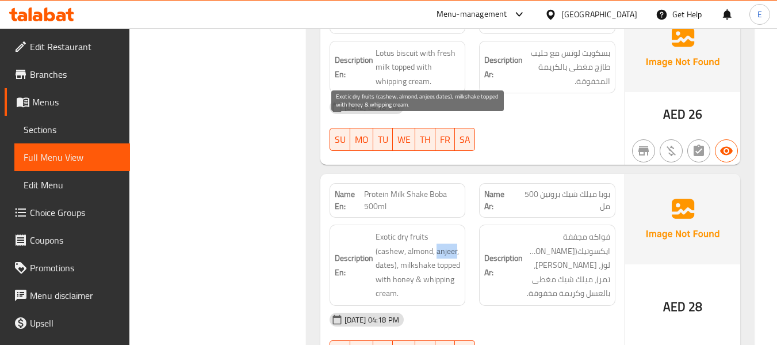
click at [404, 230] on span "Exotic dry fruits (cashew, almond, anjeer, dates), milkshake topped with honey …" at bounding box center [418, 265] width 85 height 71
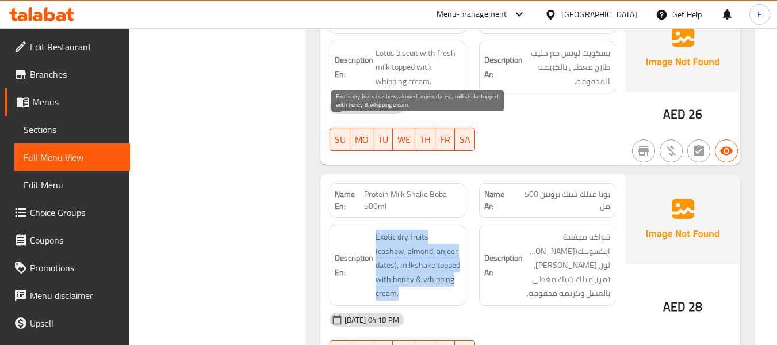
click at [404, 230] on span "Exotic dry fruits (cashew, almond, anjeer, dates), milkshake topped with honey …" at bounding box center [418, 265] width 85 height 71
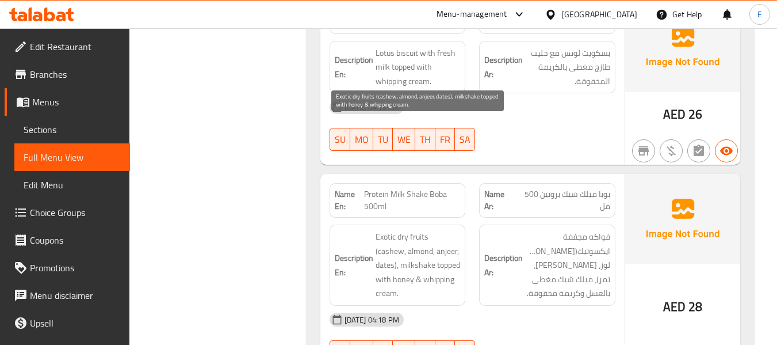
click at [416, 230] on span "Exotic dry fruits (cashew, almond, anjeer, dates), milkshake topped with honey …" at bounding box center [418, 265] width 85 height 71
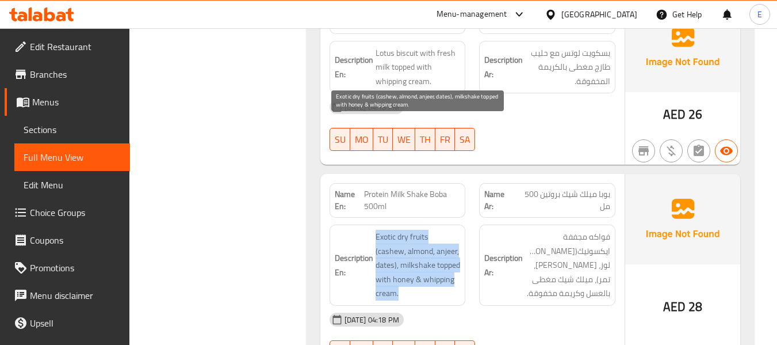
click at [416, 230] on span "Exotic dry fruits (cashew, almond, anjeer, dates), milkshake topped with honey …" at bounding box center [418, 265] width 85 height 71
click at [392, 230] on span "Exotic dry fruits (cashew, almond, anjeer, dates), milkshake topped with honey …" at bounding box center [418, 265] width 85 height 71
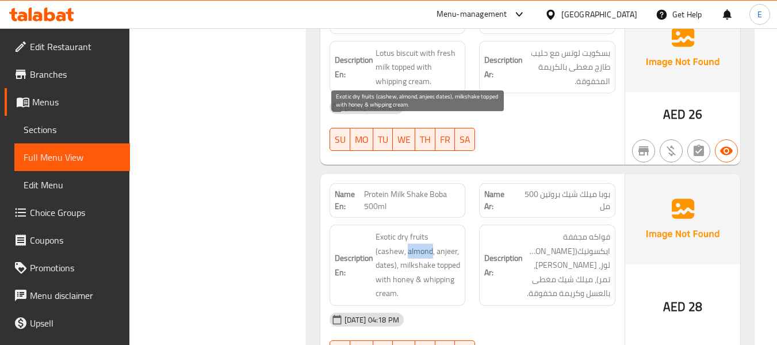
click at [392, 230] on span "Exotic dry fruits (cashew, almond, anjeer, dates), milkshake topped with honey …" at bounding box center [418, 265] width 85 height 71
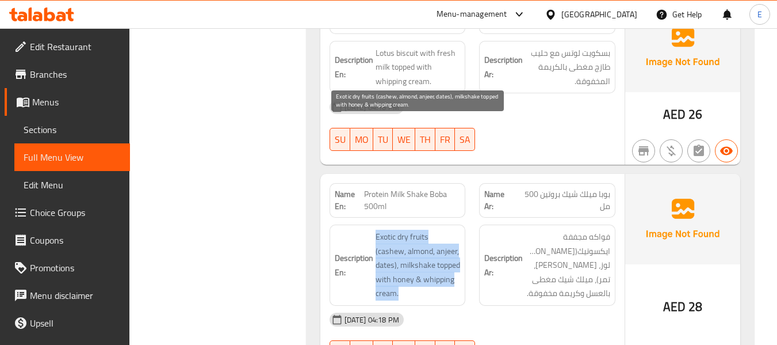
click at [392, 230] on span "Exotic dry fruits (cashew, almond, anjeer, dates), milkshake topped with honey …" at bounding box center [418, 265] width 85 height 71
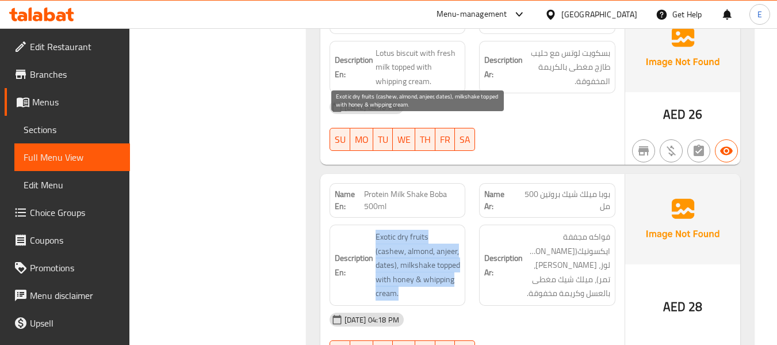
drag, startPoint x: 368, startPoint y: 121, endPoint x: 439, endPoint y: 182, distance: 93.4
click at [439, 230] on span "Exotic dry fruits (cashew, almond, anjeer, dates), milkshake topped with honey …" at bounding box center [418, 265] width 85 height 71
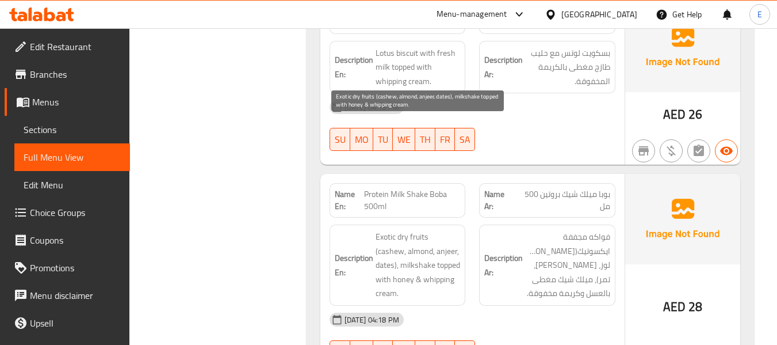
click at [439, 230] on span "Exotic dry fruits (cashew, almond, anjeer, dates), milkshake topped with honey …" at bounding box center [418, 265] width 85 height 71
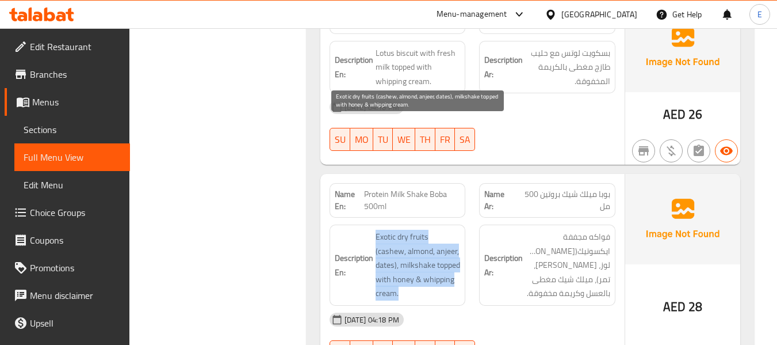
click at [439, 230] on span "Exotic dry fruits (cashew, almond, anjeer, dates), milkshake topped with honey …" at bounding box center [418, 265] width 85 height 71
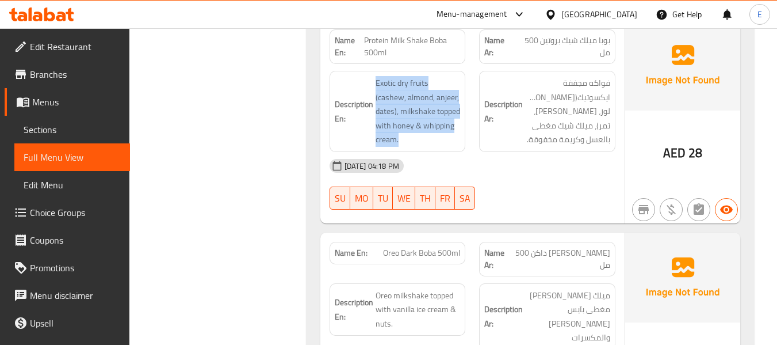
scroll to position [4892, 0]
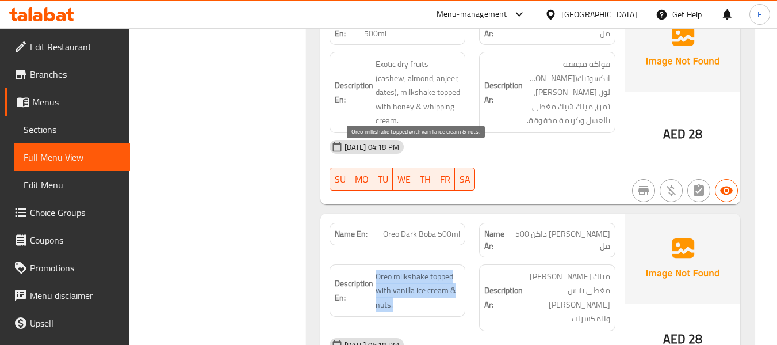
drag, startPoint x: 379, startPoint y: 151, endPoint x: 451, endPoint y: 183, distance: 79.1
click at [451, 269] on span "Oreo milkshake topped with vanilla ice cream & nuts." at bounding box center [418, 290] width 85 height 43
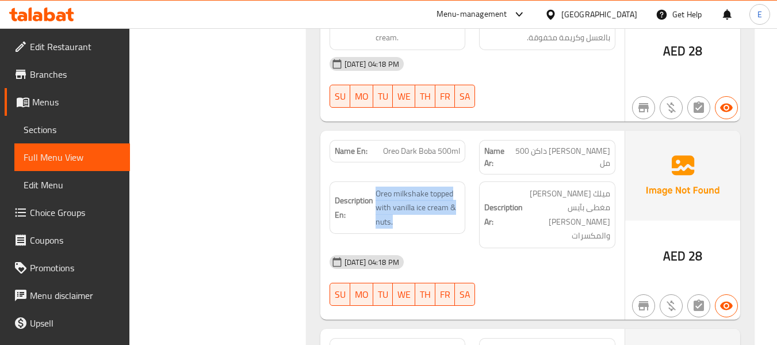
scroll to position [5007, 0]
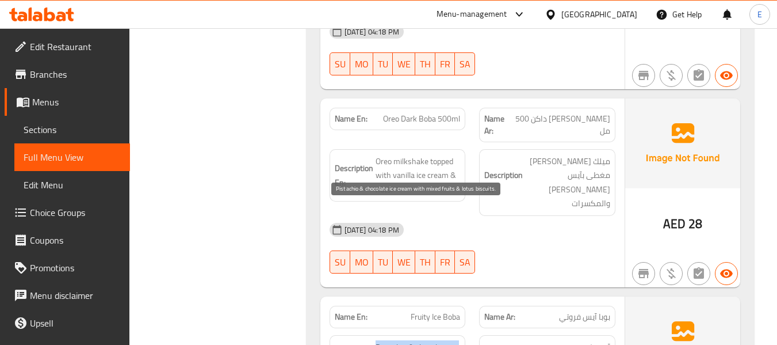
drag, startPoint x: 371, startPoint y: 203, endPoint x: 455, endPoint y: 238, distance: 91.3
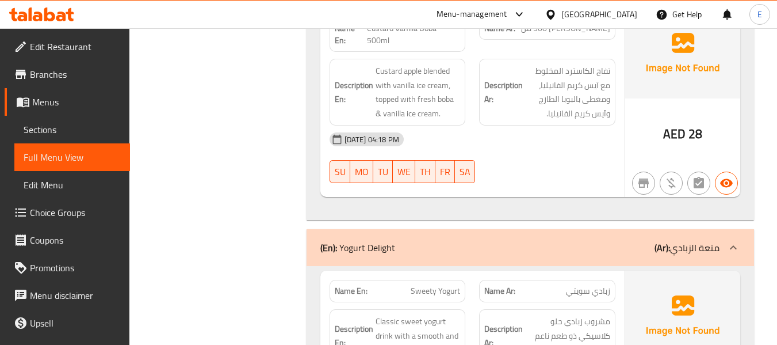
scroll to position [5467, 0]
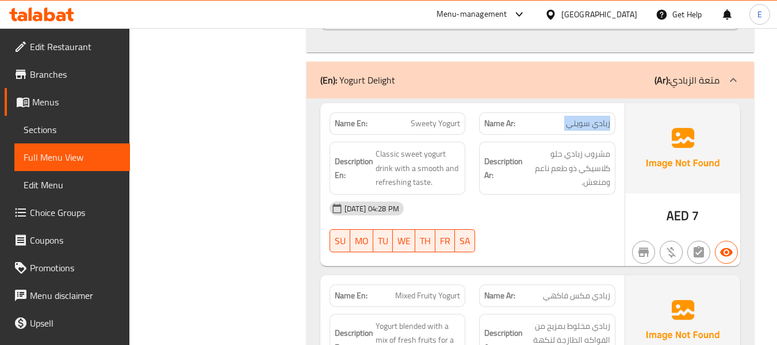
scroll to position [5640, 0]
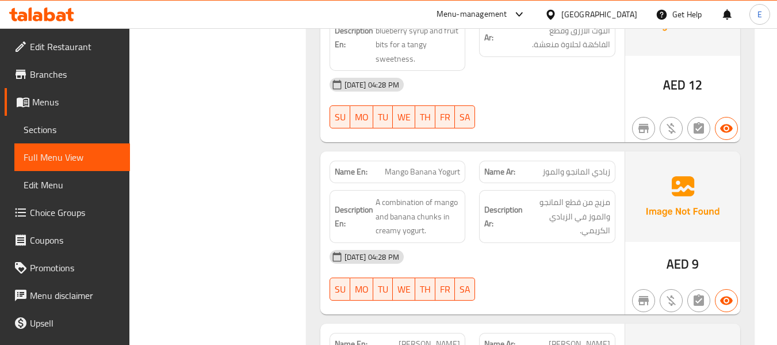
scroll to position [6330, 0]
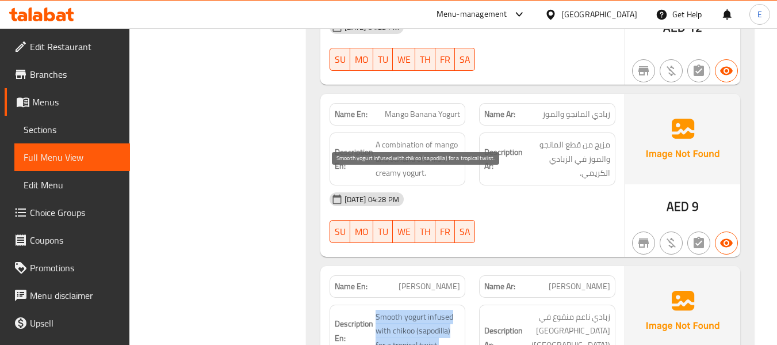
drag, startPoint x: 375, startPoint y: 176, endPoint x: 449, endPoint y: 214, distance: 83.1
click at [449, 310] on span "Smooth yogurt infused with chikoo (sapodilla) for a tropical twist." at bounding box center [418, 331] width 85 height 43
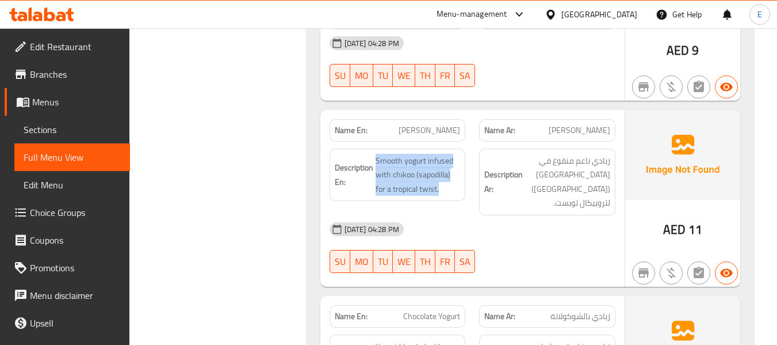
scroll to position [6503, 0]
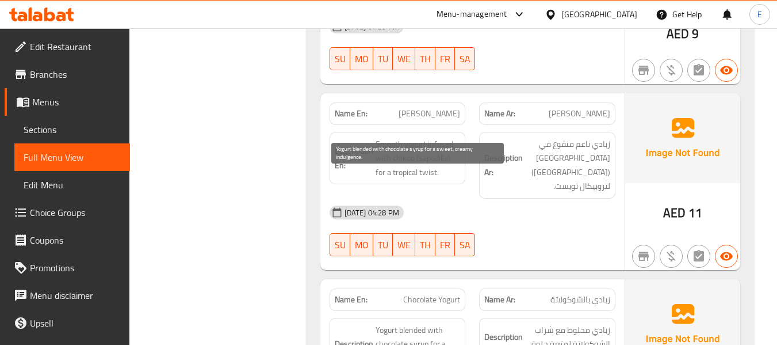
click at [406, 323] on span "Yogurt blended with chocolate syrup for a sweet, creamy indulgence." at bounding box center [418, 351] width 85 height 56
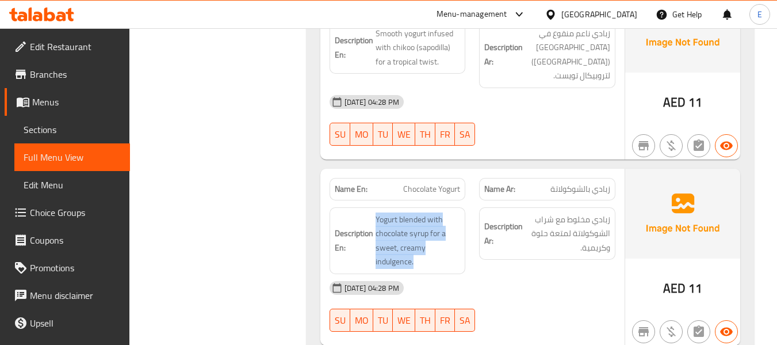
scroll to position [6618, 0]
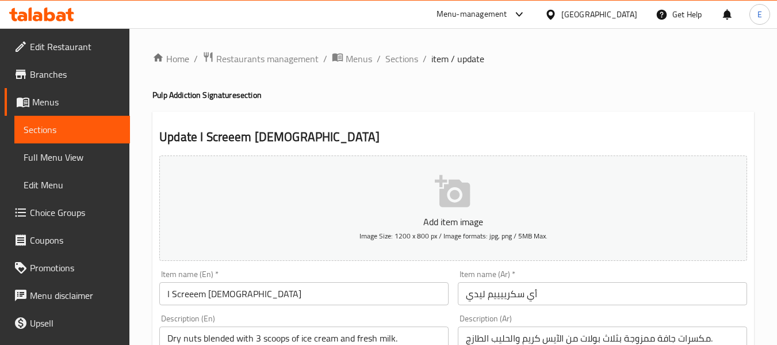
click at [595, 14] on div "[GEOGRAPHIC_DATA]" at bounding box center [600, 14] width 76 height 13
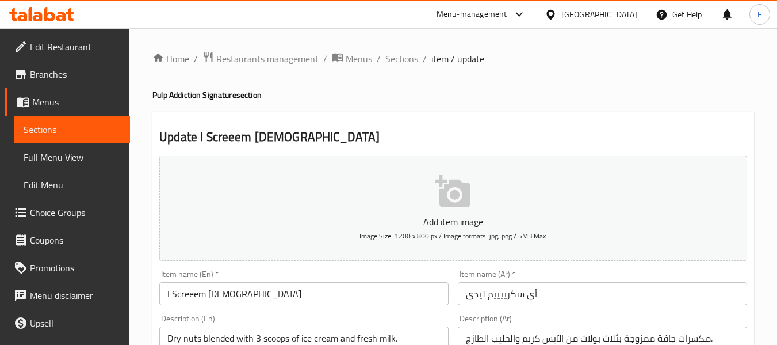
click at [292, 60] on span "Restaurants management" at bounding box center [267, 59] width 102 height 14
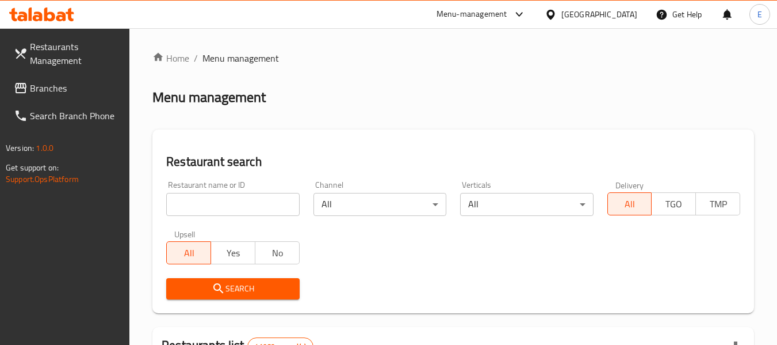
click at [62, 81] on span "Branches" at bounding box center [75, 88] width 91 height 14
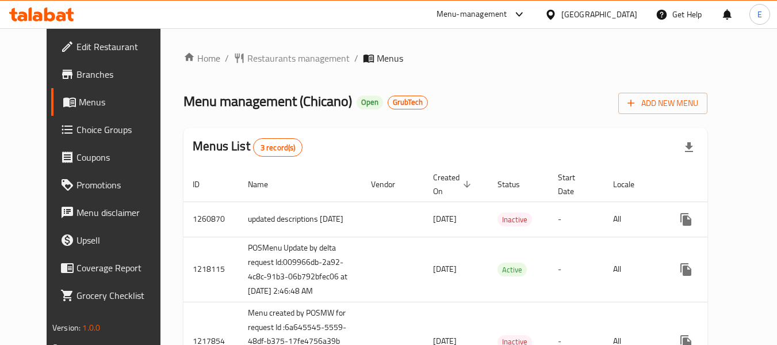
click at [535, 113] on div "Menu management ( Chicano ) Open GrubTech Add New Menu" at bounding box center [446, 101] width 524 height 26
click at [486, 86] on div "Home / Restaurants management / Menus Menu management ( Chicano ) Open GrubTech…" at bounding box center [446, 220] width 524 height 339
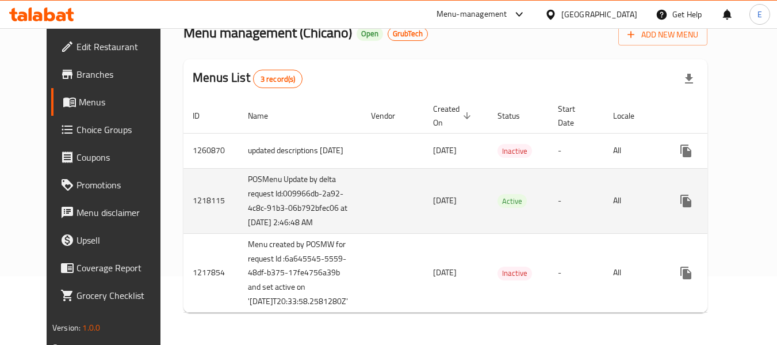
scroll to position [127, 0]
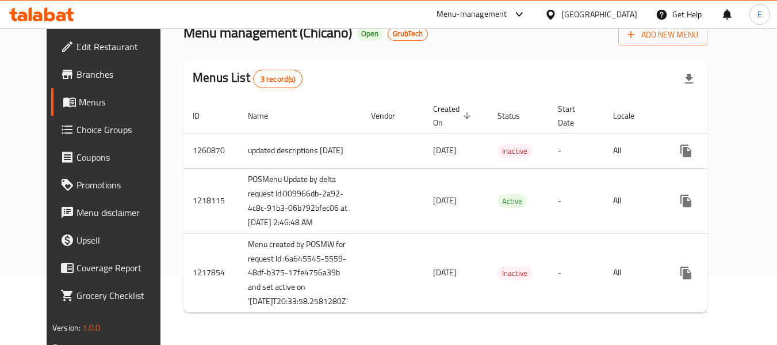
click at [77, 44] on span "Edit Restaurant" at bounding box center [122, 47] width 91 height 14
